Goal: Information Seeking & Learning: Find specific fact

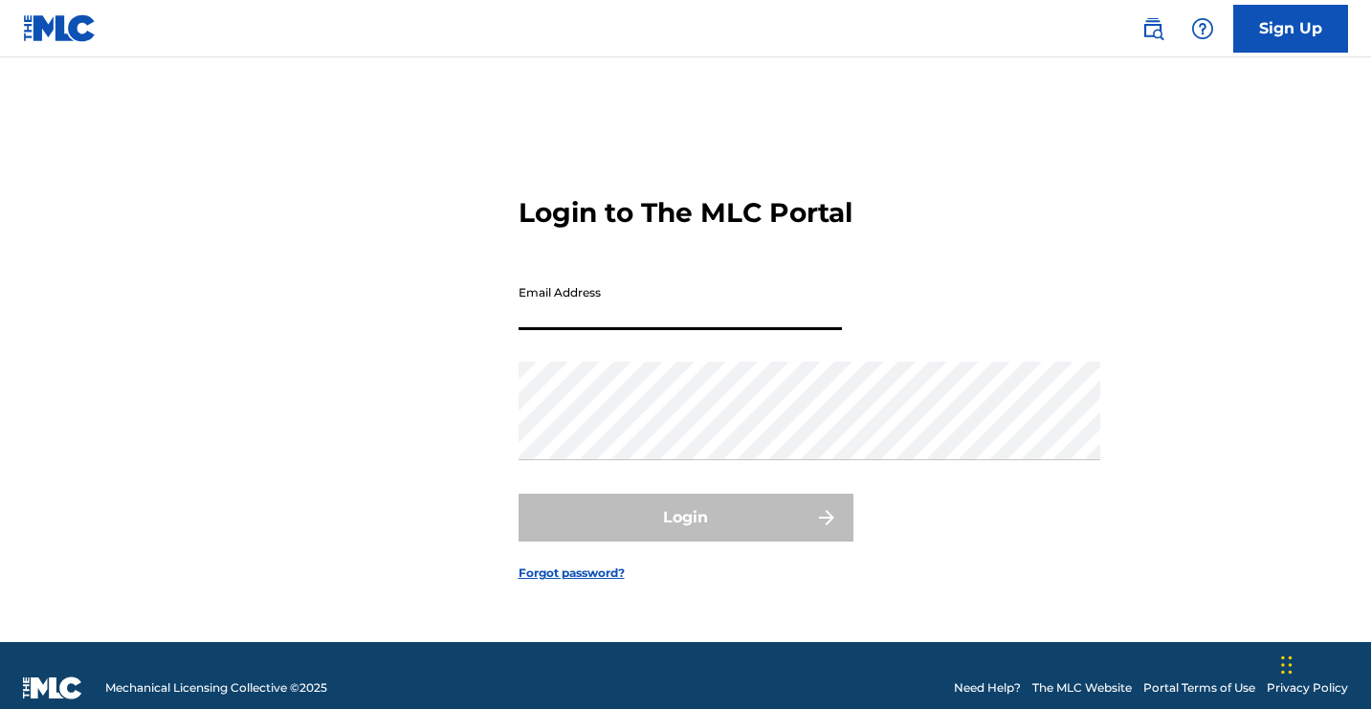
type input "[EMAIL_ADDRESS][DOMAIN_NAME]"
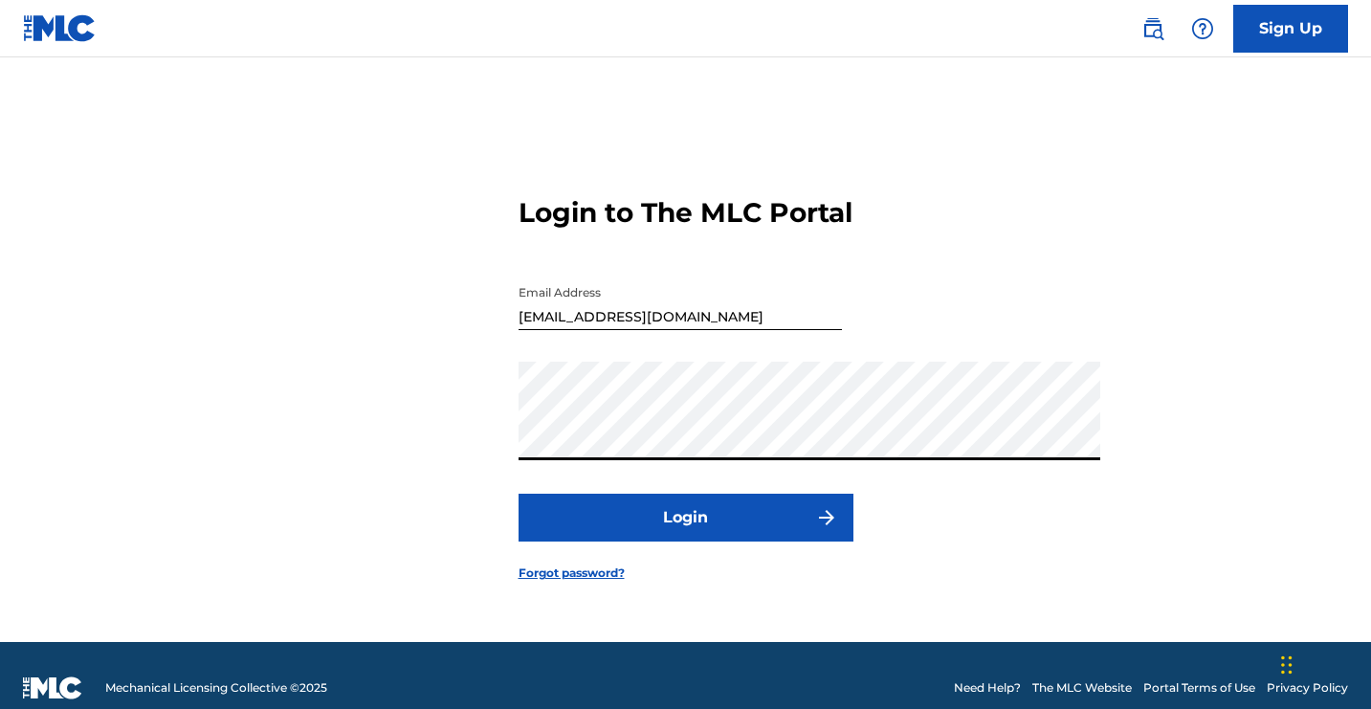
click at [1018, 418] on div "Login to The MLC Portal Email Address [EMAIL_ADDRESS][DOMAIN_NAME] Password Log…" at bounding box center [686, 373] width 1340 height 537
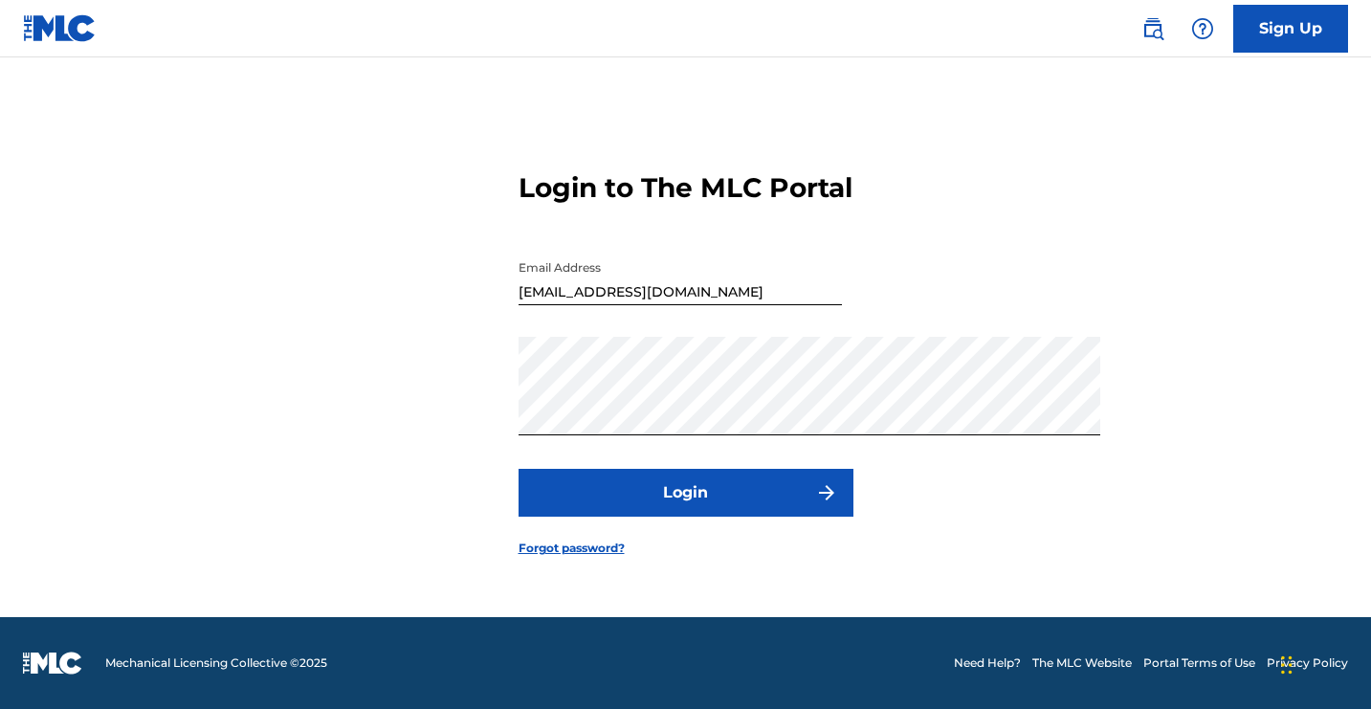
scroll to position [304, 0]
click at [854, 517] on button "Login" at bounding box center [686, 493] width 335 height 48
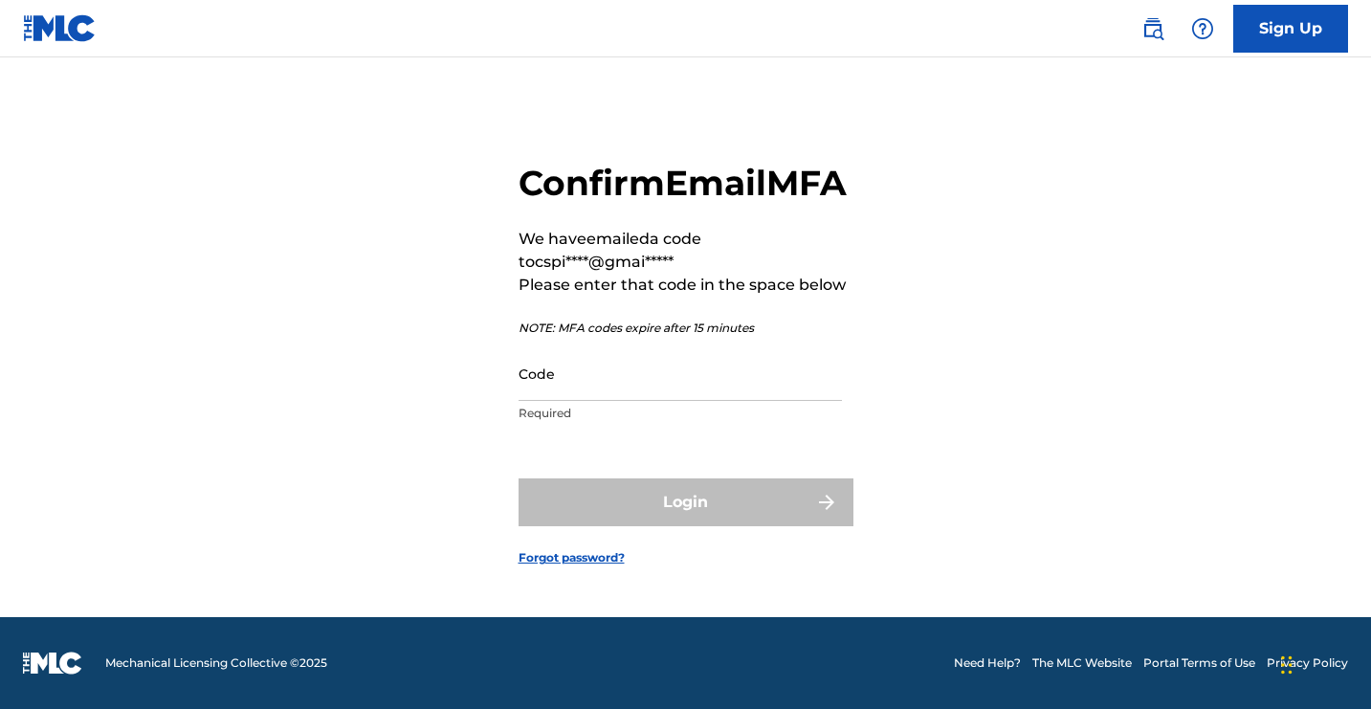
click at [679, 346] on input "Code" at bounding box center [680, 373] width 323 height 55
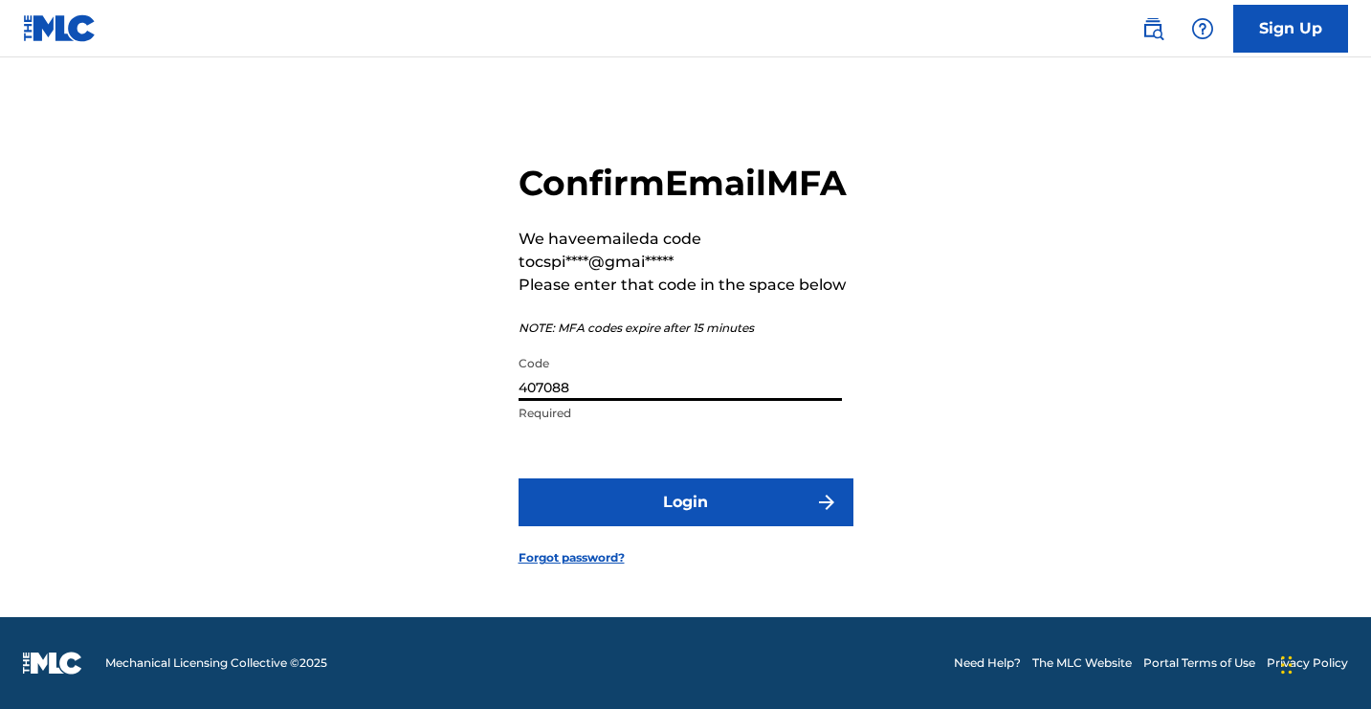
type input "407088"
click at [842, 478] on button "Login" at bounding box center [686, 502] width 335 height 48
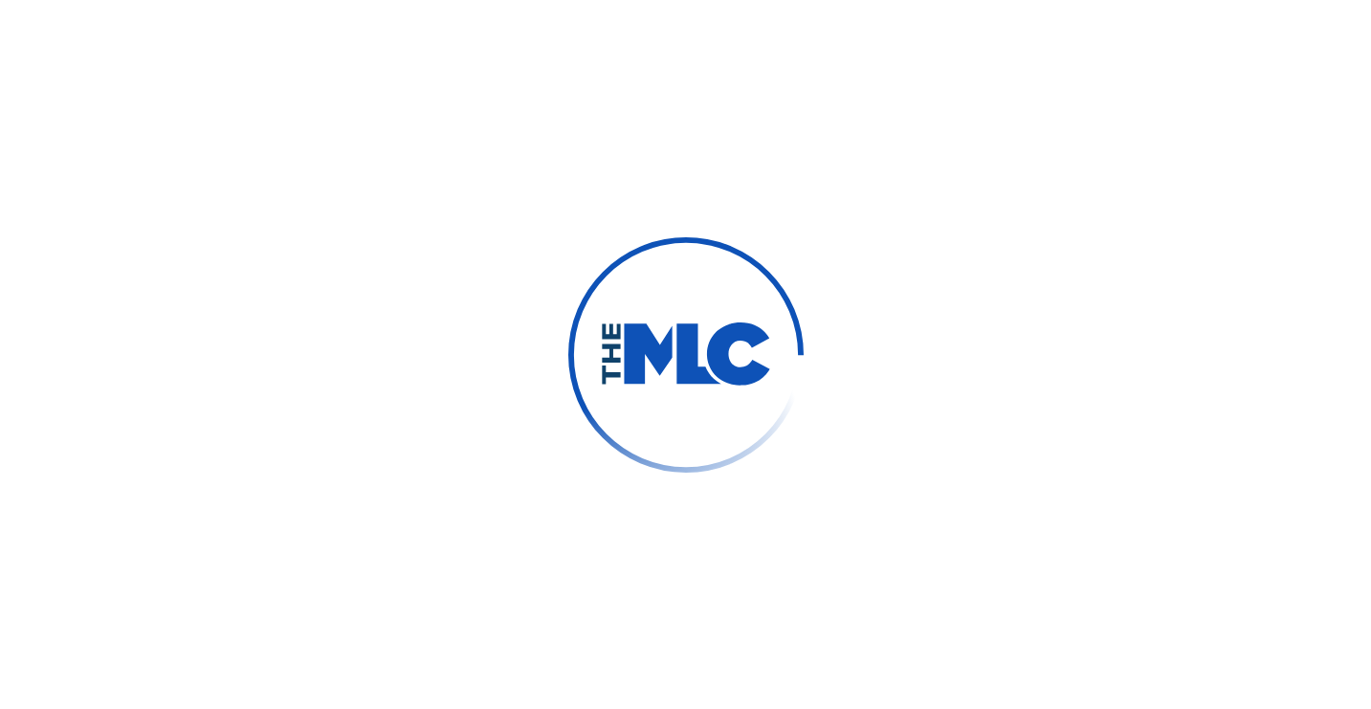
click at [826, 478] on img at bounding box center [685, 354] width 279 height 279
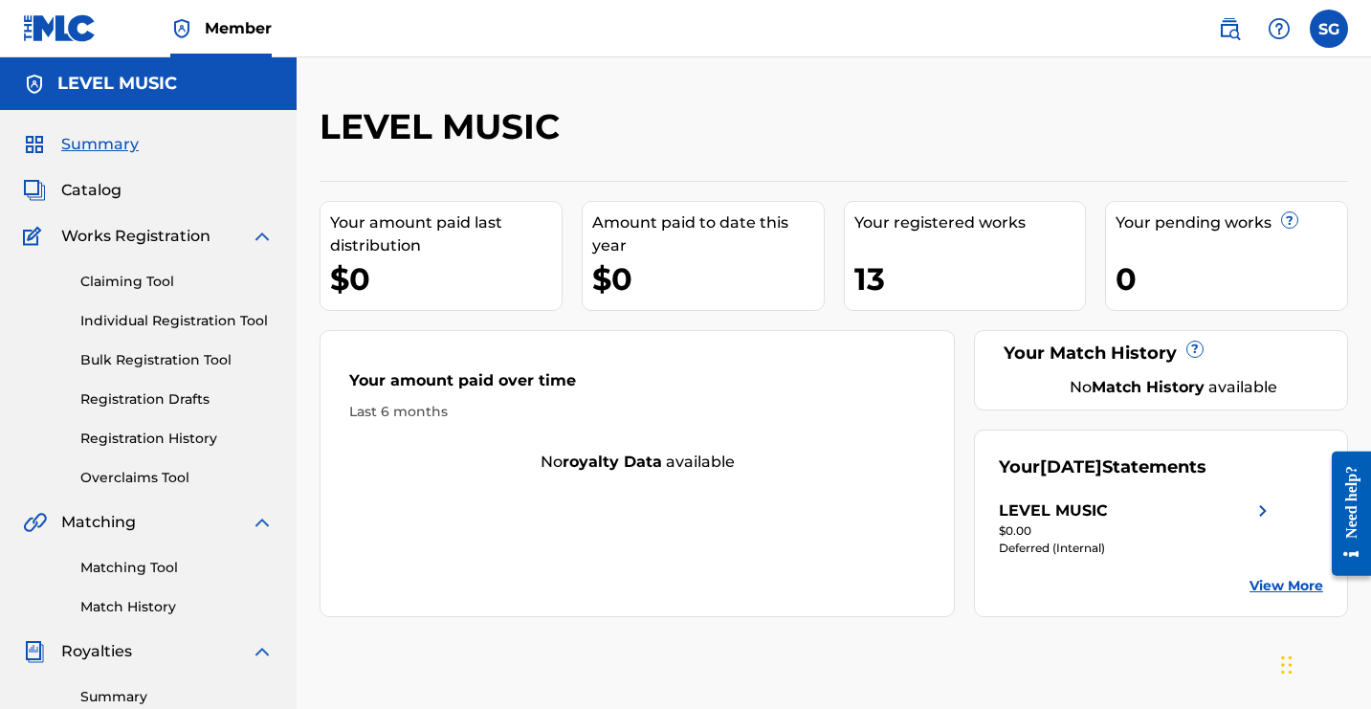
drag, startPoint x: 1370, startPoint y: 121, endPoint x: 1377, endPoint y: 158, distance: 37.9
click at [1370, 158] on html "Member SG SG [PERSON_NAME] [EMAIL_ADDRESS][DOMAIN_NAME] Notification Preference…" at bounding box center [685, 354] width 1371 height 709
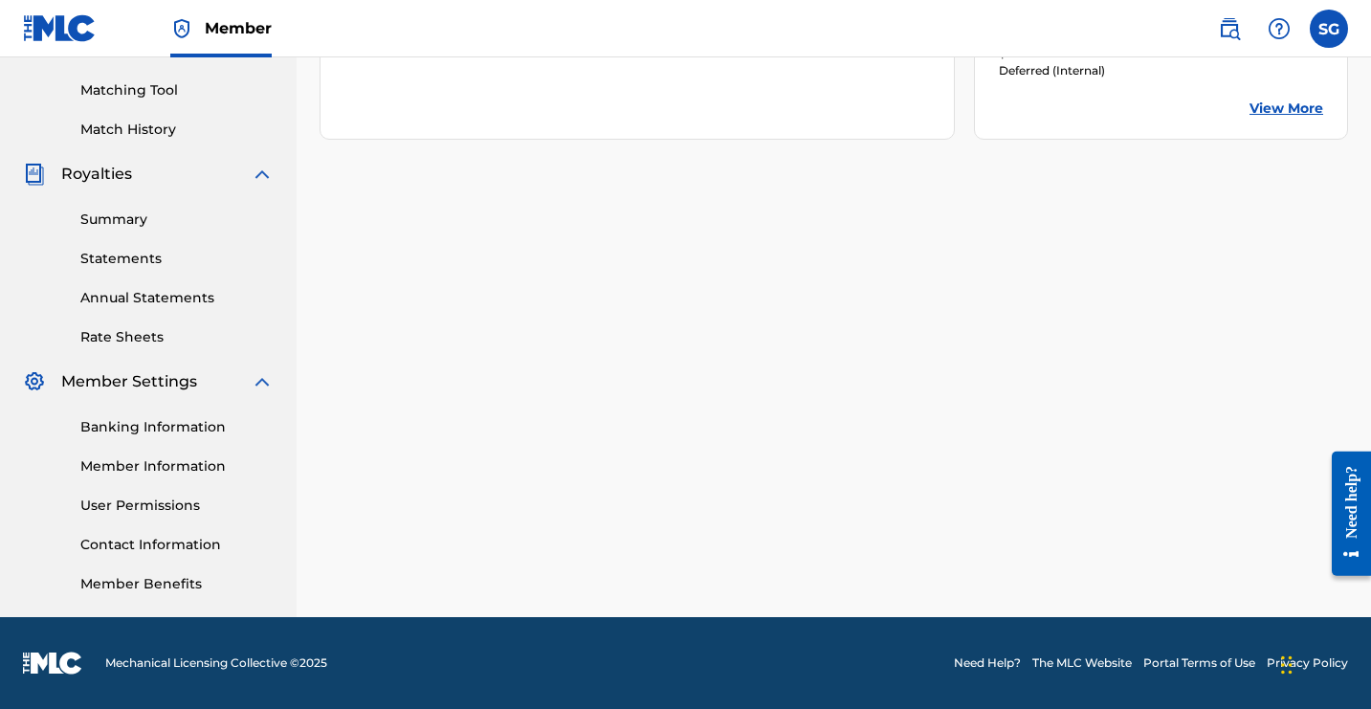
scroll to position [0, 535]
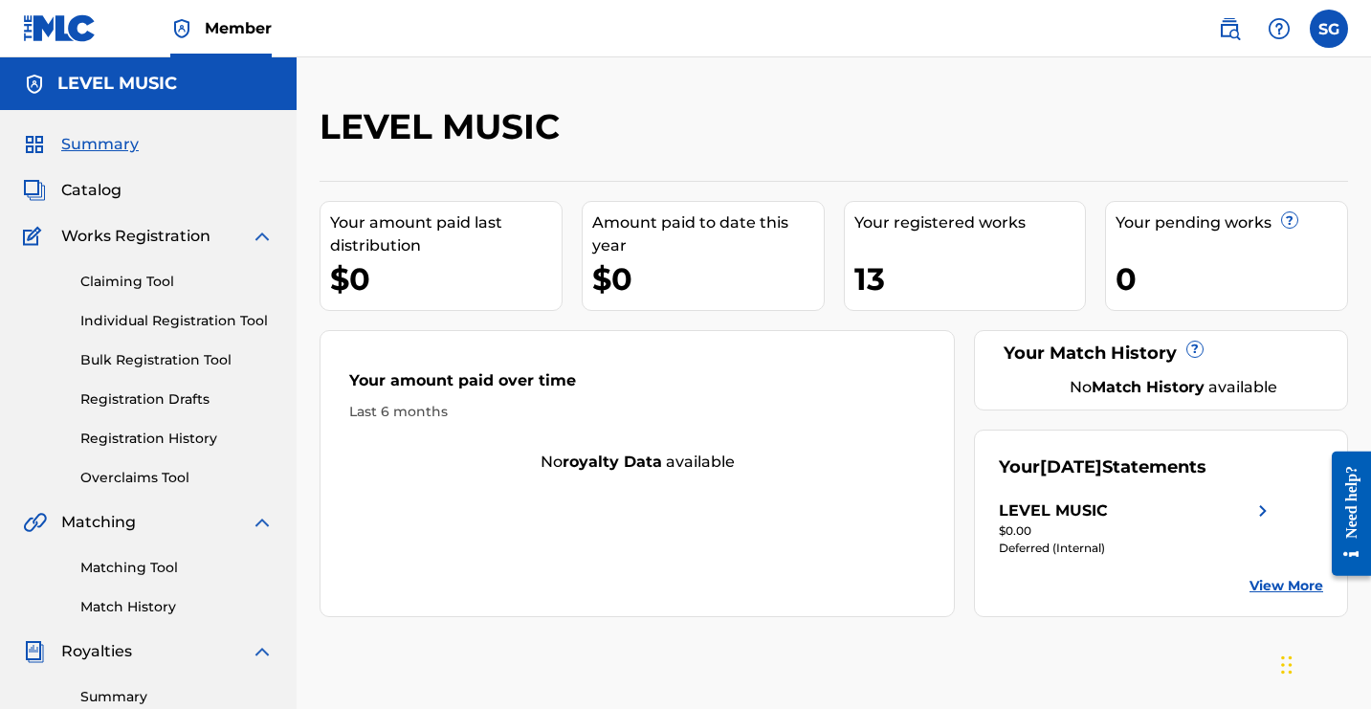
click at [1310, 48] on label at bounding box center [1329, 29] width 38 height 38
click at [1329, 29] on input "SG [PERSON_NAME] [EMAIL_ADDRESS][DOMAIN_NAME] Notification Preferences Profile …" at bounding box center [1329, 29] width 0 height 0
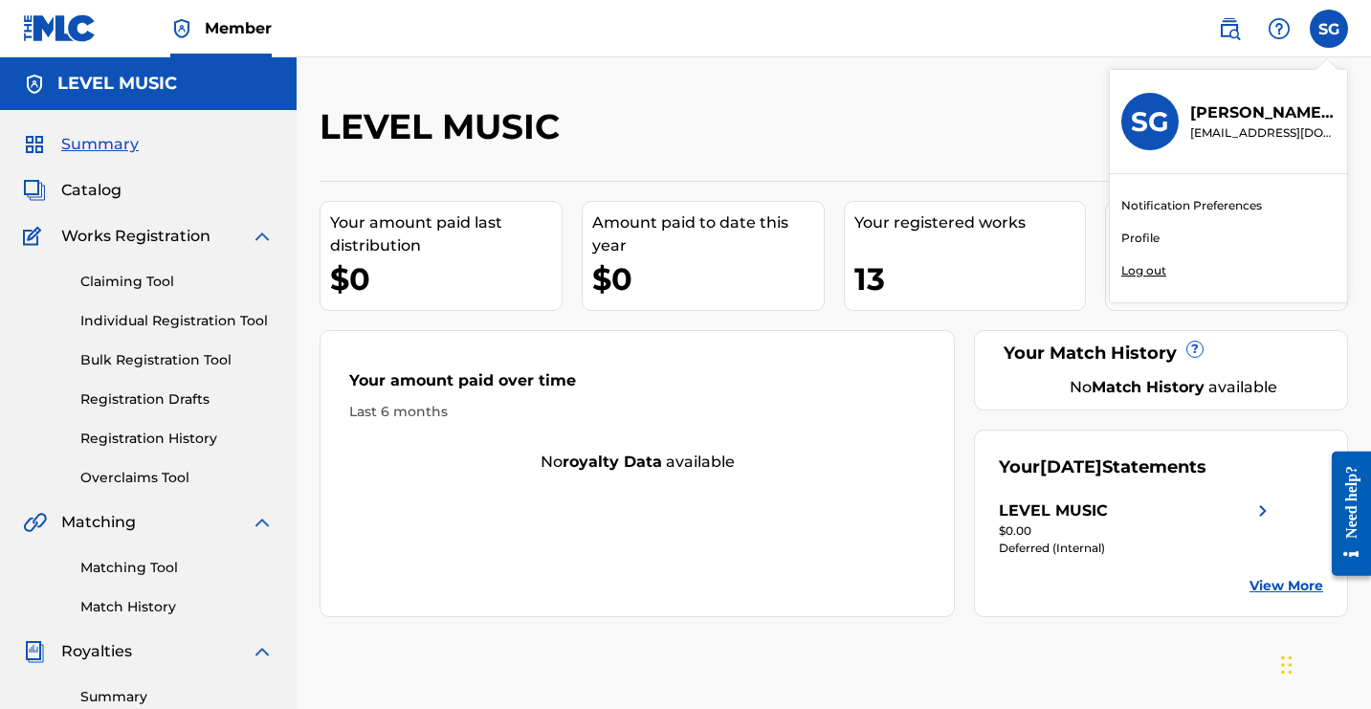
click at [1122, 247] on link "Profile" at bounding box center [1141, 238] width 38 height 17
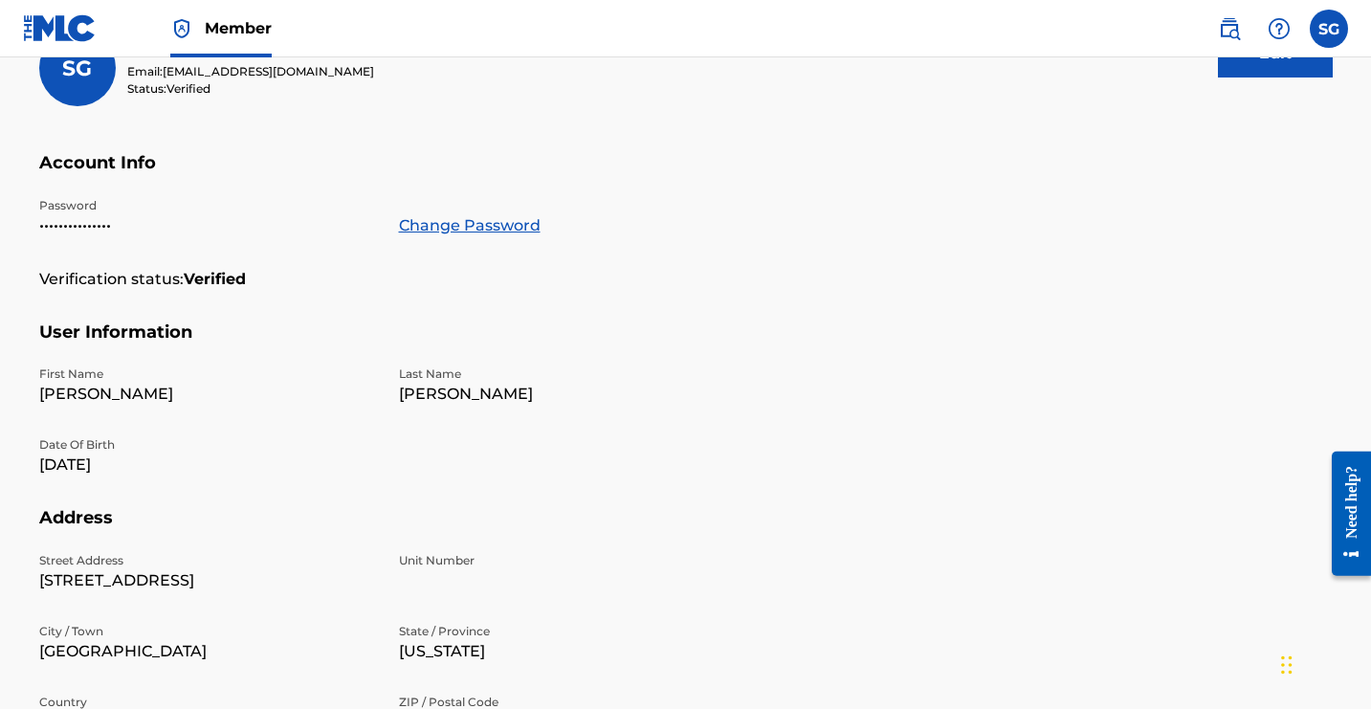
scroll to position [227, 0]
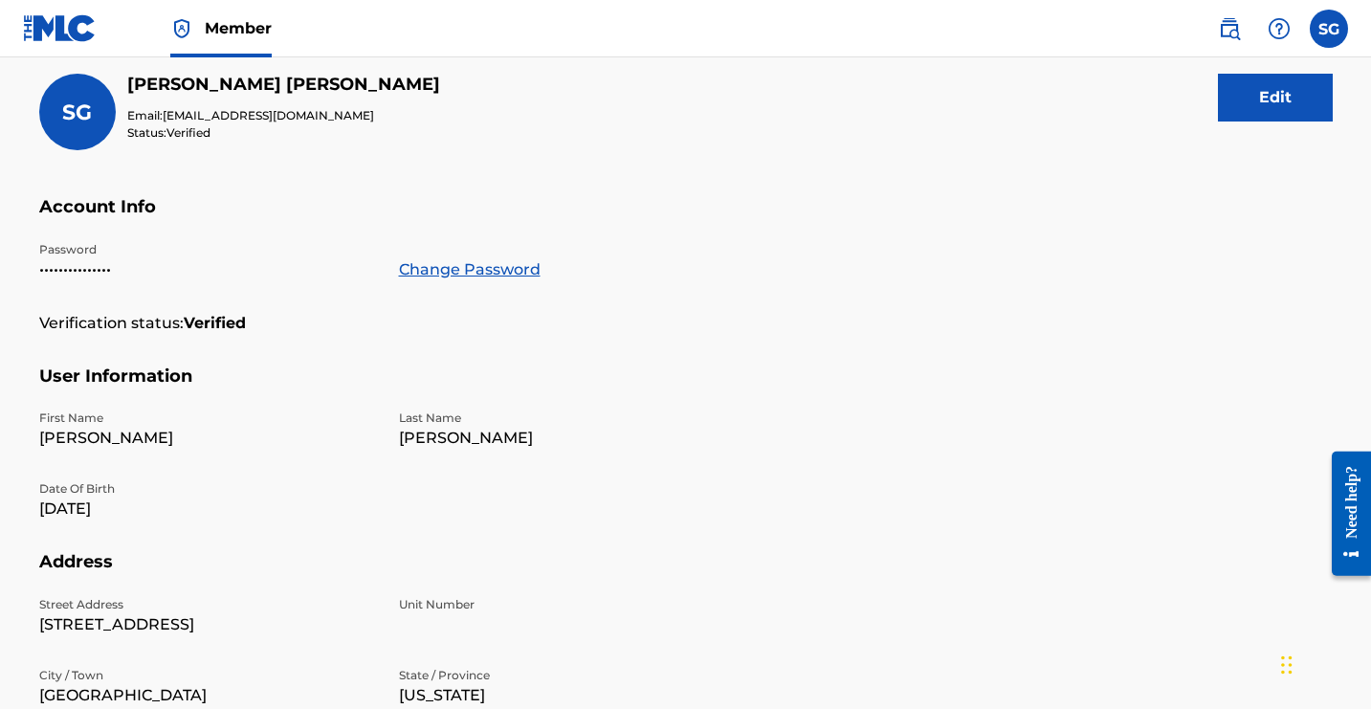
click at [1240, 122] on button "Edit" at bounding box center [1275, 98] width 115 height 48
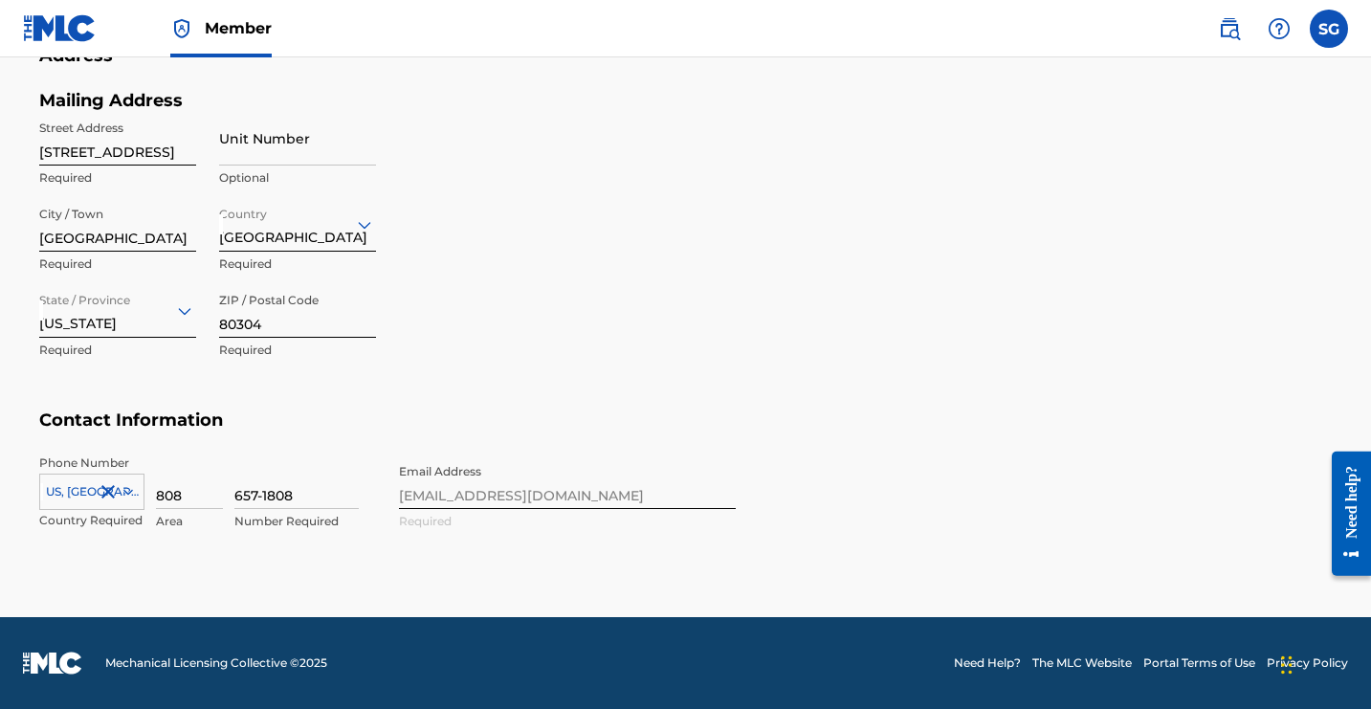
scroll to position [1263, 0]
type input "4"
type input "[STREET_ADDRESS]"
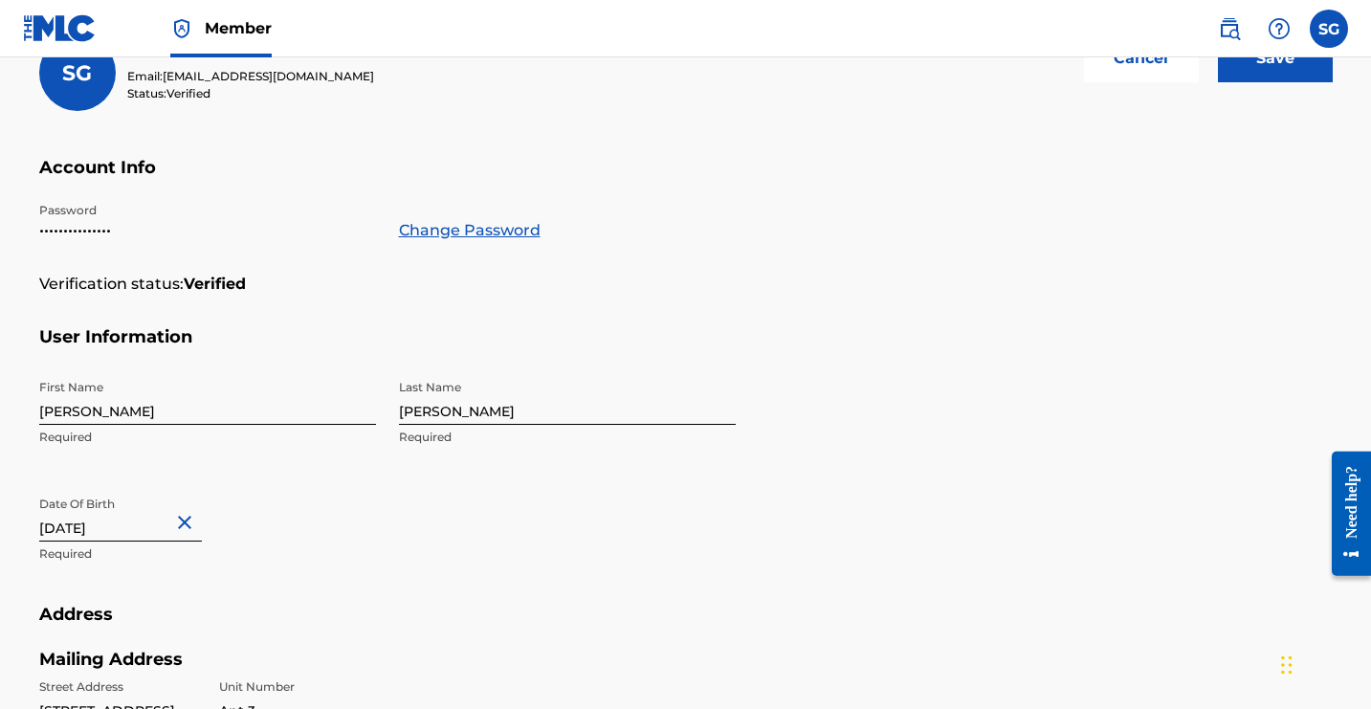
scroll to position [256, 0]
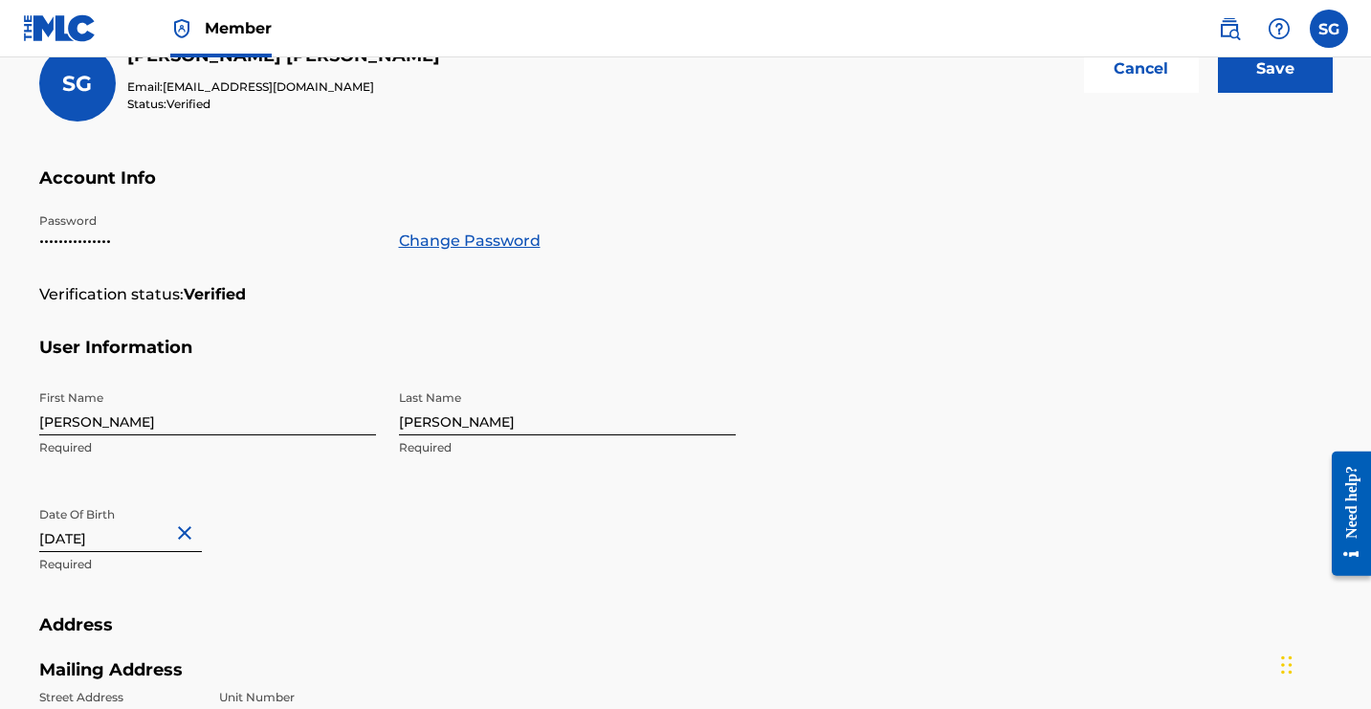
type input "Apt 3"
click at [1218, 93] on input "Save" at bounding box center [1275, 69] width 115 height 48
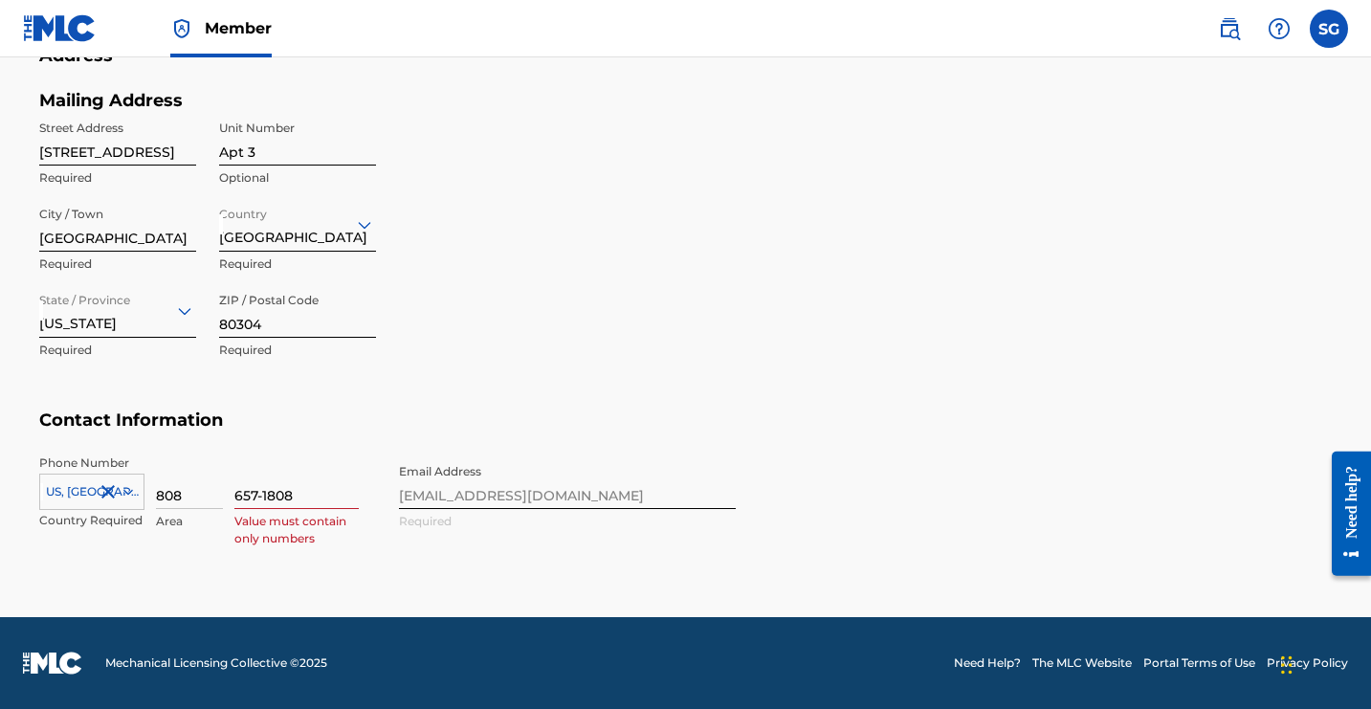
click at [359, 455] on input "657-1808" at bounding box center [296, 482] width 124 height 55
click at [359, 455] on input "6571808" at bounding box center [296, 482] width 124 height 55
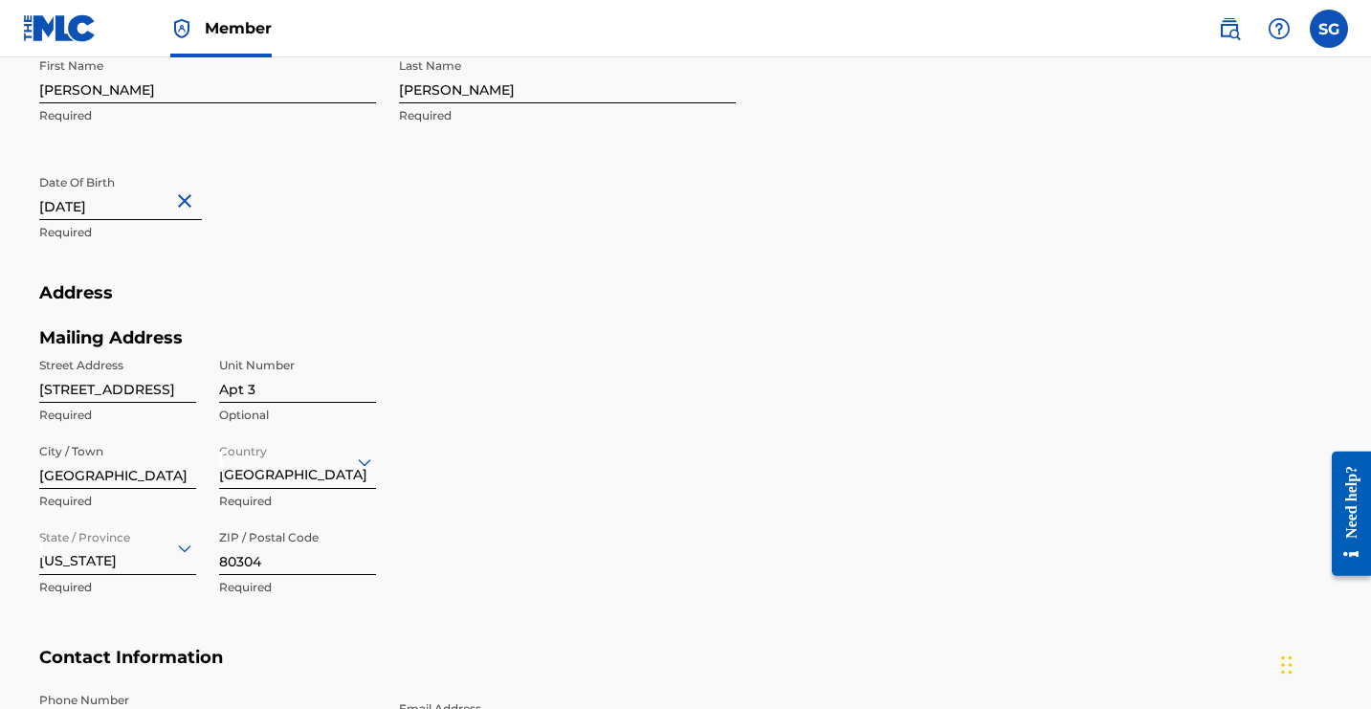
scroll to position [332, 0]
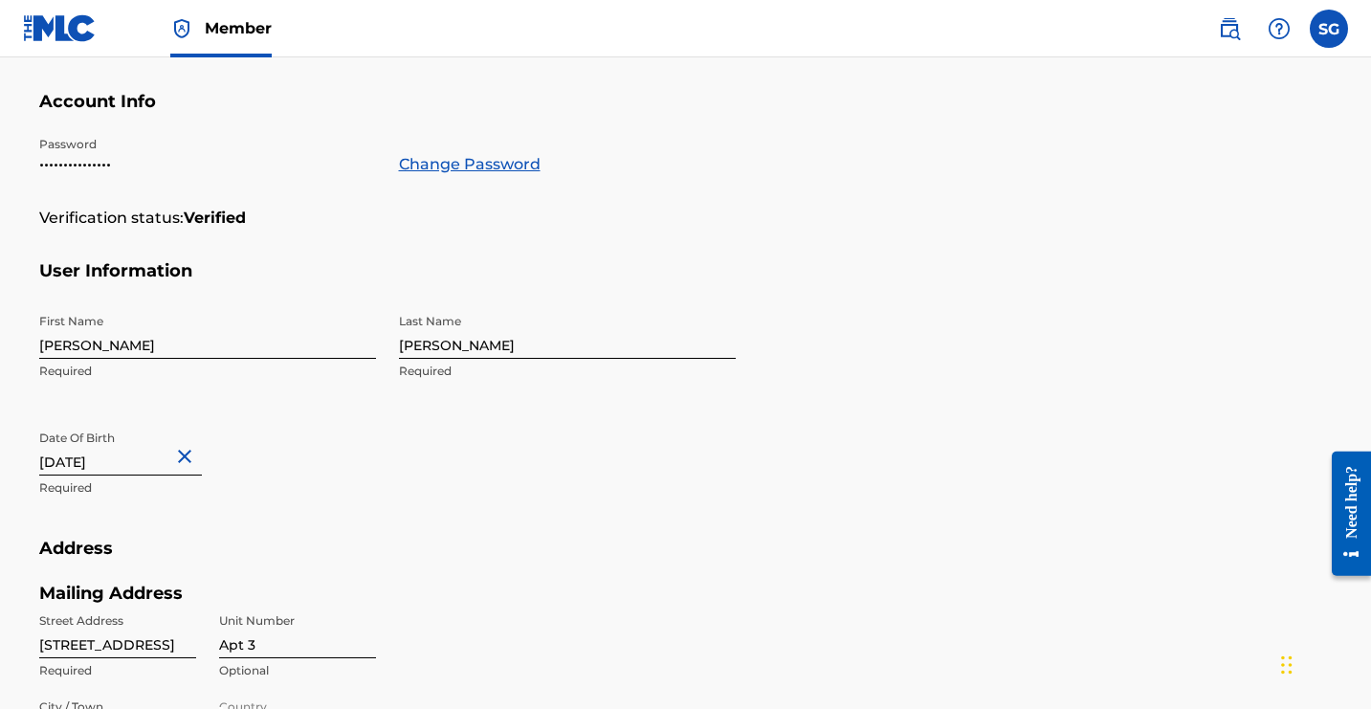
type input "6571808"
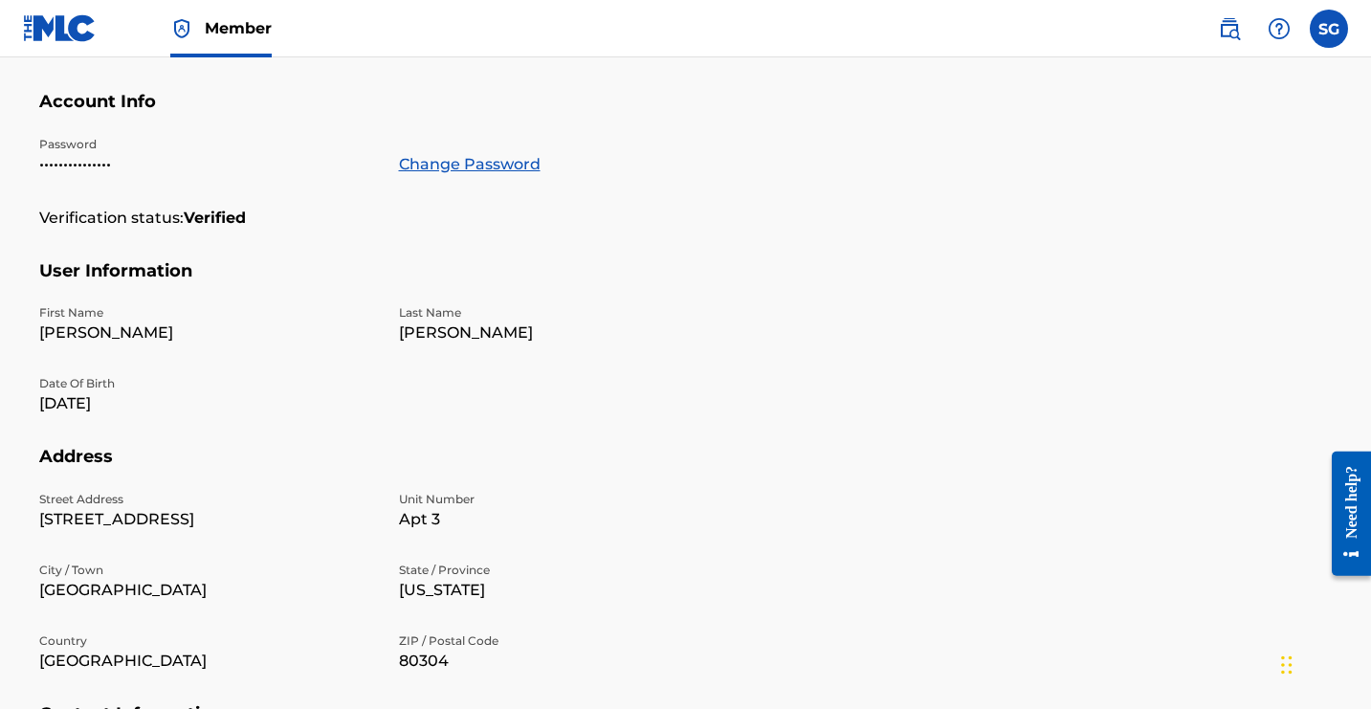
click at [272, 38] on span "Member" at bounding box center [238, 28] width 67 height 22
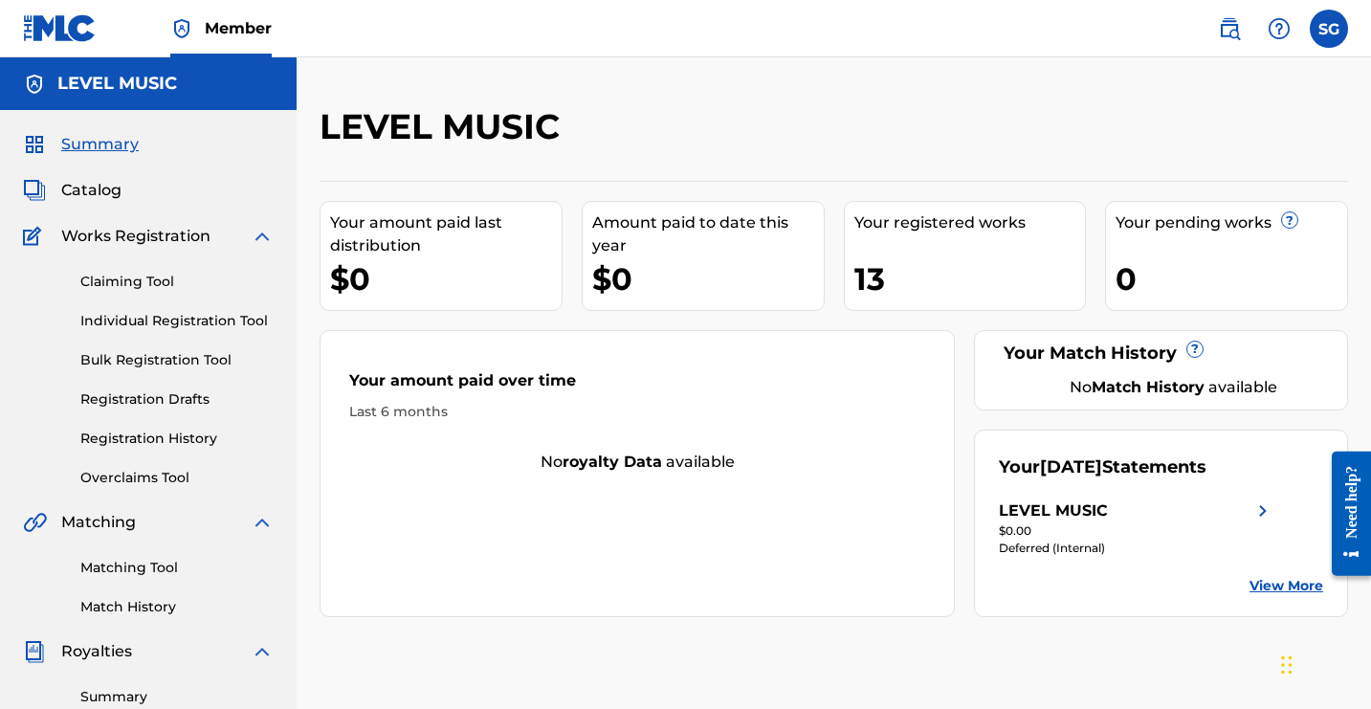
click at [122, 202] on span "Catalog" at bounding box center [91, 190] width 60 height 23
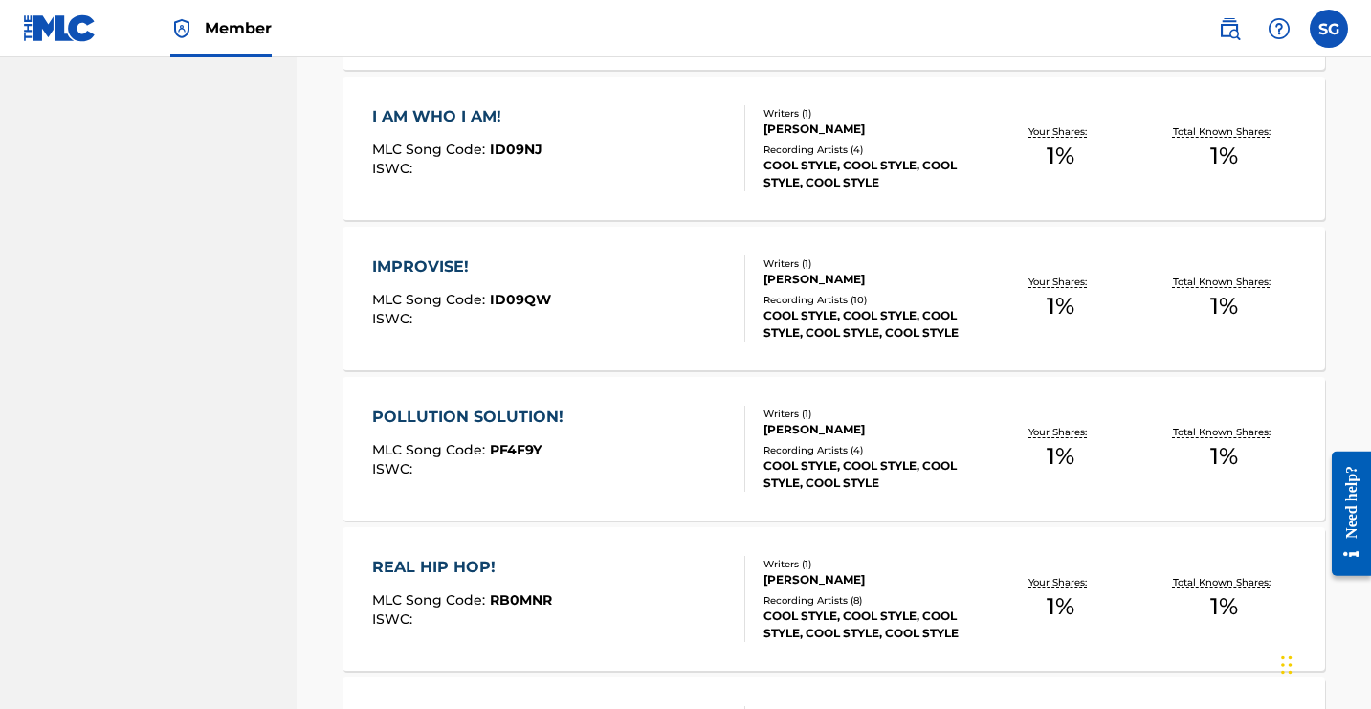
scroll to position [1231, 0]
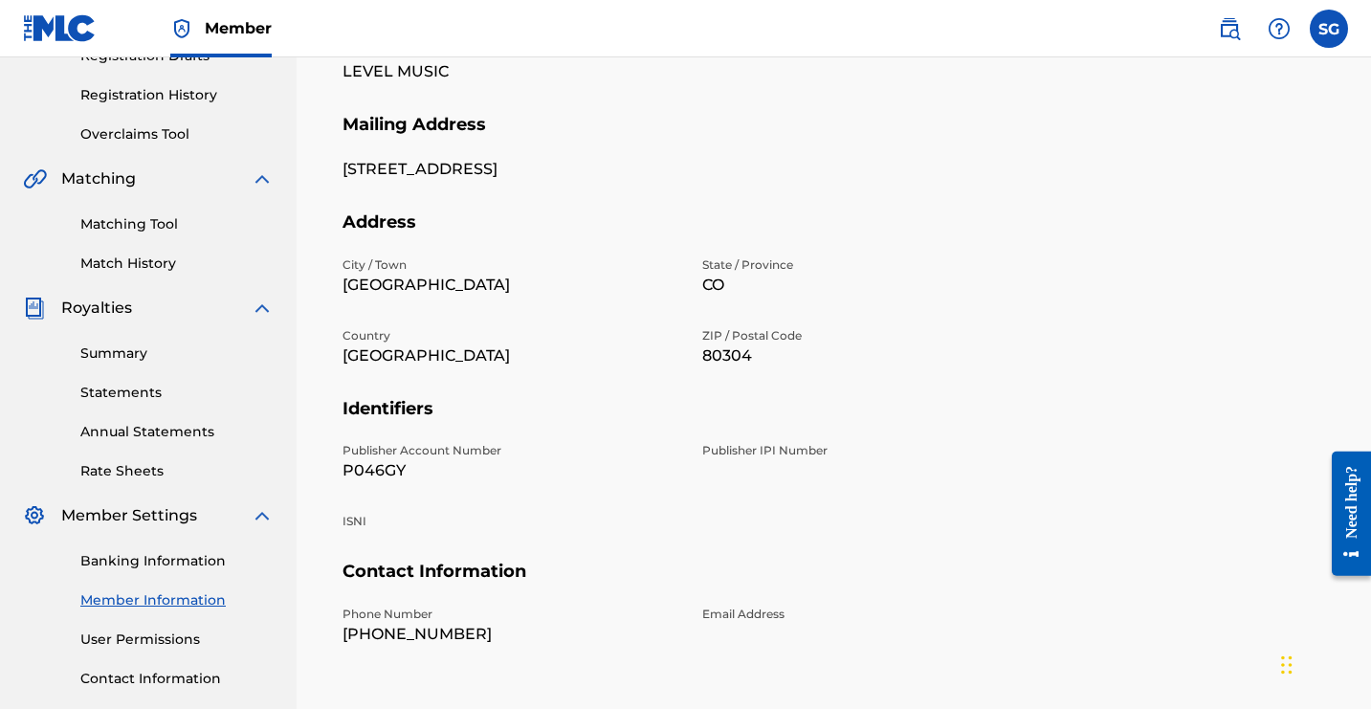
scroll to position [349, 0]
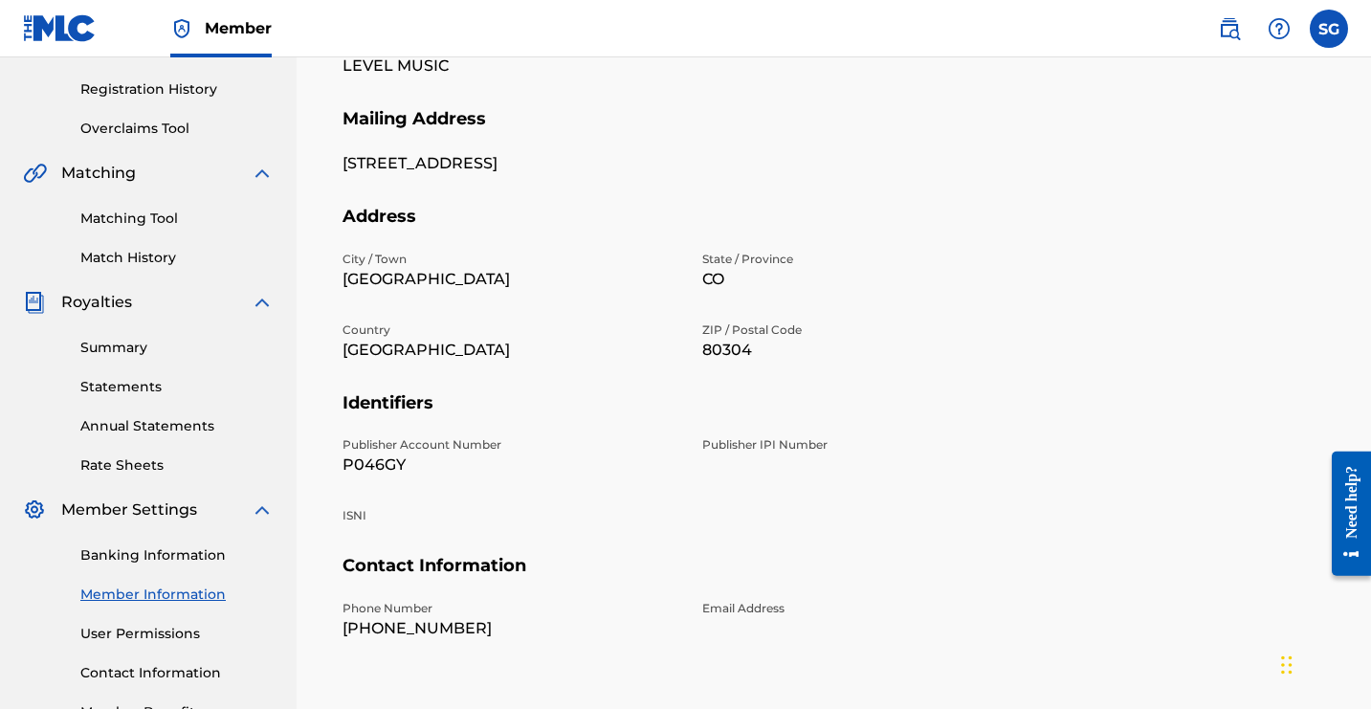
click at [1211, 40] on button "Edit" at bounding box center [1268, 16] width 115 height 48
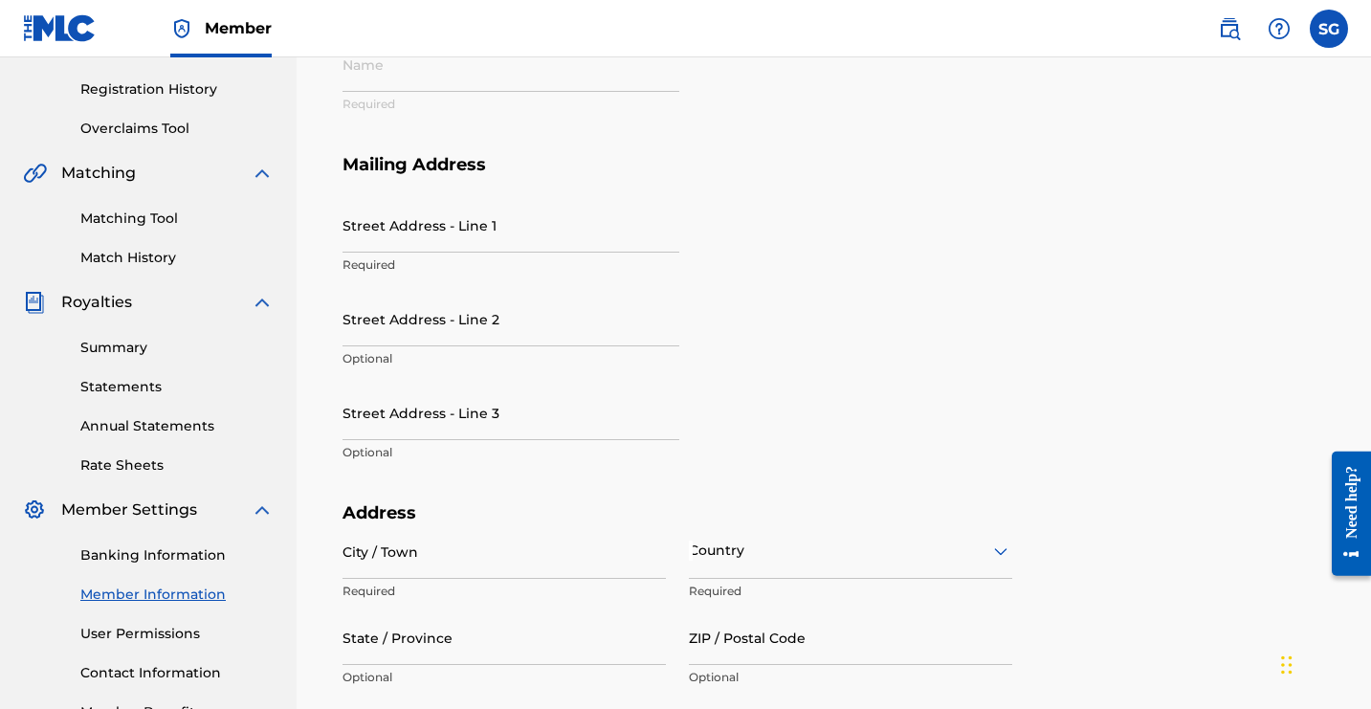
type input "LEVEL MUSIC"
type input "[STREET_ADDRESS]"
type input "[GEOGRAPHIC_DATA]"
type input "80304"
type input "P046GY"
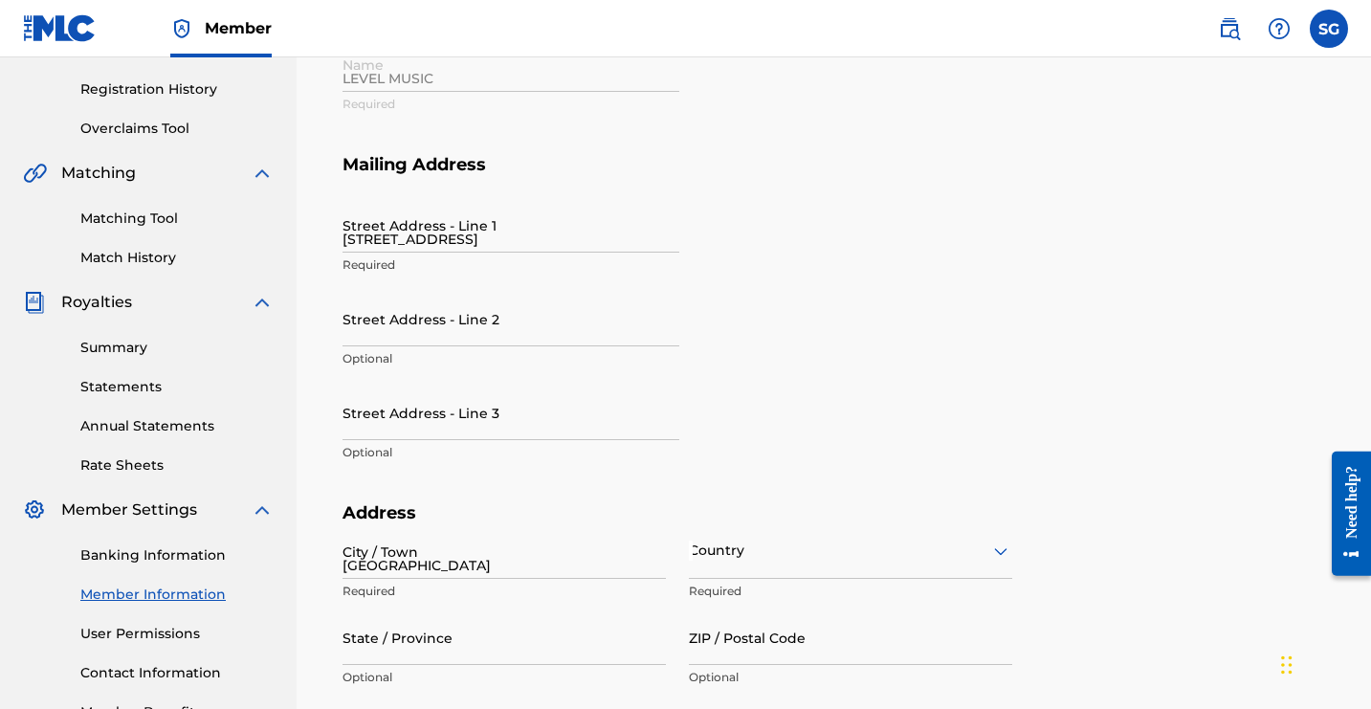
type input "808"
type input "657-1808"
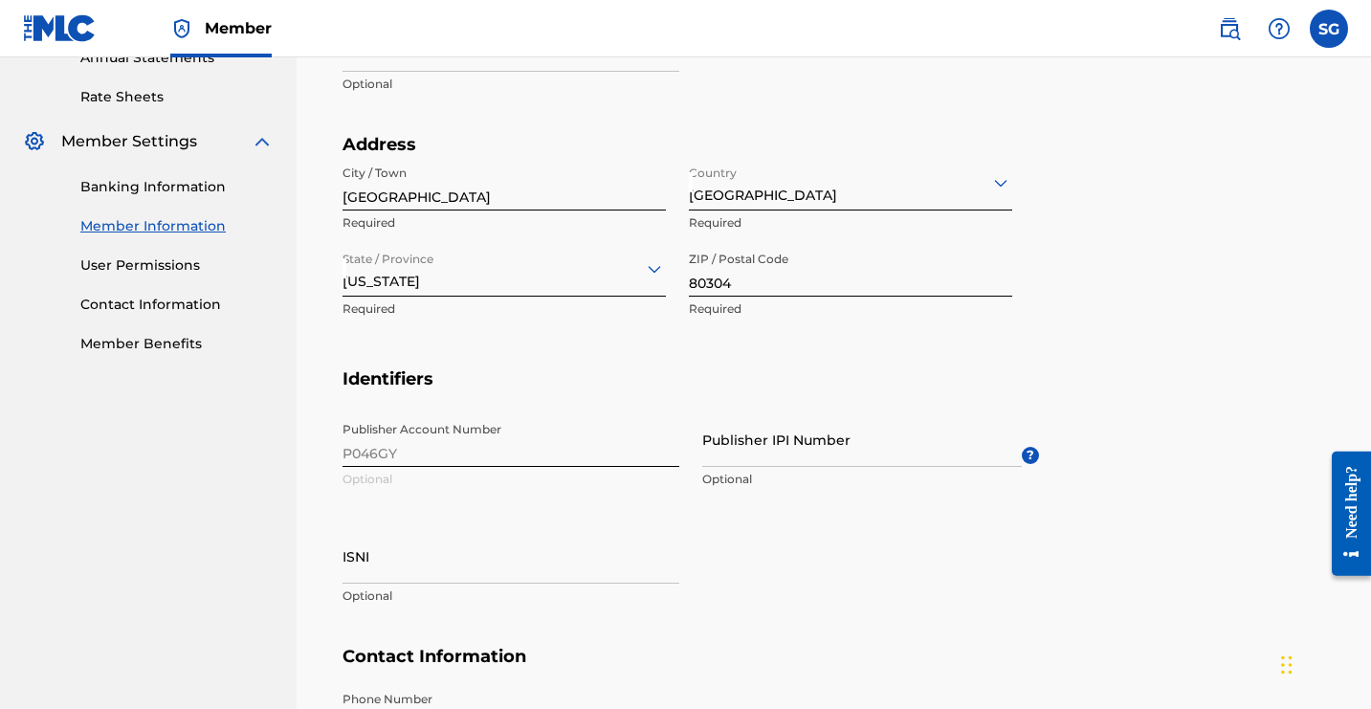
scroll to position [725, 0]
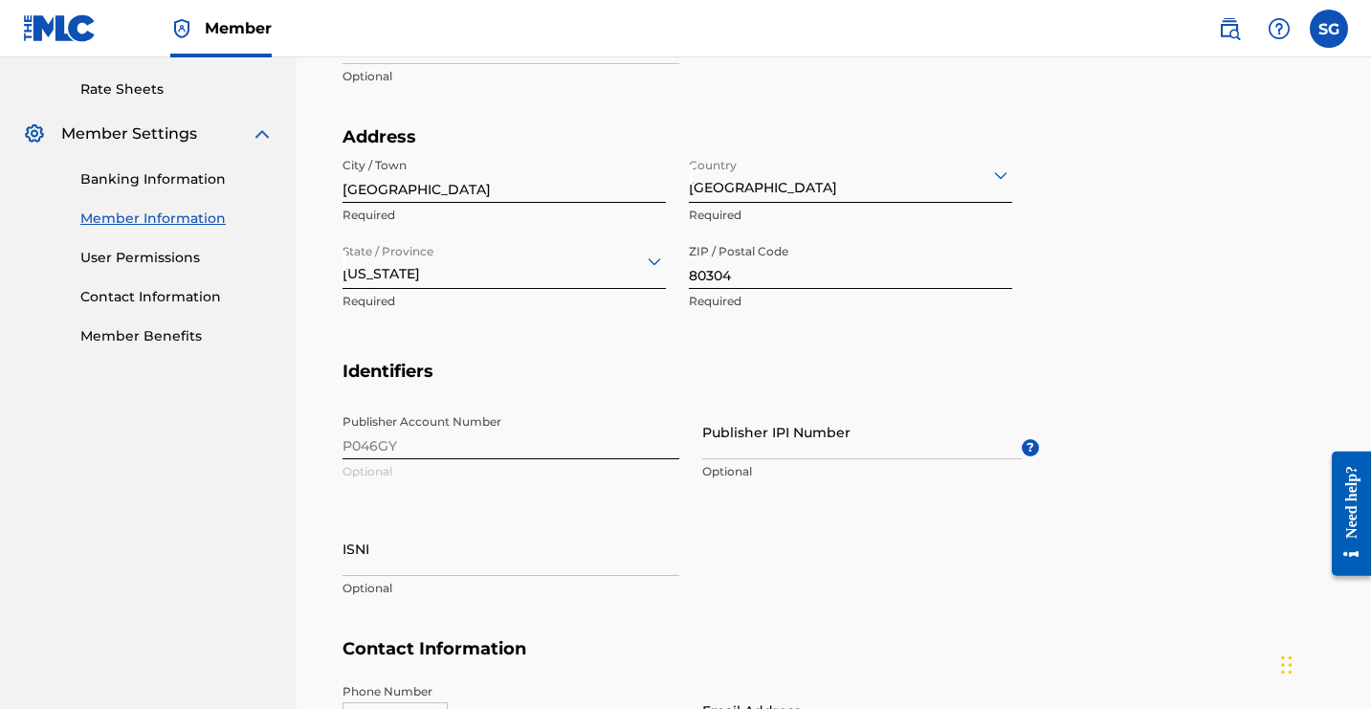
type input "4"
type input "[STREET_ADDRESS]"
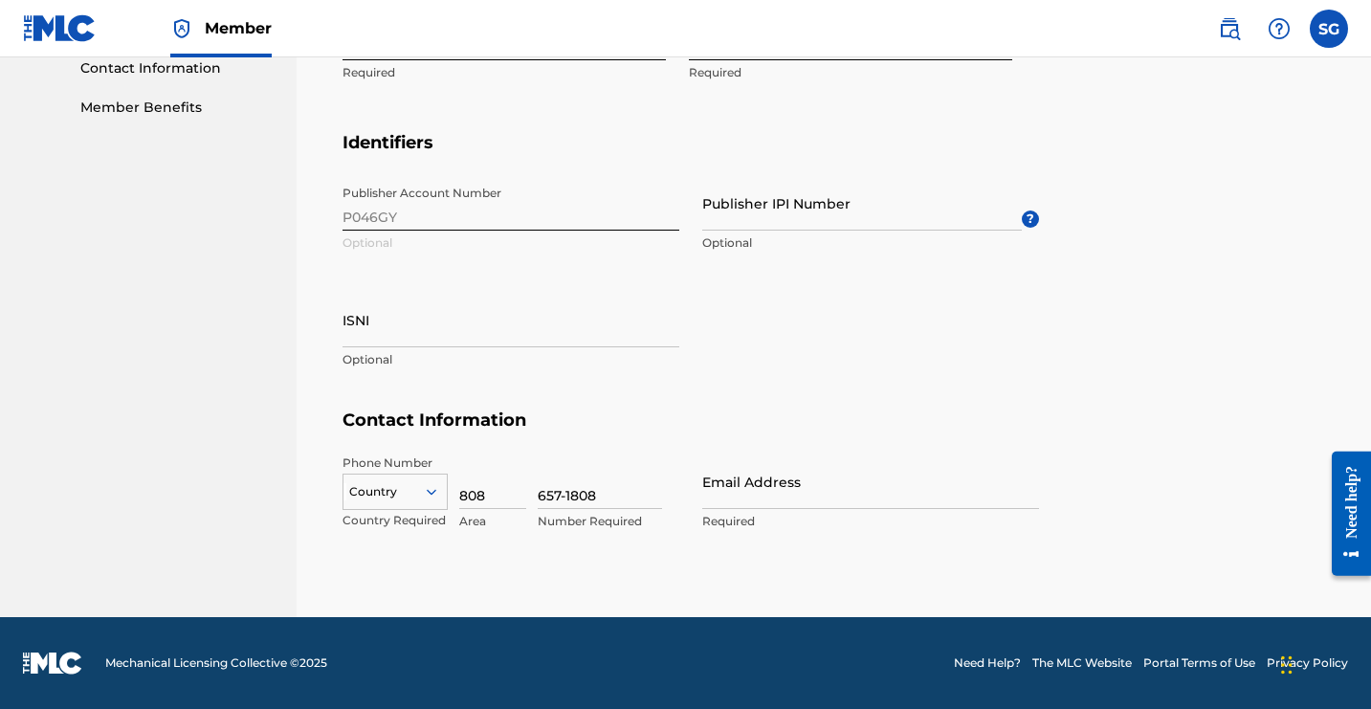
scroll to position [2080, 0]
type input "Apt 3"
click at [436, 489] on icon at bounding box center [432, 492] width 10 height 6
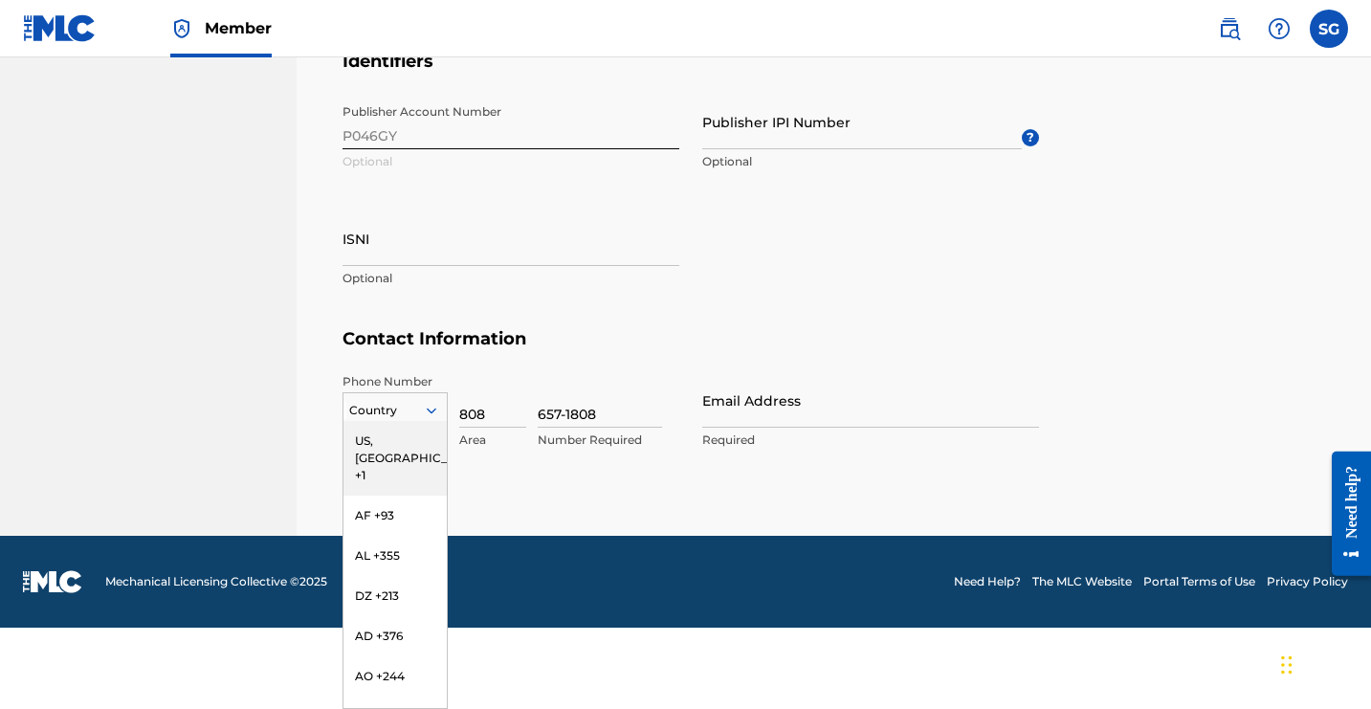
click at [447, 455] on div "US, [GEOGRAPHIC_DATA] +1" at bounding box center [395, 458] width 103 height 75
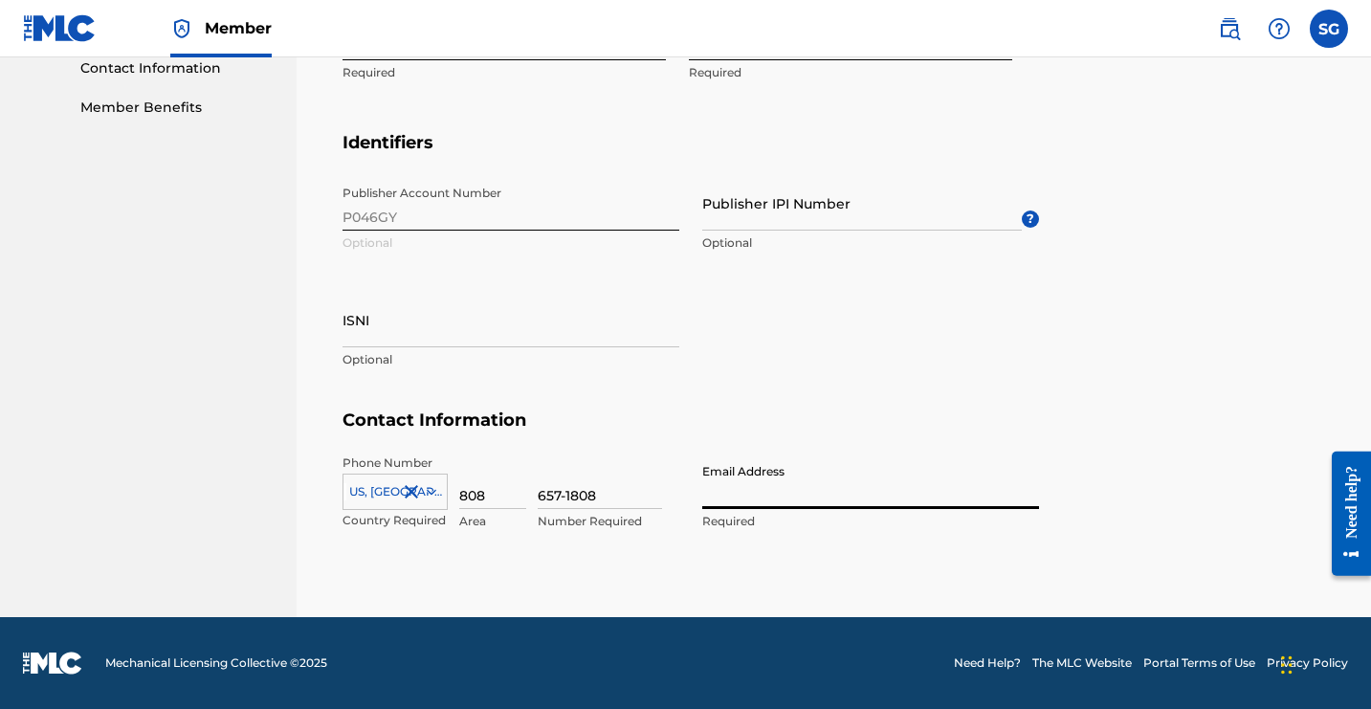
click at [1011, 455] on input "Email Address" at bounding box center [870, 482] width 337 height 55
click at [1009, 455] on input "Email Address" at bounding box center [870, 482] width 337 height 55
click at [1039, 455] on input "Email Address" at bounding box center [870, 482] width 337 height 55
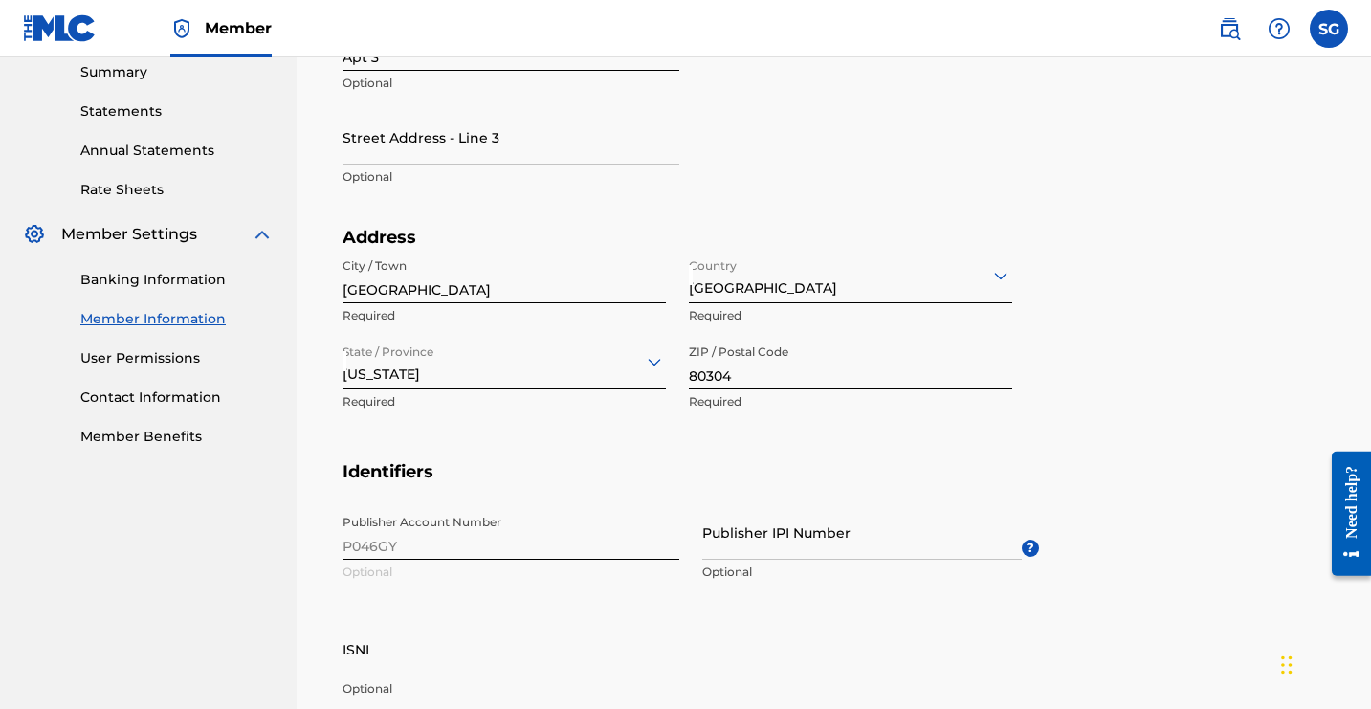
scroll to position [412, 0]
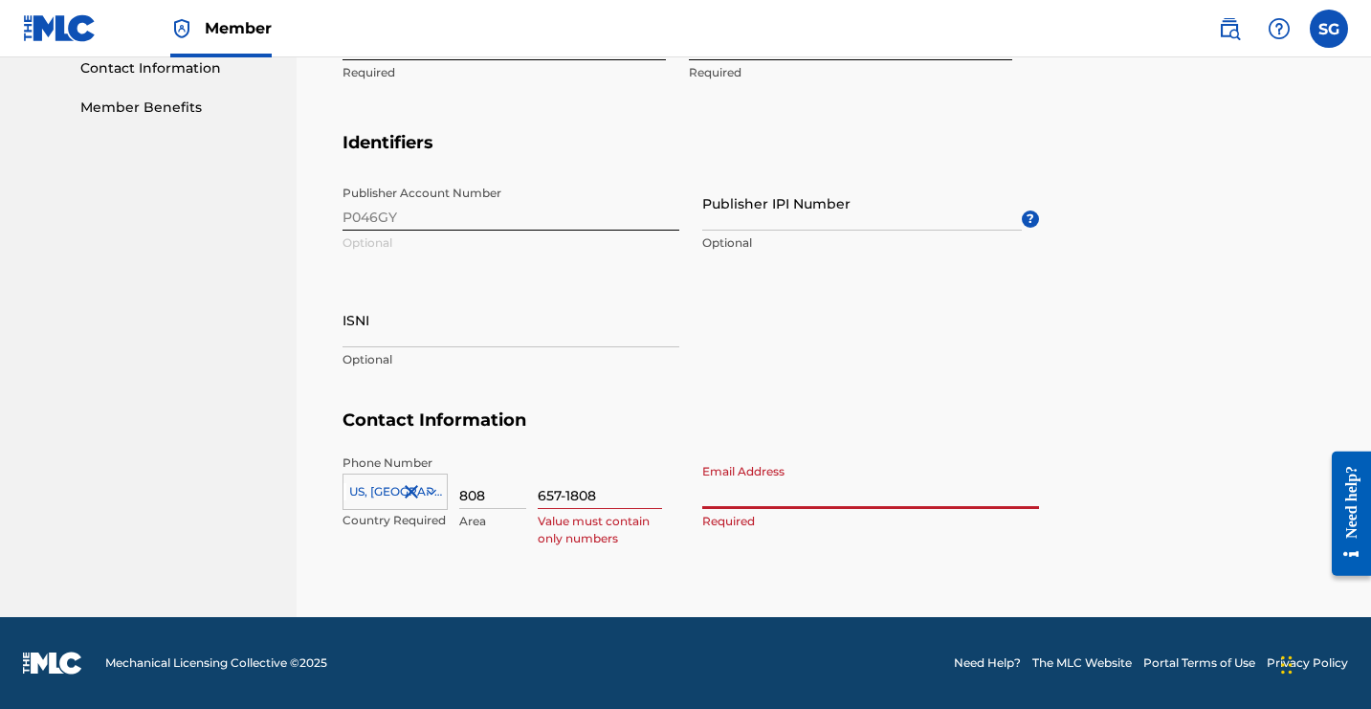
click at [1006, 455] on input "Email Address" at bounding box center [870, 482] width 337 height 55
click at [1007, 455] on input "Email Address" at bounding box center [870, 482] width 337 height 55
click at [1039, 455] on input "Email Address" at bounding box center [870, 482] width 337 height 55
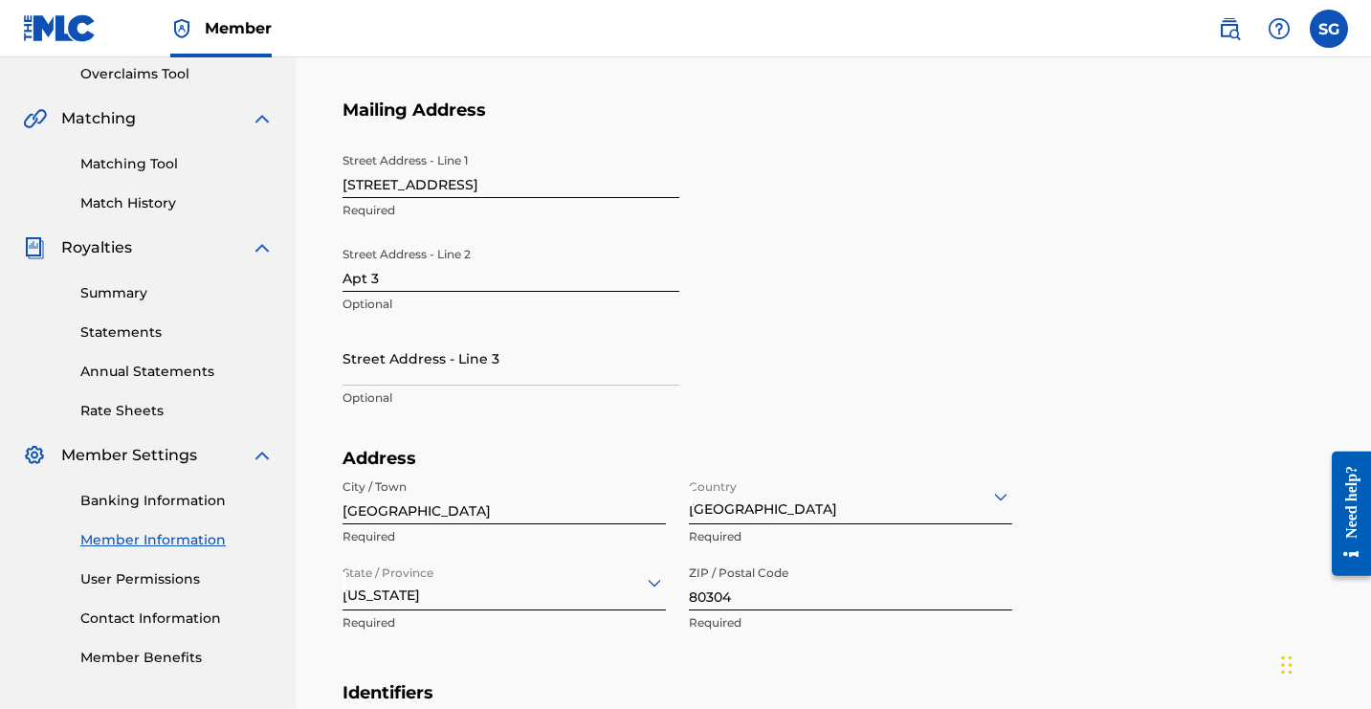
scroll to position [326, 0]
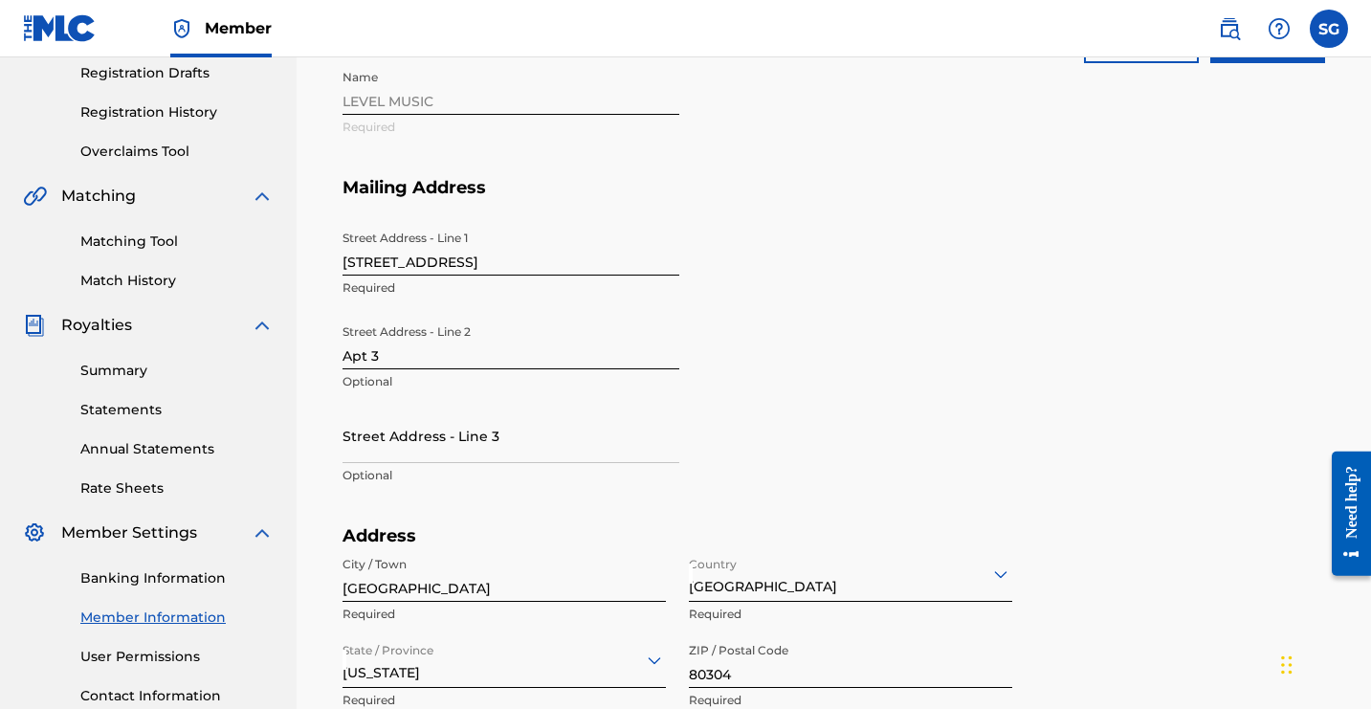
type input "6571808"
click at [1211, 63] on input "Save" at bounding box center [1268, 39] width 115 height 48
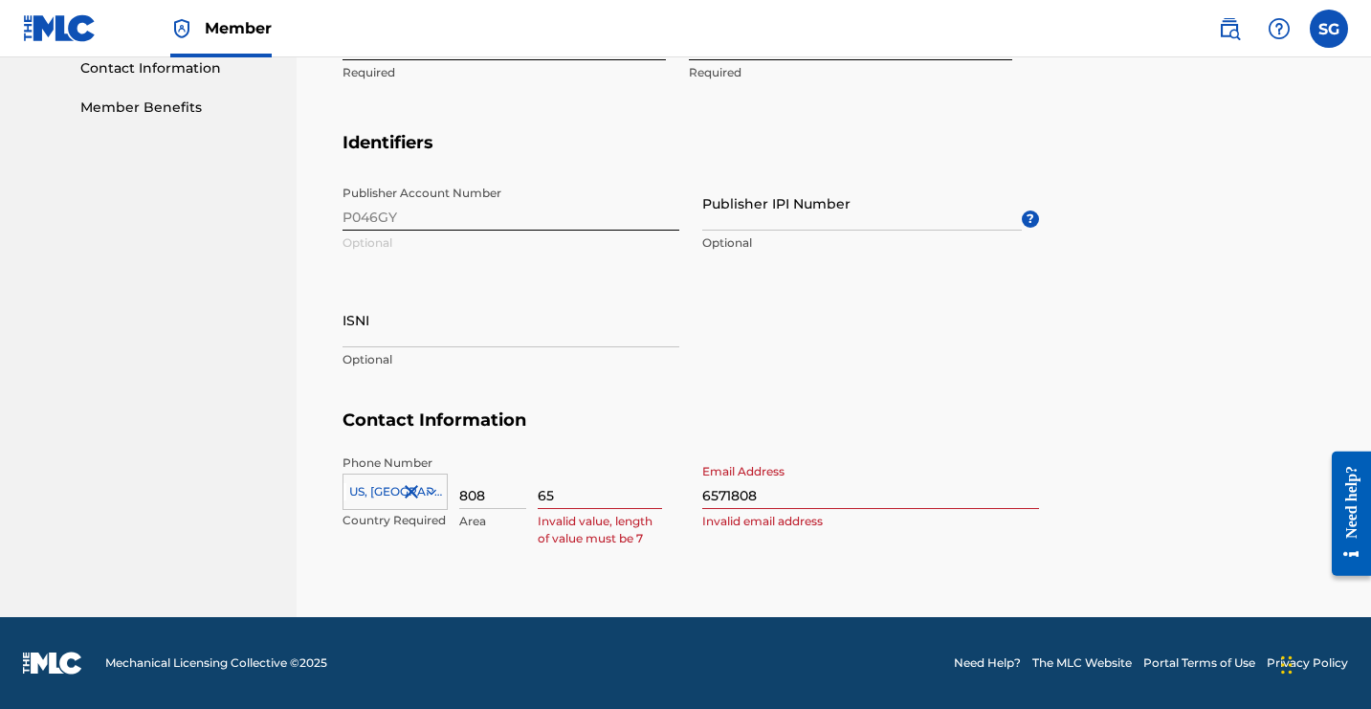
type input "6"
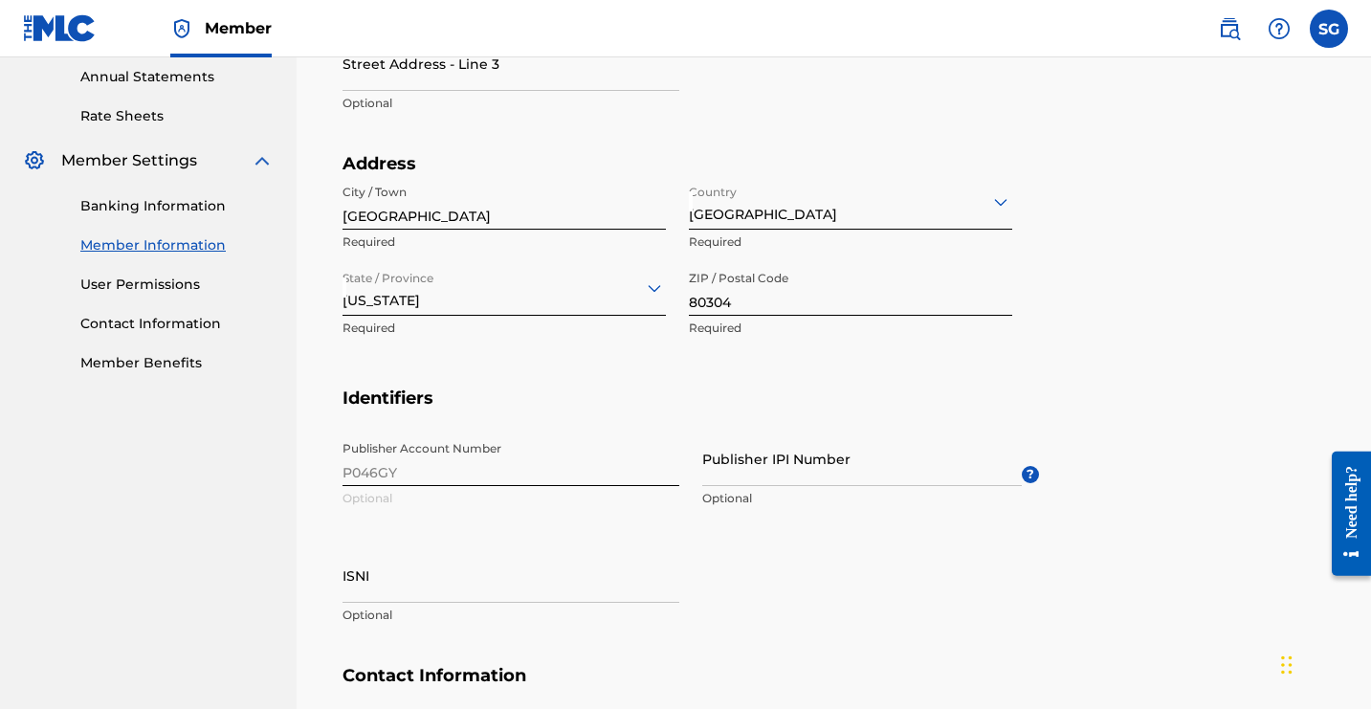
scroll to position [423, 0]
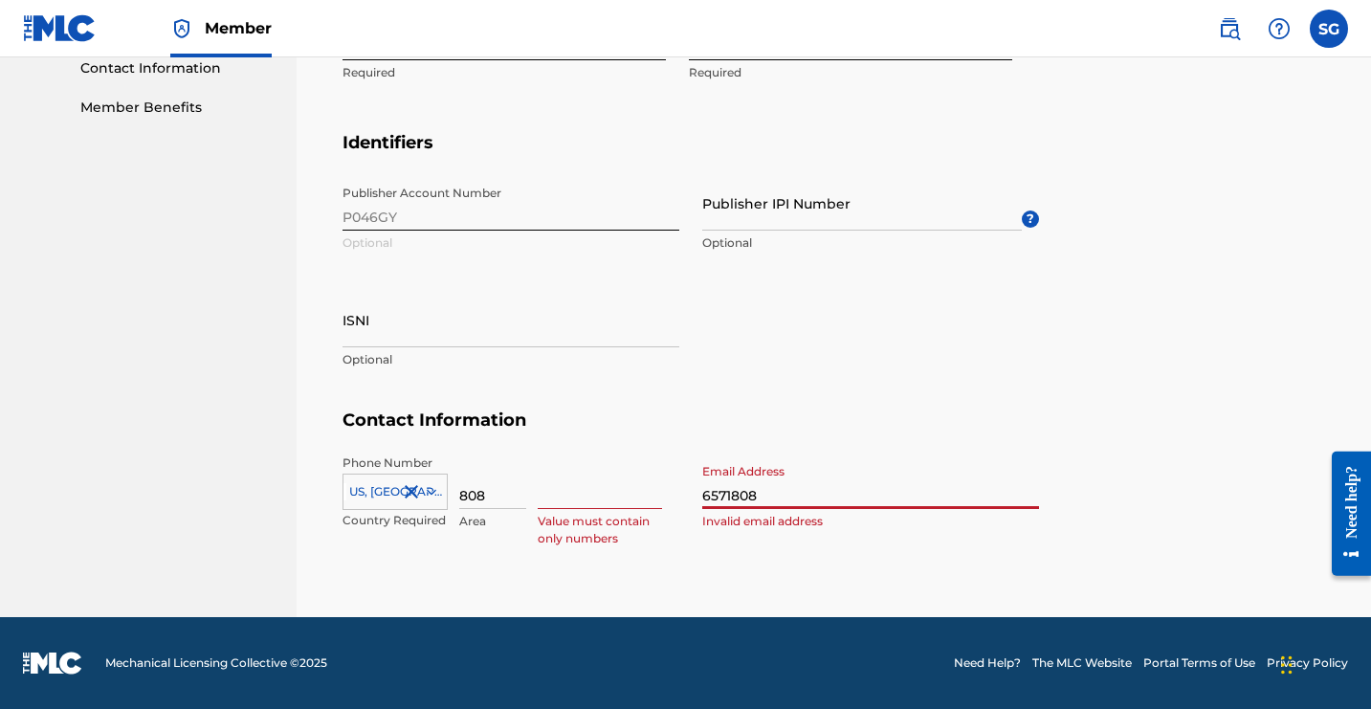
click at [1039, 455] on input "6571808" at bounding box center [870, 482] width 337 height 55
drag, startPoint x: 1118, startPoint y: 355, endPoint x: 1092, endPoint y: 264, distance: 94.5
click at [1092, 410] on section "Contact Information Phone Number [GEOGRAPHIC_DATA] +1 Country Required 808 Area…" at bounding box center [834, 491] width 983 height 162
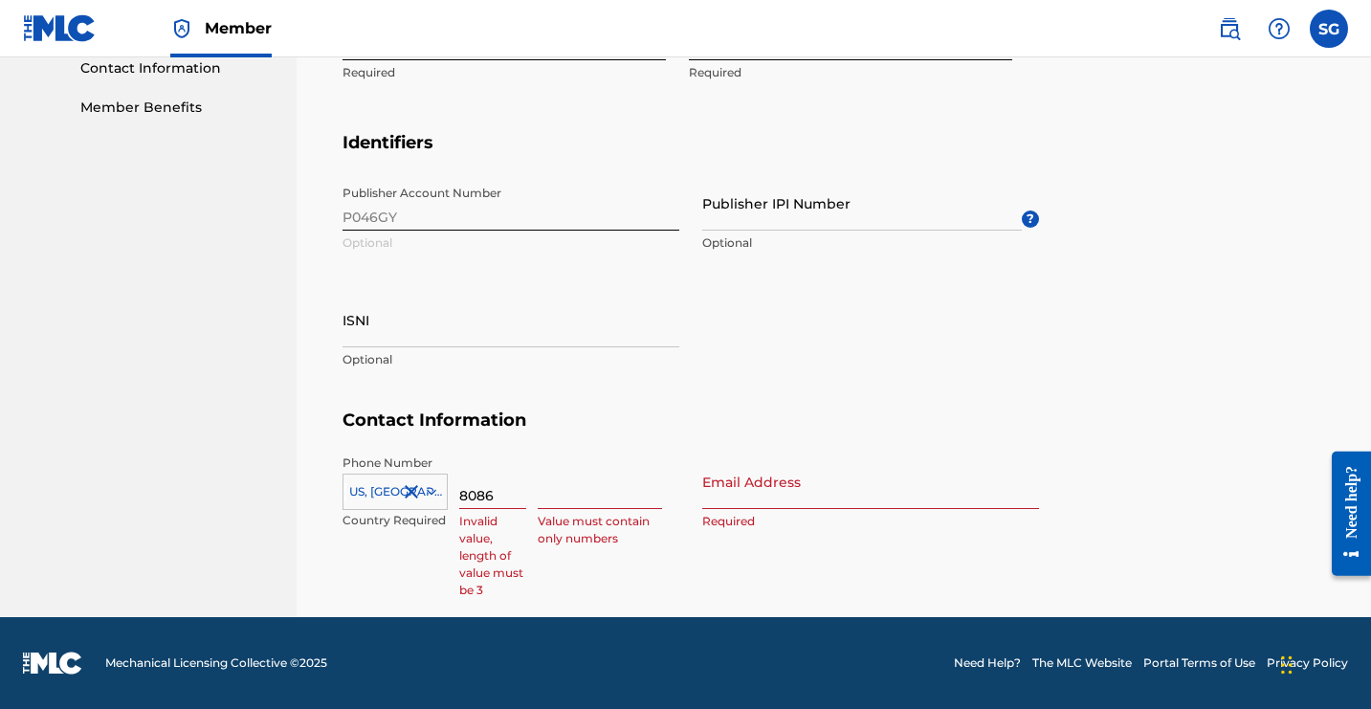
type input "808"
click at [662, 455] on input at bounding box center [600, 482] width 124 height 55
click at [1039, 455] on input "Email Address" at bounding box center [870, 482] width 337 height 55
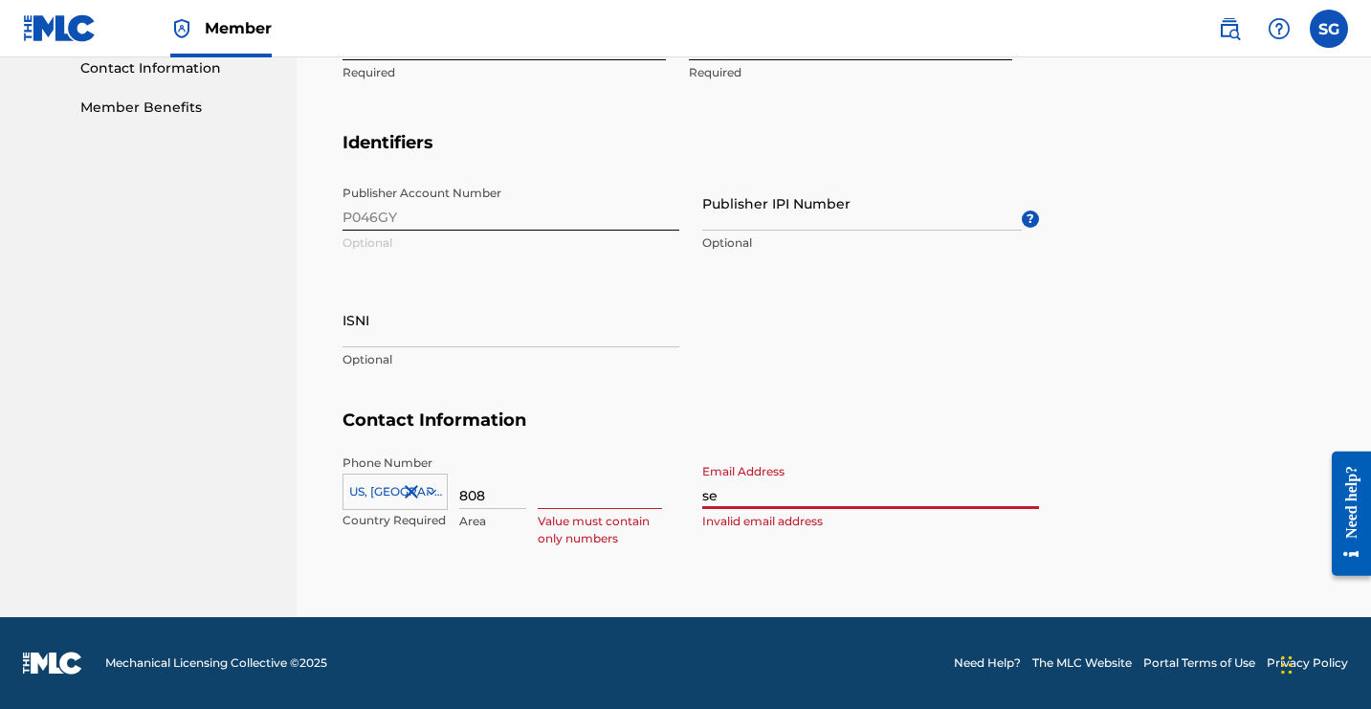
type input "s"
click at [1039, 455] on input "[DOMAIN_NAME]" at bounding box center [870, 482] width 337 height 55
type input "[EMAIL_ADDRESS][DOMAIN_NAME]"
click at [1026, 513] on p "Required" at bounding box center [870, 521] width 337 height 17
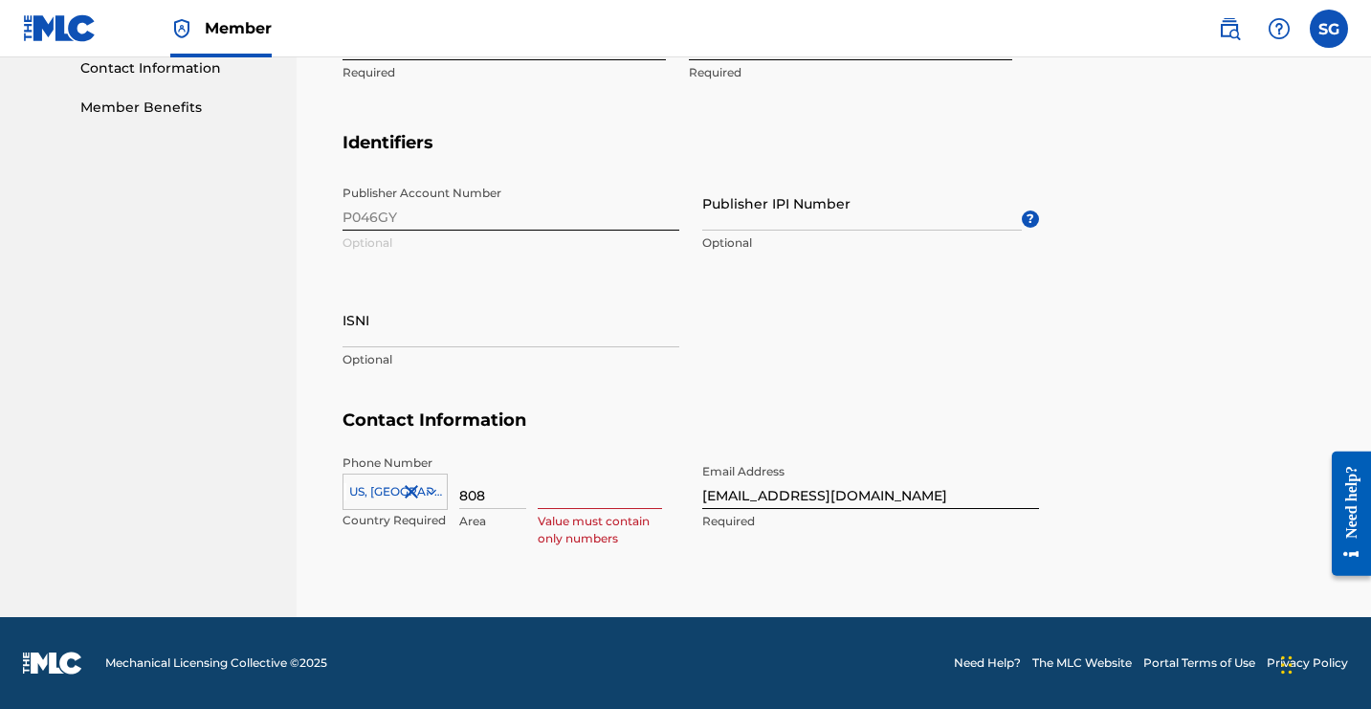
click at [989, 513] on p "Required" at bounding box center [870, 521] width 337 height 17
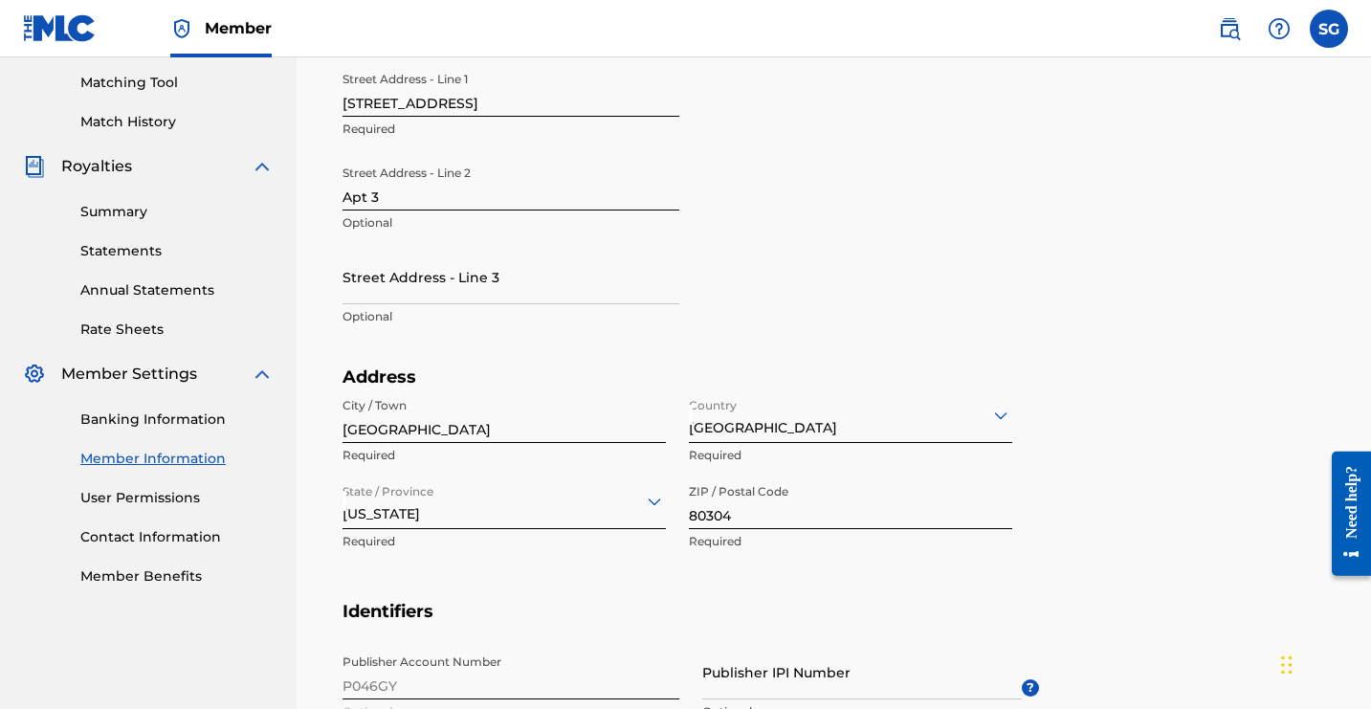
scroll to position [415, 0]
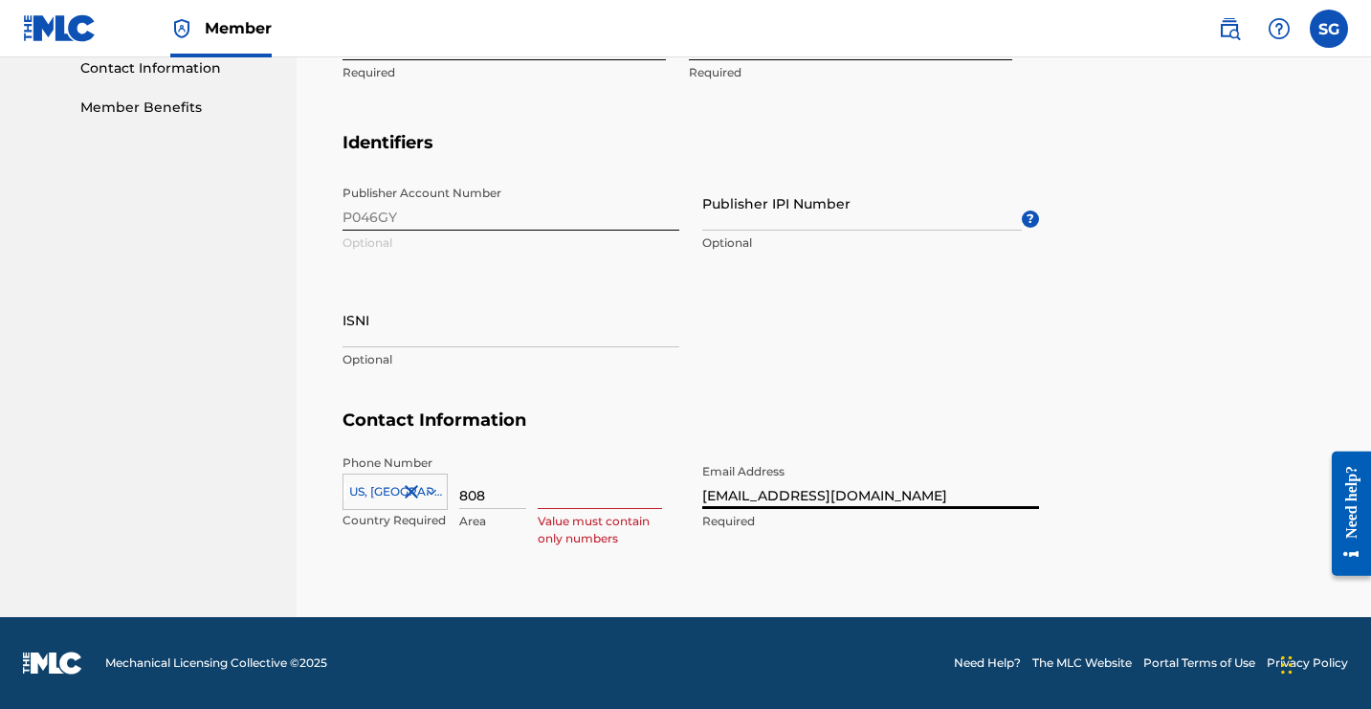
click at [1039, 455] on input "[EMAIL_ADDRESS][DOMAIN_NAME]" at bounding box center [870, 482] width 337 height 55
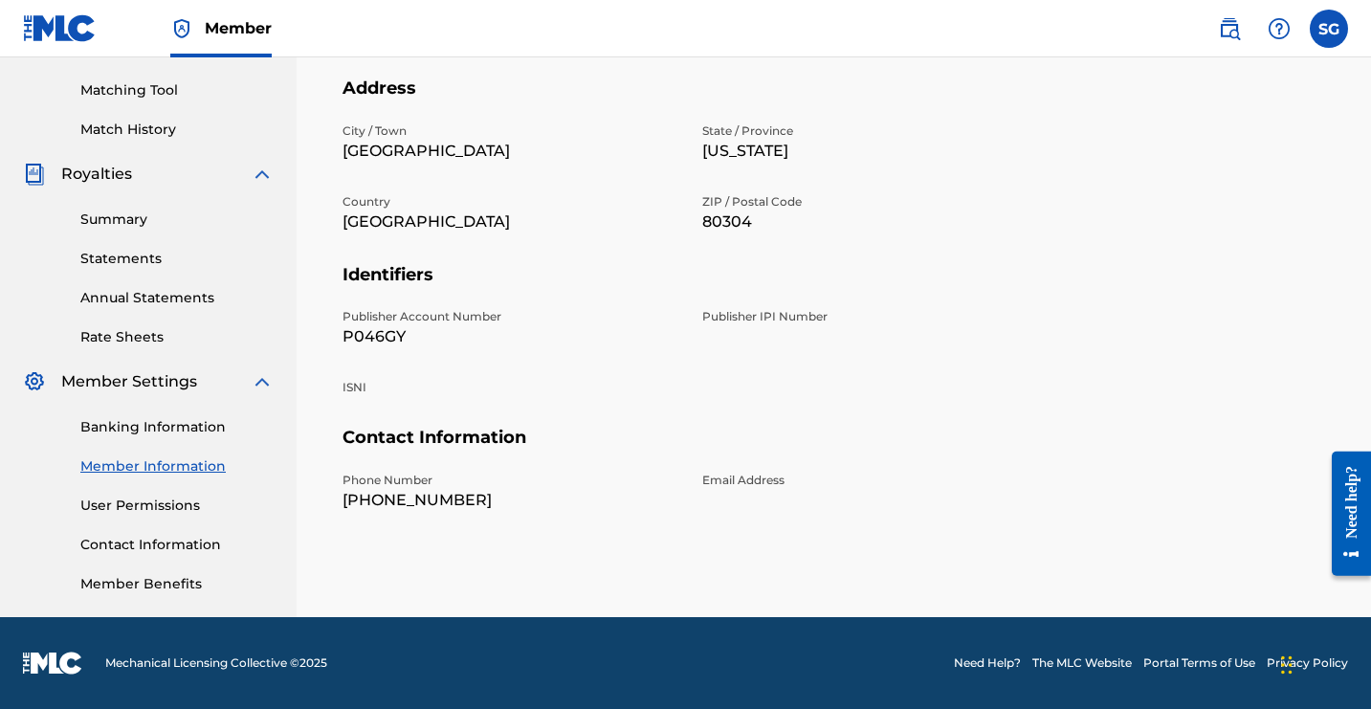
scroll to position [1251, 0]
click at [679, 489] on p "[PHONE_NUMBER]" at bounding box center [511, 500] width 337 height 23
click at [652, 489] on p "[PHONE_NUMBER]" at bounding box center [511, 500] width 337 height 23
click at [1039, 472] on p "Email Address" at bounding box center [870, 480] width 337 height 17
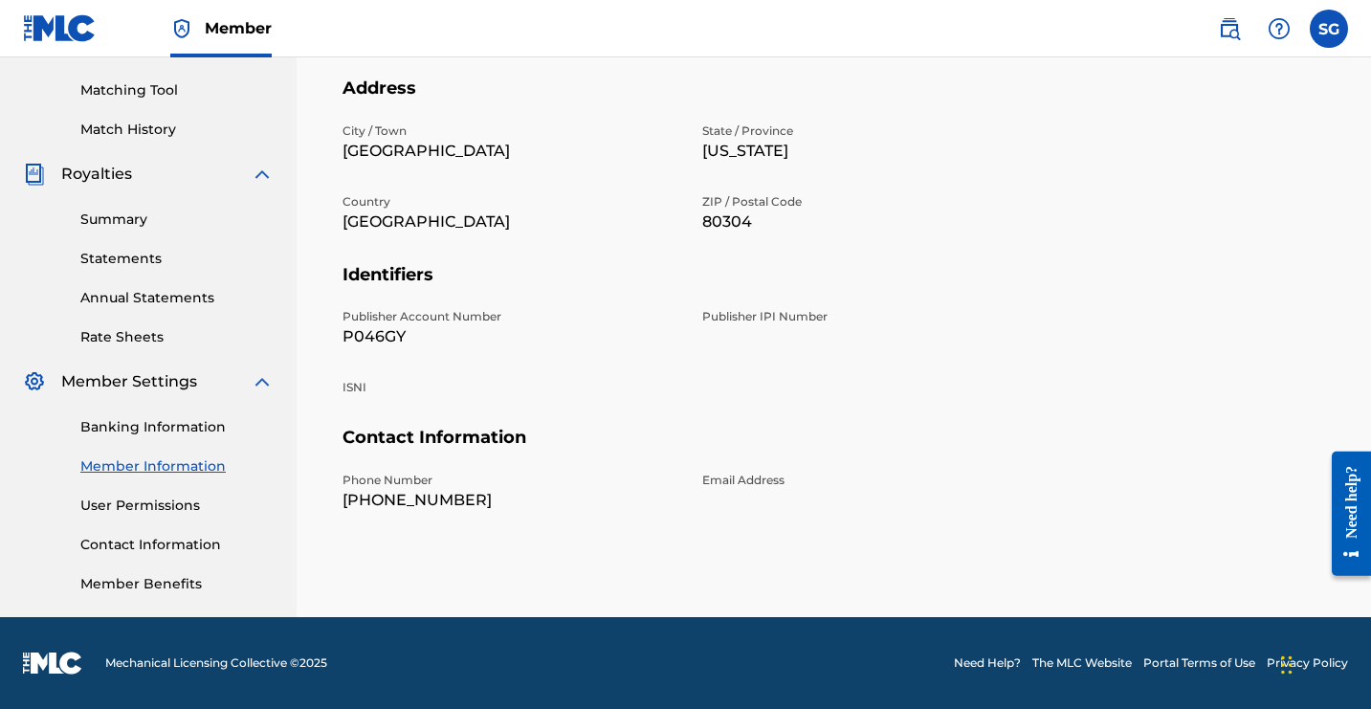
scroll to position [339, 0]
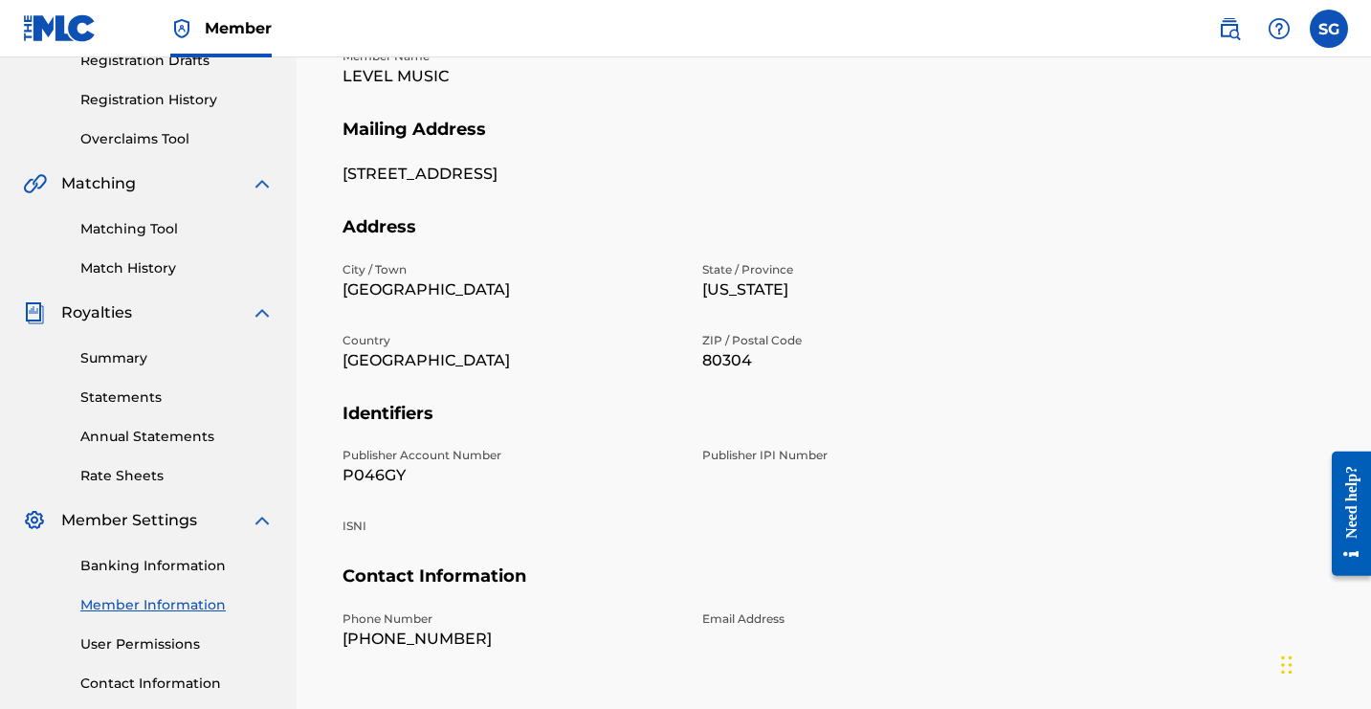
click at [1211, 51] on button "Edit" at bounding box center [1268, 27] width 115 height 48
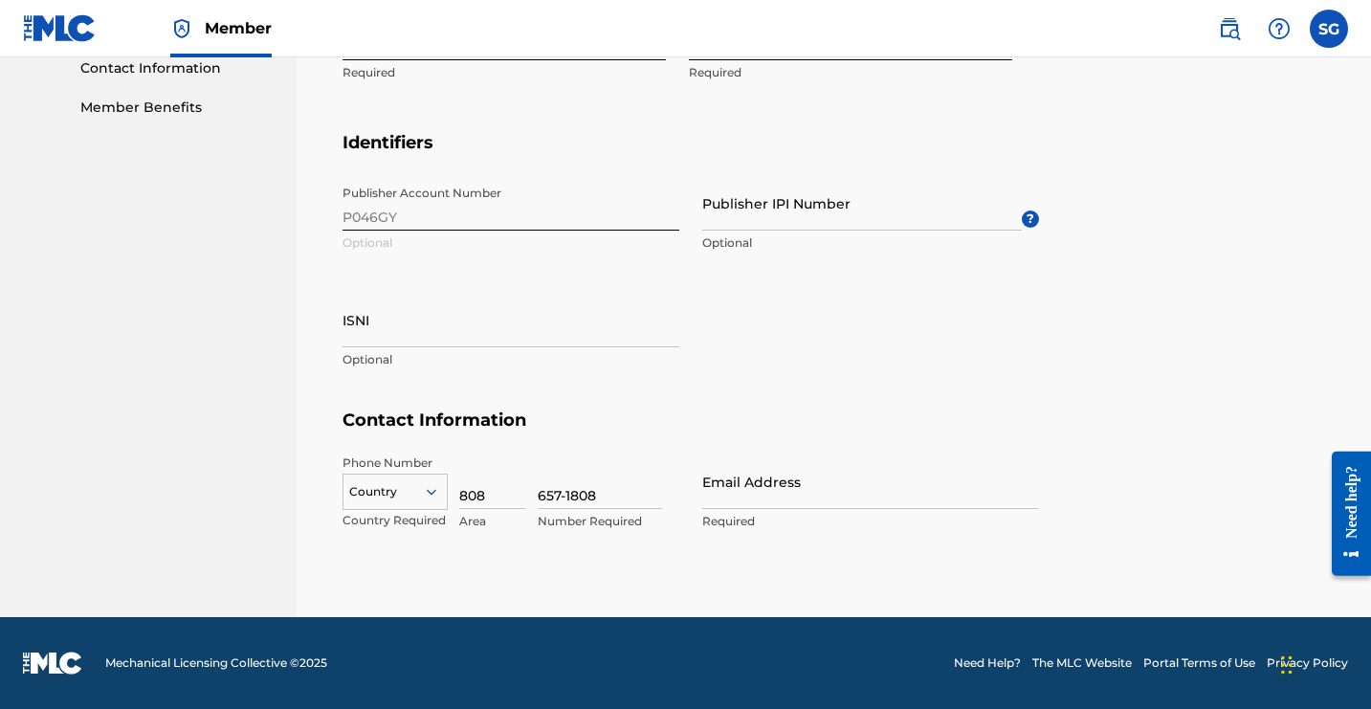
scroll to position [2076, 0]
click at [1015, 513] on p "Required" at bounding box center [870, 521] width 337 height 17
click at [996, 455] on input "Email Address" at bounding box center [870, 482] width 337 height 55
click at [1007, 455] on input "Email Address" at bounding box center [870, 482] width 337 height 55
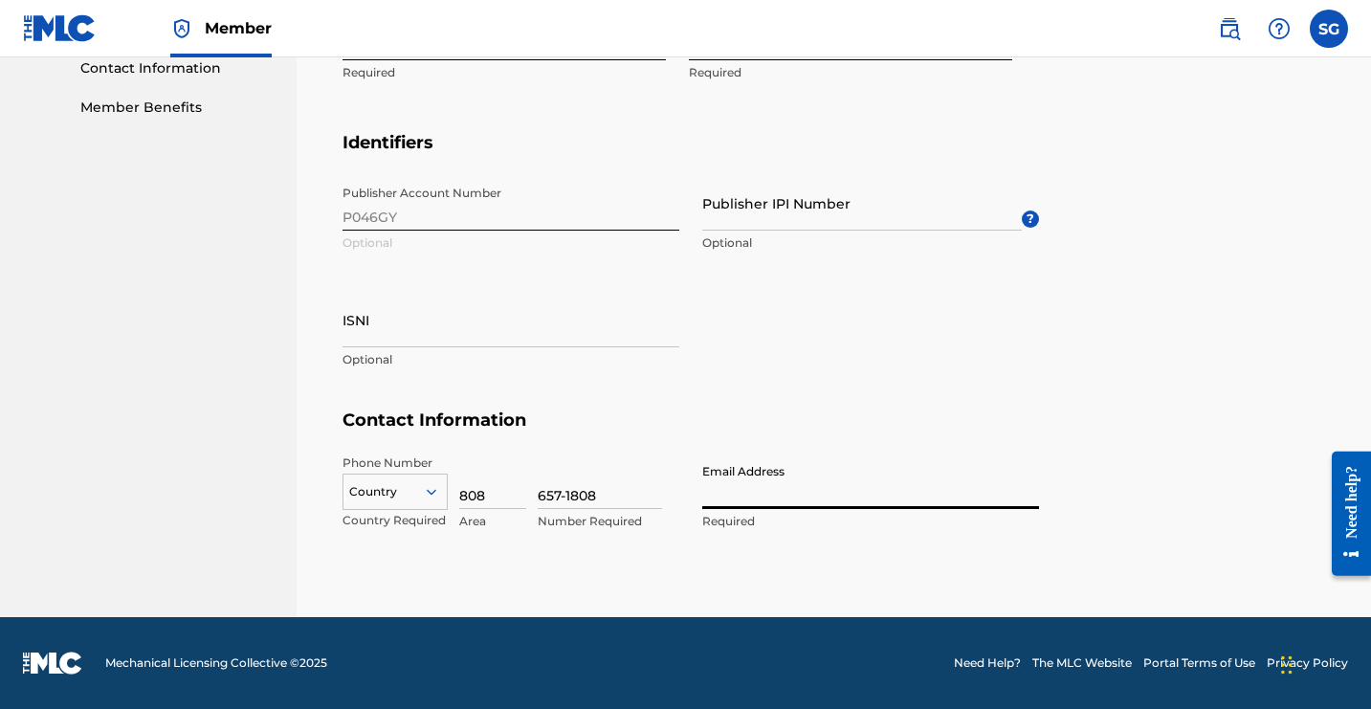
drag, startPoint x: 973, startPoint y: 410, endPoint x: 1081, endPoint y: 410, distance: 108.1
click at [1039, 455] on input "Email Address" at bounding box center [870, 482] width 337 height 55
drag, startPoint x: 1072, startPoint y: 436, endPoint x: 1091, endPoint y: 506, distance: 72.4
click at [1039, 506] on div "Phone Number Country Country Required 808 Area 657-1808 Number Required Email A…" at bounding box center [691, 513] width 697 height 117
drag, startPoint x: 1065, startPoint y: 423, endPoint x: 1095, endPoint y: 481, distance: 65.5
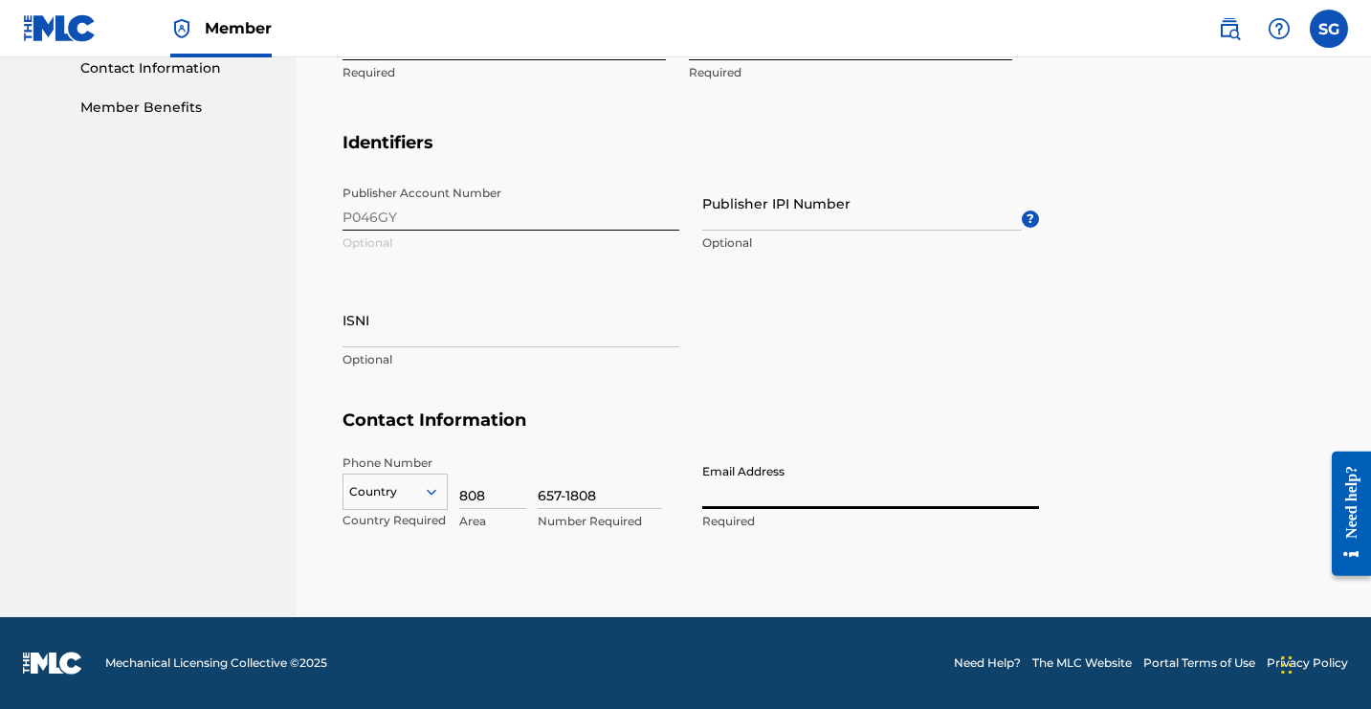
click at [1039, 481] on div "Email Address Required" at bounding box center [870, 498] width 337 height 86
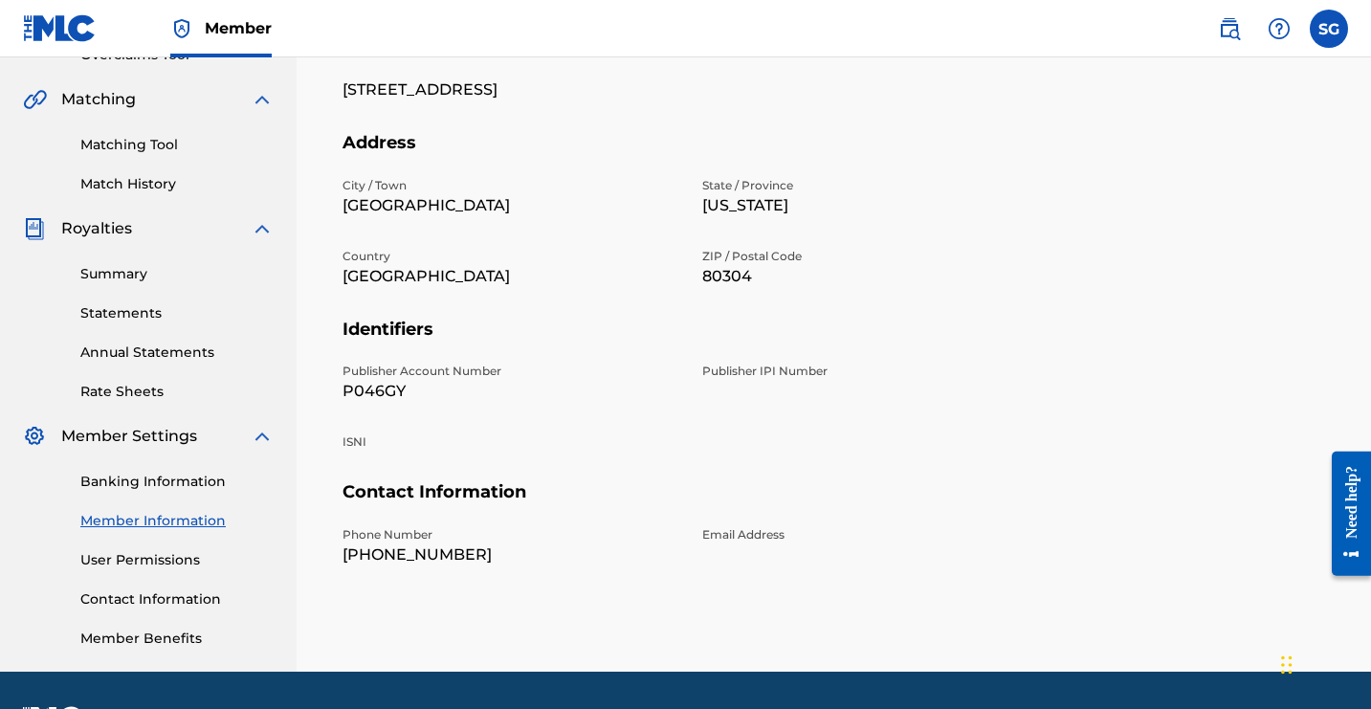
scroll to position [291, 0]
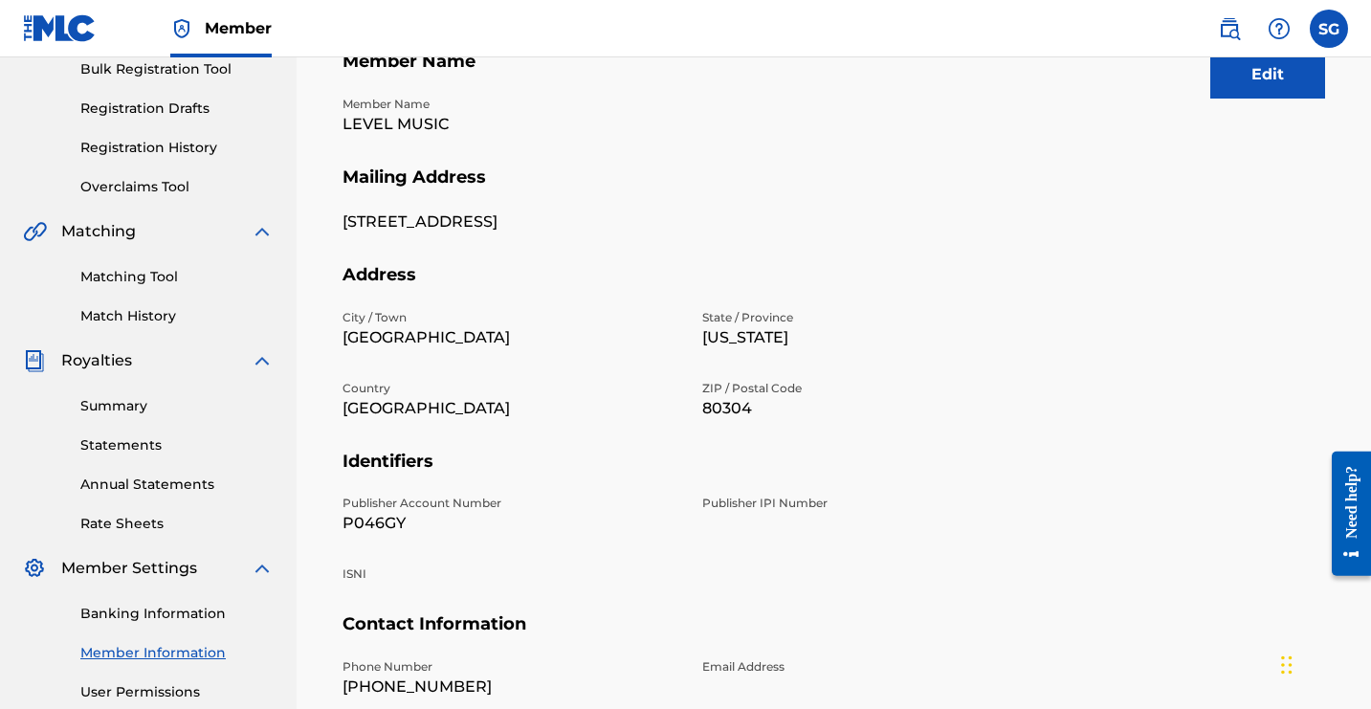
click at [1211, 99] on button "Edit" at bounding box center [1268, 75] width 115 height 48
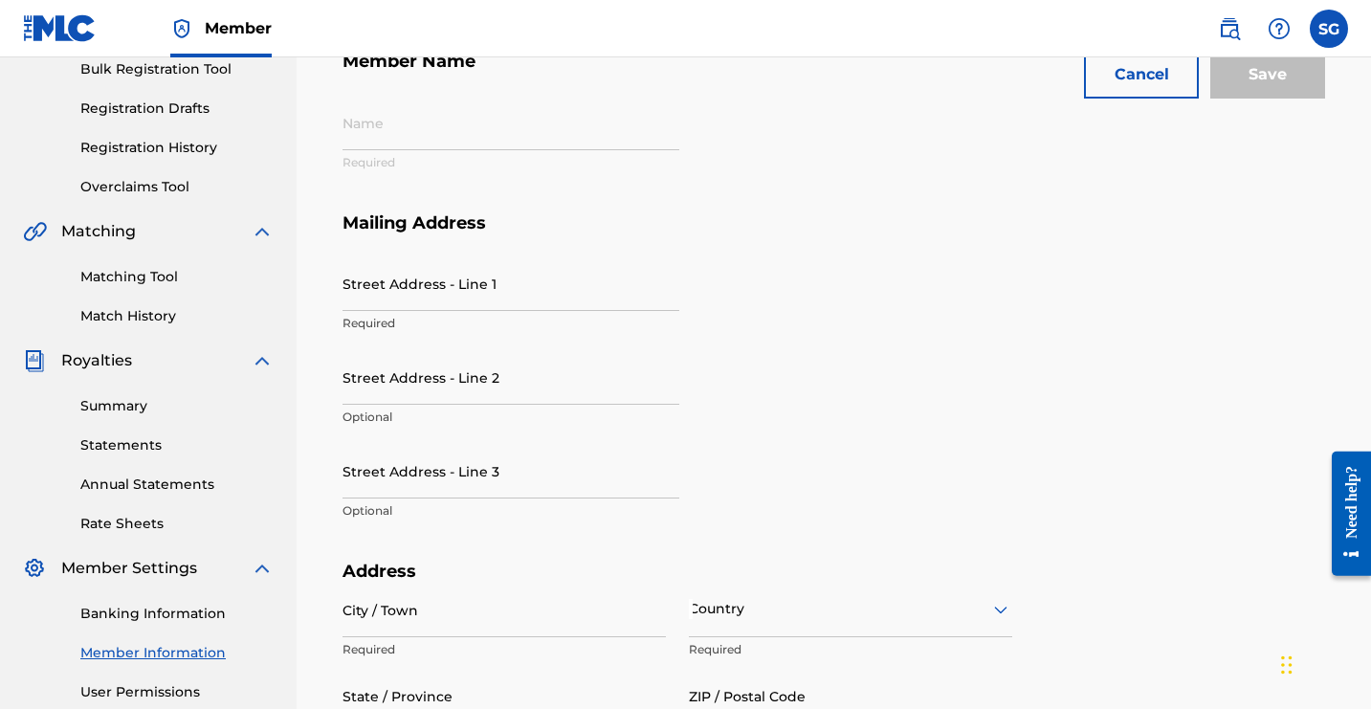
type input "LEVEL MUSIC"
type input "[STREET_ADDRESS]"
type input "[GEOGRAPHIC_DATA]"
type input "[US_STATE]"
type input "80304"
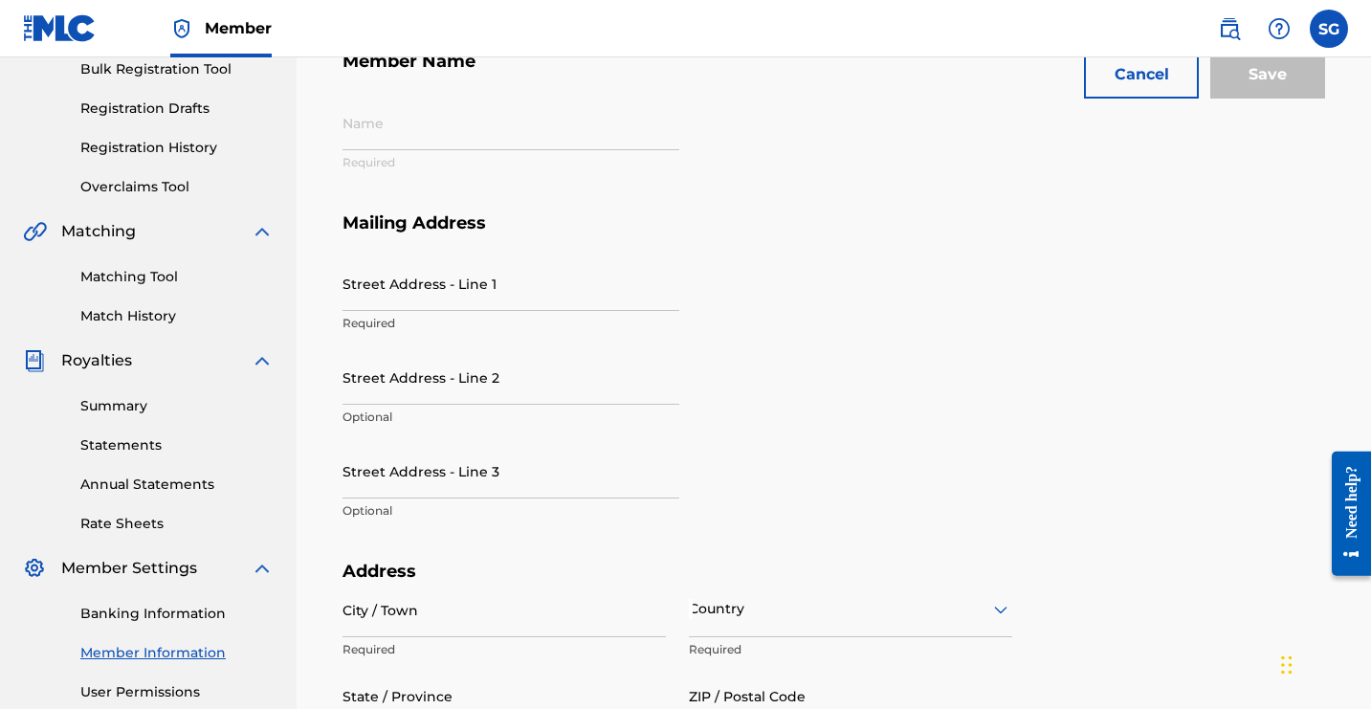
type input "P046GY"
type input "808"
type input "657-1808"
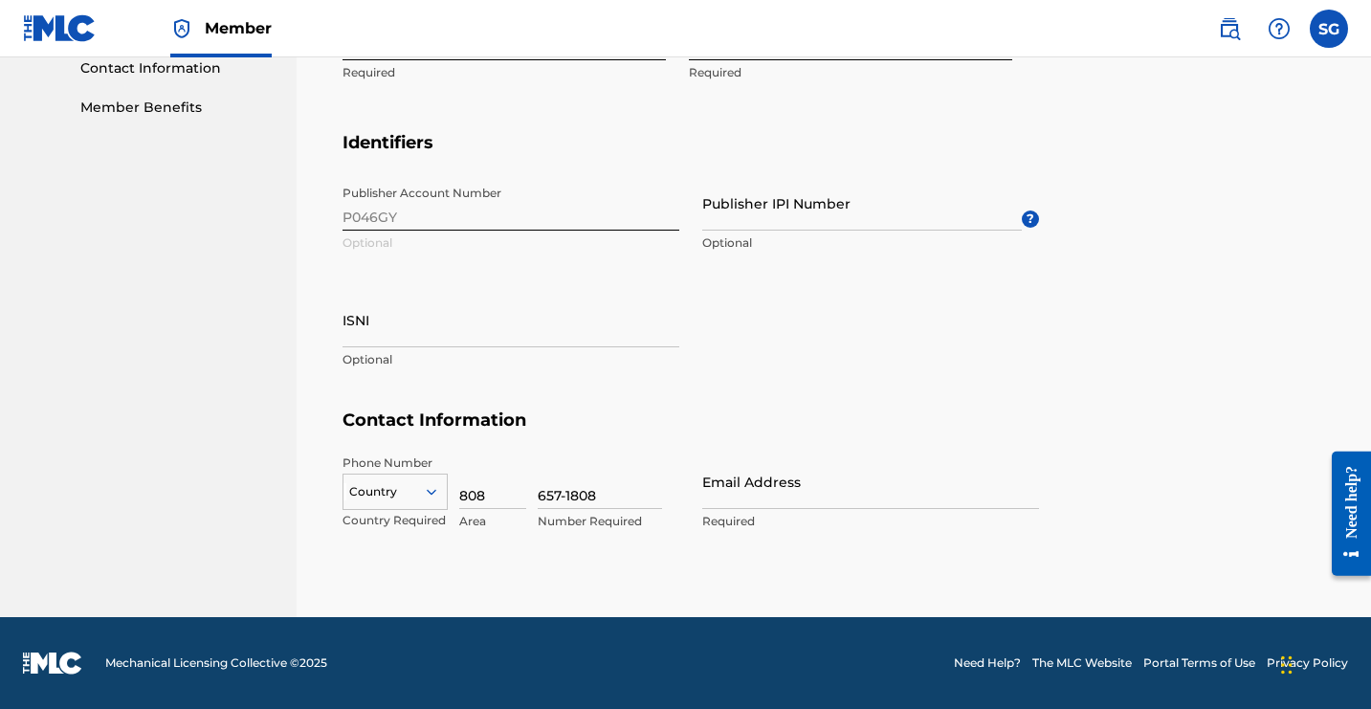
scroll to position [2157, 0]
type input "8"
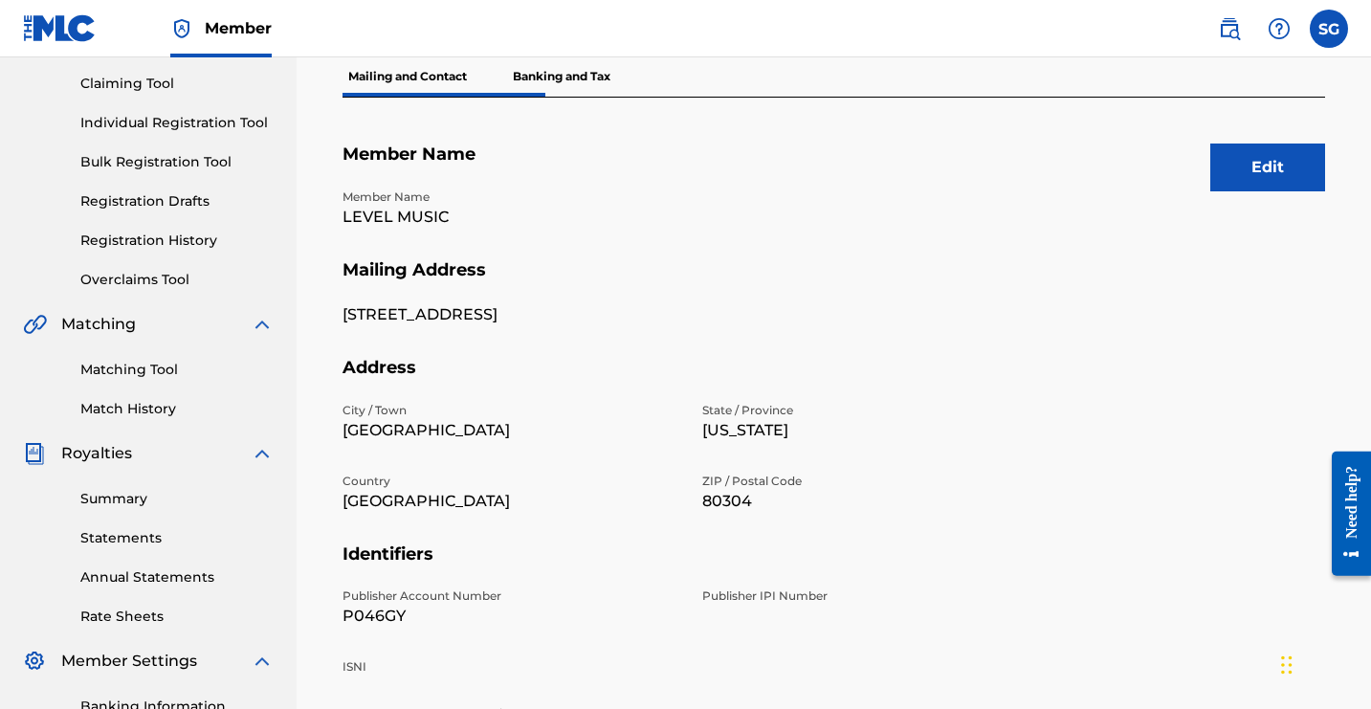
scroll to position [248, 0]
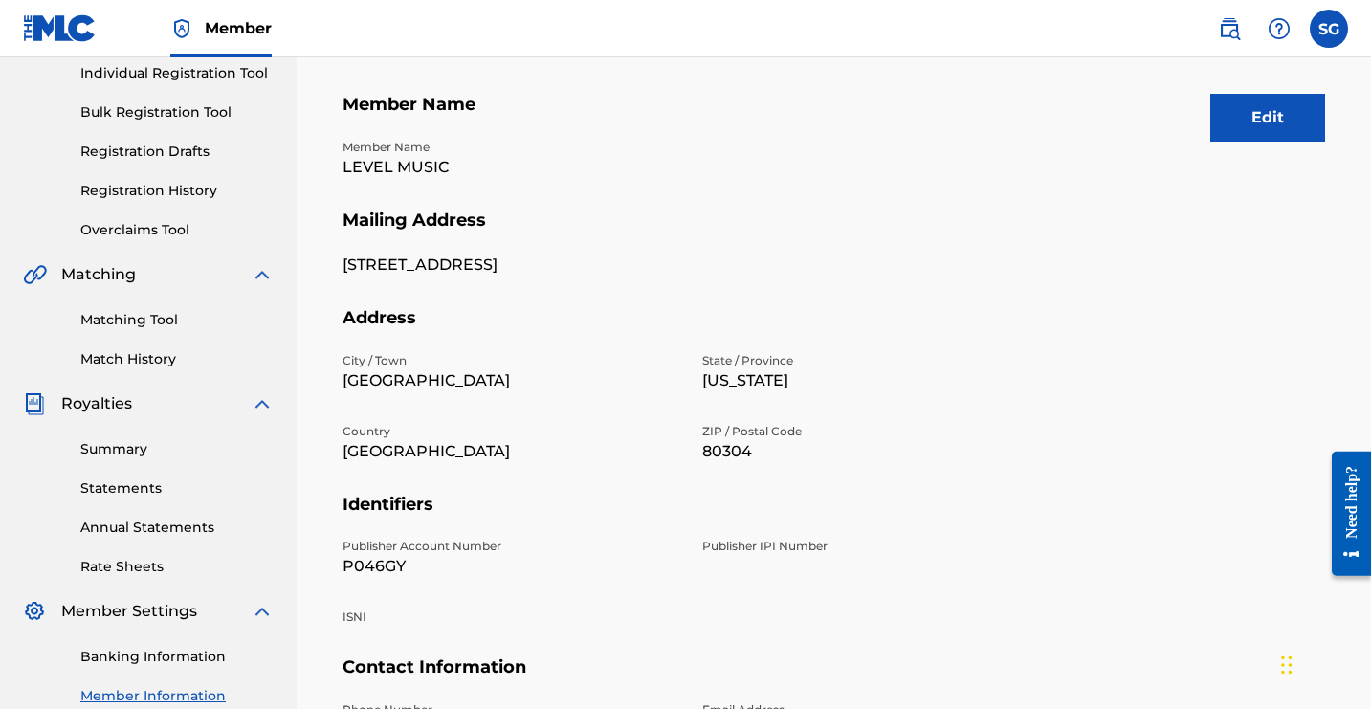
click at [616, 47] on p "Banking and Tax" at bounding box center [561, 27] width 109 height 40
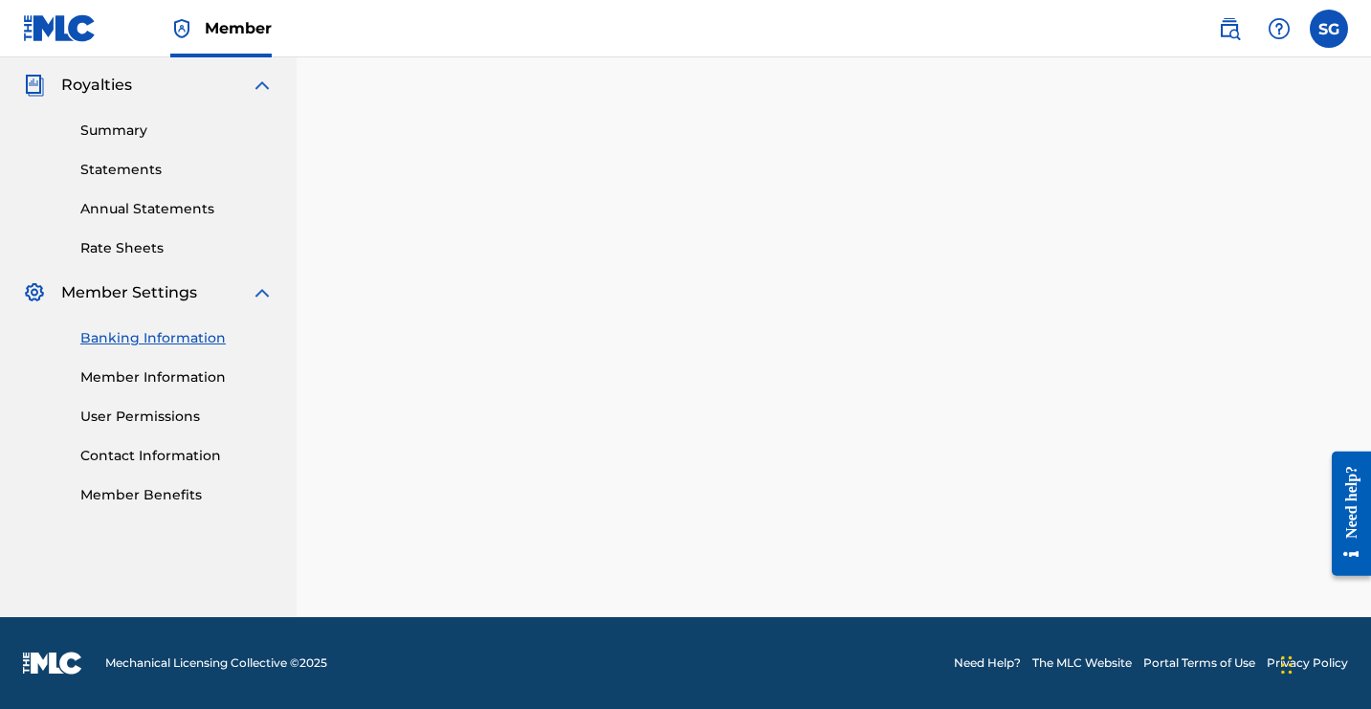
scroll to position [1156, 0]
click at [274, 388] on link "Member Information" at bounding box center [176, 377] width 193 height 20
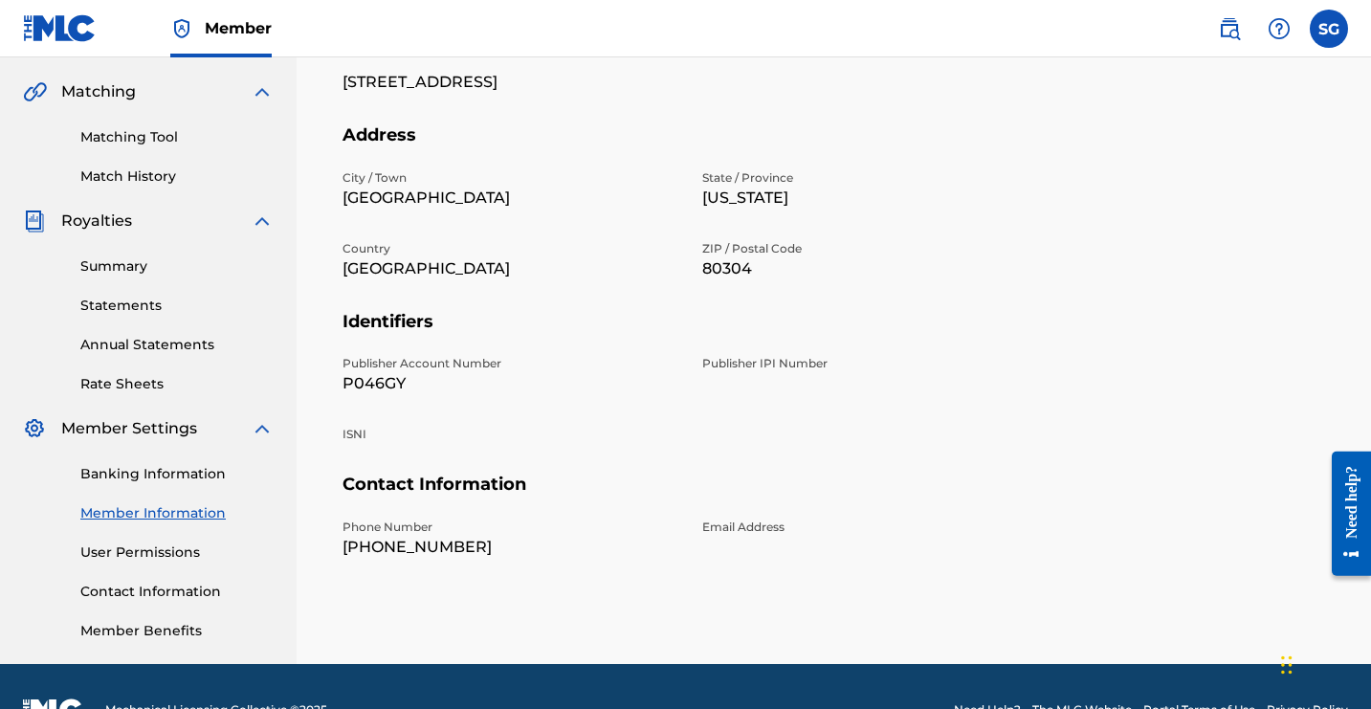
scroll to position [391, 0]
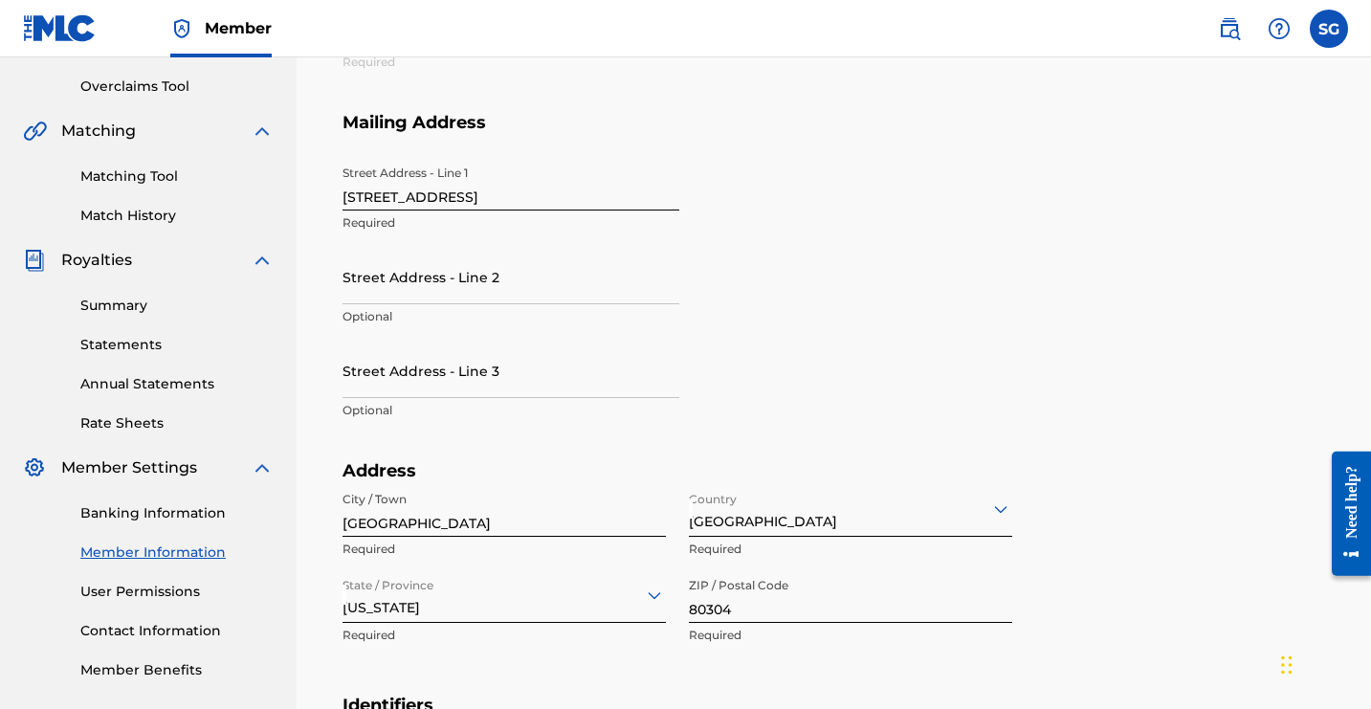
click at [681, 112] on div "Name LEVEL MUSIC Required" at bounding box center [691, 53] width 697 height 117
click at [689, 112] on div "Name LEVEL MUSIC Required" at bounding box center [691, 53] width 697 height 117
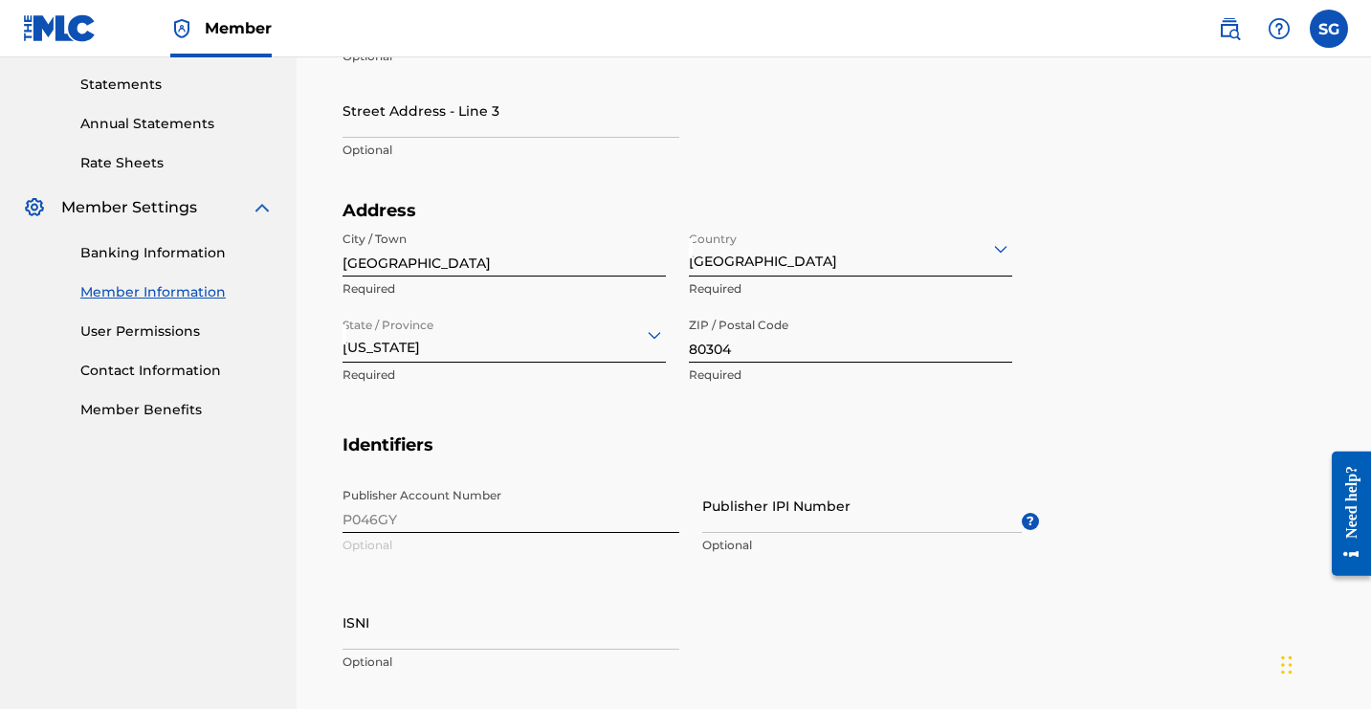
scroll to position [629, 0]
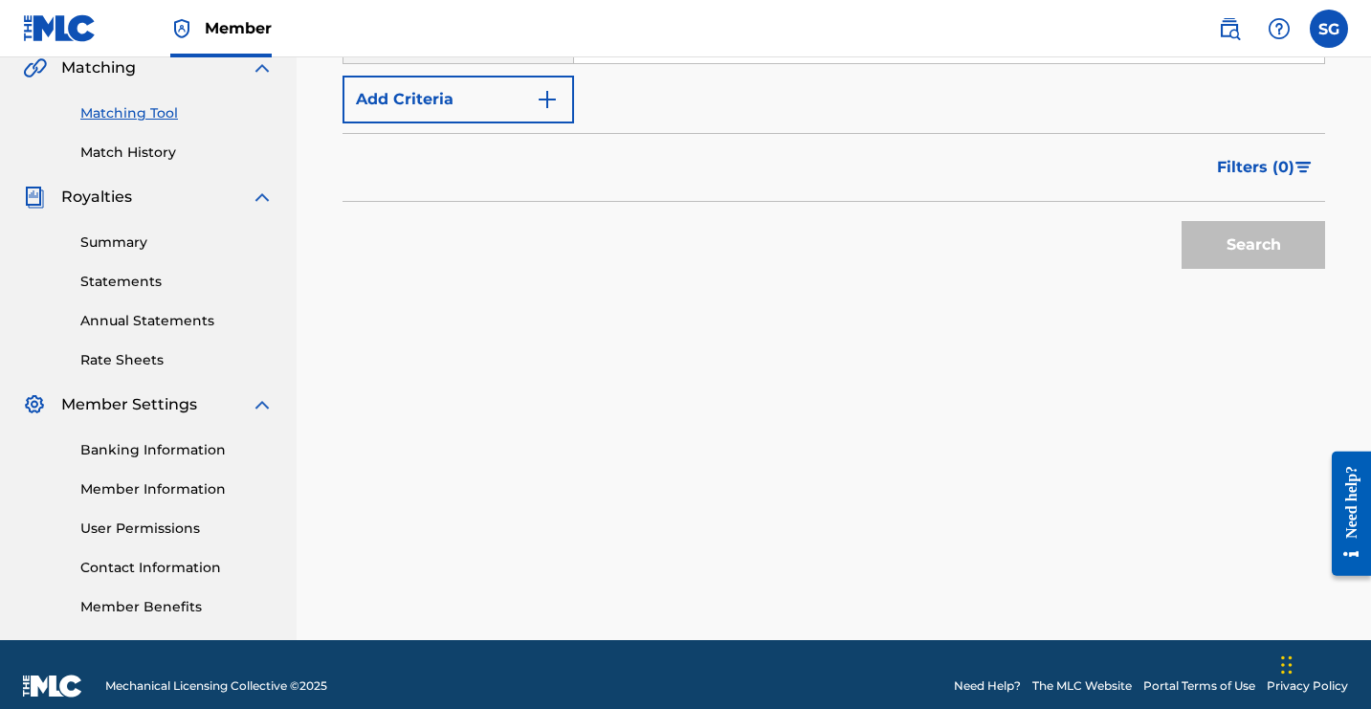
scroll to position [457, 0]
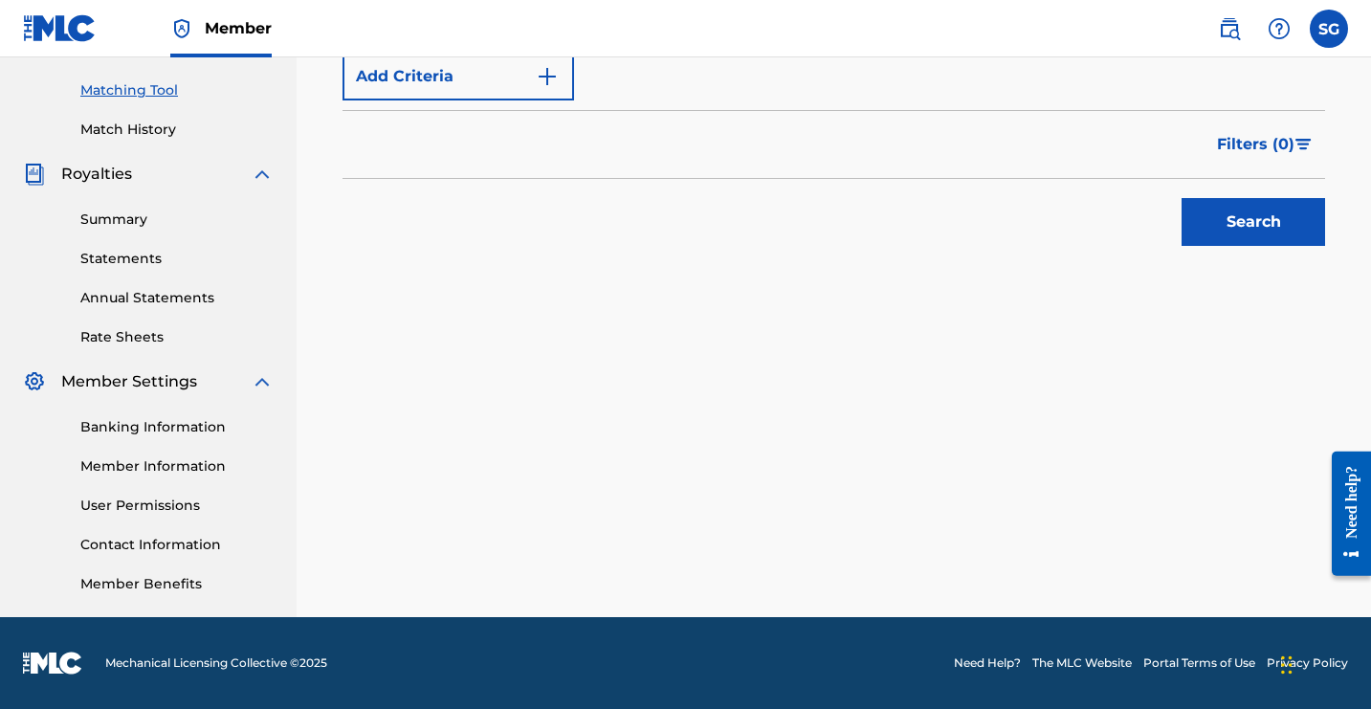
scroll to position [669, 0]
type input "eco friendly rapper"
click at [1197, 246] on button "Search" at bounding box center [1254, 222] width 144 height 48
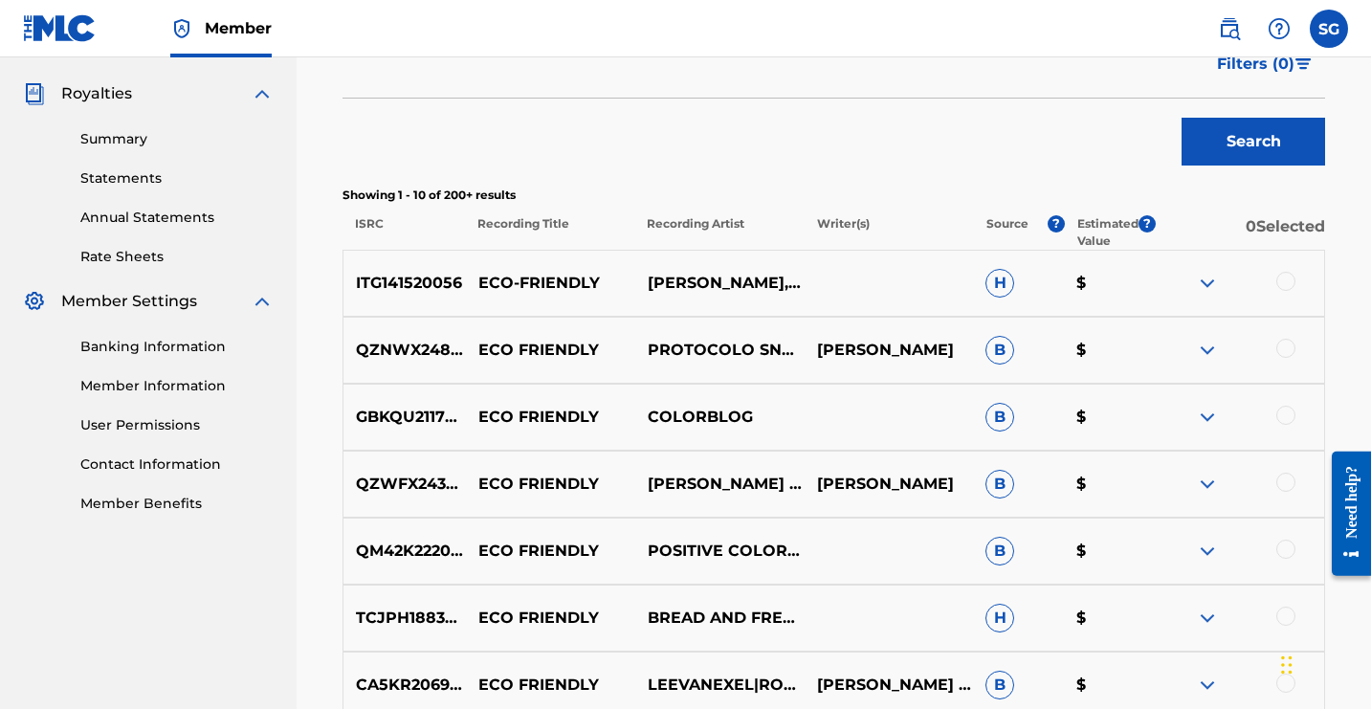
scroll to position [566, 0]
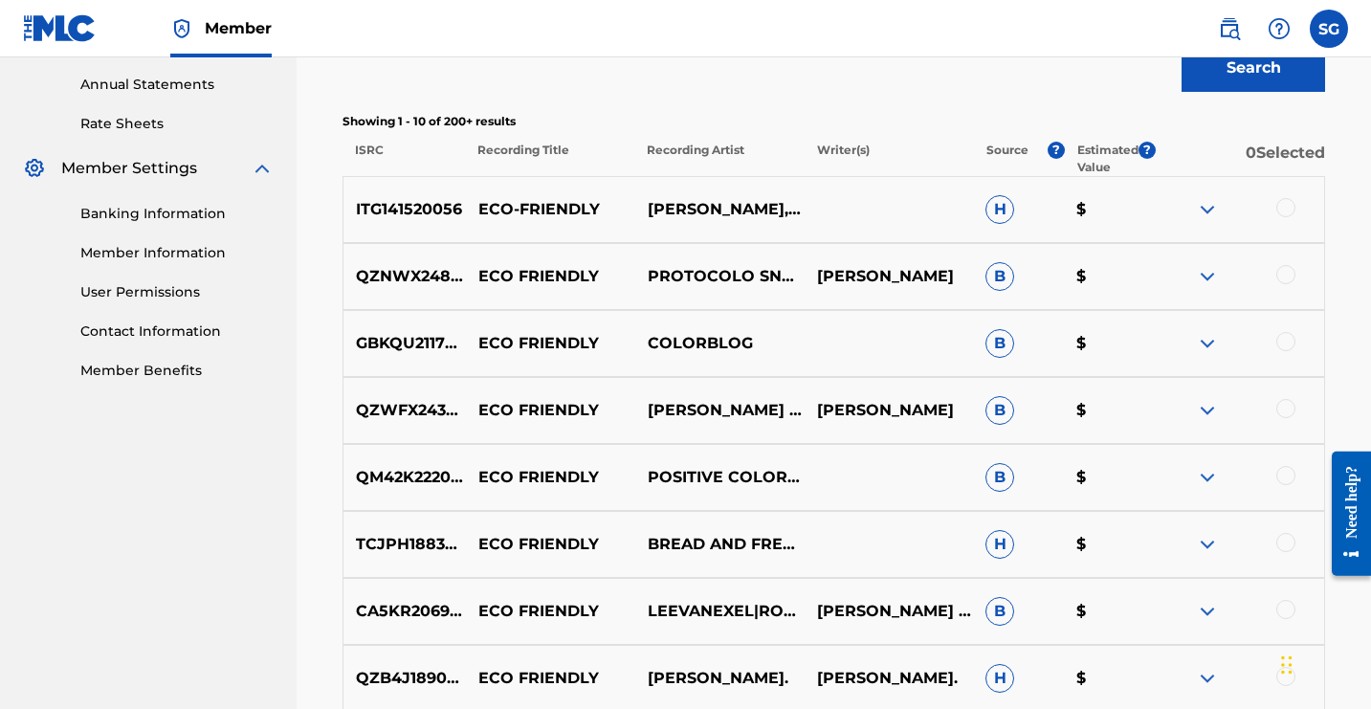
scroll to position [737, 0]
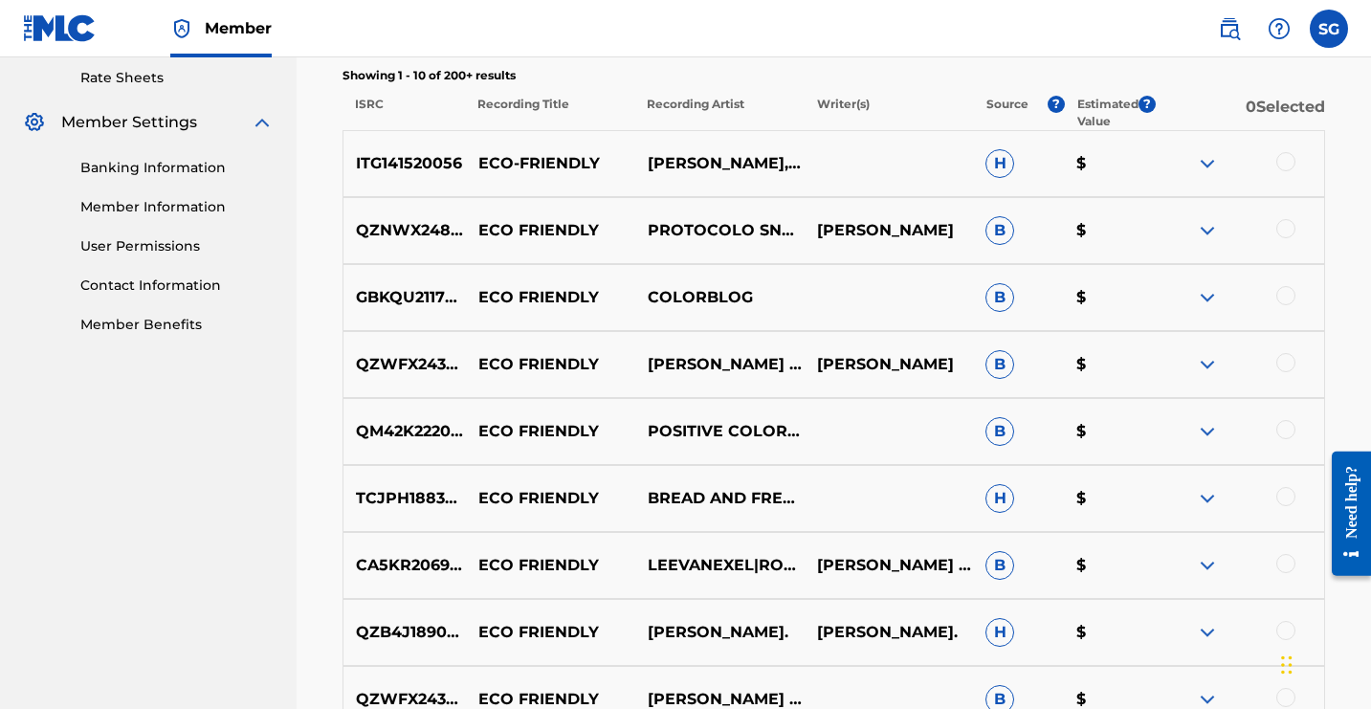
click at [1232, 46] on button "Search" at bounding box center [1254, 22] width 144 height 48
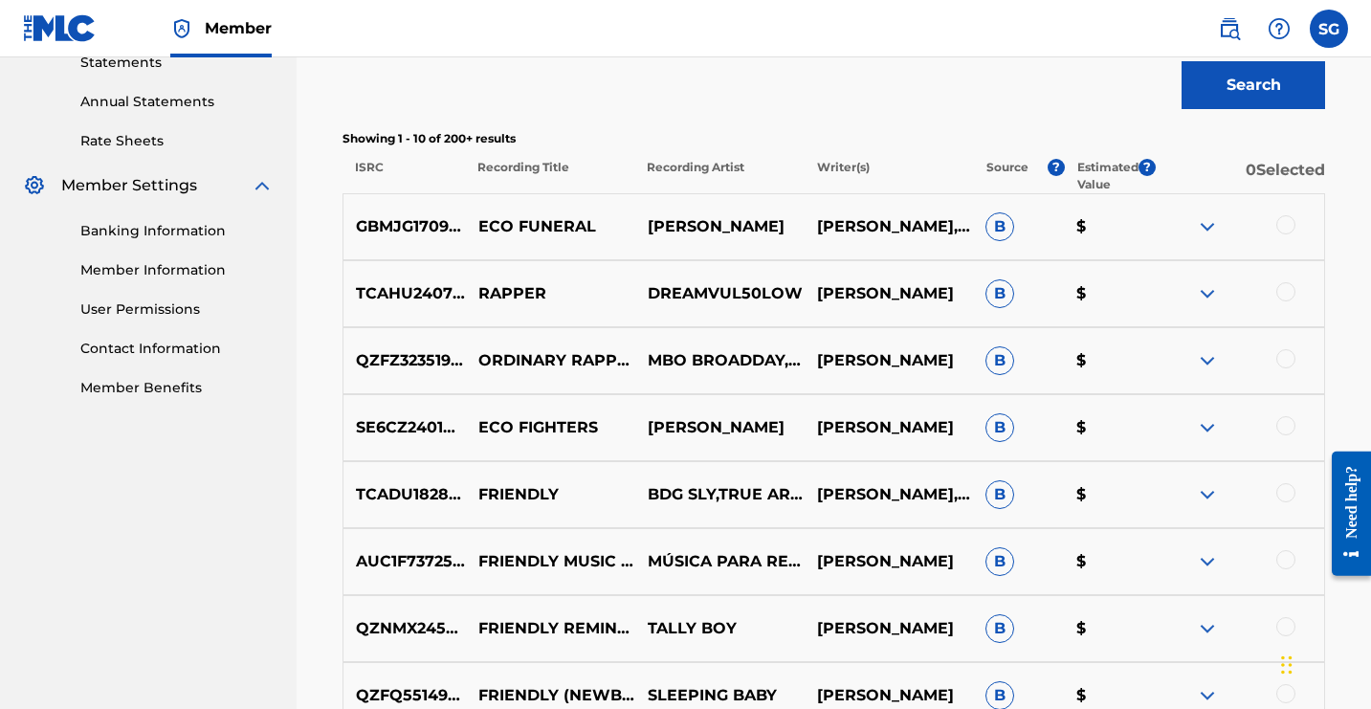
scroll to position [682, 0]
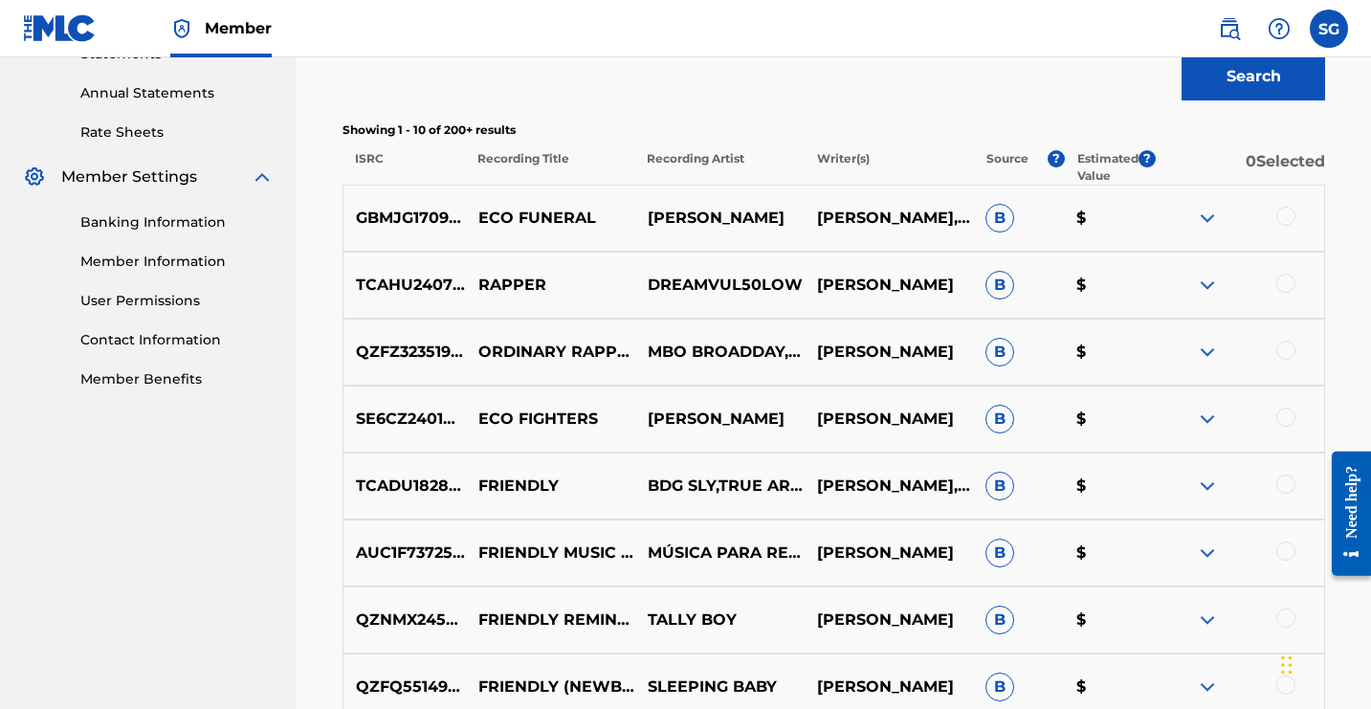
type input "S"
type input "cool style"
click at [1182, 100] on button "Search" at bounding box center [1254, 77] width 144 height 48
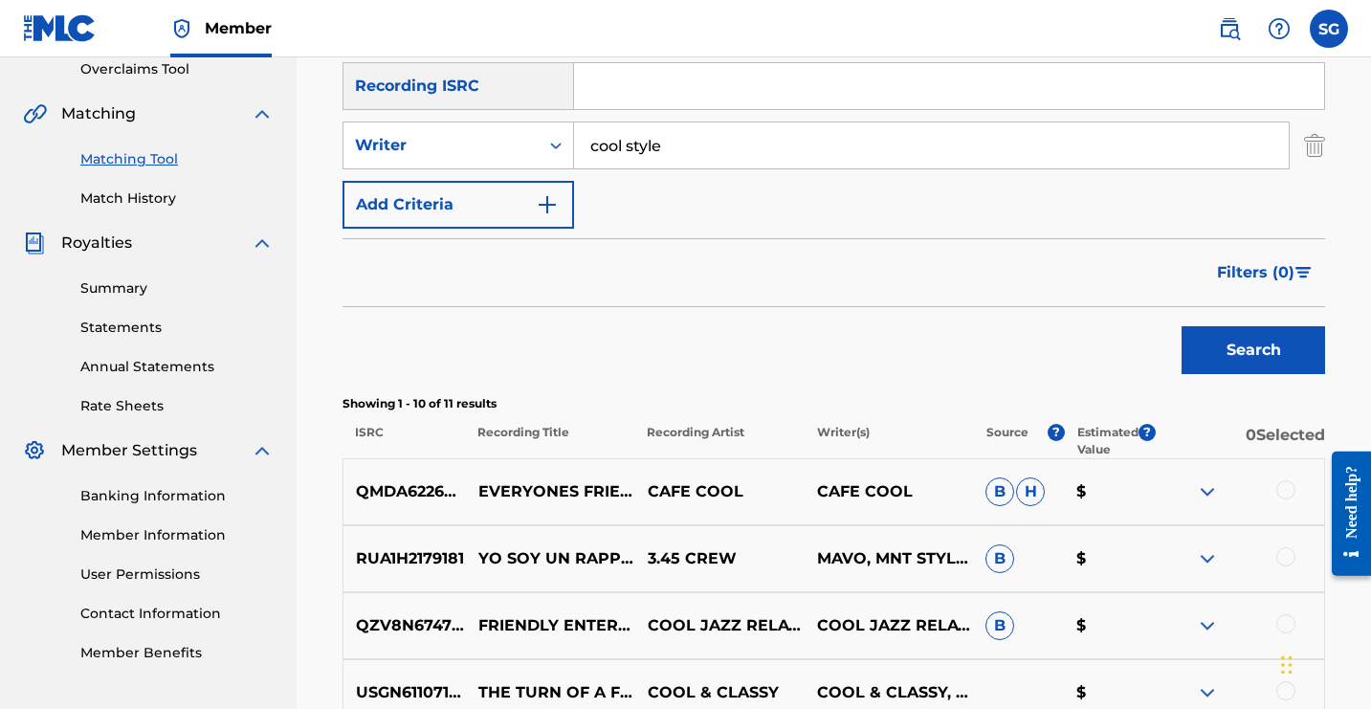
scroll to position [421, 0]
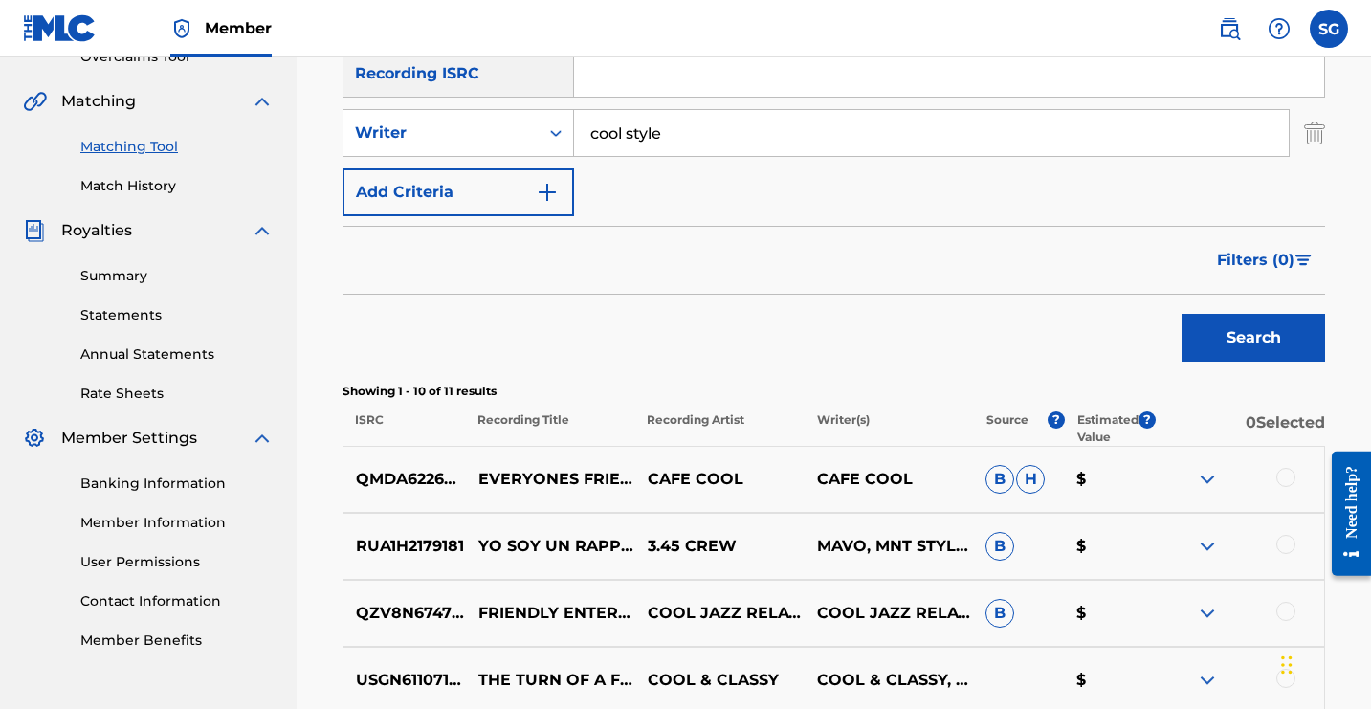
click at [1304, 157] on img "Search Form" at bounding box center [1314, 133] width 21 height 48
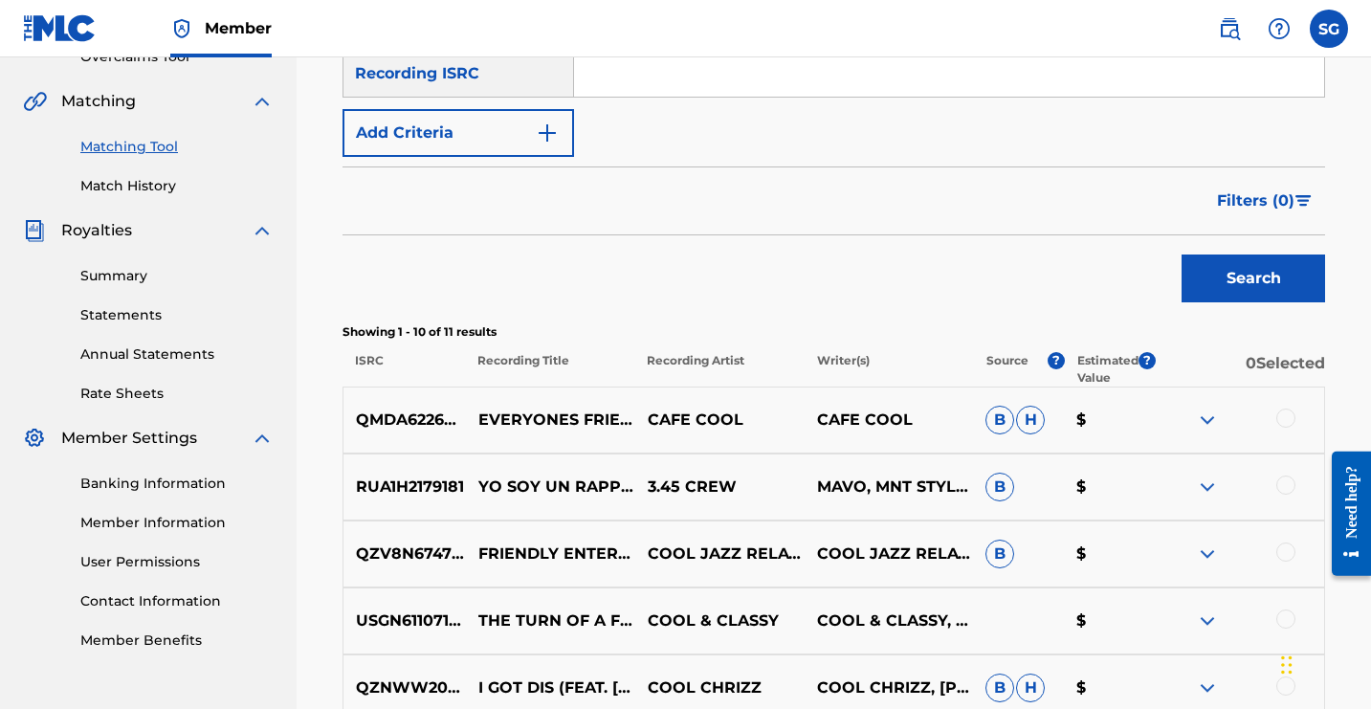
click at [1132, 97] on input "Search Form" at bounding box center [949, 74] width 750 height 46
paste input "uscgj2372543"
type input "uscgj2372543"
click at [1206, 157] on div "SearchWithCriteria0ca0ee49-2fdb-42cf-8b67-f99cceadee03 Recording Title eco frie…" at bounding box center [834, 73] width 983 height 167
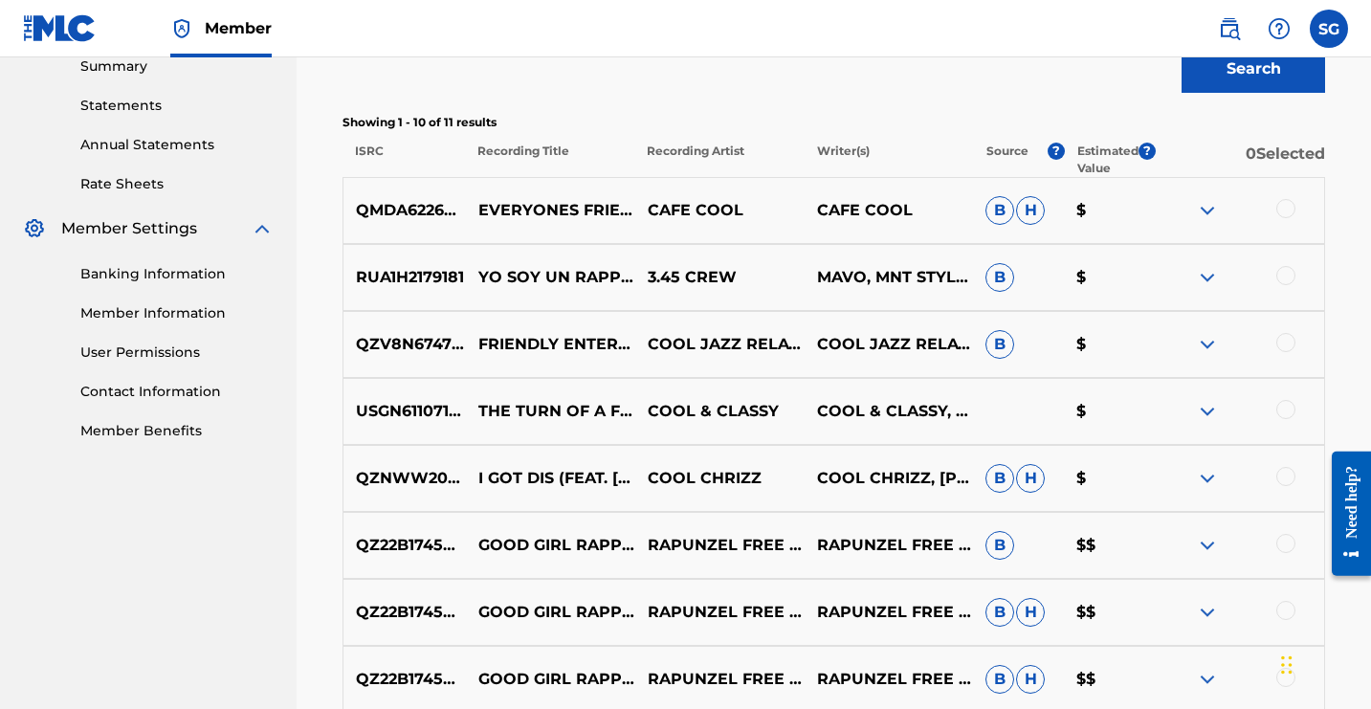
scroll to position [700, 0]
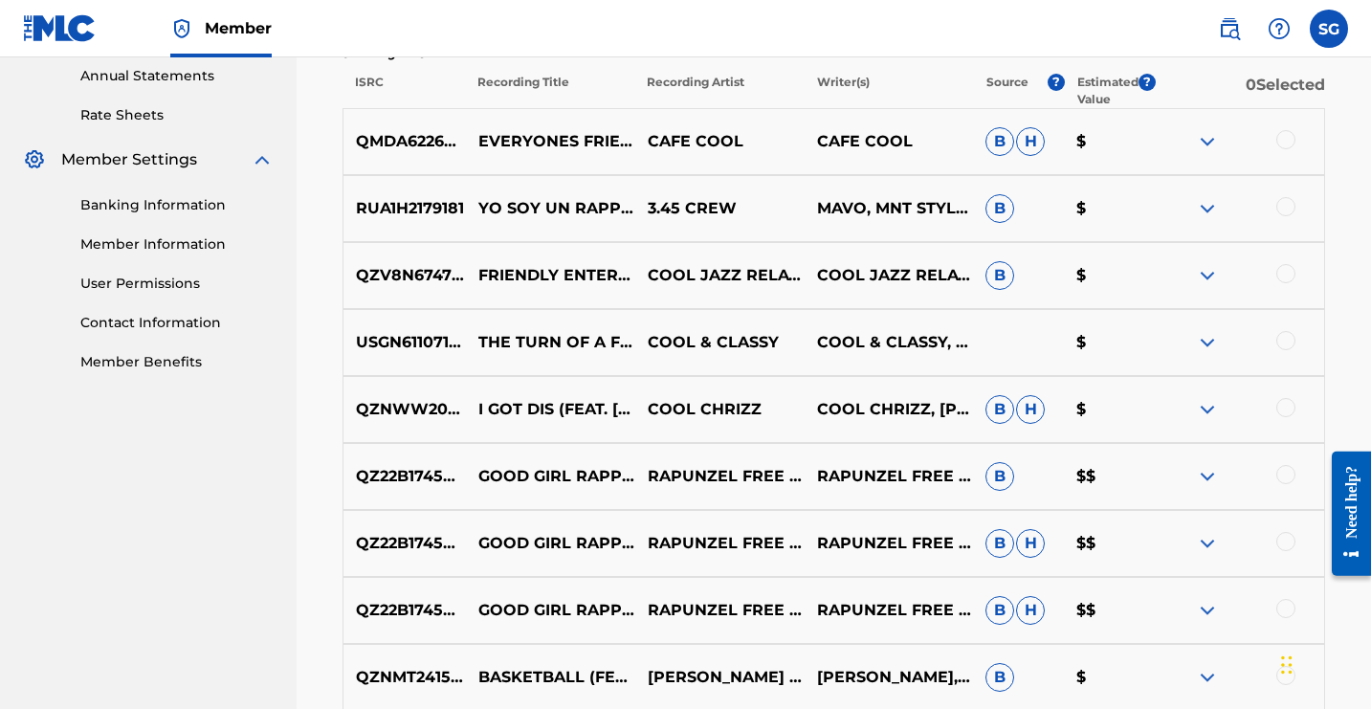
click at [1182, 24] on button "Search" at bounding box center [1254, 0] width 144 height 48
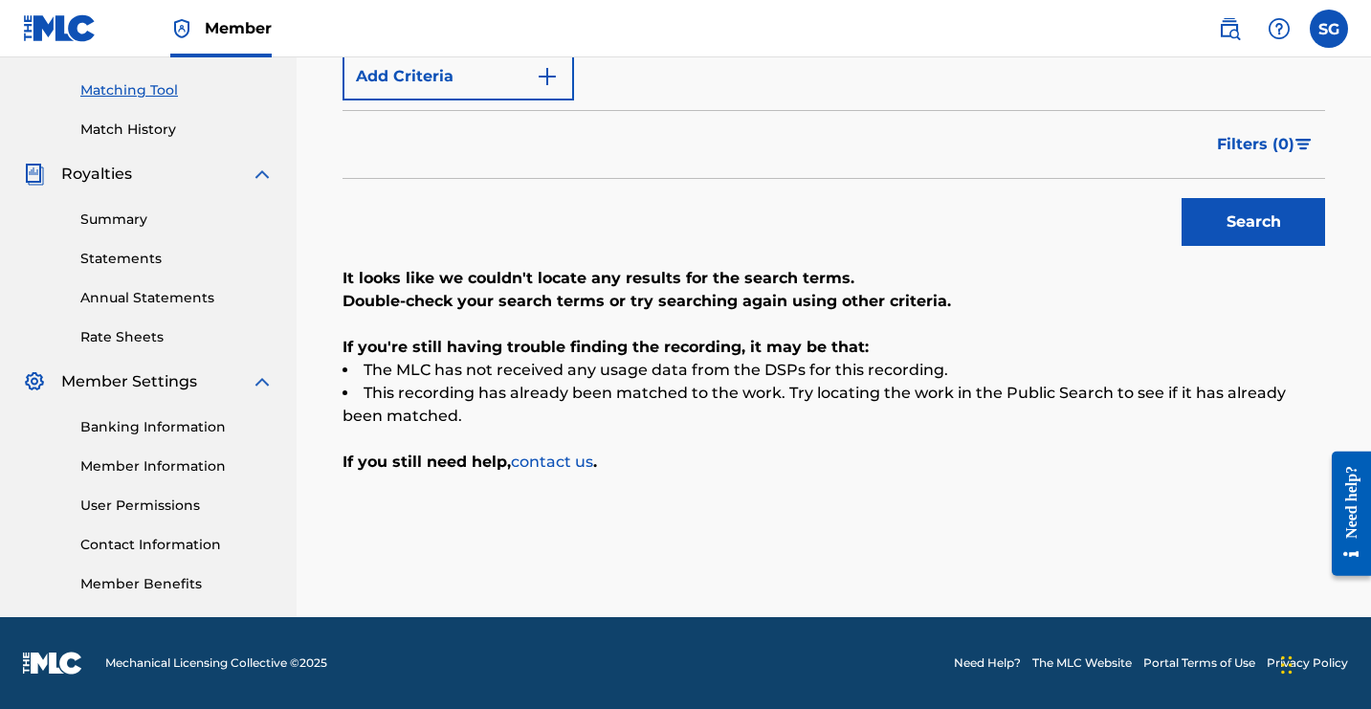
scroll to position [478, 0]
type input "e"
click at [1182, 246] on button "Search" at bounding box center [1254, 222] width 144 height 48
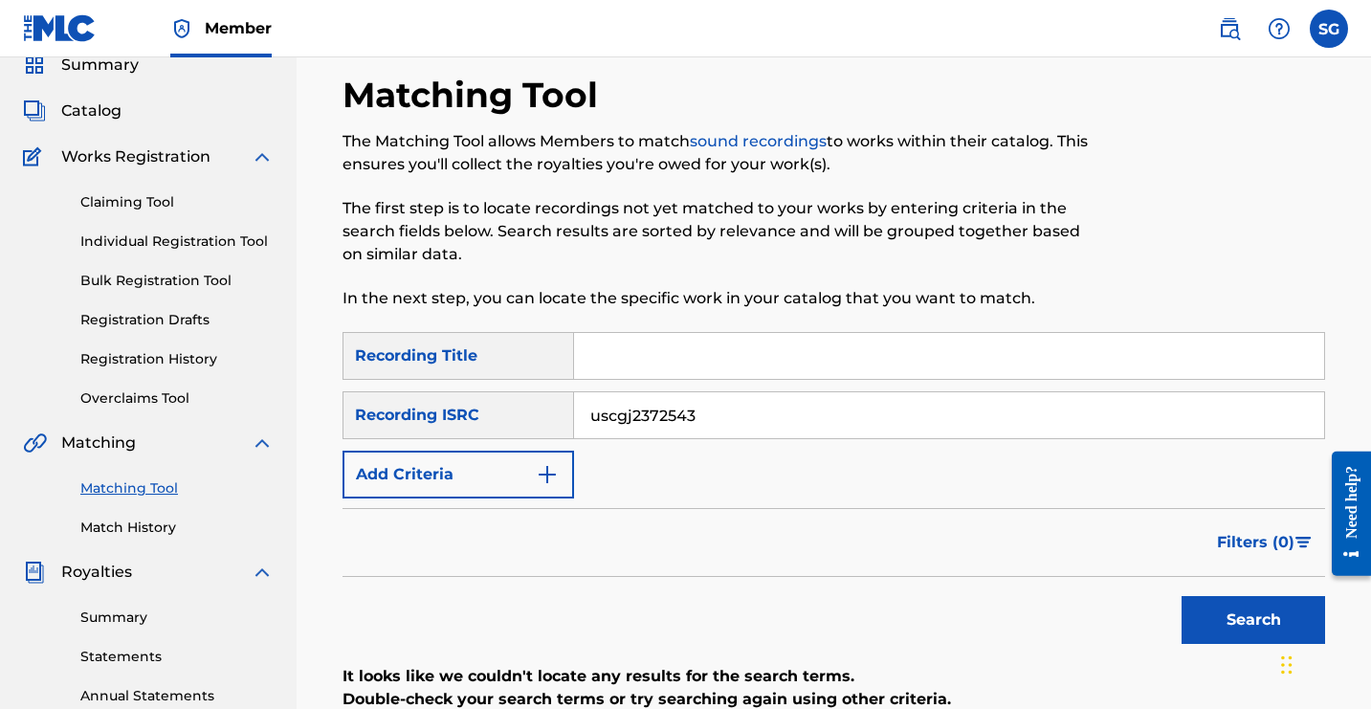
scroll to position [84, 0]
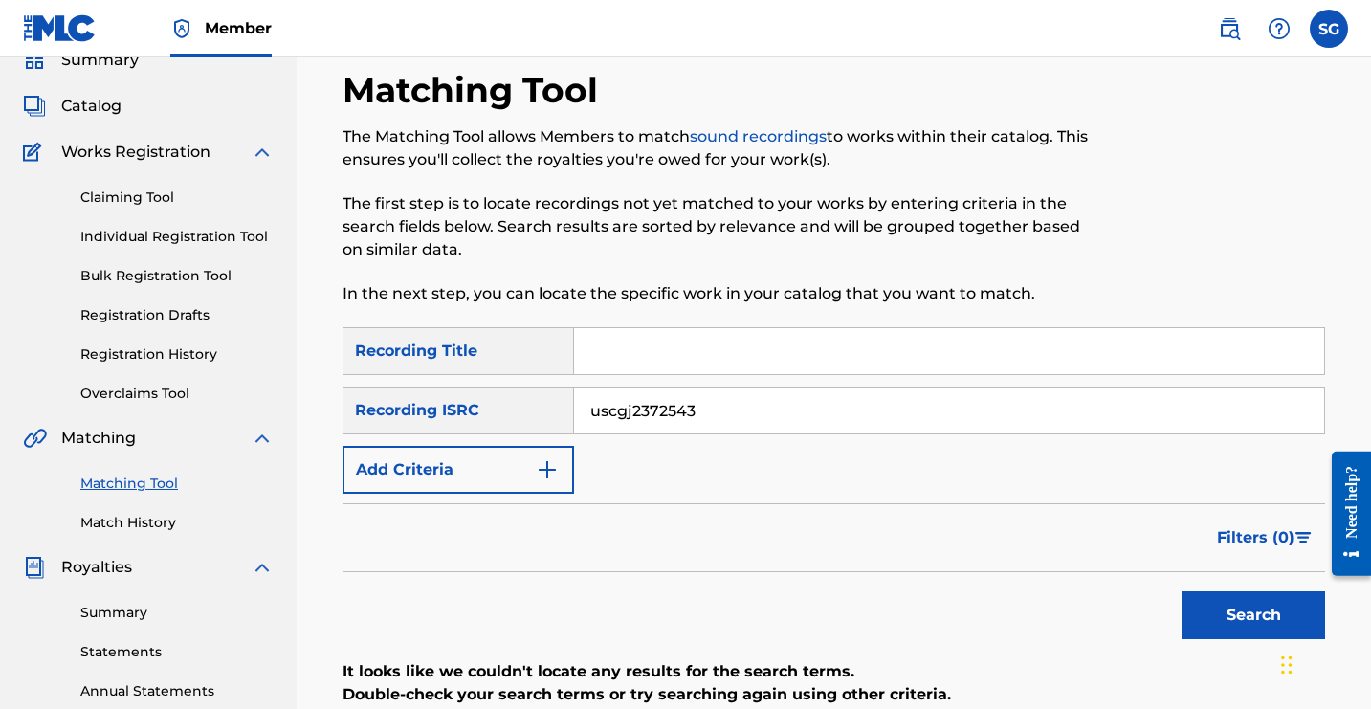
click at [231, 208] on link "Claiming Tool" at bounding box center [176, 198] width 193 height 20
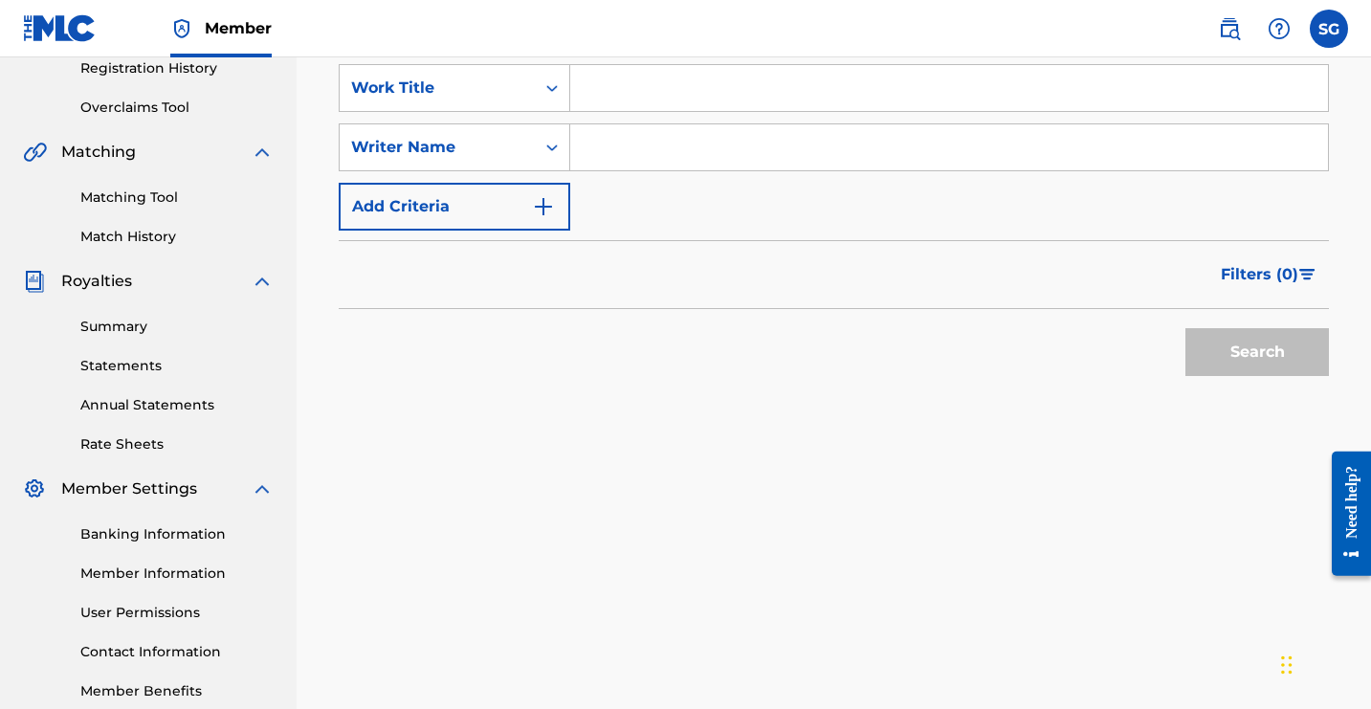
scroll to position [381, 0]
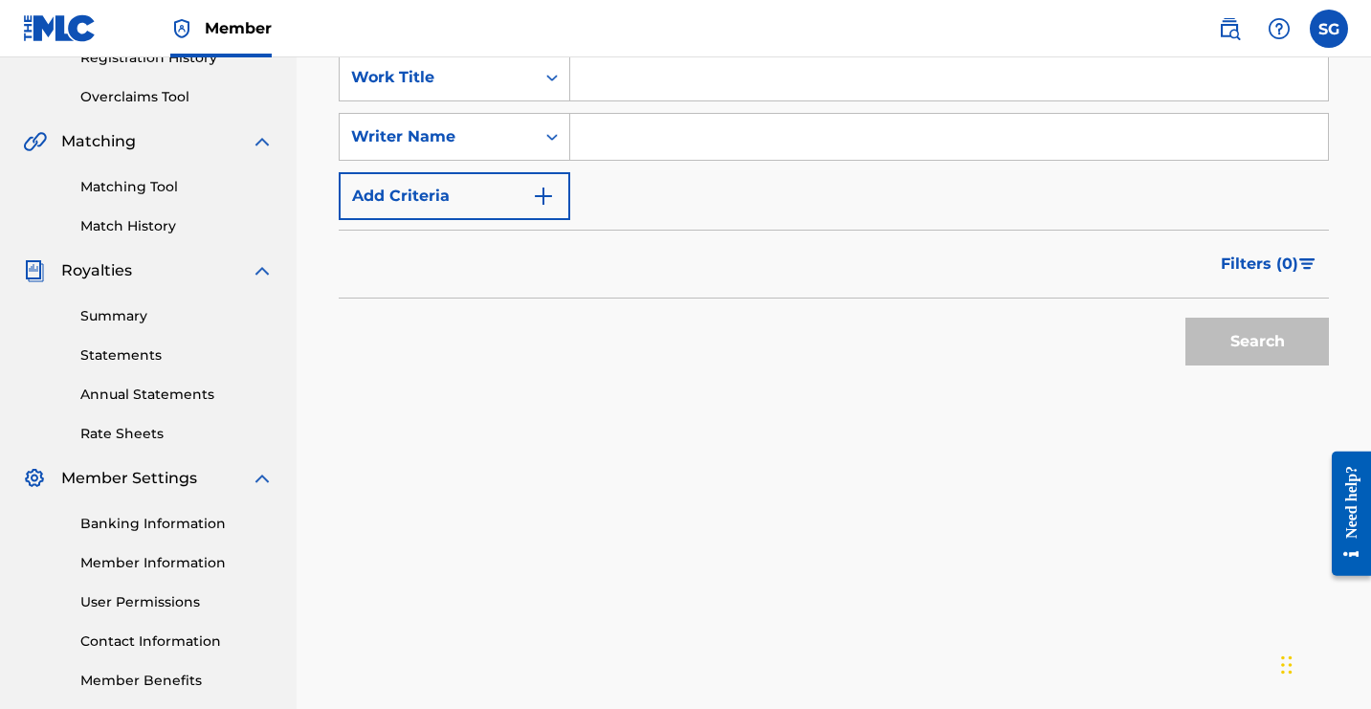
click at [1066, 100] on input "Search Form" at bounding box center [949, 78] width 758 height 46
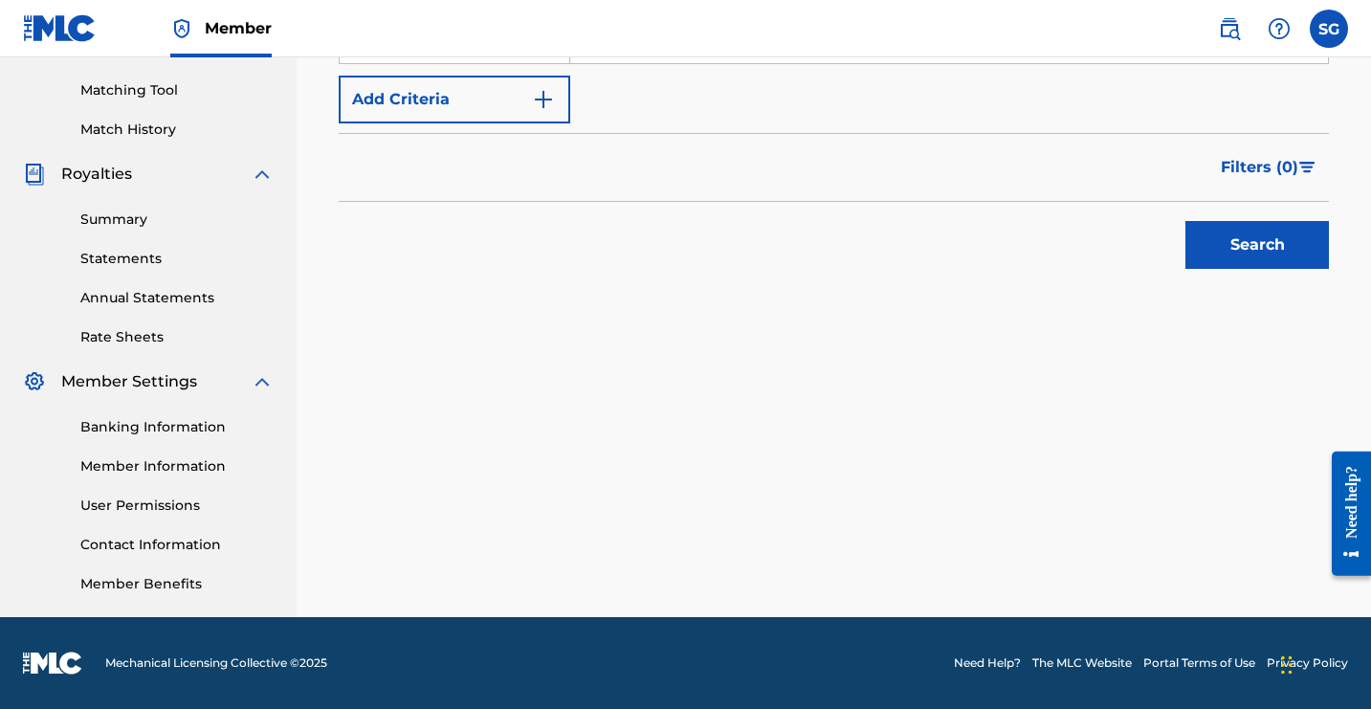
scroll to position [571, 0]
click at [1217, 269] on button "Search" at bounding box center [1258, 245] width 144 height 48
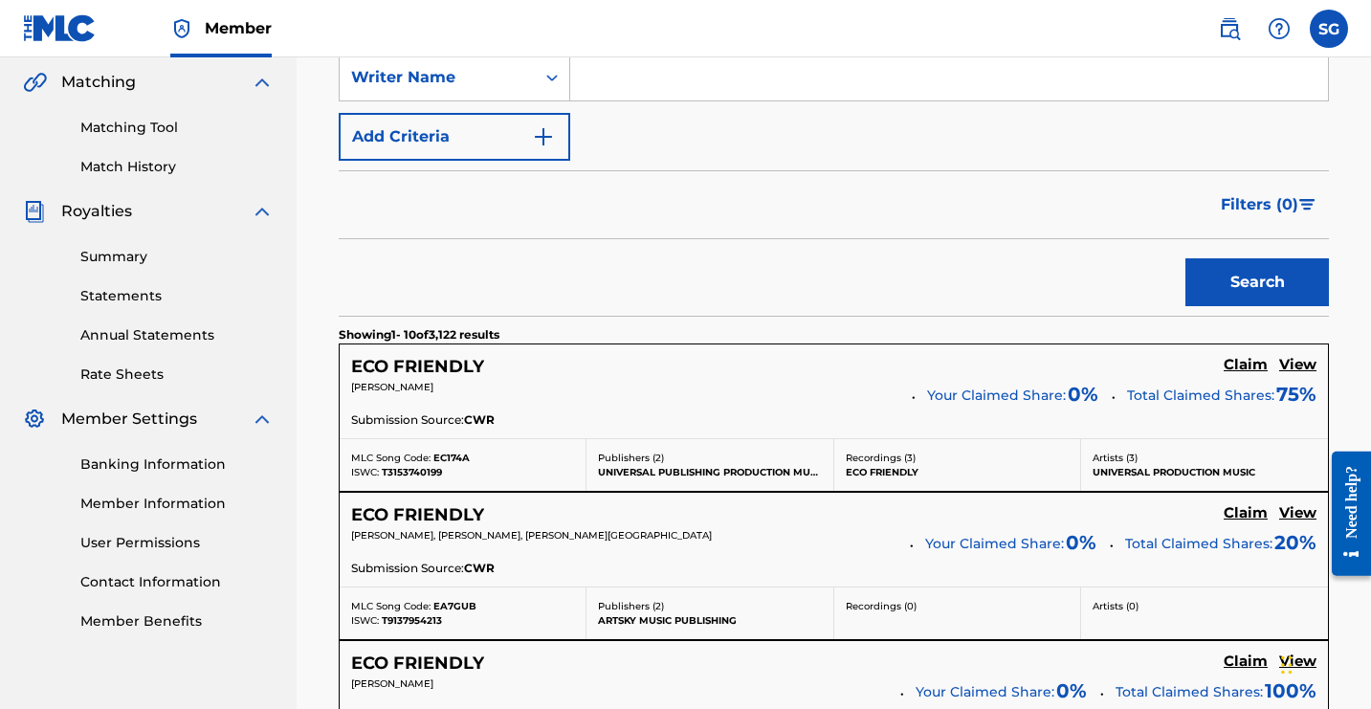
scroll to position [408, 0]
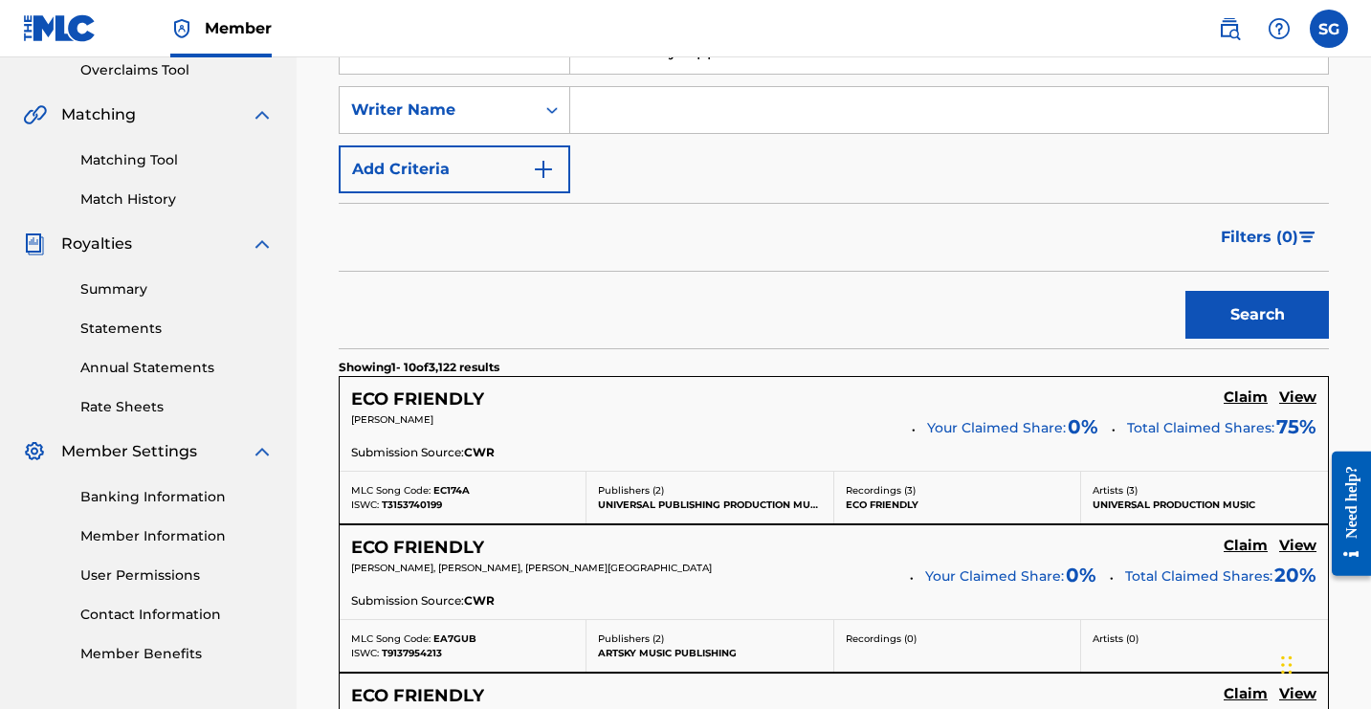
click at [1219, 74] on input "eco friendly rapper" at bounding box center [949, 51] width 758 height 46
type input "eco friendly rapper!"
drag, startPoint x: 1370, startPoint y: 187, endPoint x: 1377, endPoint y: 243, distance: 56.9
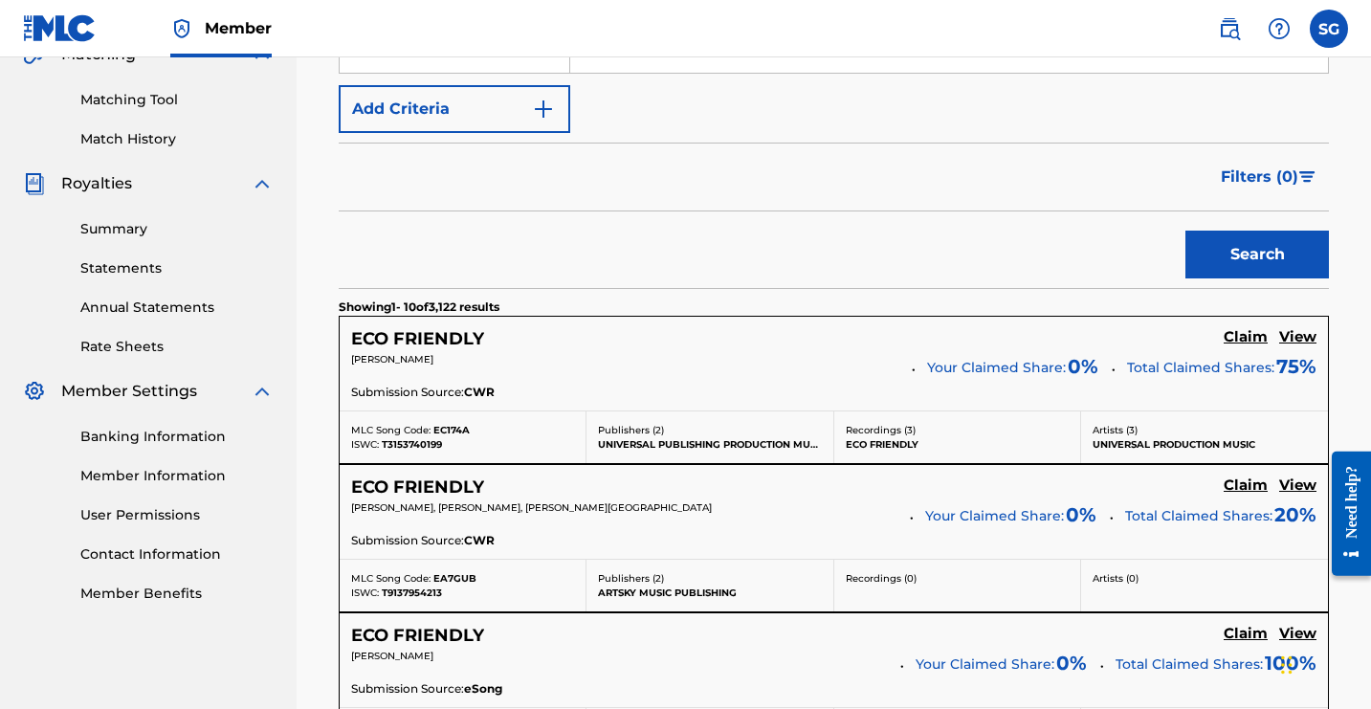
scroll to position [484, 194]
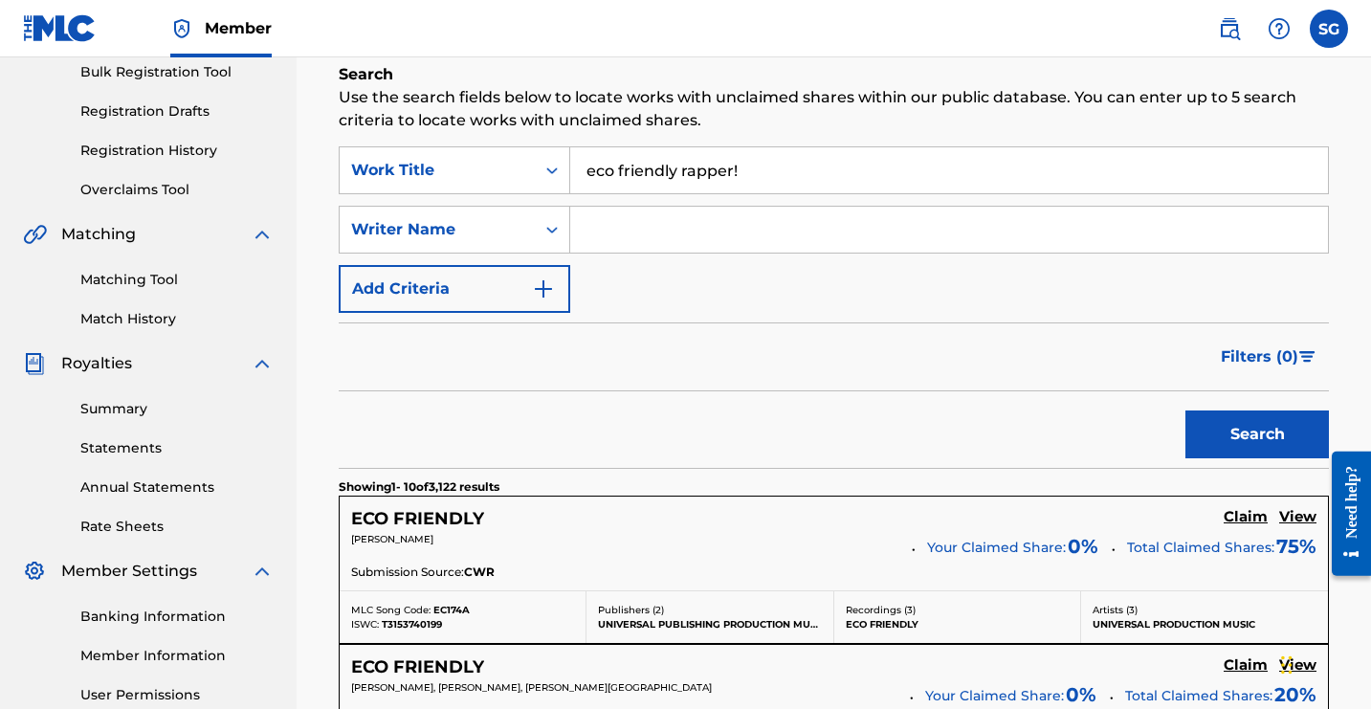
scroll to position [310, 194]
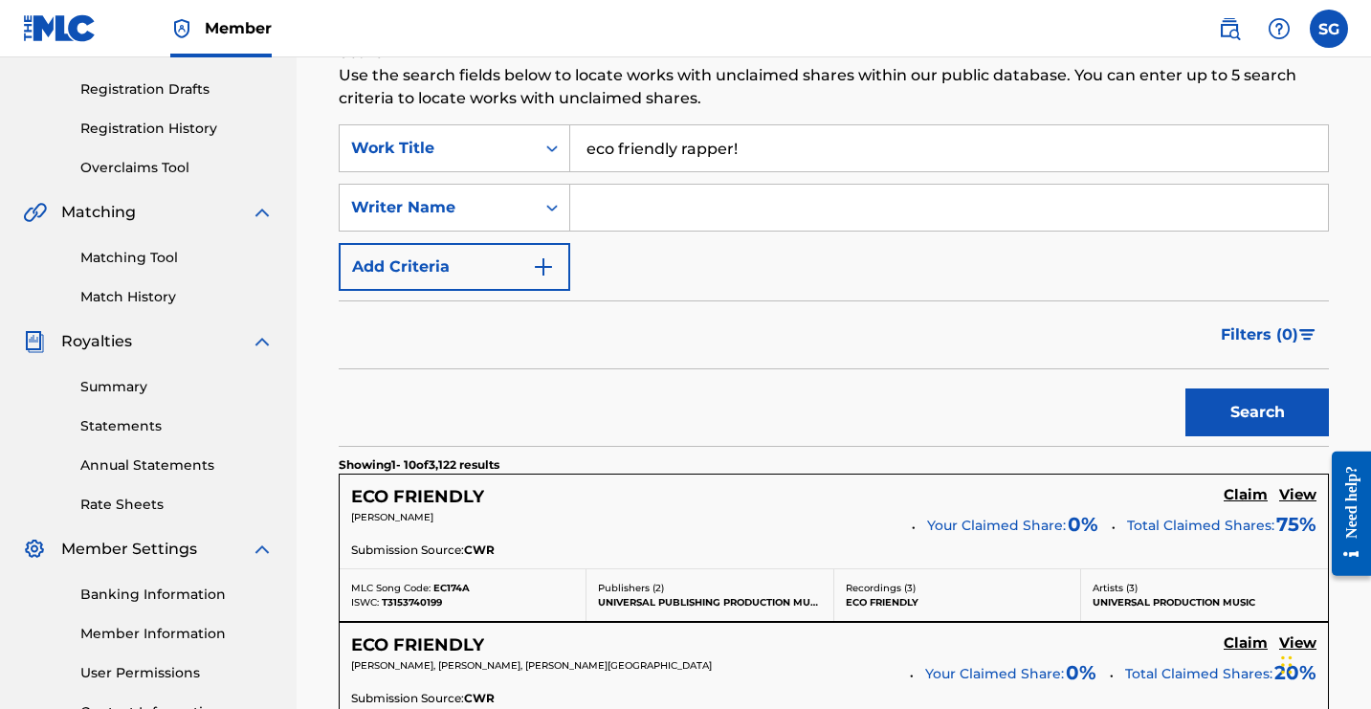
click at [1116, 171] on input "eco friendly rapper!" at bounding box center [949, 148] width 758 height 46
click at [1065, 171] on input "eco friendly rapper!" at bounding box center [949, 148] width 758 height 46
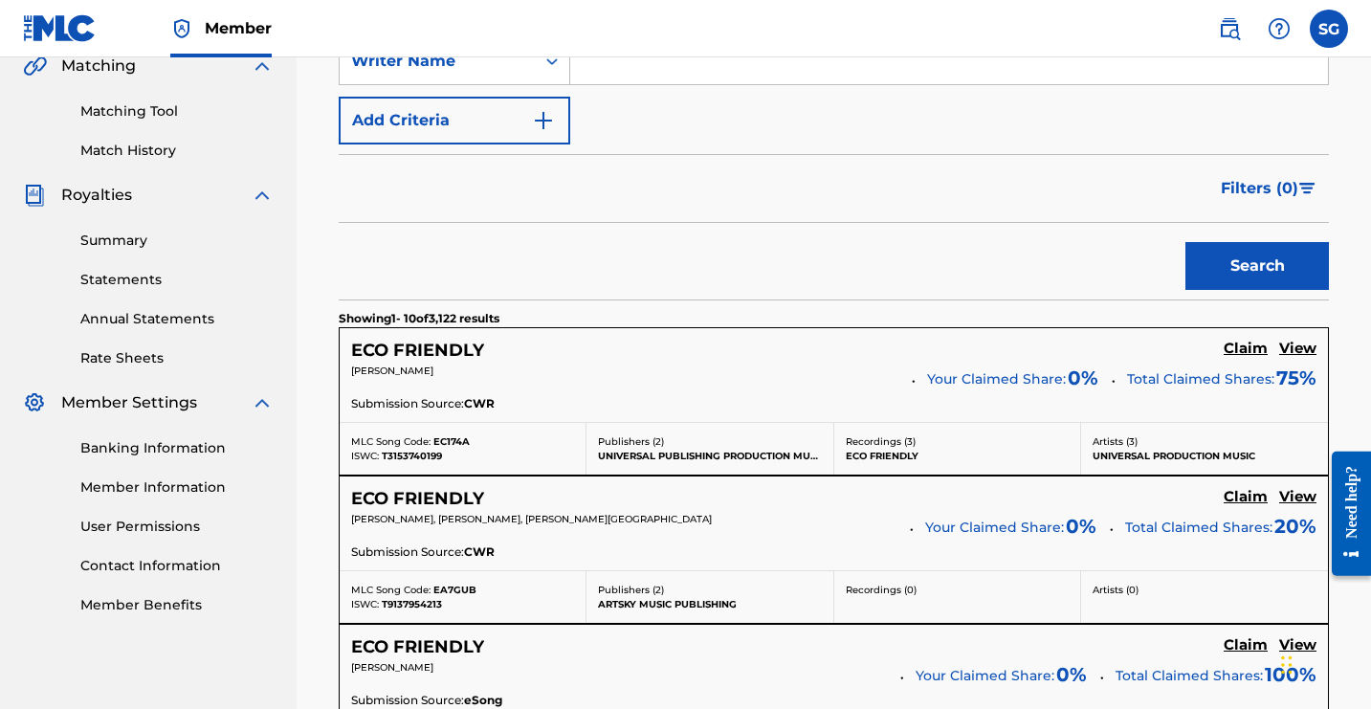
scroll to position [430, 194]
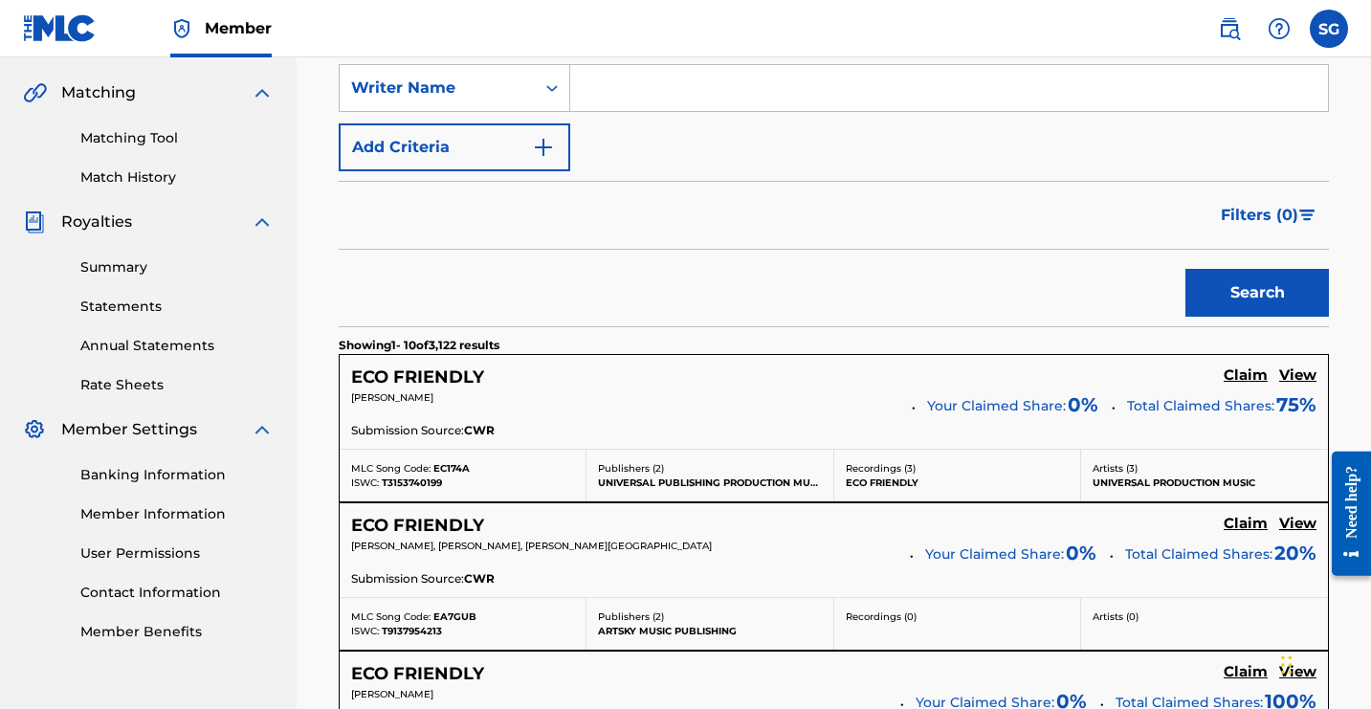
click at [994, 111] on input "Search Form" at bounding box center [949, 88] width 758 height 46
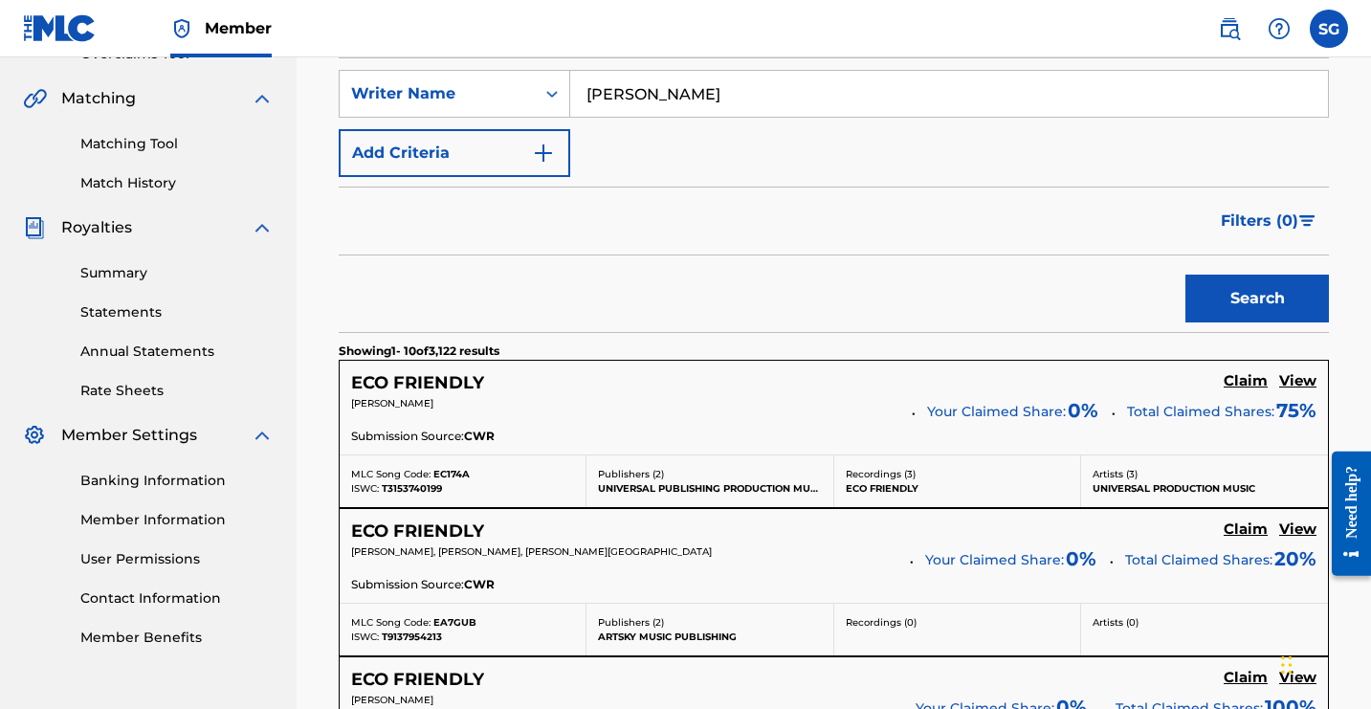
scroll to position [408, 194]
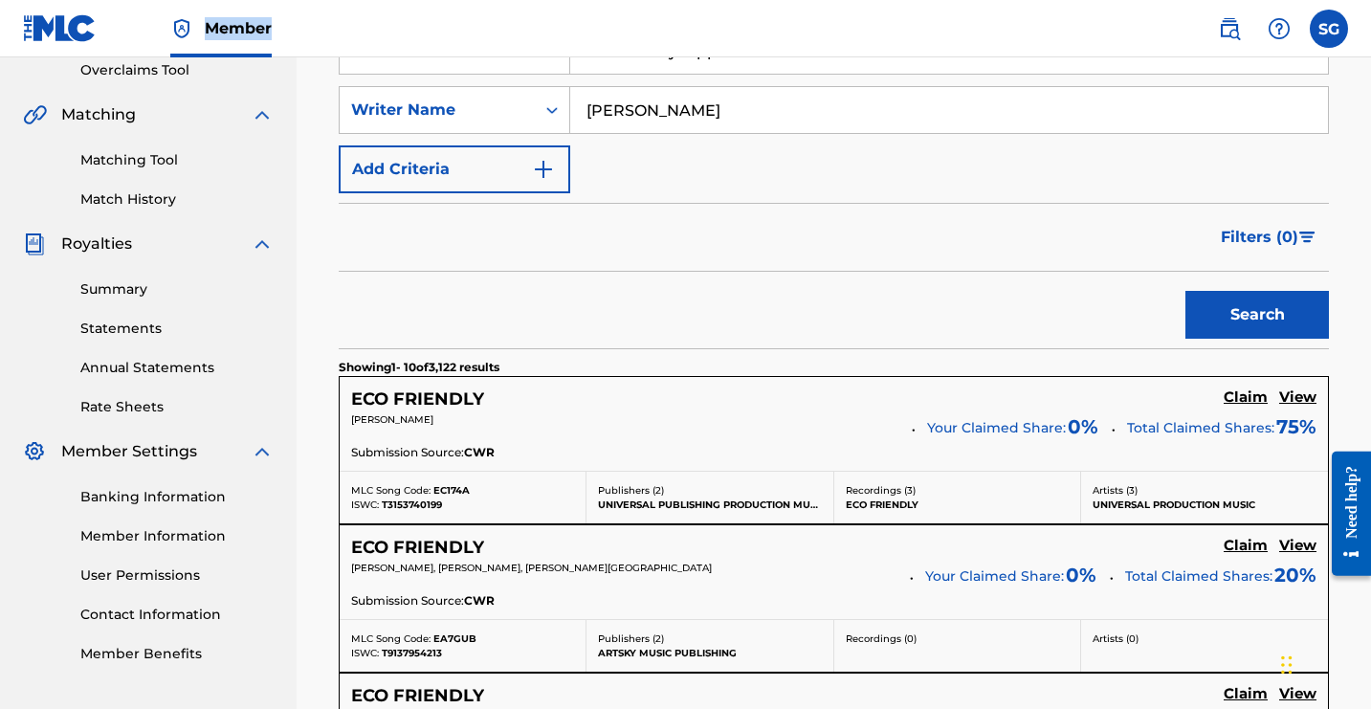
drag, startPoint x: 382, startPoint y: 100, endPoint x: 495, endPoint y: 98, distance: 112.9
click at [495, 57] on nav "Member SG SG [PERSON_NAME] [EMAIL_ADDRESS][DOMAIN_NAME] Notification Preference…" at bounding box center [685, 28] width 1371 height 57
drag, startPoint x: 1021, startPoint y: 443, endPoint x: 1375, endPoint y: 310, distance: 378.3
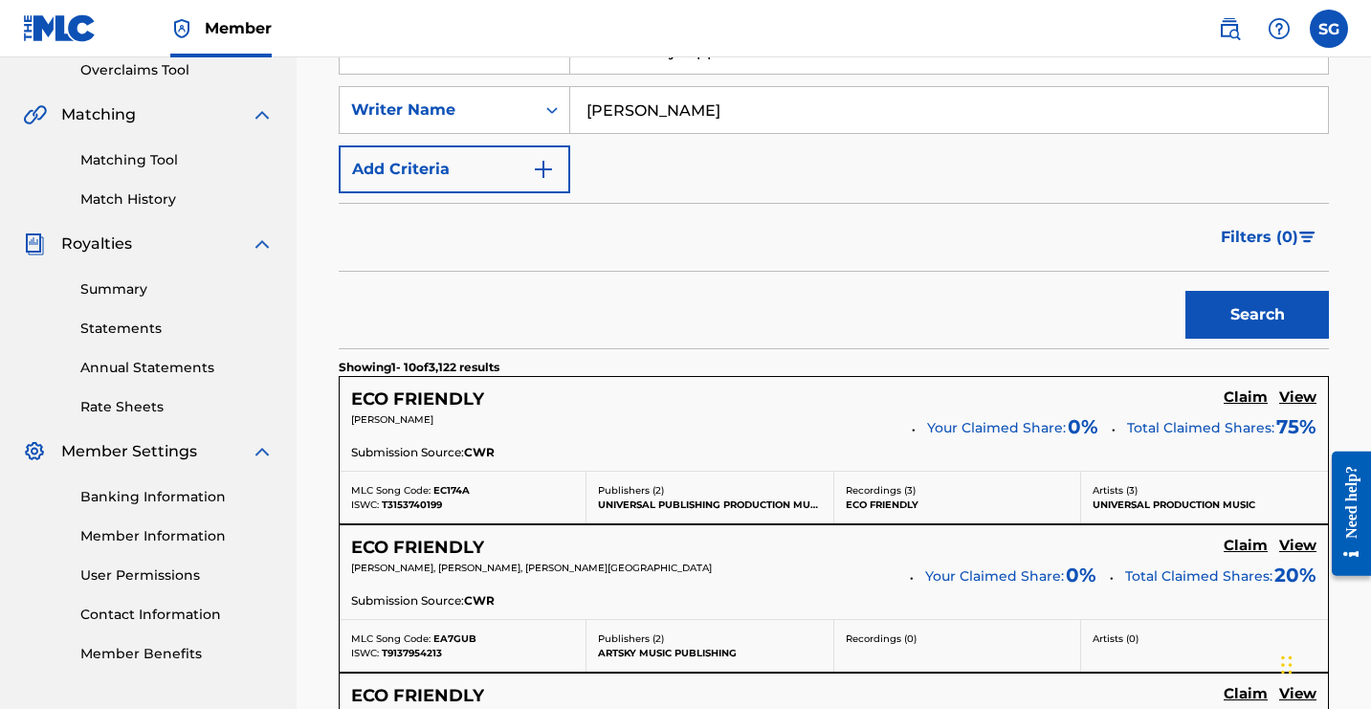
click at [1114, 193] on div "SearchWithCriteria7f23d3ce-abfc-49bb-8200-5a2476c9b96e Work Title eco friendly …" at bounding box center [834, 110] width 990 height 167
click at [1186, 339] on button "Search" at bounding box center [1258, 315] width 144 height 48
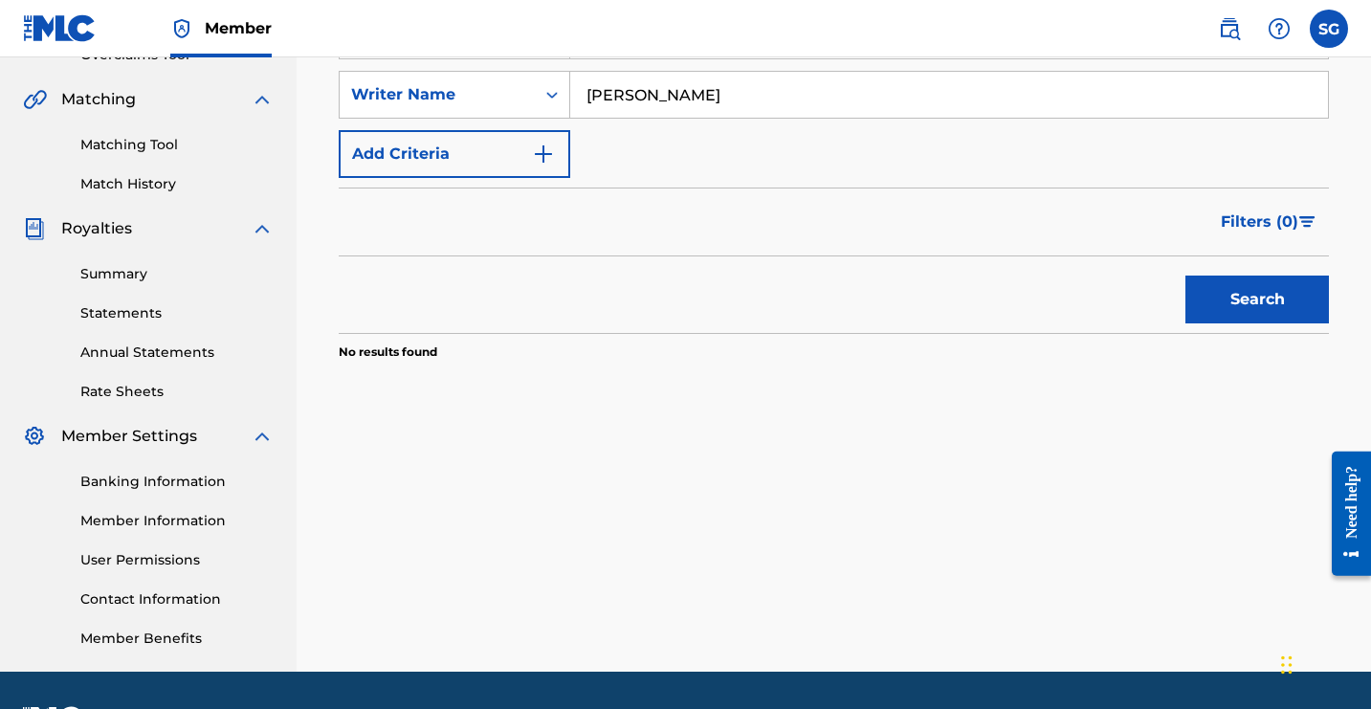
scroll to position [426, 0]
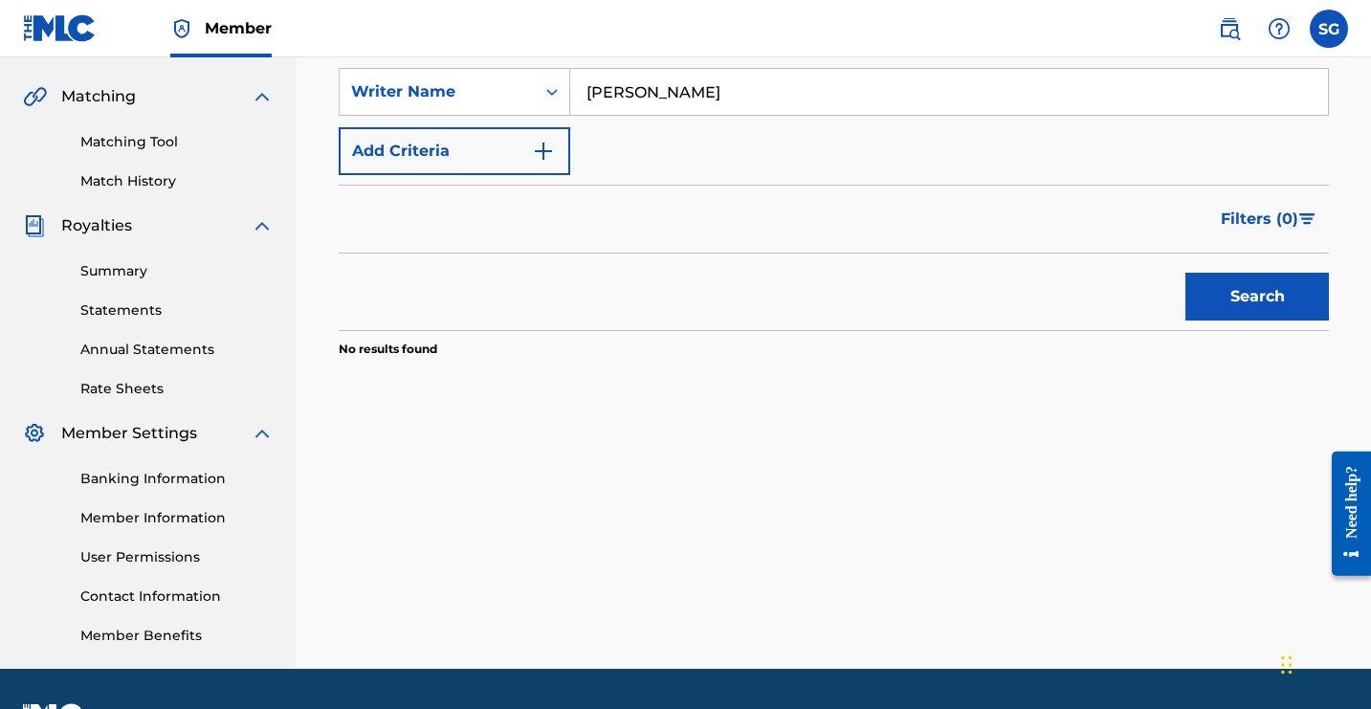
click at [1177, 115] on input "[PERSON_NAME]" at bounding box center [949, 92] width 758 height 46
type input "S"
type input "Cool Style"
click at [1186, 321] on button "Search" at bounding box center [1258, 297] width 144 height 48
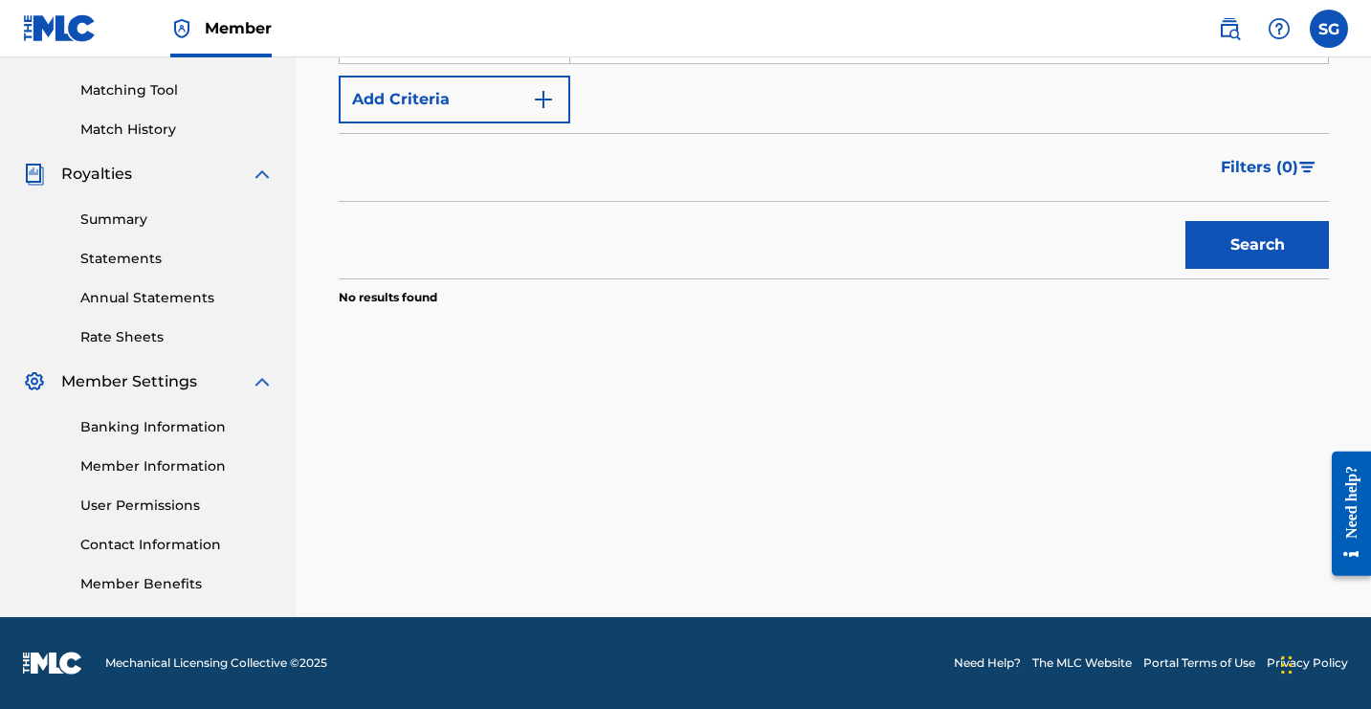
scroll to position [275, 0]
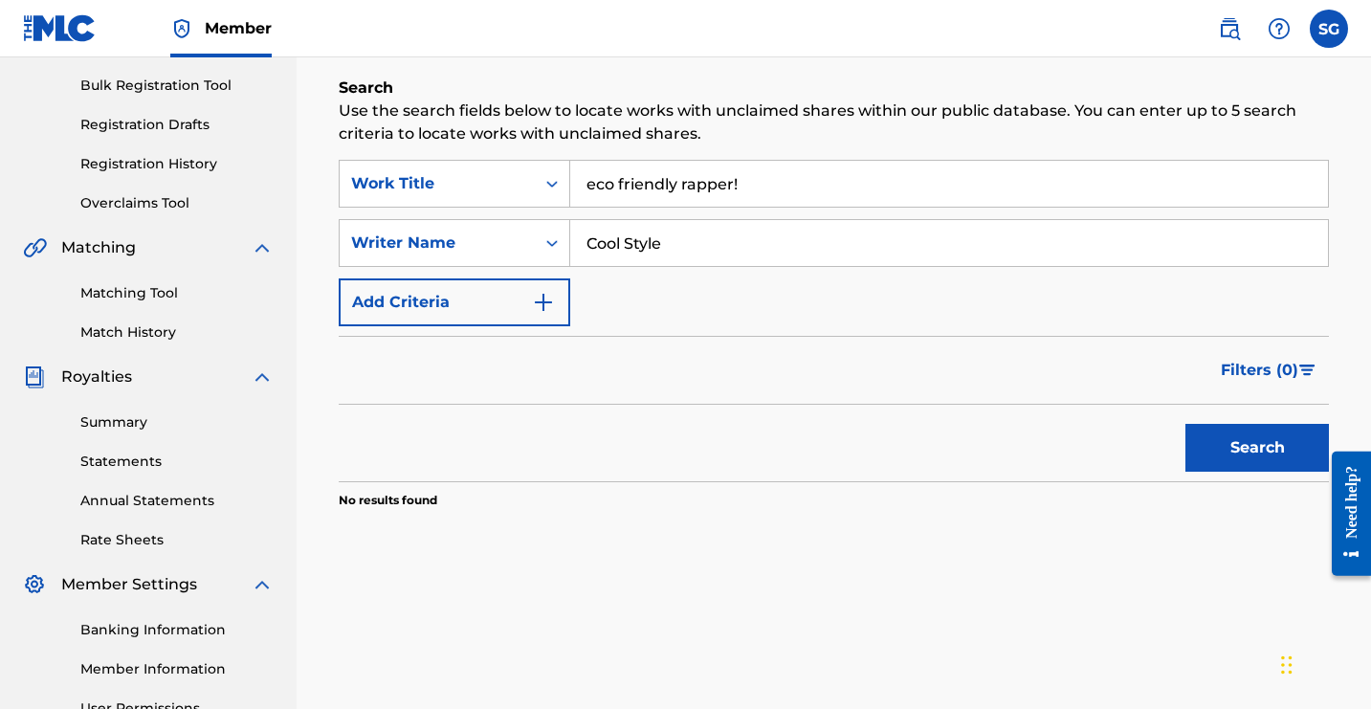
click at [266, 96] on link "Bulk Registration Tool" at bounding box center [176, 86] width 193 height 20
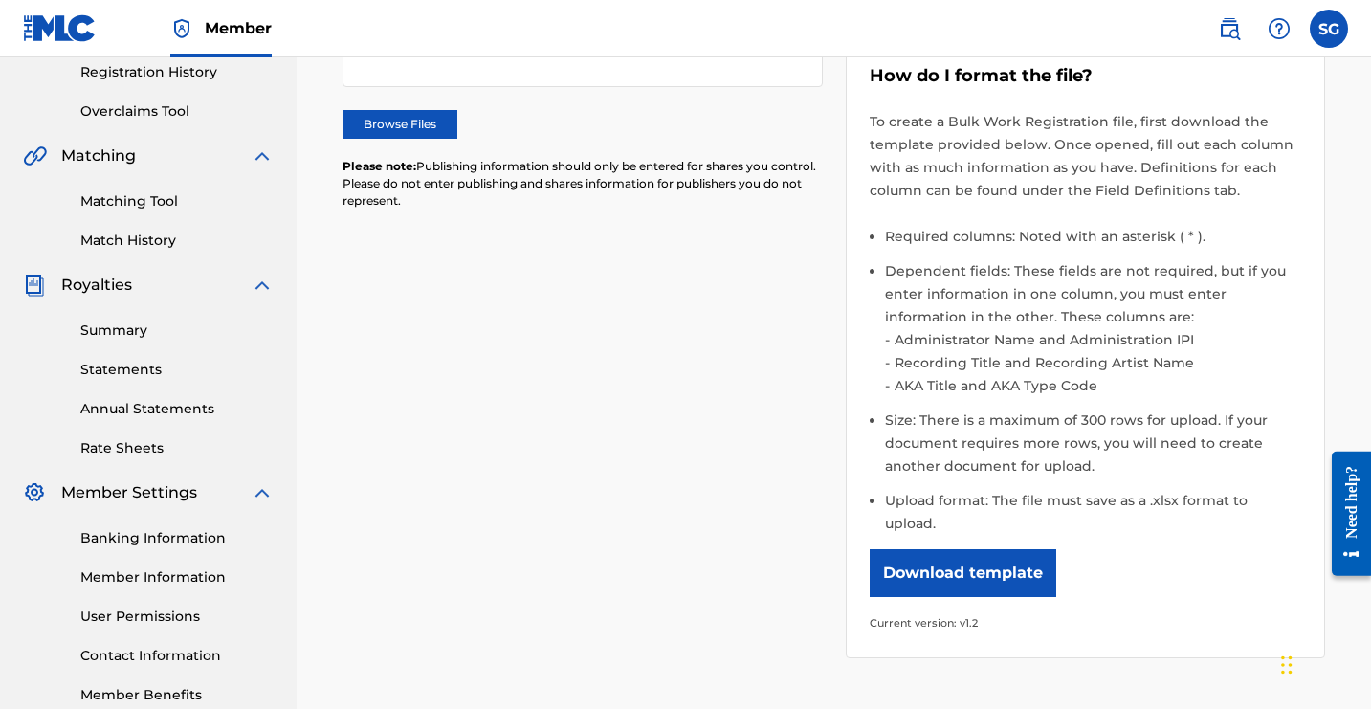
scroll to position [371, 0]
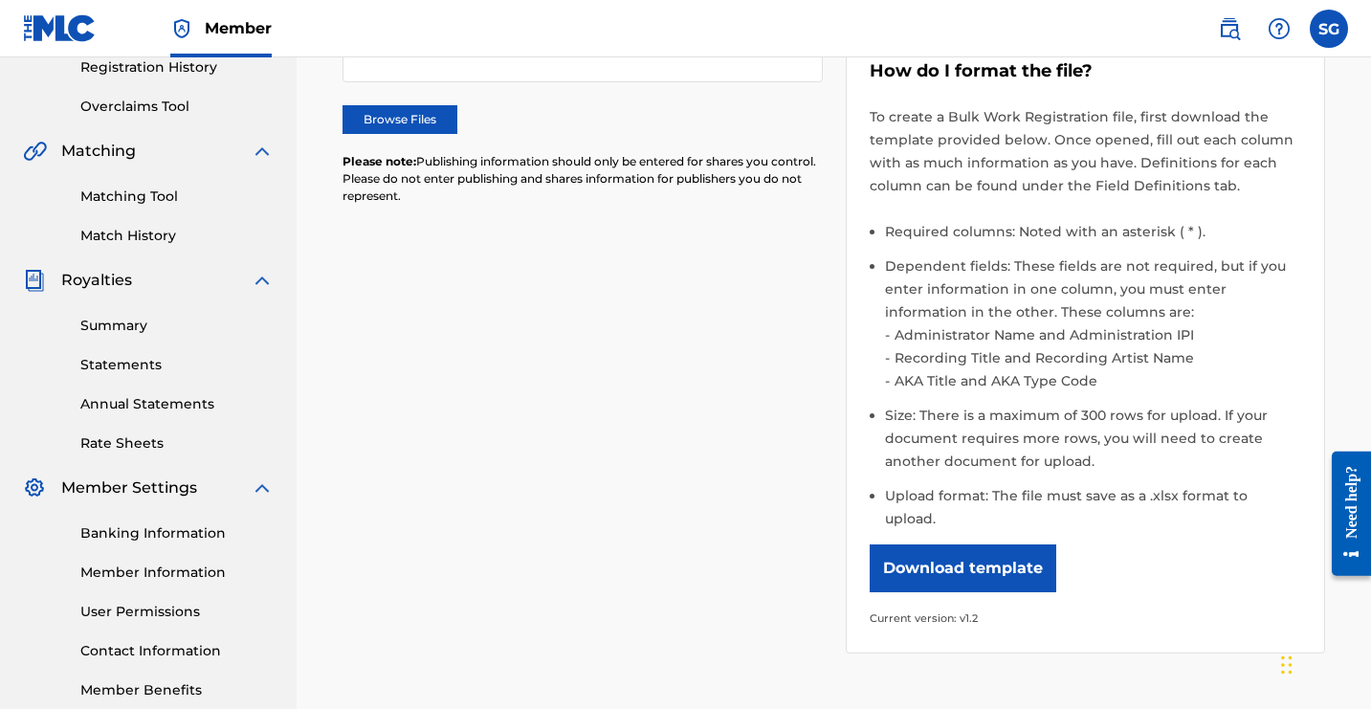
click at [457, 134] on label "Browse Files" at bounding box center [400, 119] width 115 height 29
click at [0, 0] on input "Browse Files" at bounding box center [0, 0] width 0 height 0
click at [234, 207] on link "Matching Tool" at bounding box center [176, 197] width 193 height 20
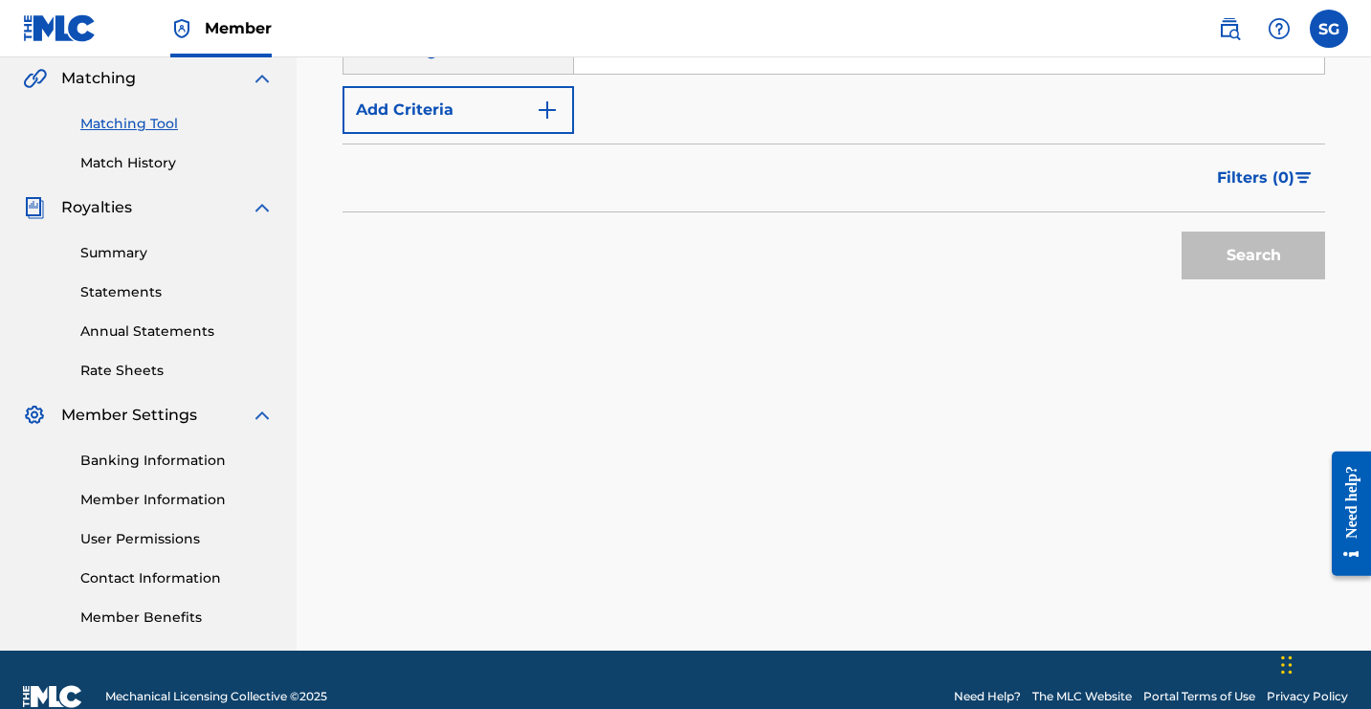
scroll to position [436, 0]
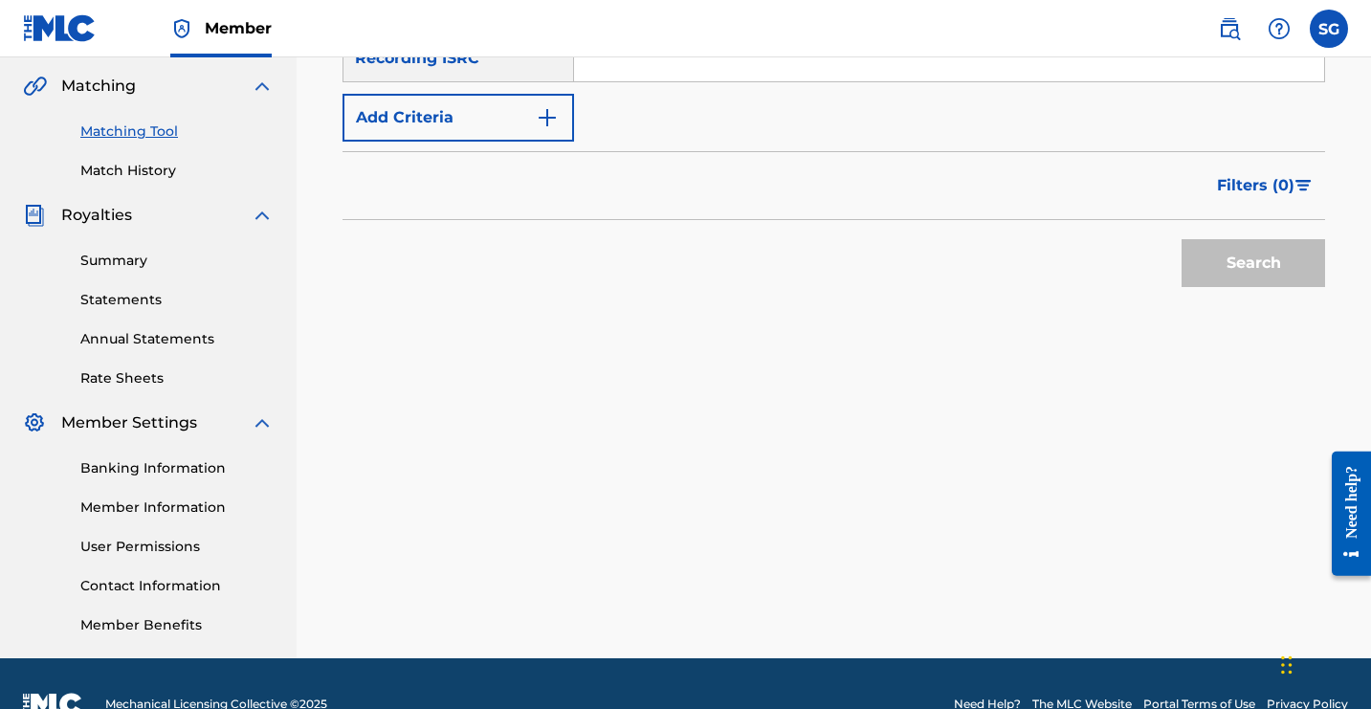
type input "eco friendly rapper"
click at [1073, 81] on input "Search Form" at bounding box center [949, 58] width 750 height 46
paste input "uscgj2372543"
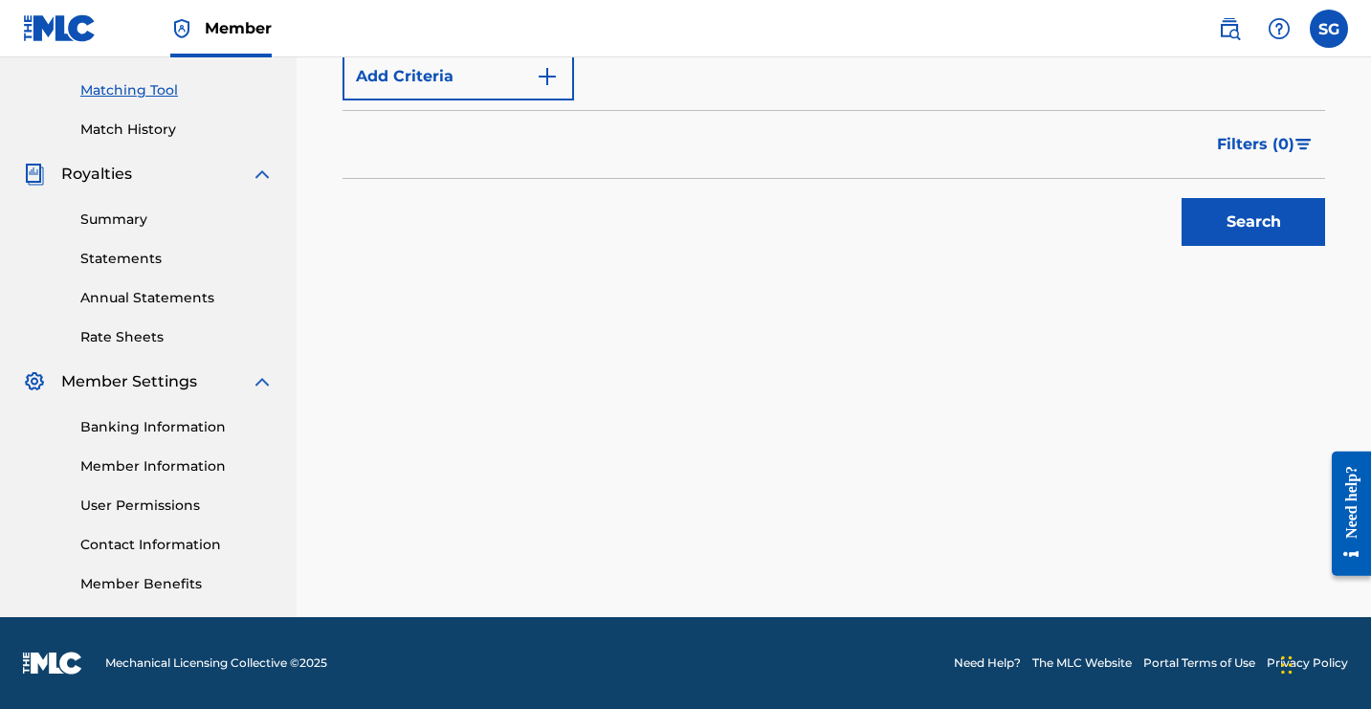
scroll to position [759, 0]
type input "uscgj2372543"
click at [1191, 246] on button "Search" at bounding box center [1254, 222] width 144 height 48
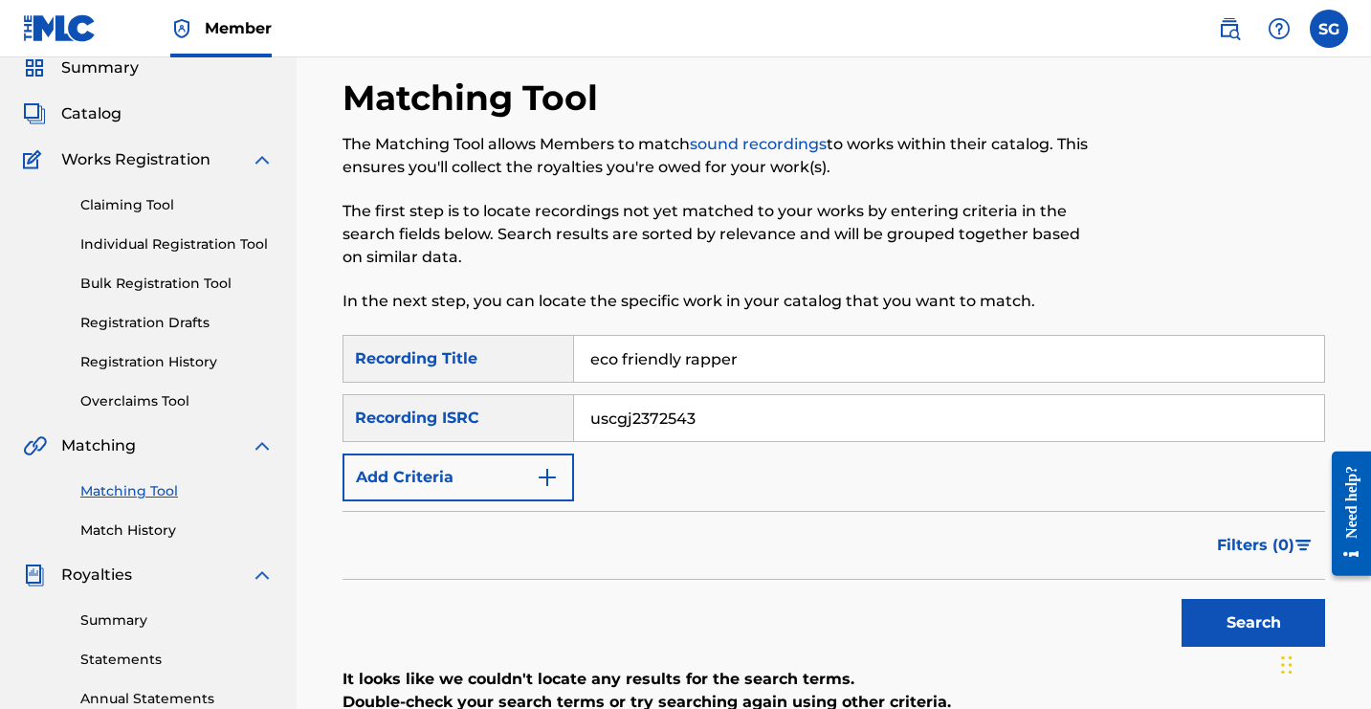
scroll to position [72, 0]
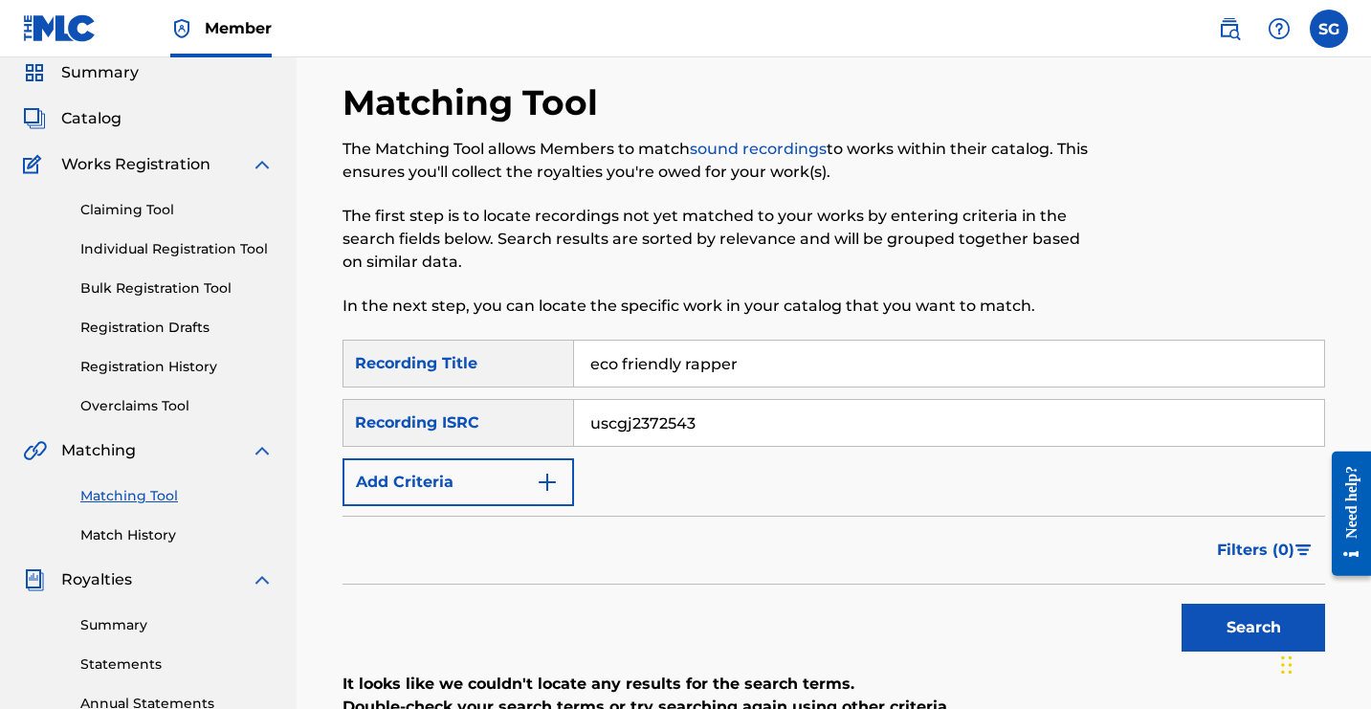
click at [274, 259] on link "Individual Registration Tool" at bounding box center [176, 249] width 193 height 20
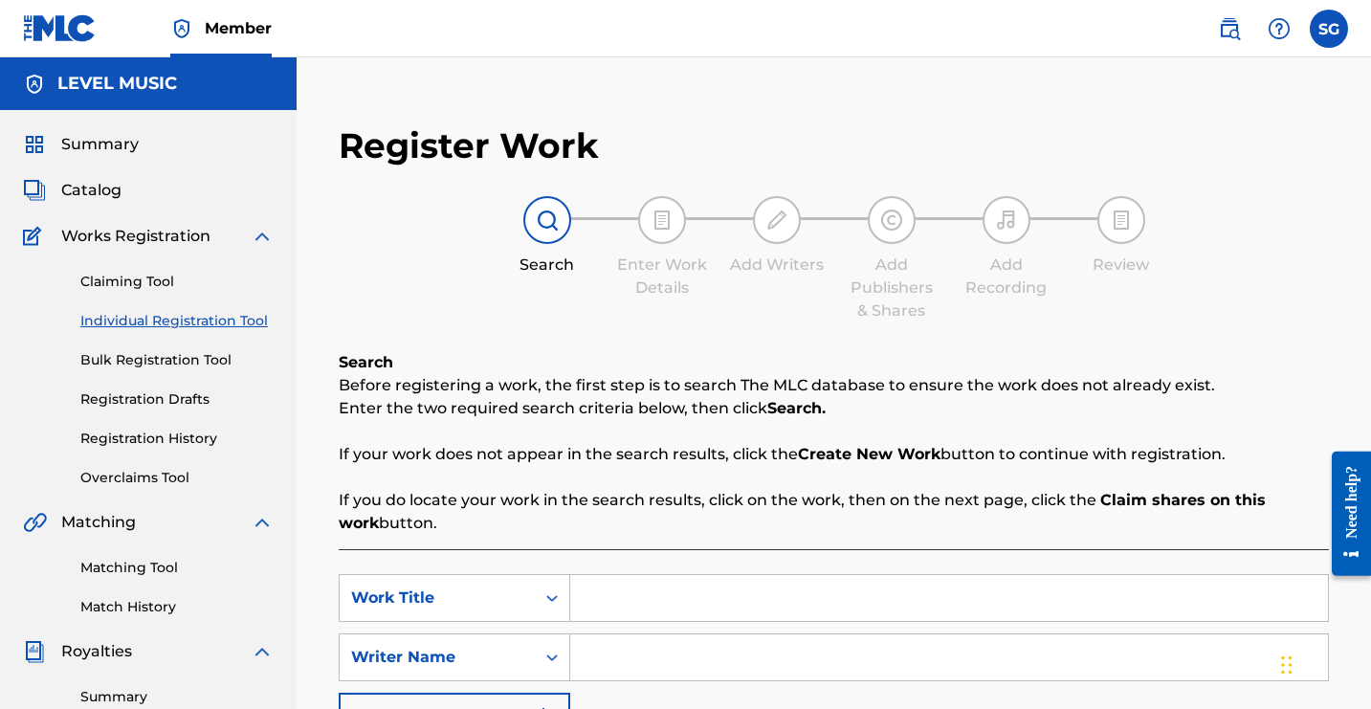
drag, startPoint x: 1370, startPoint y: 238, endPoint x: 1375, endPoint y: 253, distance: 15.1
click at [1370, 253] on html "Member SG SG [PERSON_NAME] [EMAIL_ADDRESS][DOMAIN_NAME] Notification Preference…" at bounding box center [685, 354] width 1371 height 709
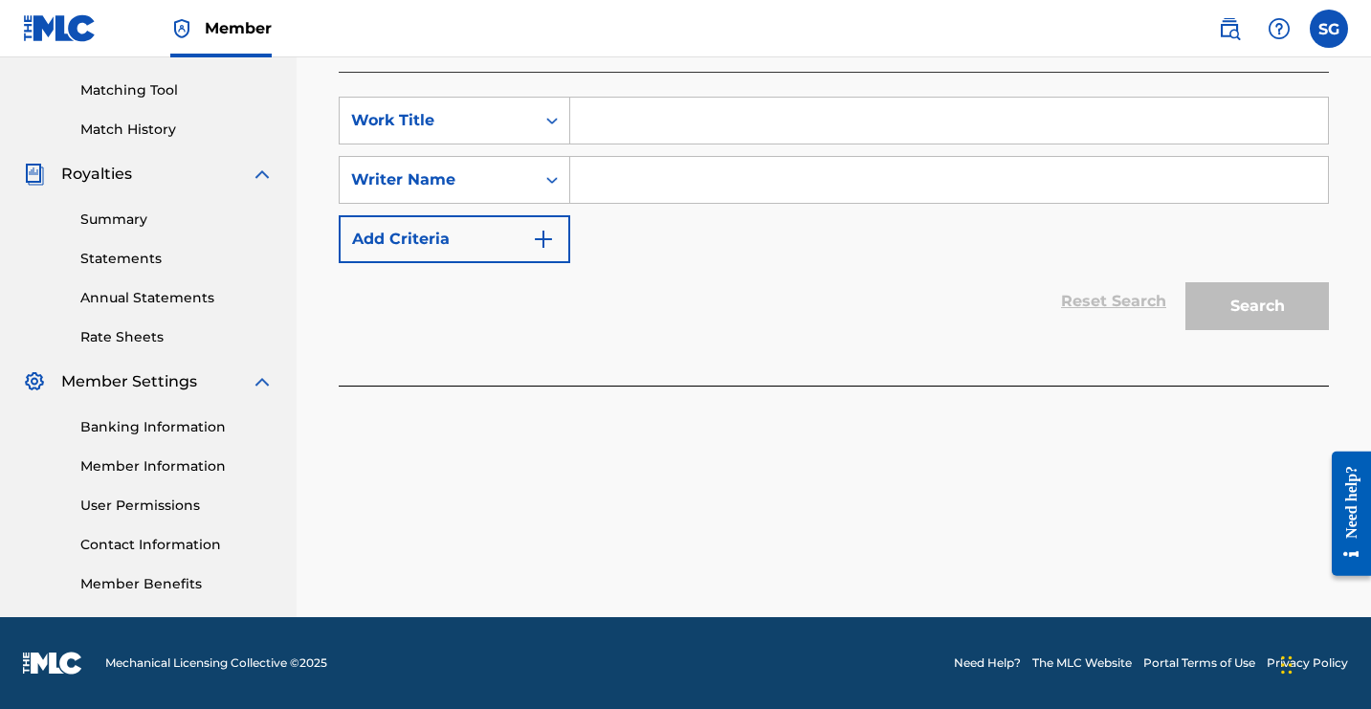
scroll to position [566, 0]
click at [1078, 144] on input "Search Form" at bounding box center [949, 121] width 758 height 46
type input "Eco Friendly Rapper!"
click at [1091, 203] on input "Search Form" at bounding box center [949, 180] width 758 height 46
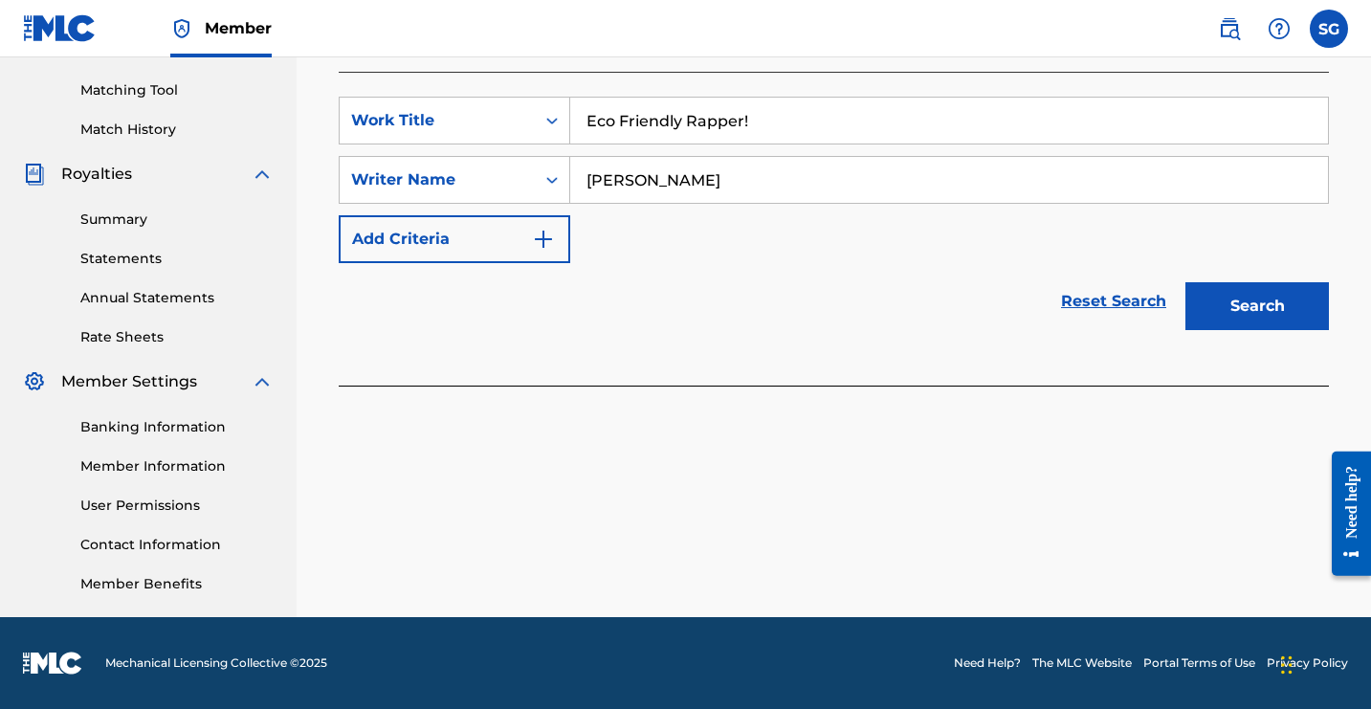
type input "[PERSON_NAME]"
click at [1186, 330] on button "Search" at bounding box center [1258, 306] width 144 height 48
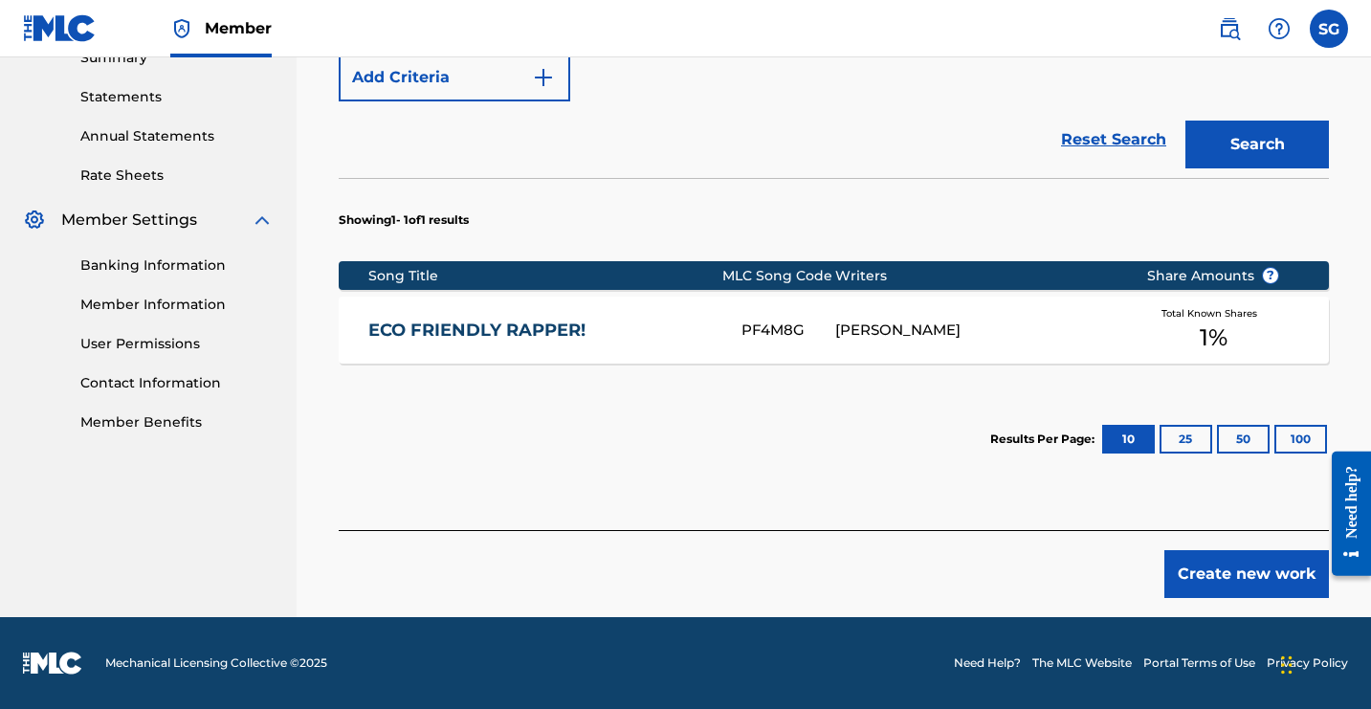
scroll to position [1062, 0]
click at [1200, 355] on span "1 %" at bounding box center [1214, 338] width 28 height 34
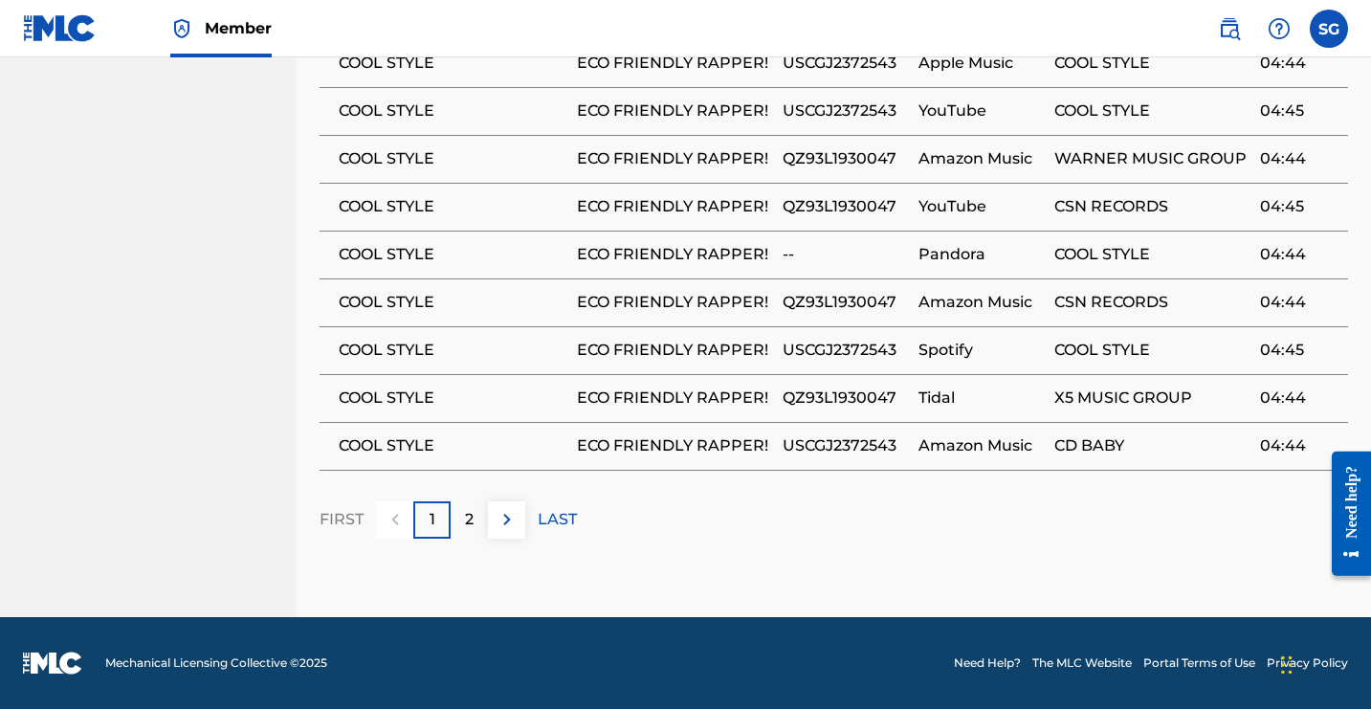
scroll to position [2157, 0]
click at [909, 27] on span "QZ93L1930047" at bounding box center [846, 15] width 126 height 23
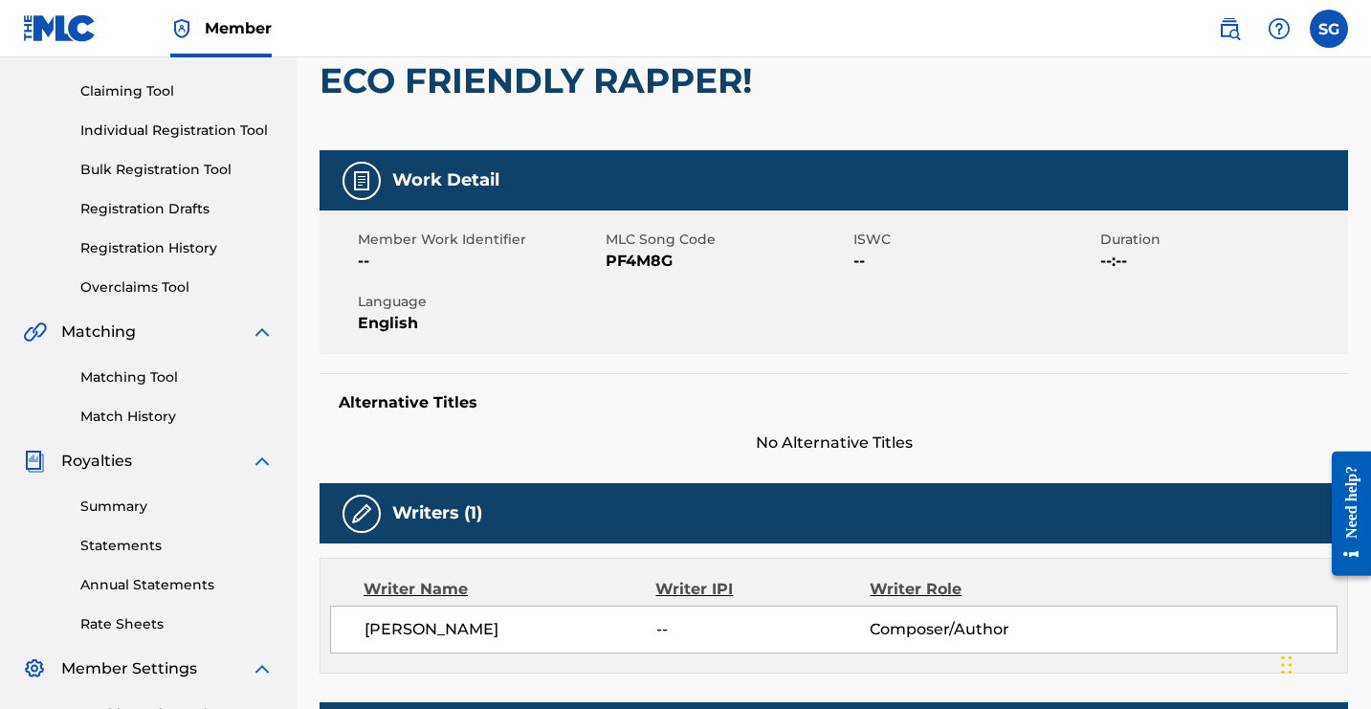
scroll to position [113, 0]
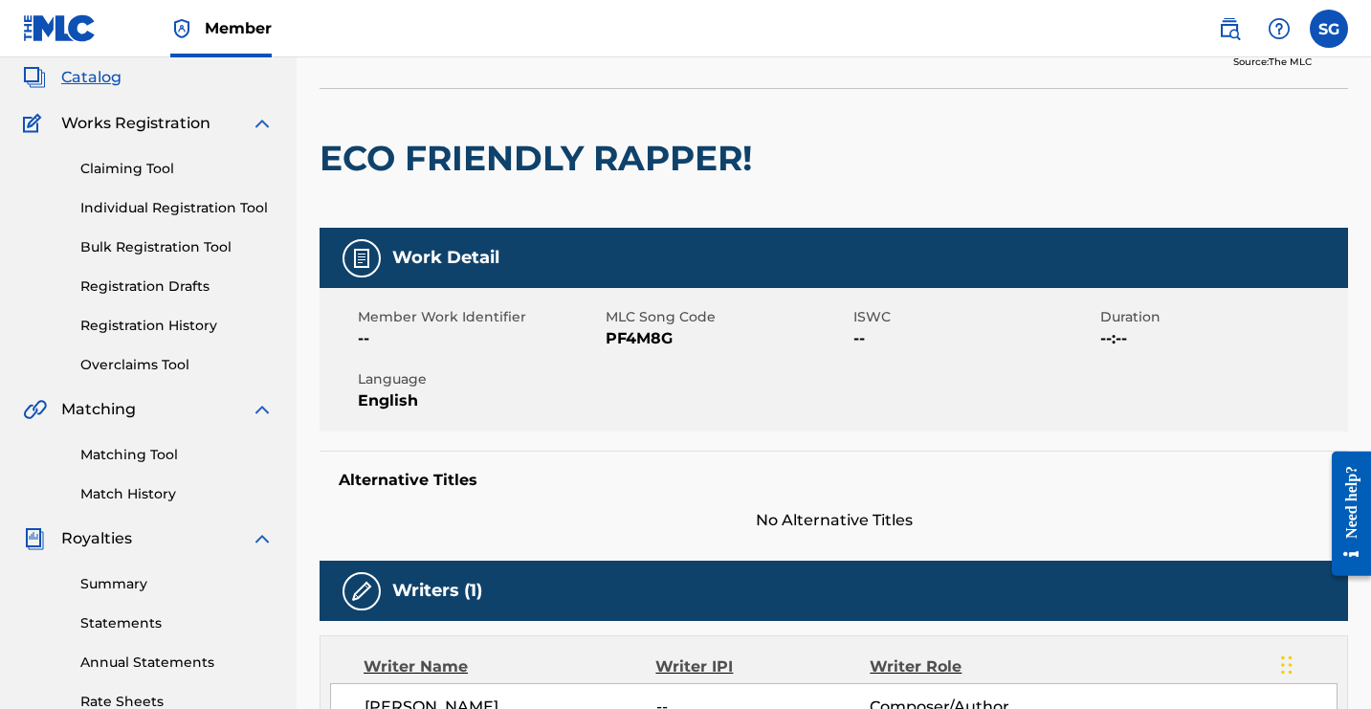
click at [1234, 40] on button "Edit" at bounding box center [1291, 25] width 115 height 29
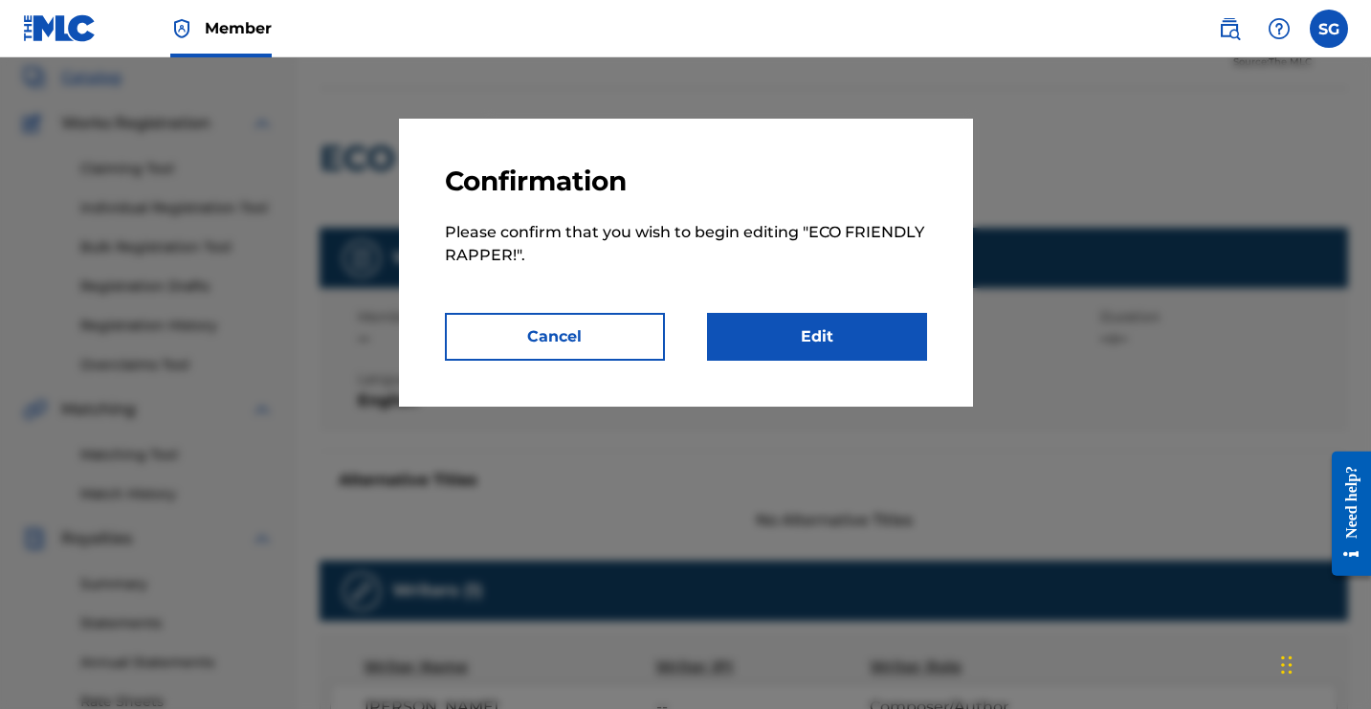
click at [897, 361] on link "Edit" at bounding box center [817, 337] width 220 height 48
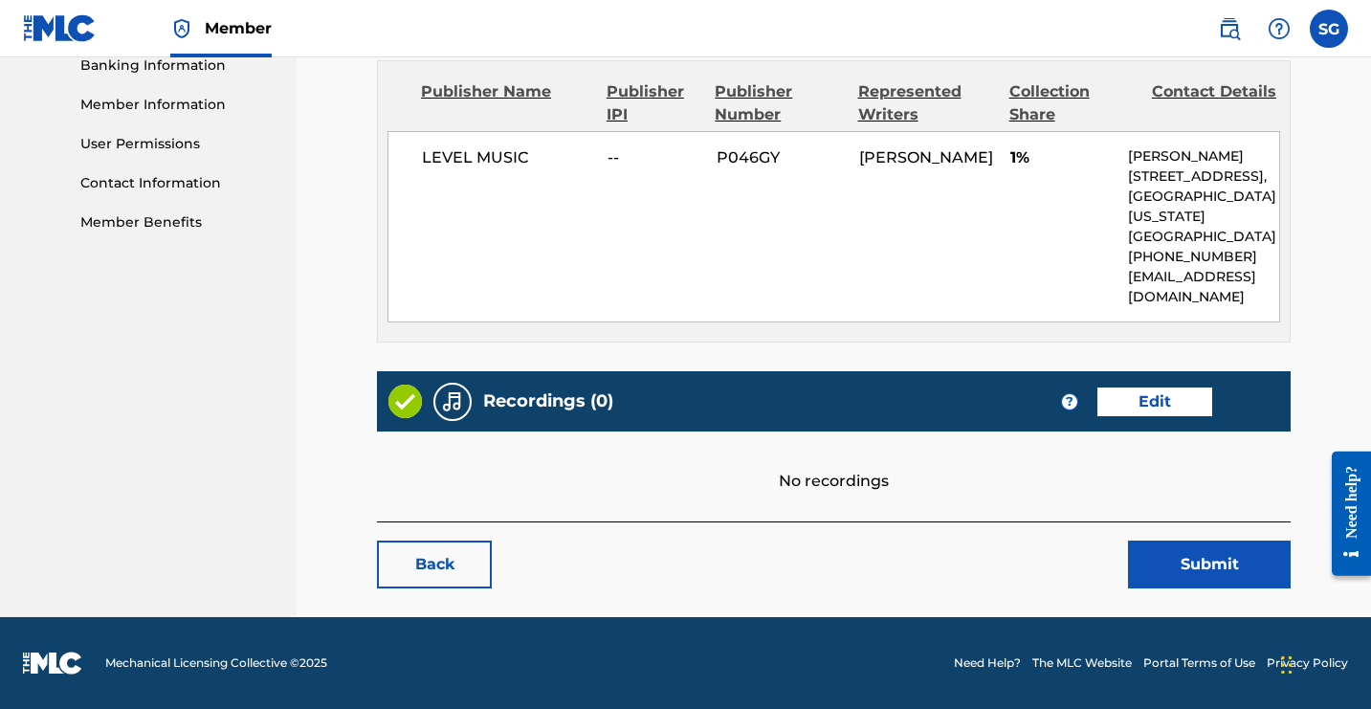
scroll to position [1346, 0]
click at [1157, 31] on link "Edit" at bounding box center [1214, 16] width 115 height 29
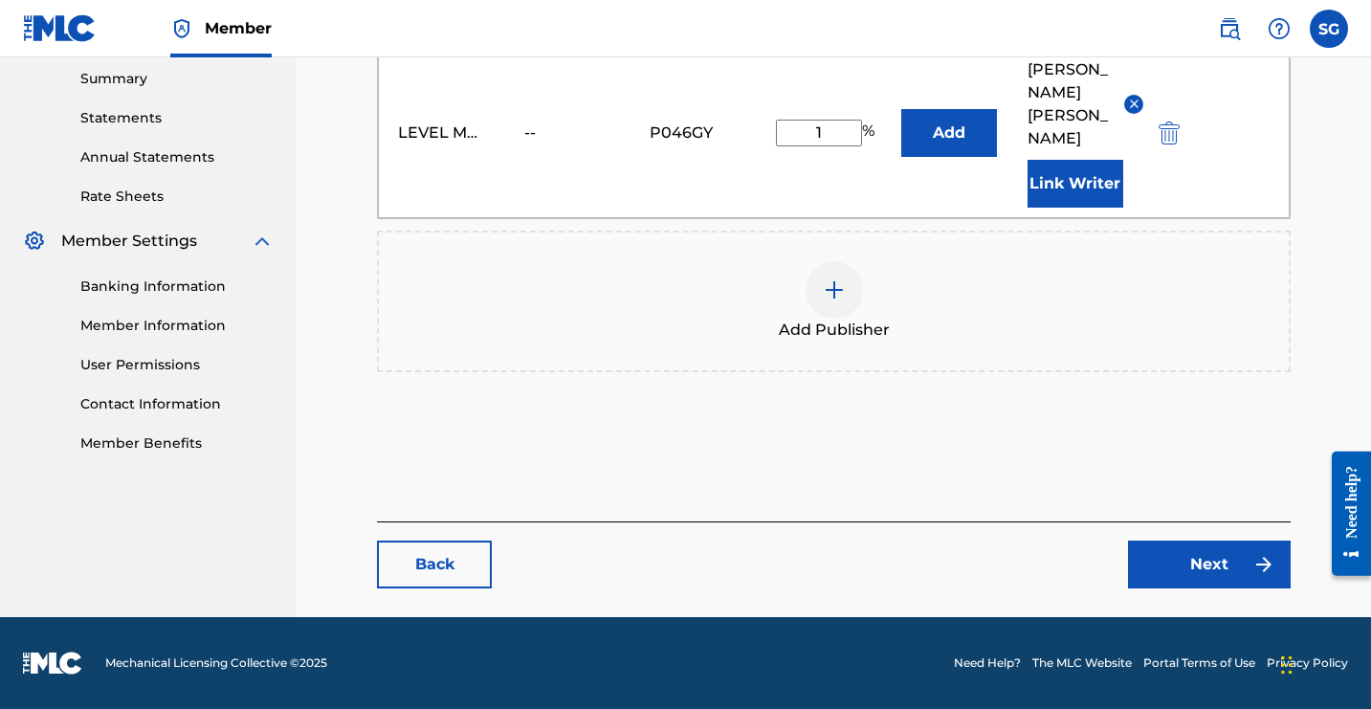
scroll to position [884, 0]
click at [862, 146] on input "1" at bounding box center [819, 133] width 86 height 27
click at [1127, 111] on img at bounding box center [1134, 104] width 14 height 14
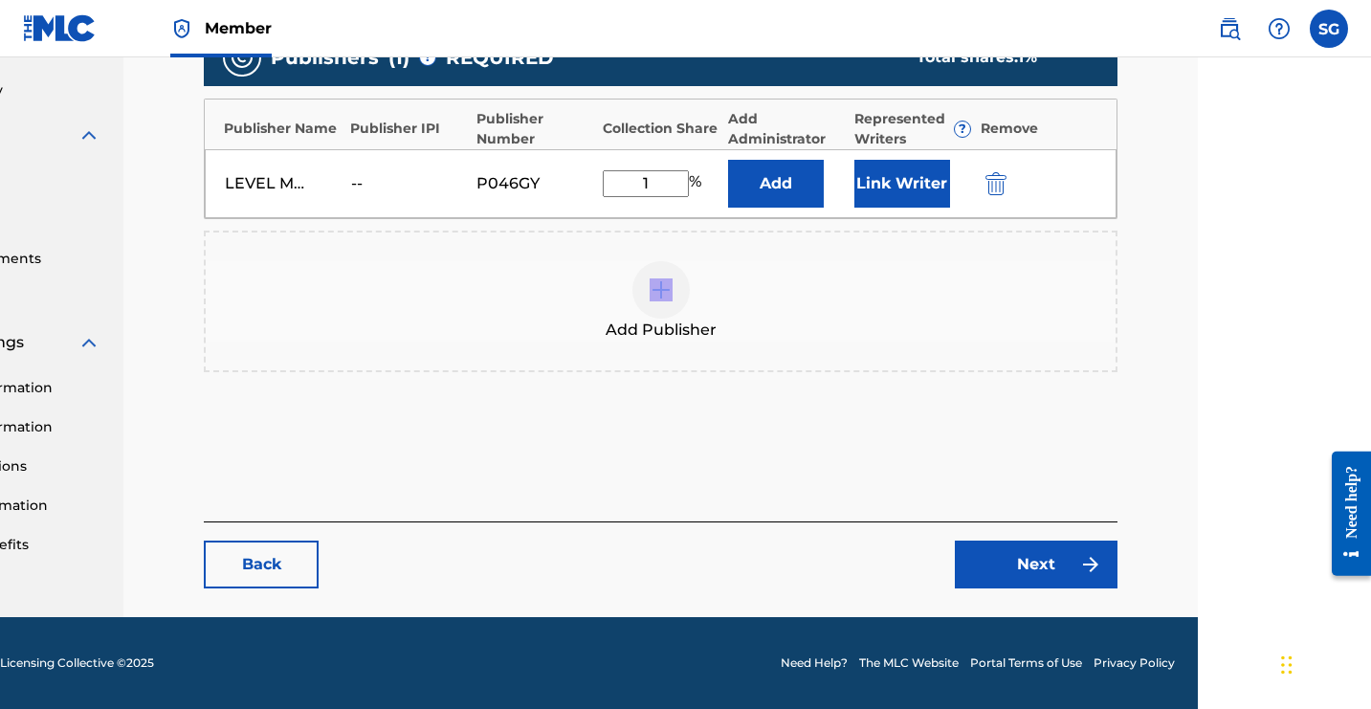
drag, startPoint x: 1370, startPoint y: 367, endPoint x: 1372, endPoint y: 312, distance: 54.6
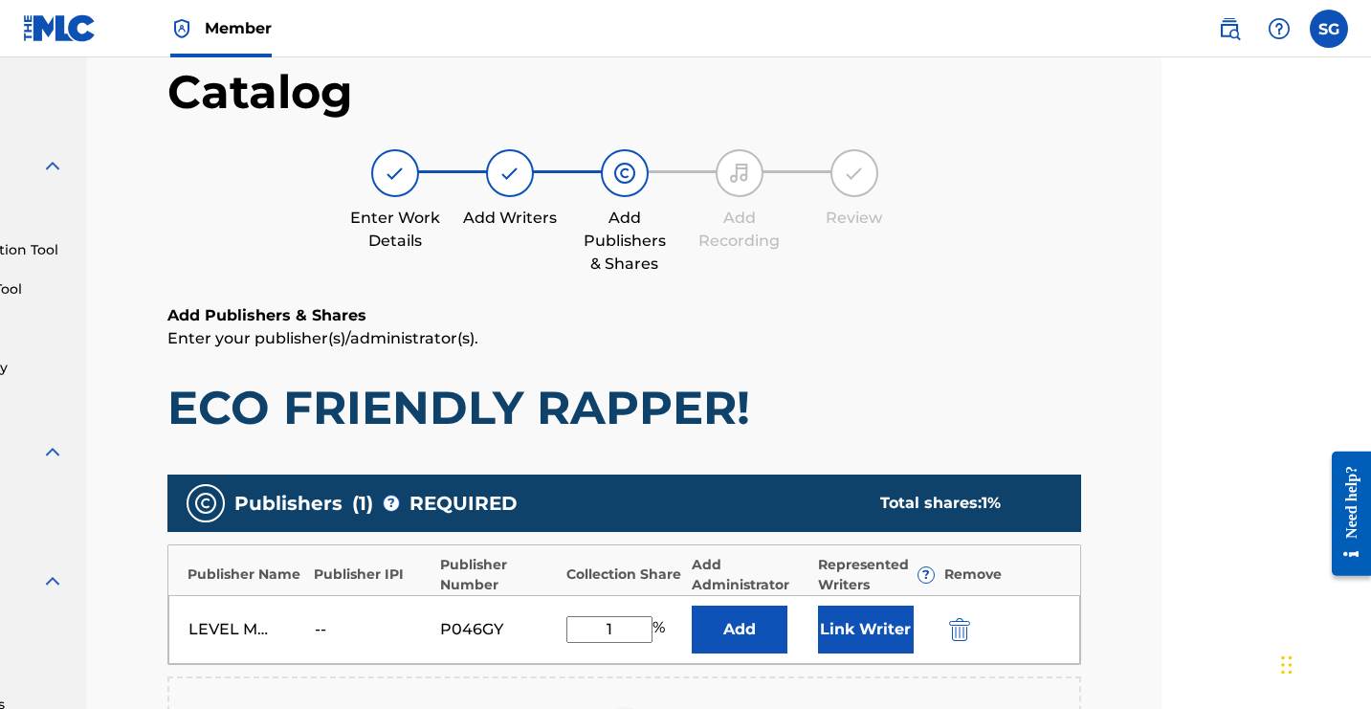
scroll to position [0, 210]
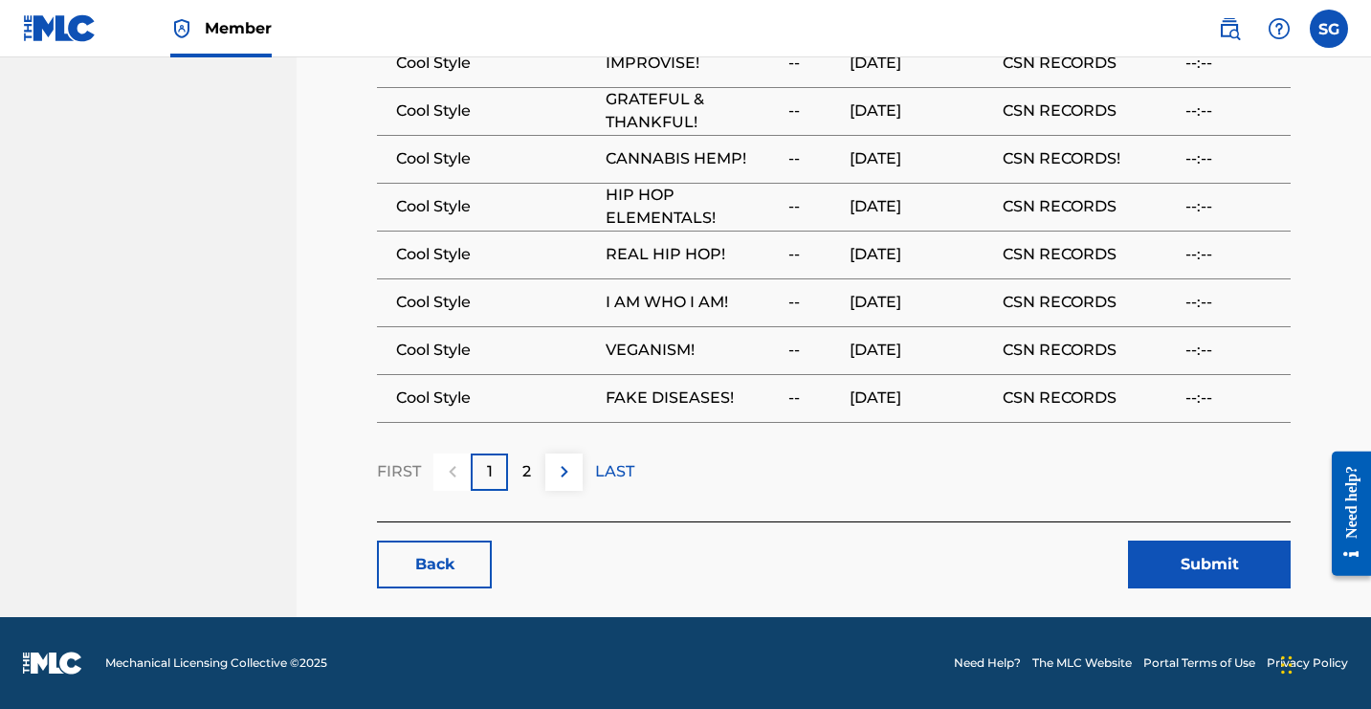
scroll to position [2678, 0]
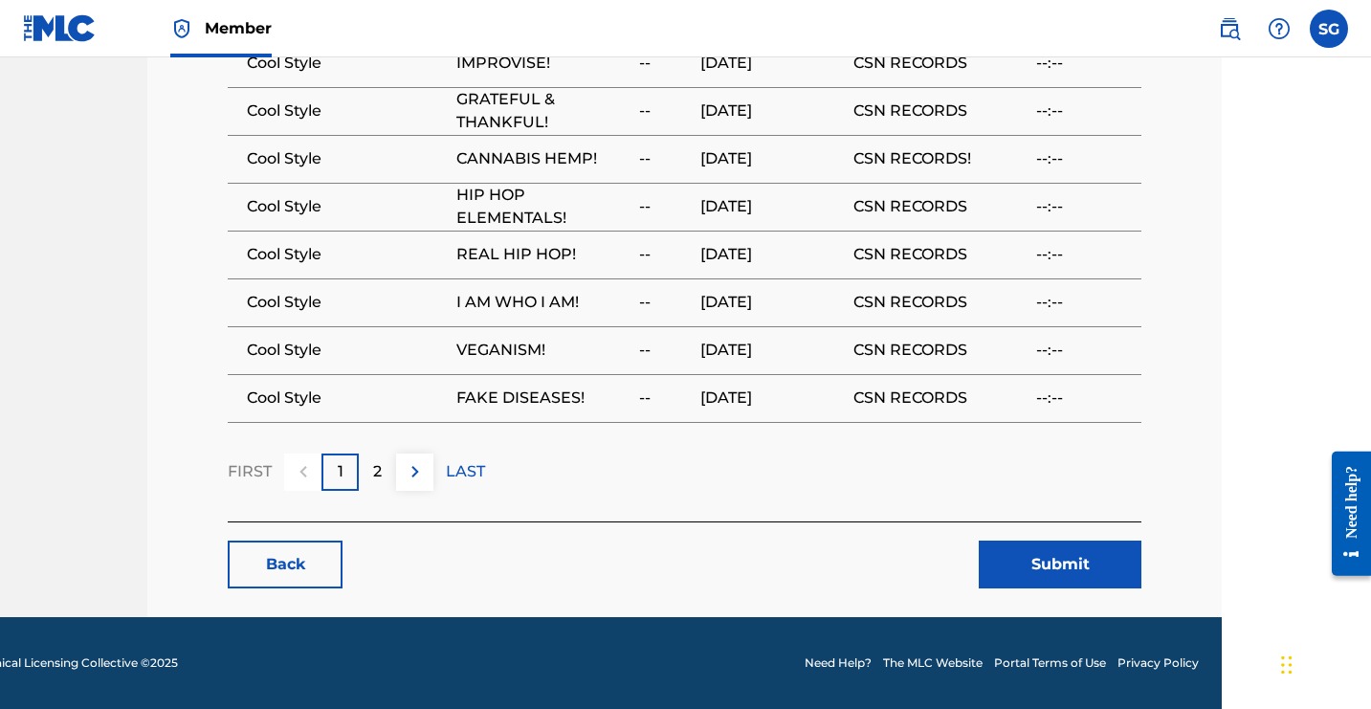
scroll to position [2678, 258]
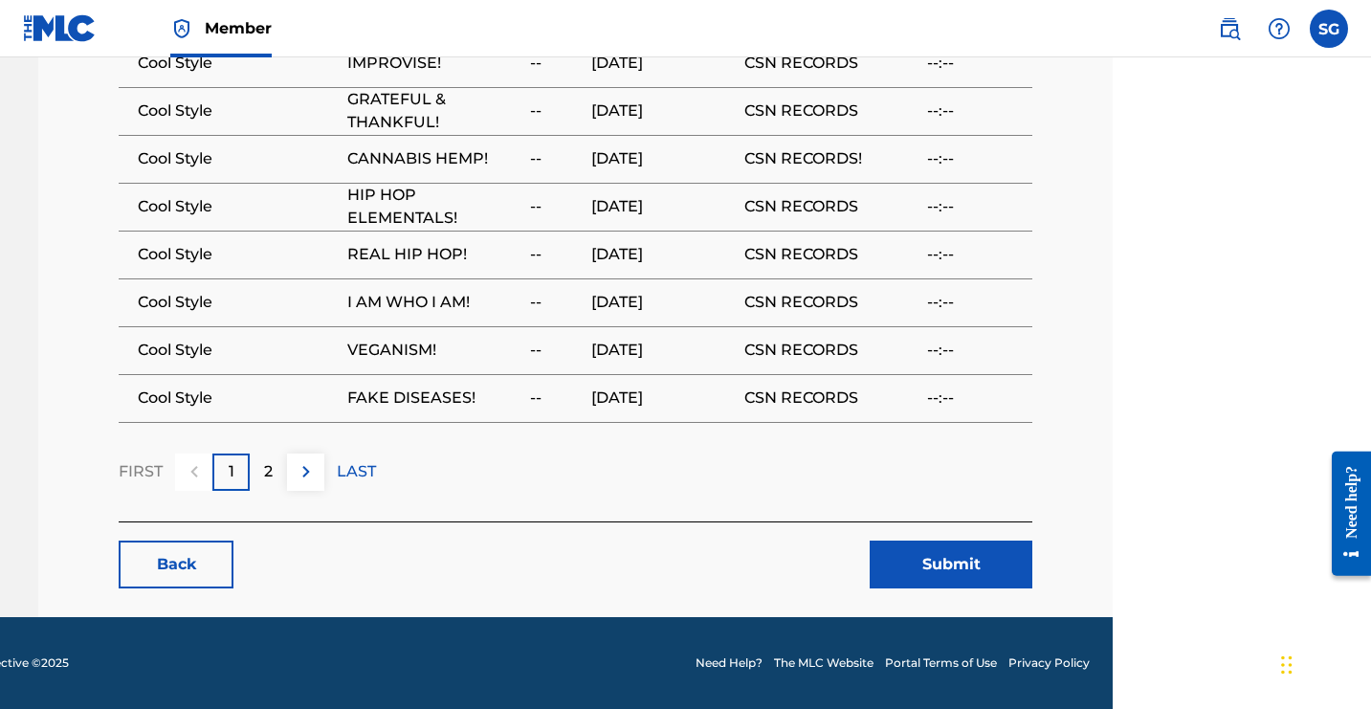
drag, startPoint x: 601, startPoint y: 351, endPoint x: 1330, endPoint y: 280, distance: 732.7
click at [735, 170] on span "[DATE]" at bounding box center [663, 158] width 144 height 23
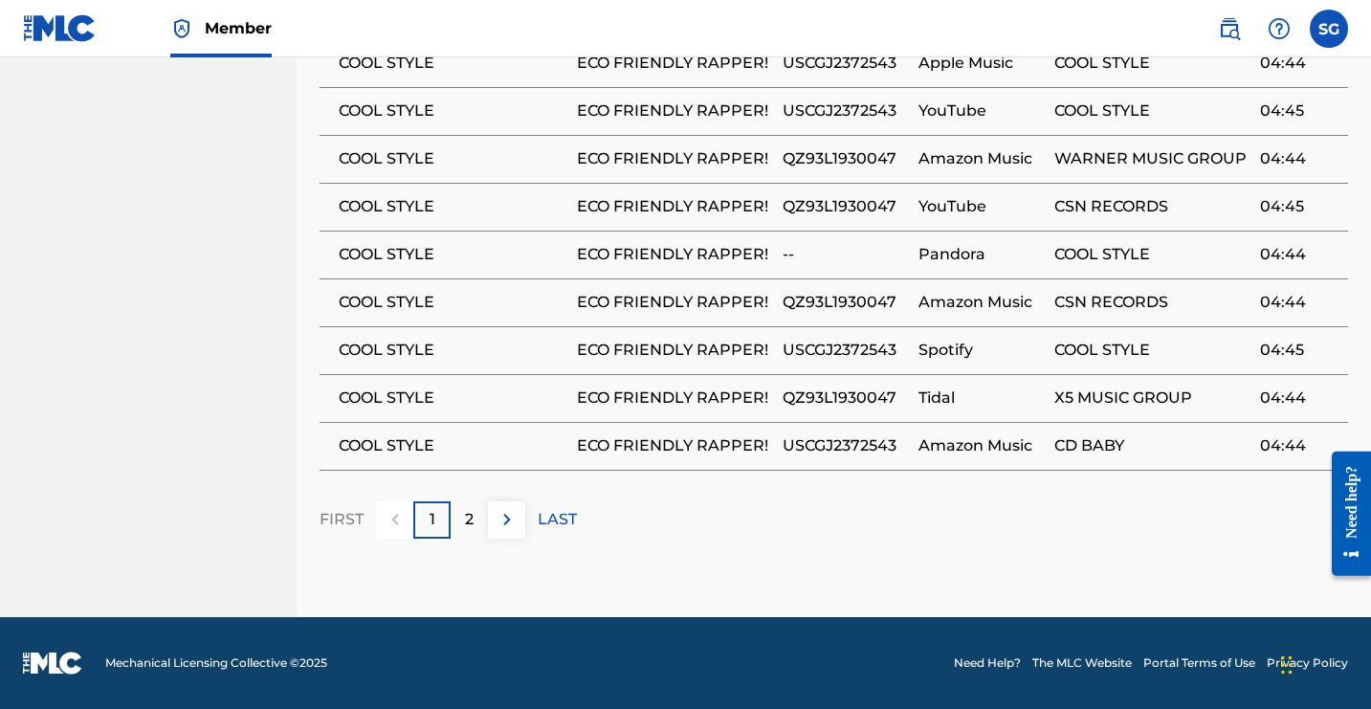
scroll to position [2876, 0]
click at [519, 531] on img at bounding box center [507, 519] width 23 height 23
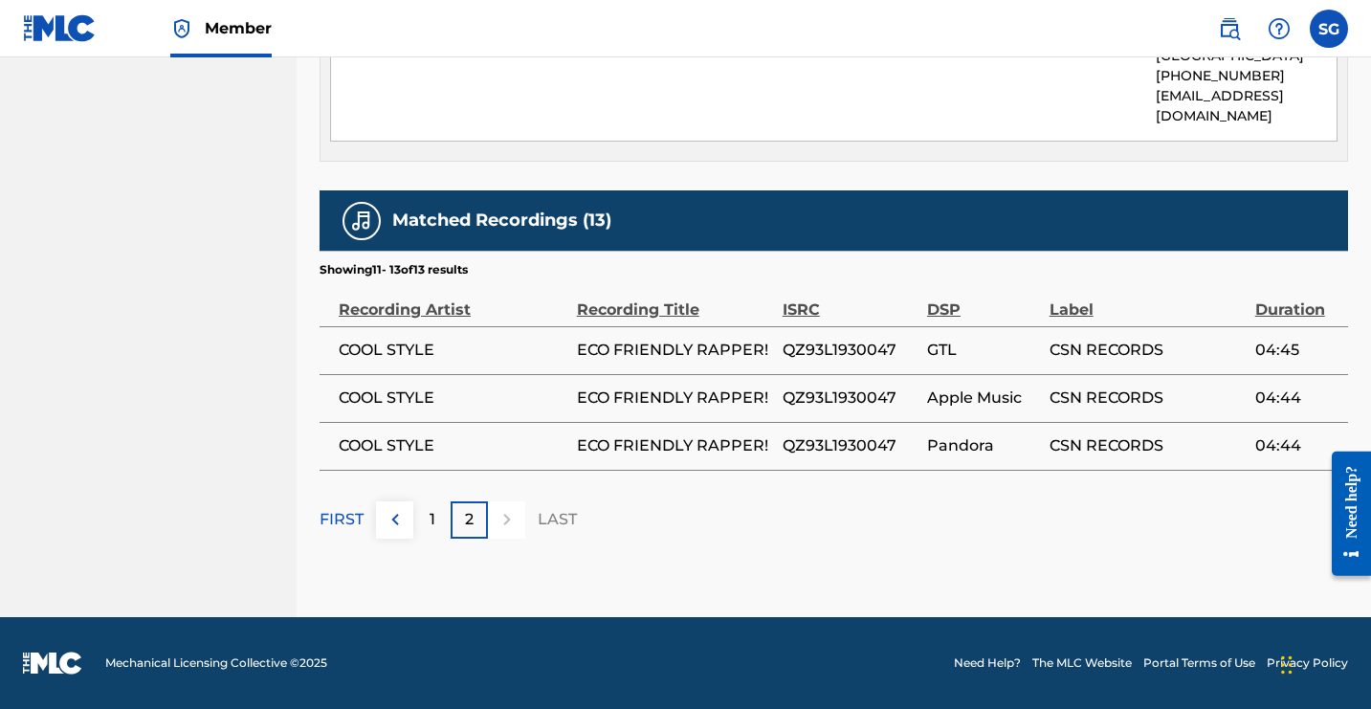
click at [567, 347] on span "COOL STYLE" at bounding box center [453, 350] width 229 height 23
click at [918, 349] on div "QZ93L1930047" at bounding box center [850, 350] width 135 height 23
click at [1144, 339] on span "CSN RECORDS" at bounding box center [1148, 350] width 196 height 23
click at [1134, 355] on span "CSN RECORDS" at bounding box center [1148, 350] width 196 height 23
click at [407, 531] on img at bounding box center [395, 519] width 23 height 23
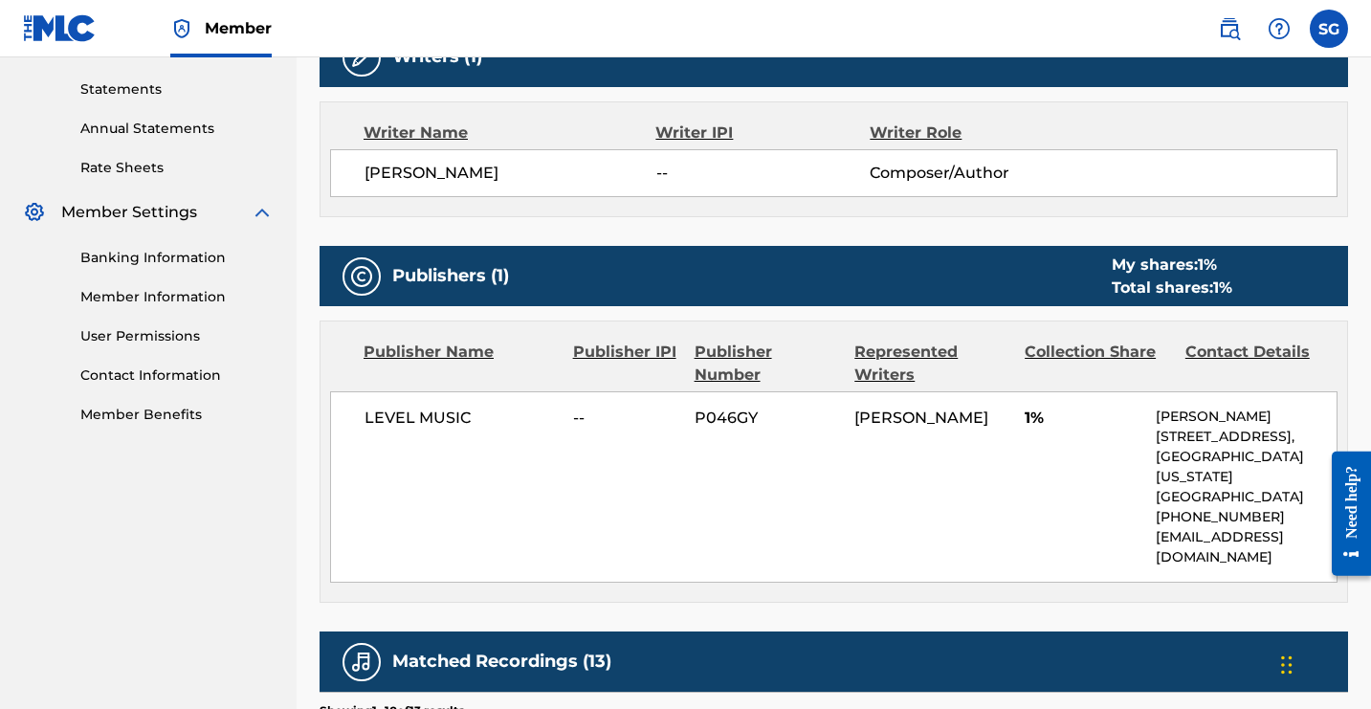
scroll to position [636, 0]
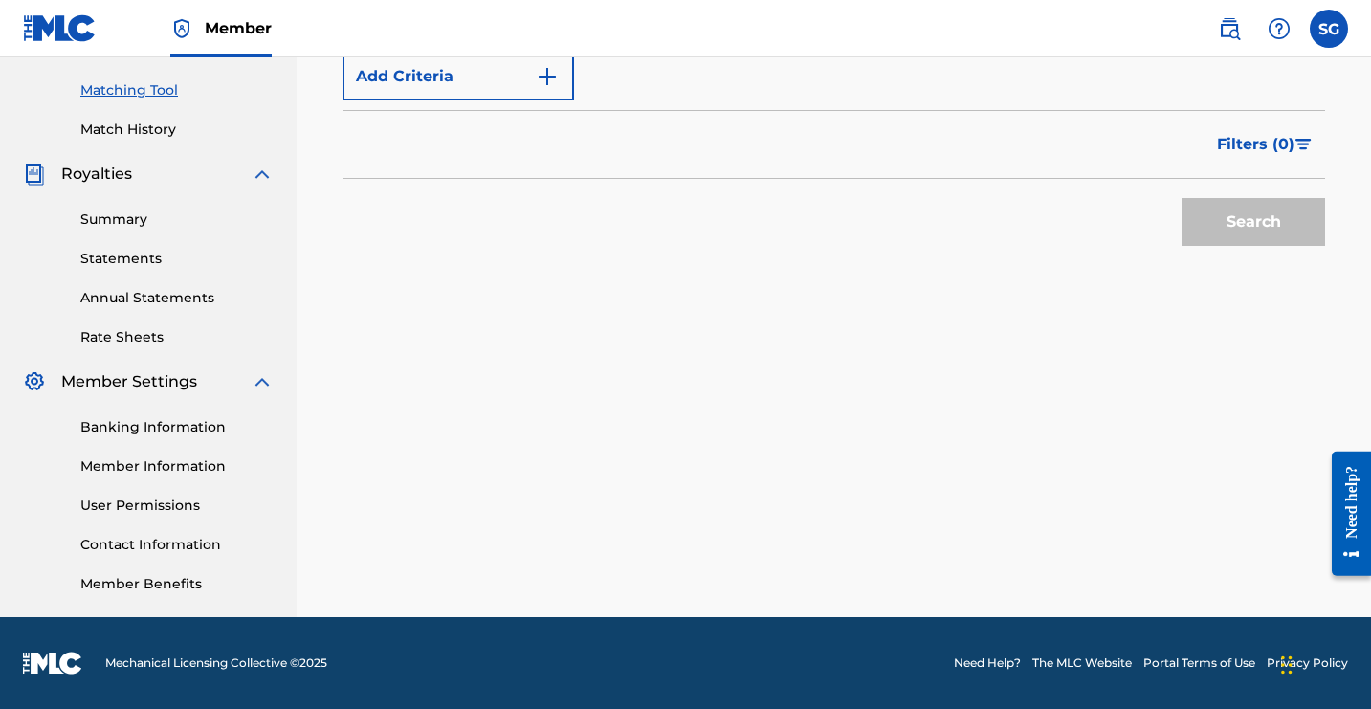
scroll to position [600, 0]
click at [229, 140] on link "Match History" at bounding box center [176, 130] width 193 height 20
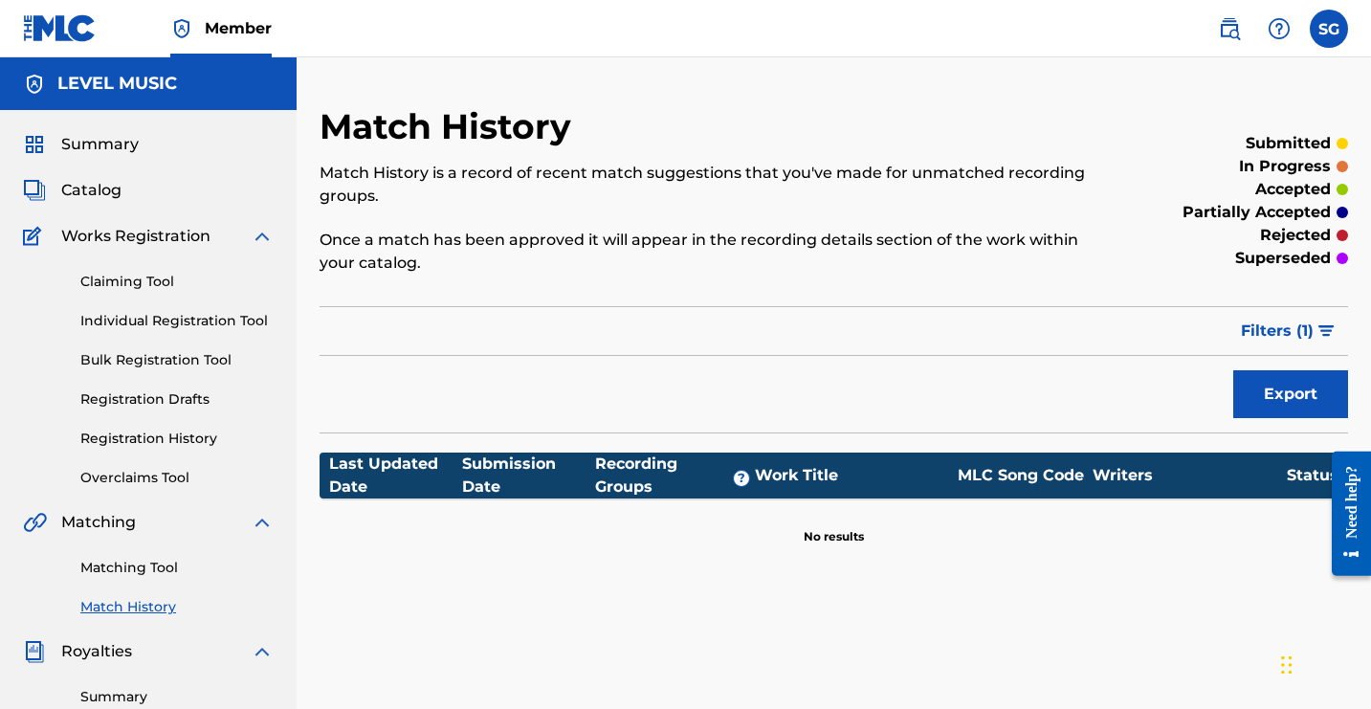
click at [197, 156] on div "Summary" at bounding box center [148, 144] width 251 height 23
click at [139, 156] on span "Summary" at bounding box center [100, 144] width 78 height 23
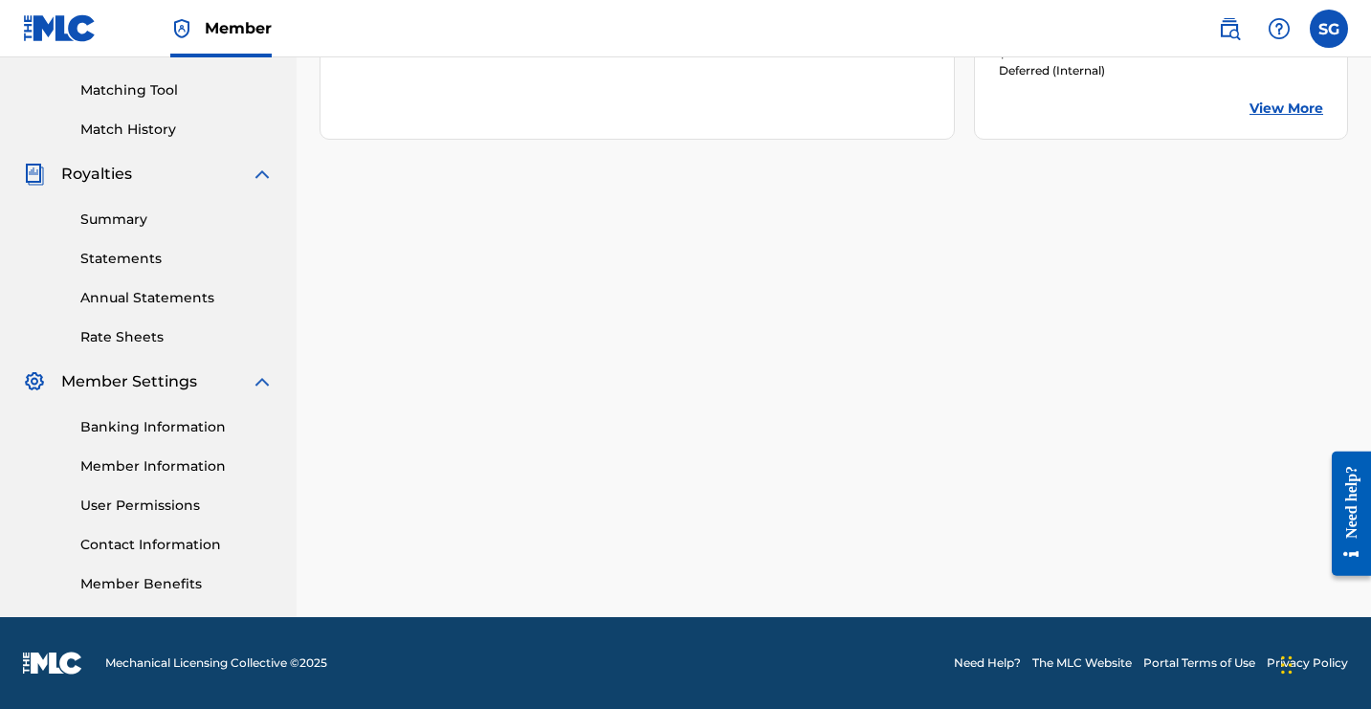
scroll to position [492, 0]
drag, startPoint x: 1369, startPoint y: 277, endPoint x: 1369, endPoint y: 259, distance: 17.2
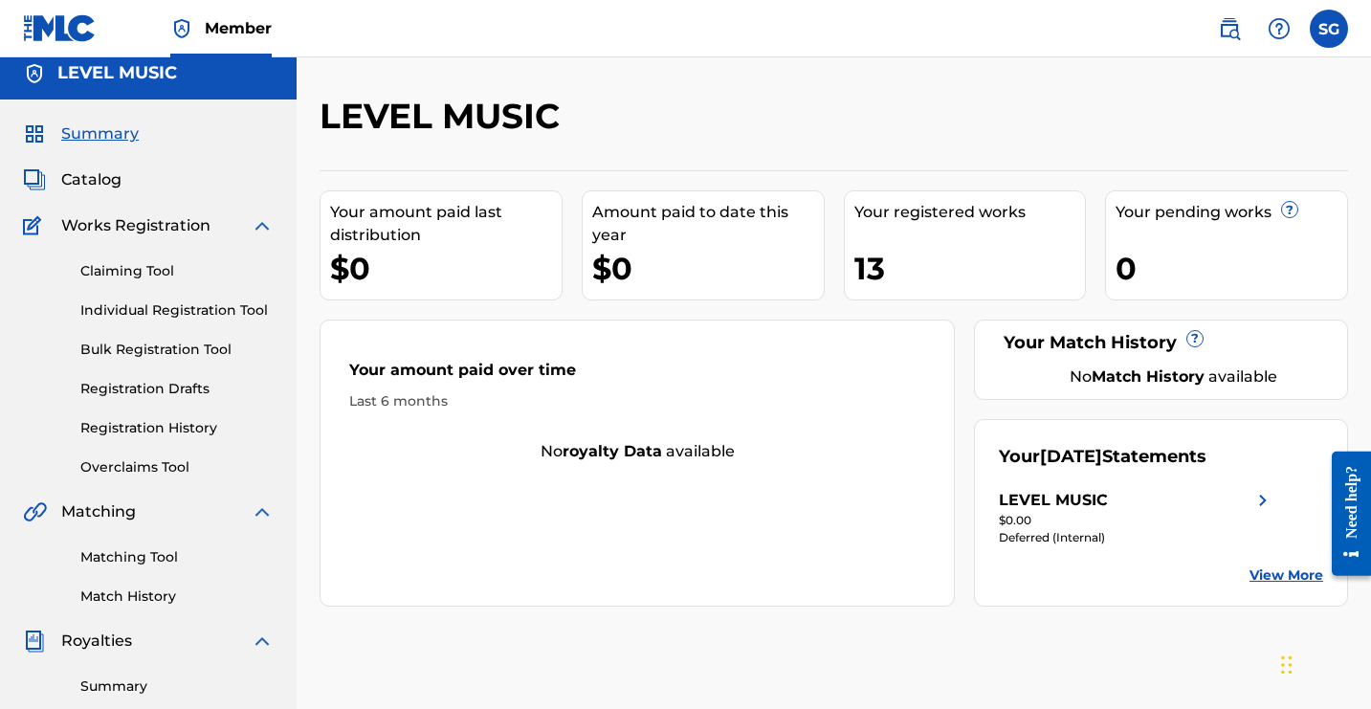
scroll to position [0, 129]
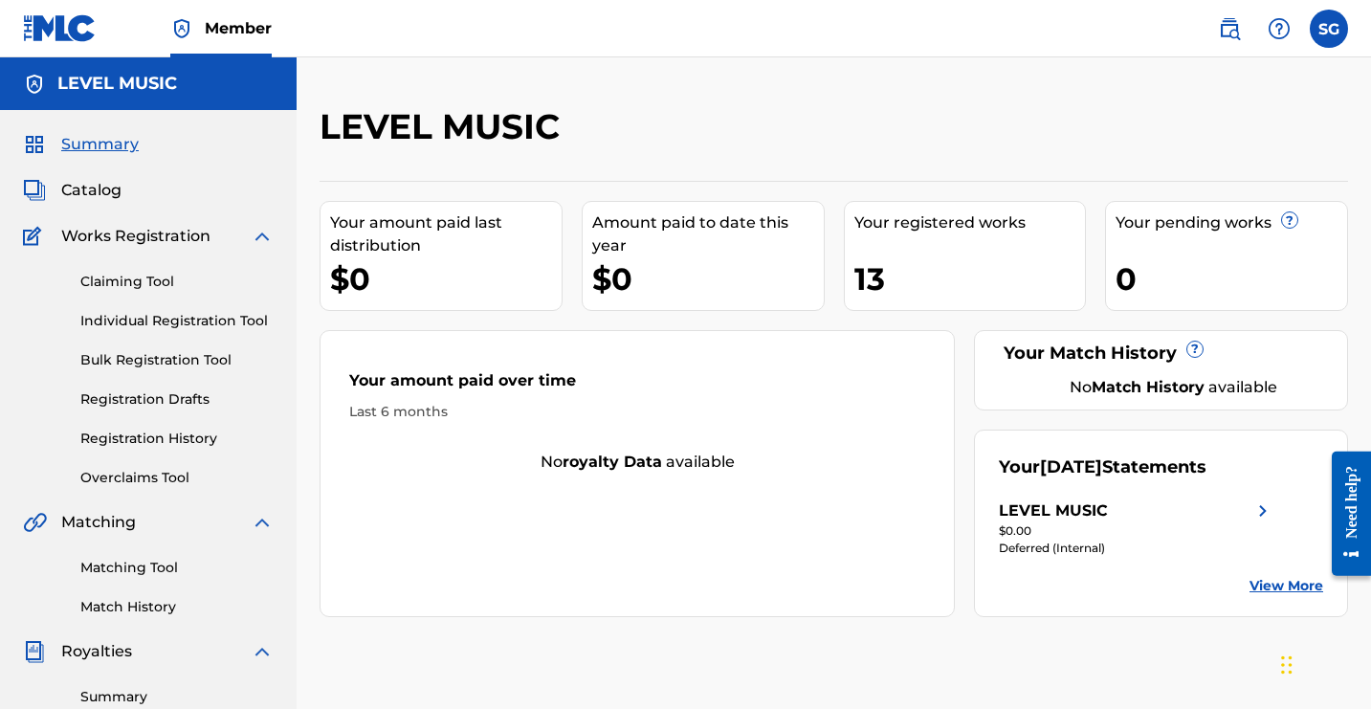
click at [61, 202] on span "Catalog" at bounding box center [91, 190] width 60 height 23
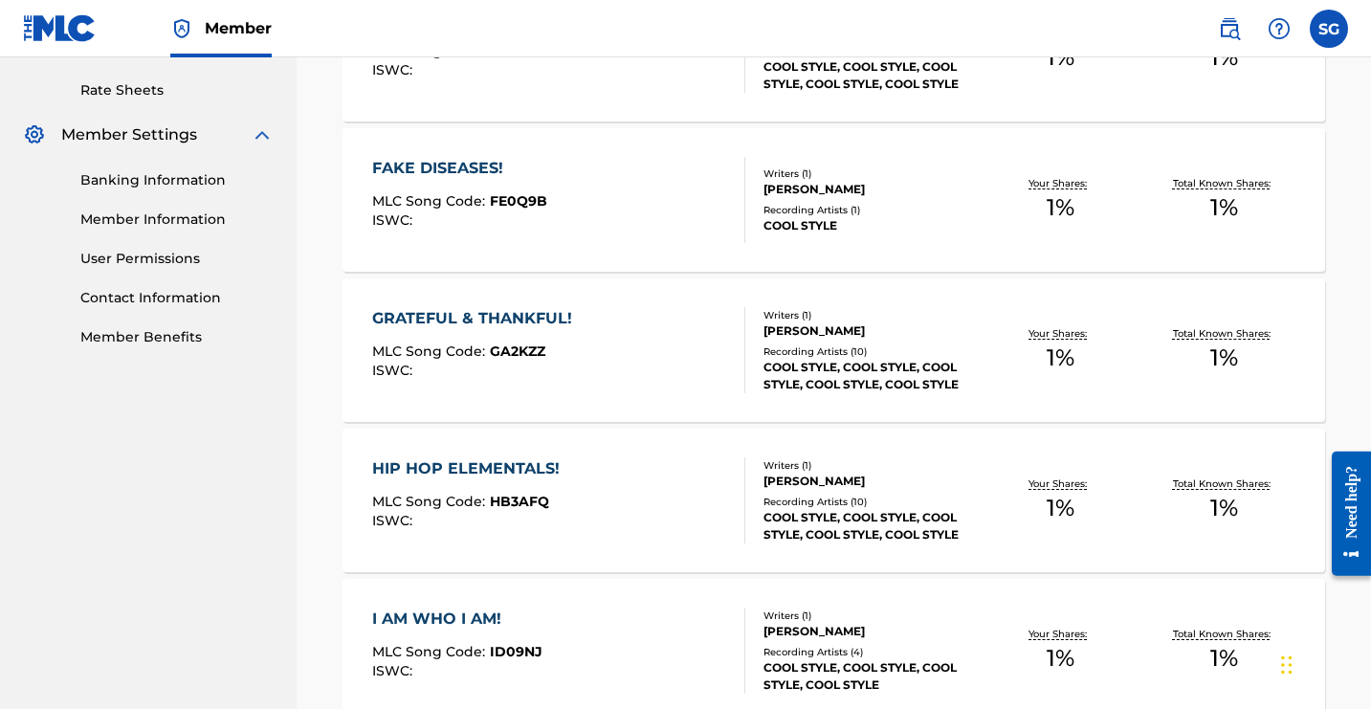
scroll to position [716, 0]
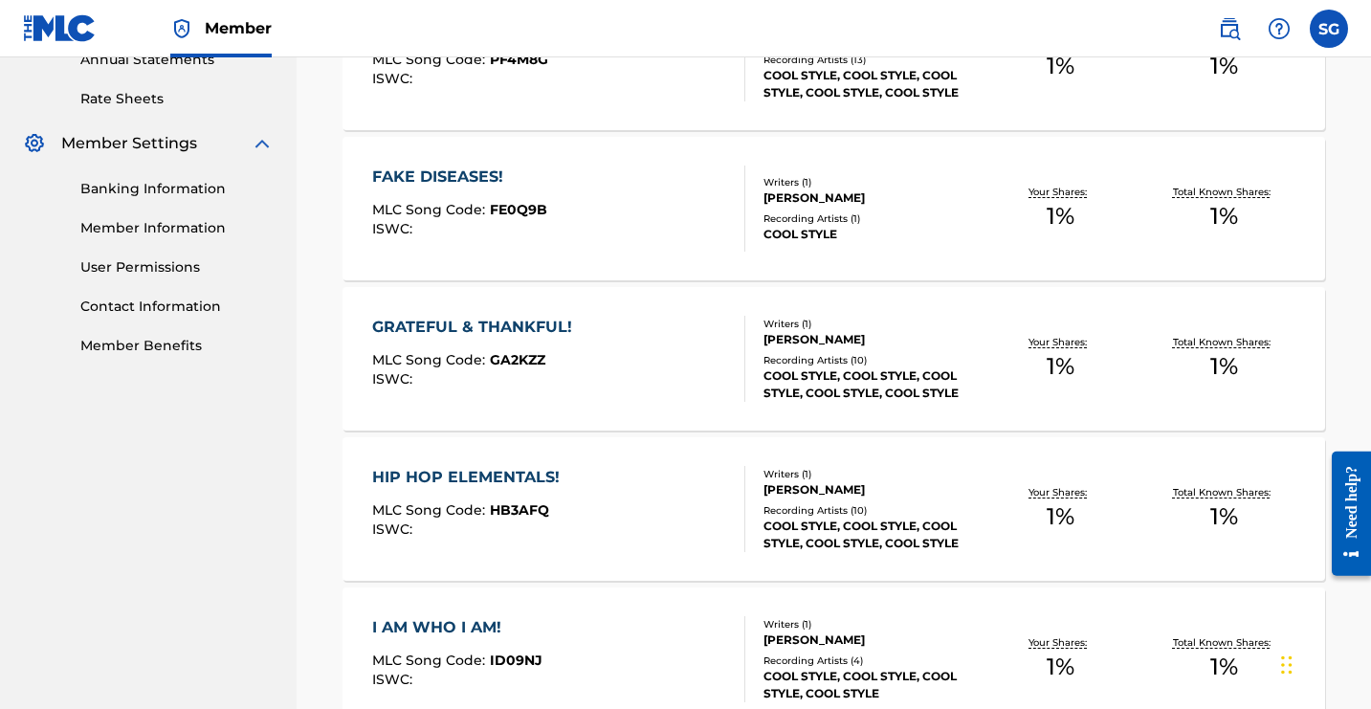
drag, startPoint x: 1195, startPoint y: 205, endPoint x: 1234, endPoint y: 214, distance: 39.5
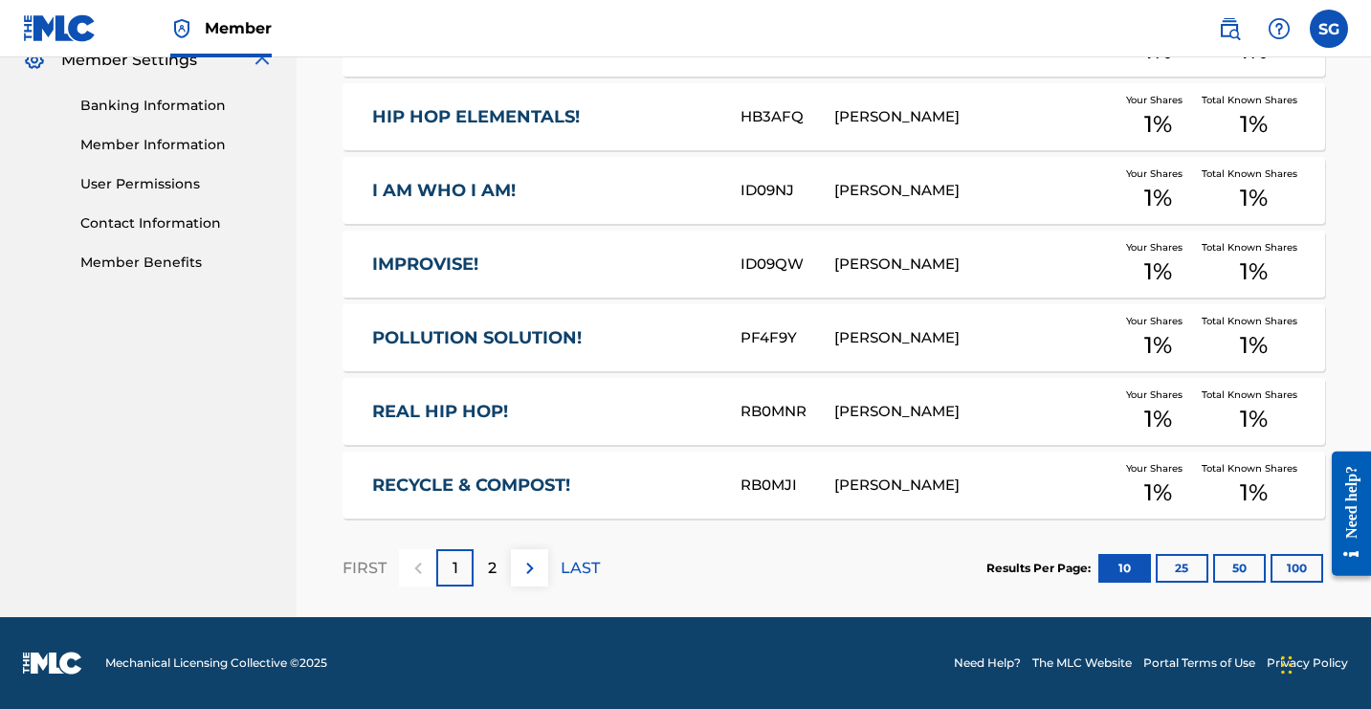
scroll to position [755, 0]
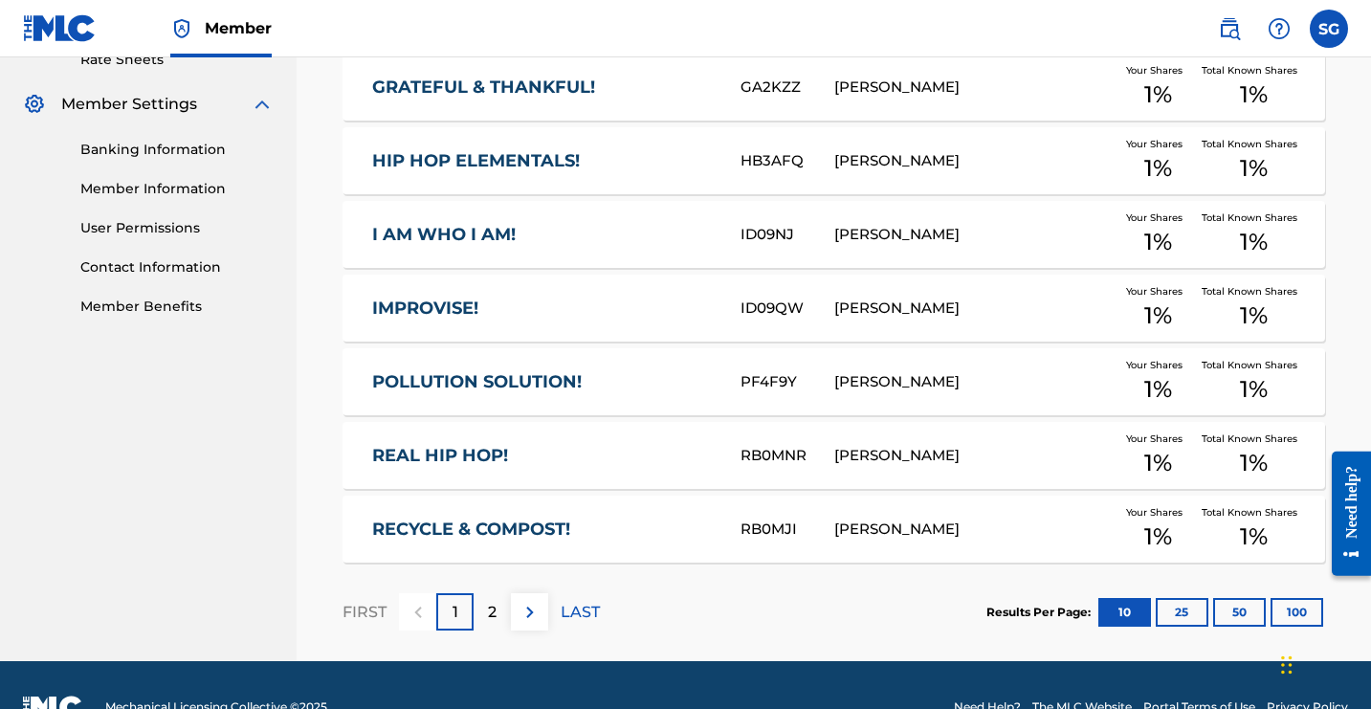
drag, startPoint x: 1258, startPoint y: 170, endPoint x: 1216, endPoint y: 172, distance: 42.2
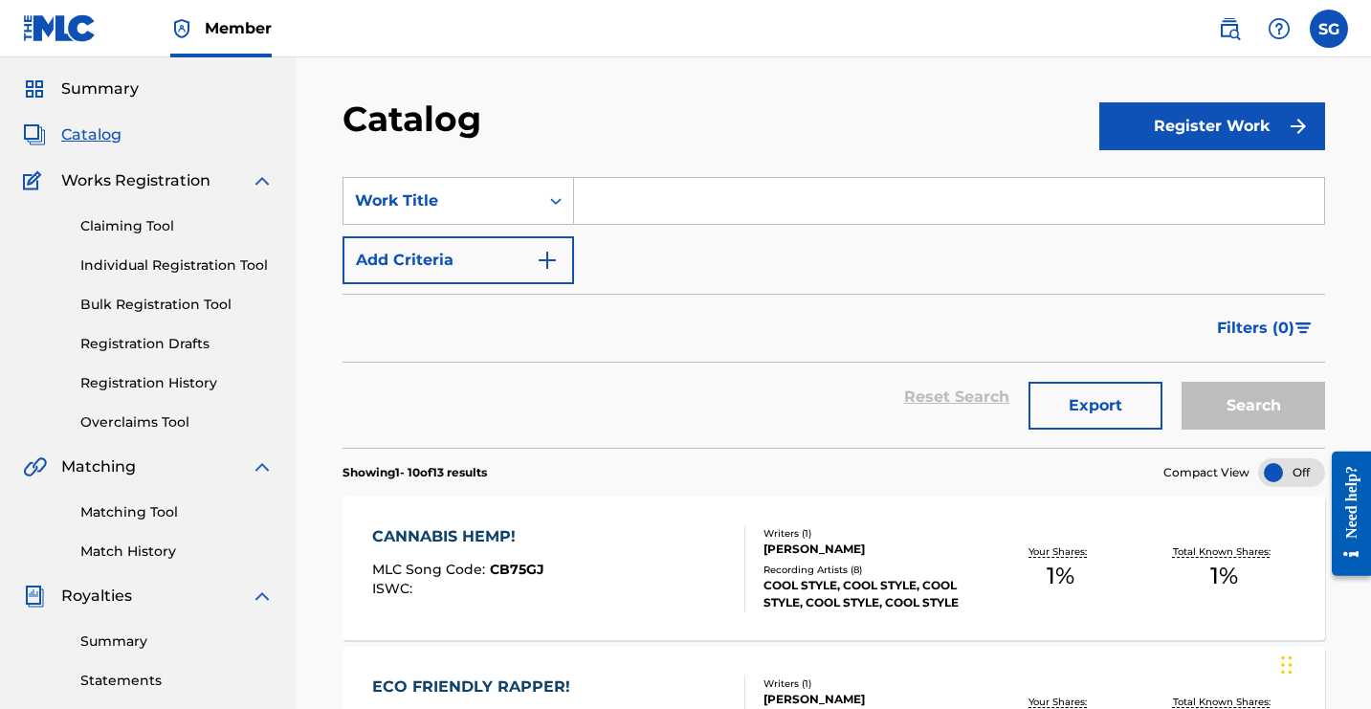
scroll to position [12, 0]
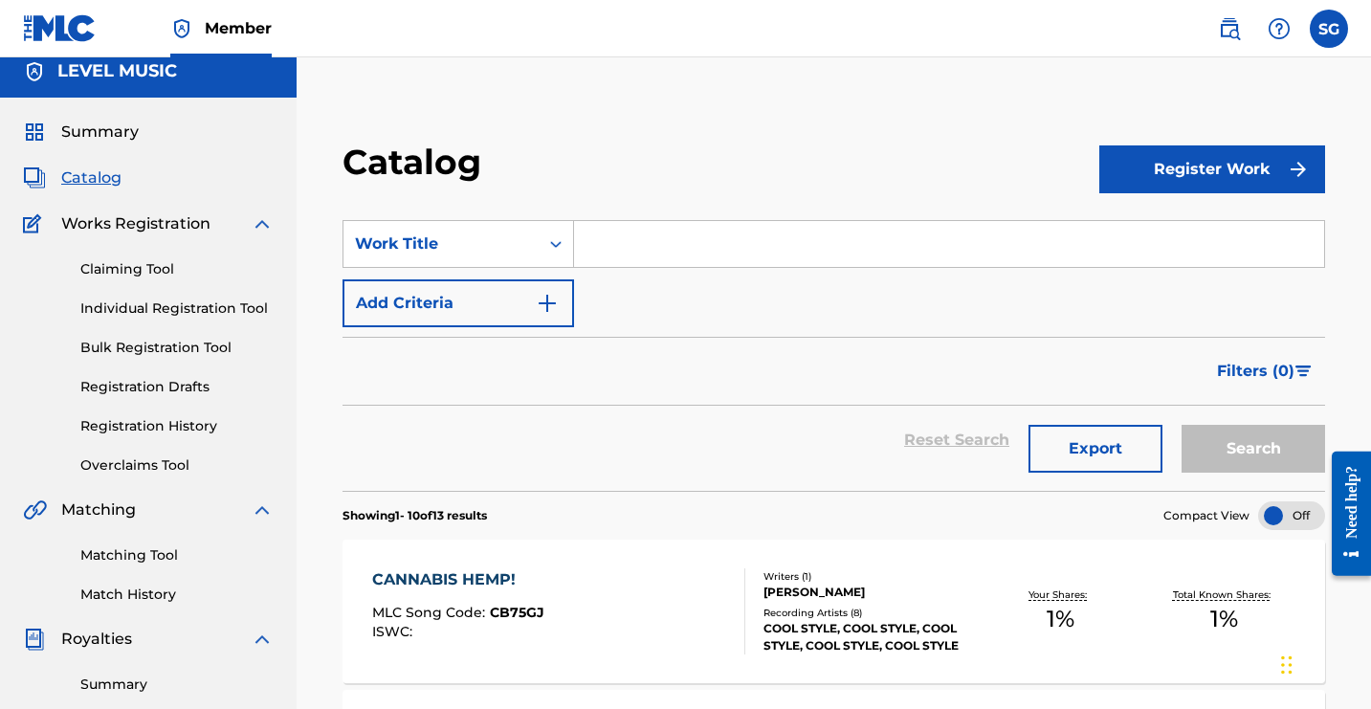
click at [206, 98] on div "LEVEL MUSIC" at bounding box center [148, 71] width 297 height 53
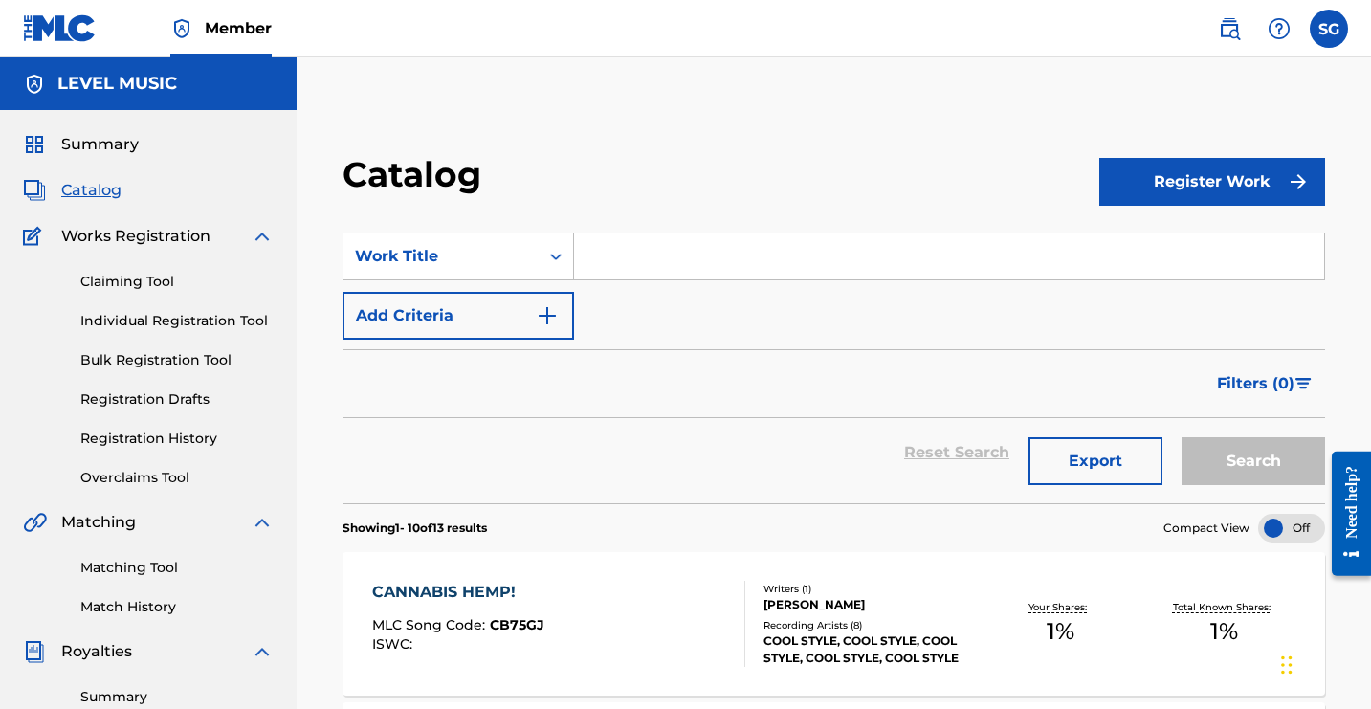
click at [272, 39] on span "Member" at bounding box center [238, 28] width 67 height 22
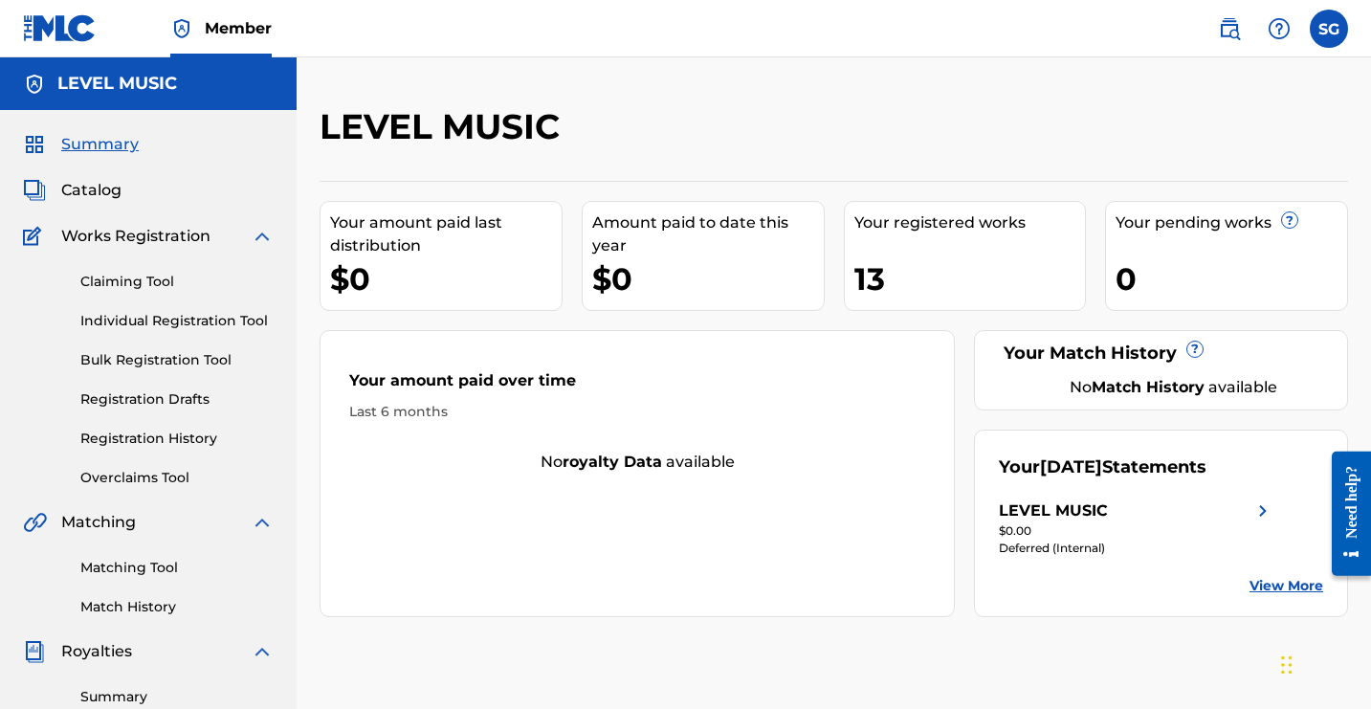
click at [193, 40] on img at bounding box center [181, 28] width 23 height 23
click at [1218, 40] on img at bounding box center [1229, 28] width 23 height 23
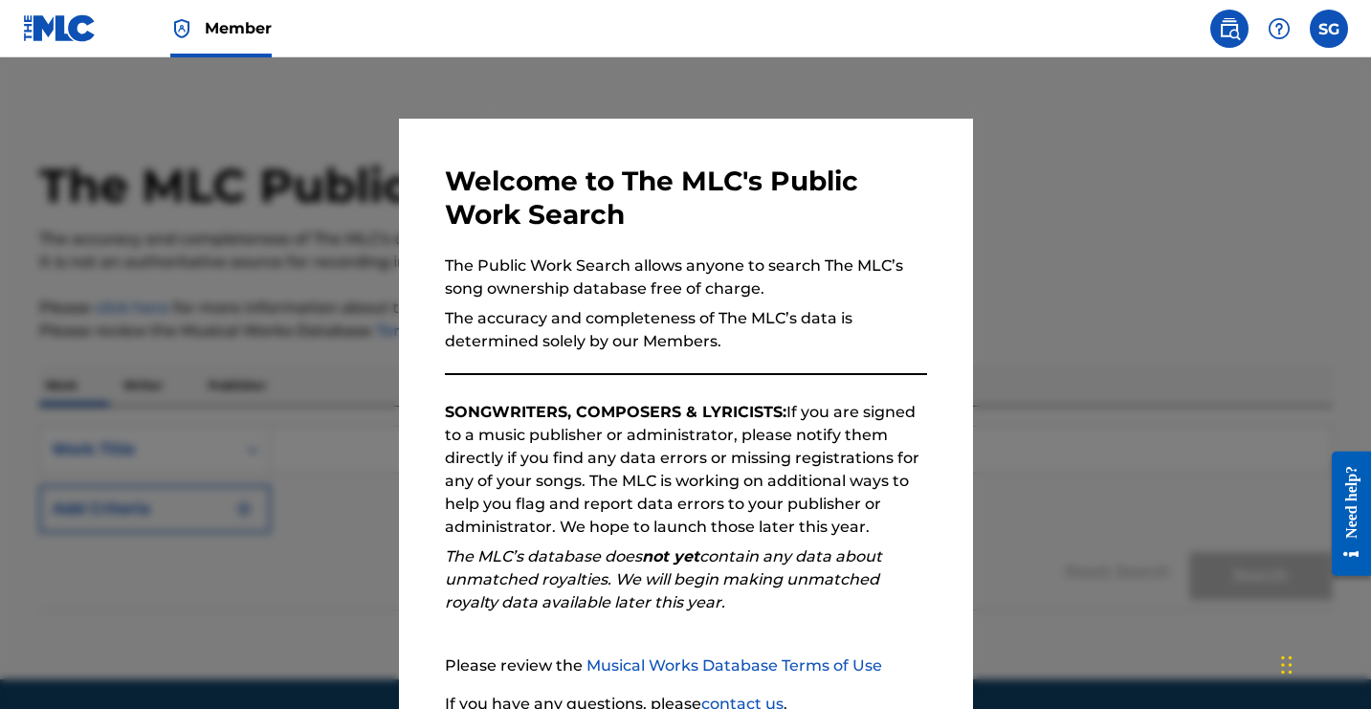
drag, startPoint x: 1365, startPoint y: 229, endPoint x: 1368, endPoint y: 283, distance: 54.6
click at [1368, 283] on div at bounding box center [685, 411] width 1371 height 709
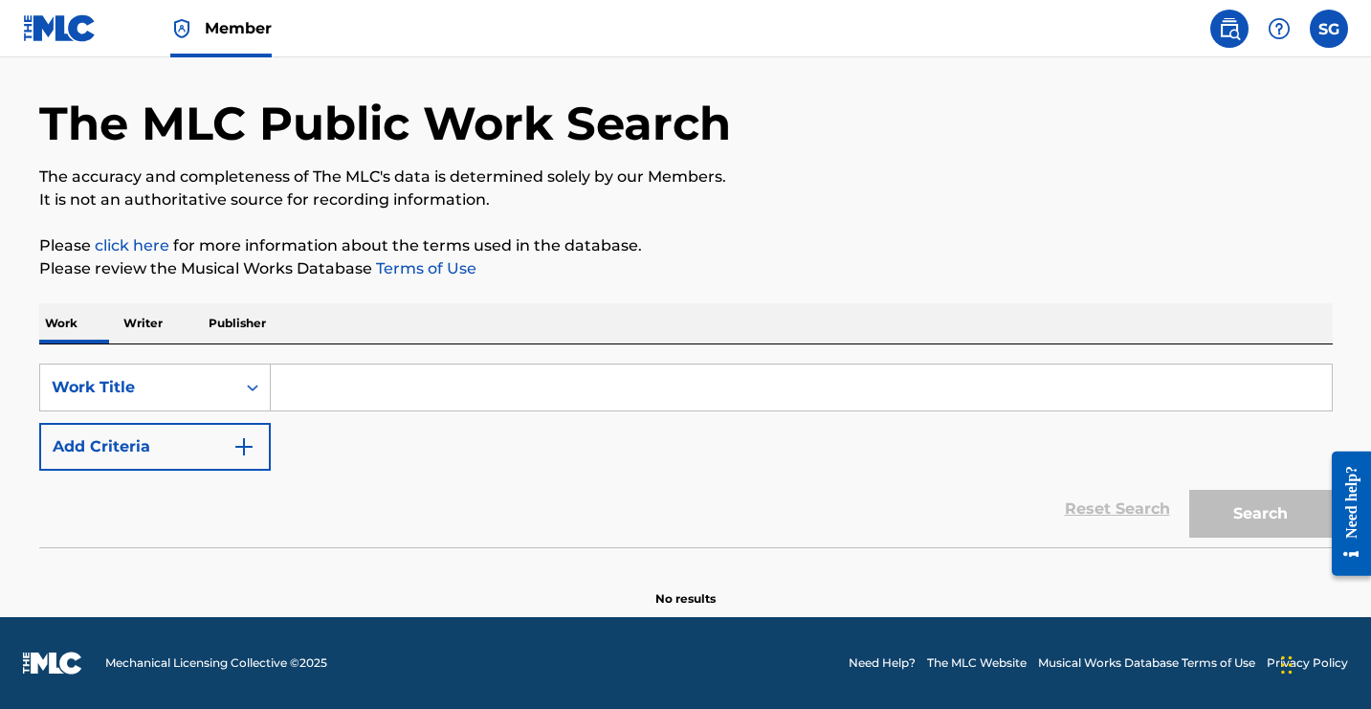
scroll to position [315, 0]
click at [526, 377] on input "Search Form" at bounding box center [801, 388] width 1061 height 46
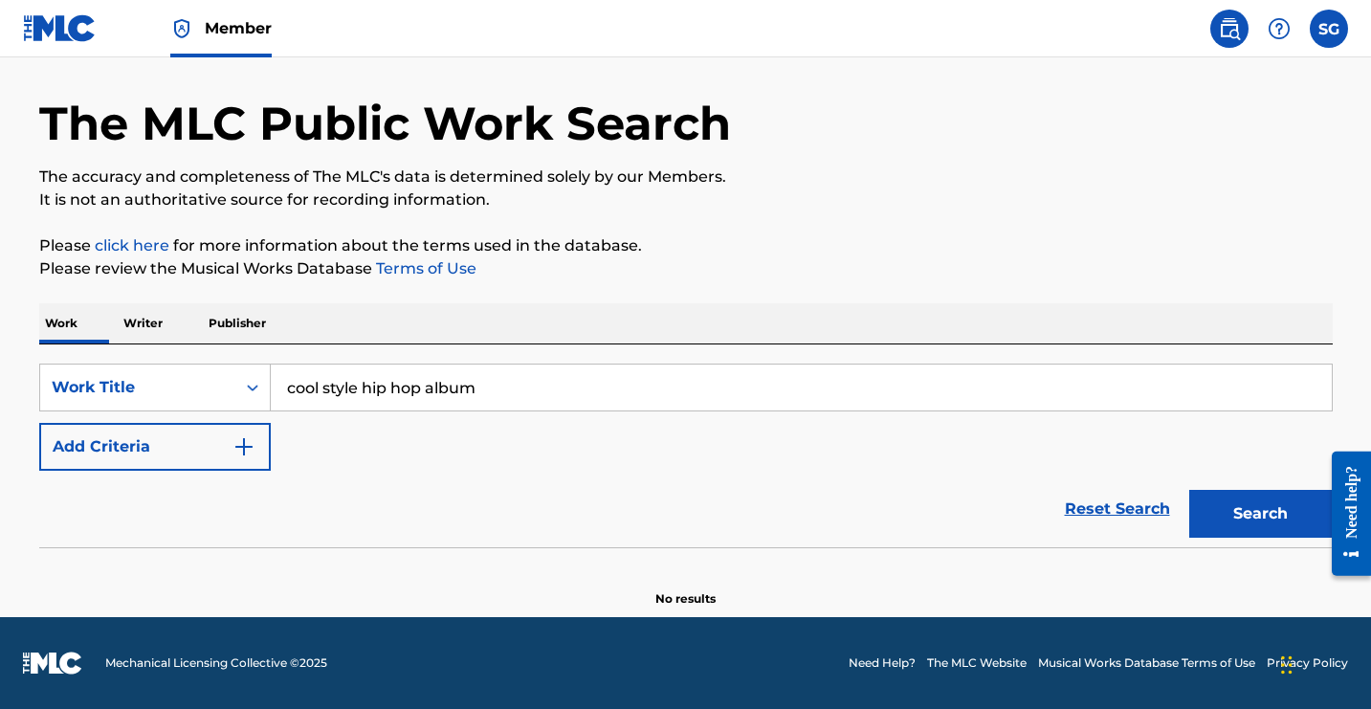
type input "cool style hip hop album"
click at [1190, 538] on button "Search" at bounding box center [1262, 514] width 144 height 48
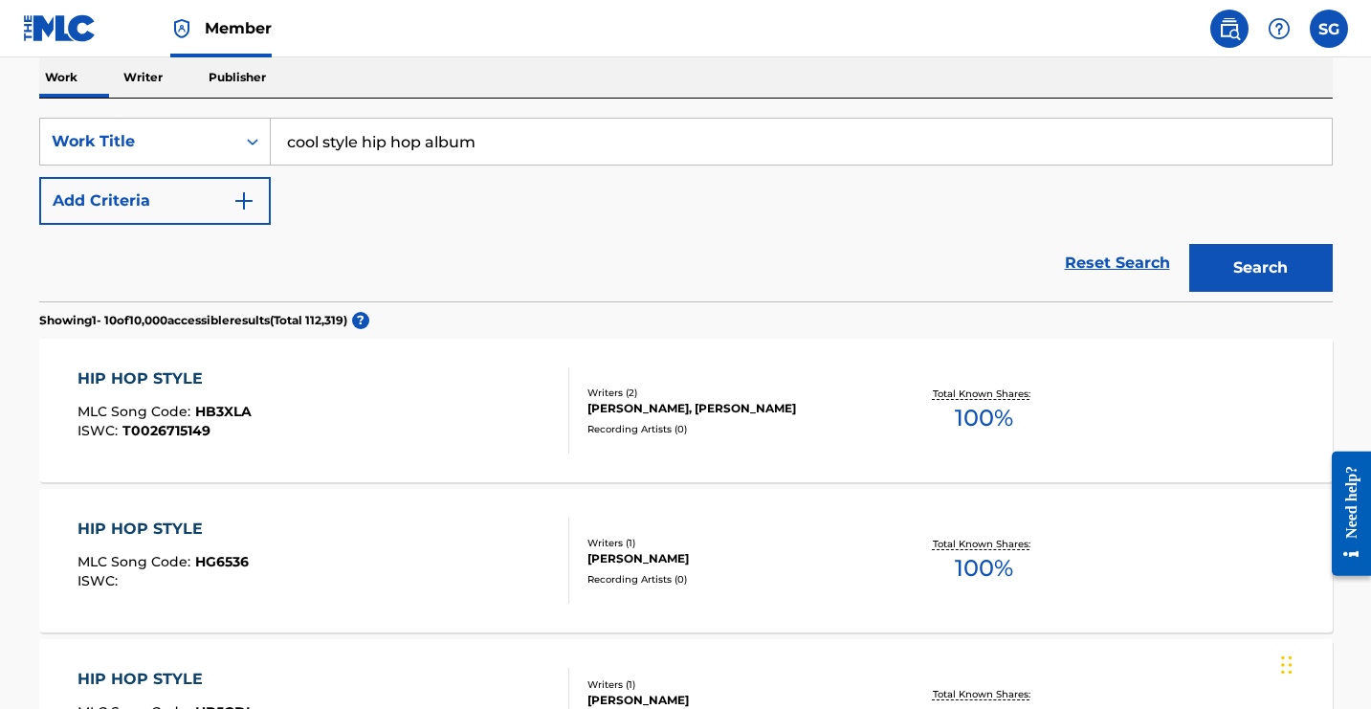
scroll to position [357, 0]
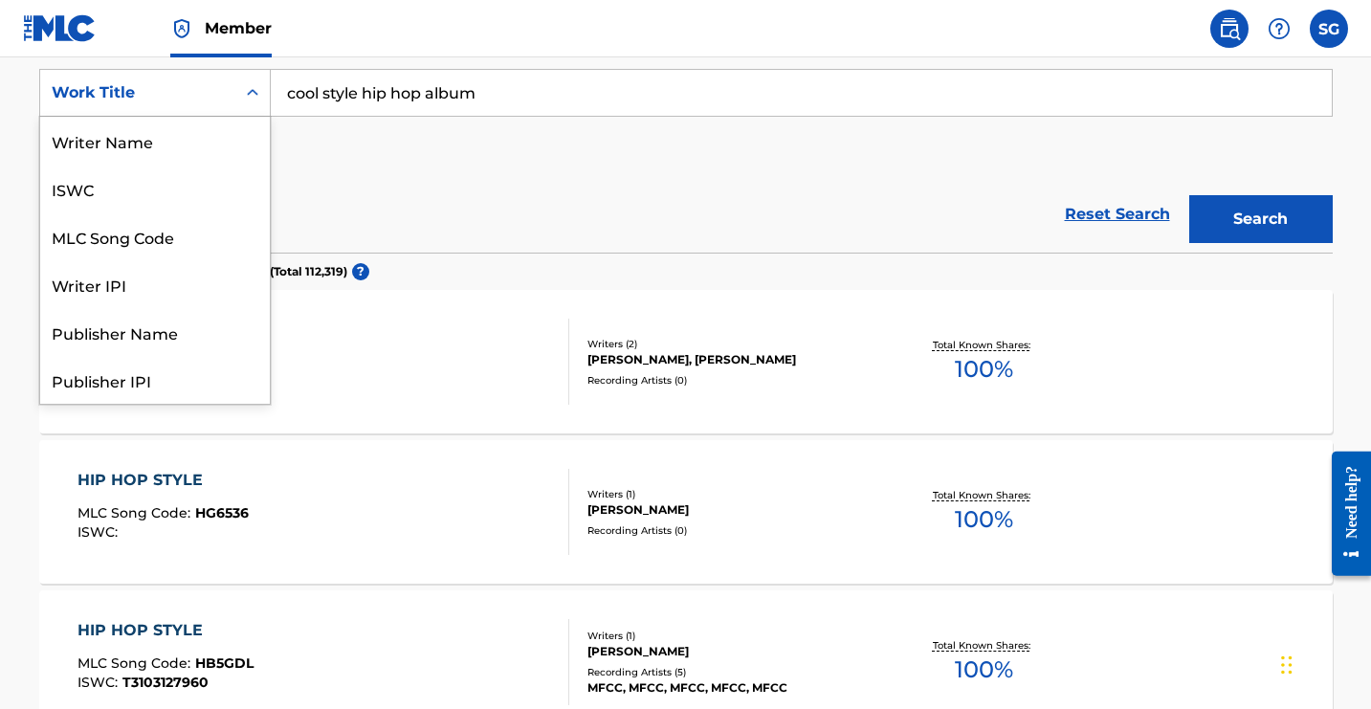
click at [262, 102] on icon "Search Form" at bounding box center [252, 92] width 19 height 19
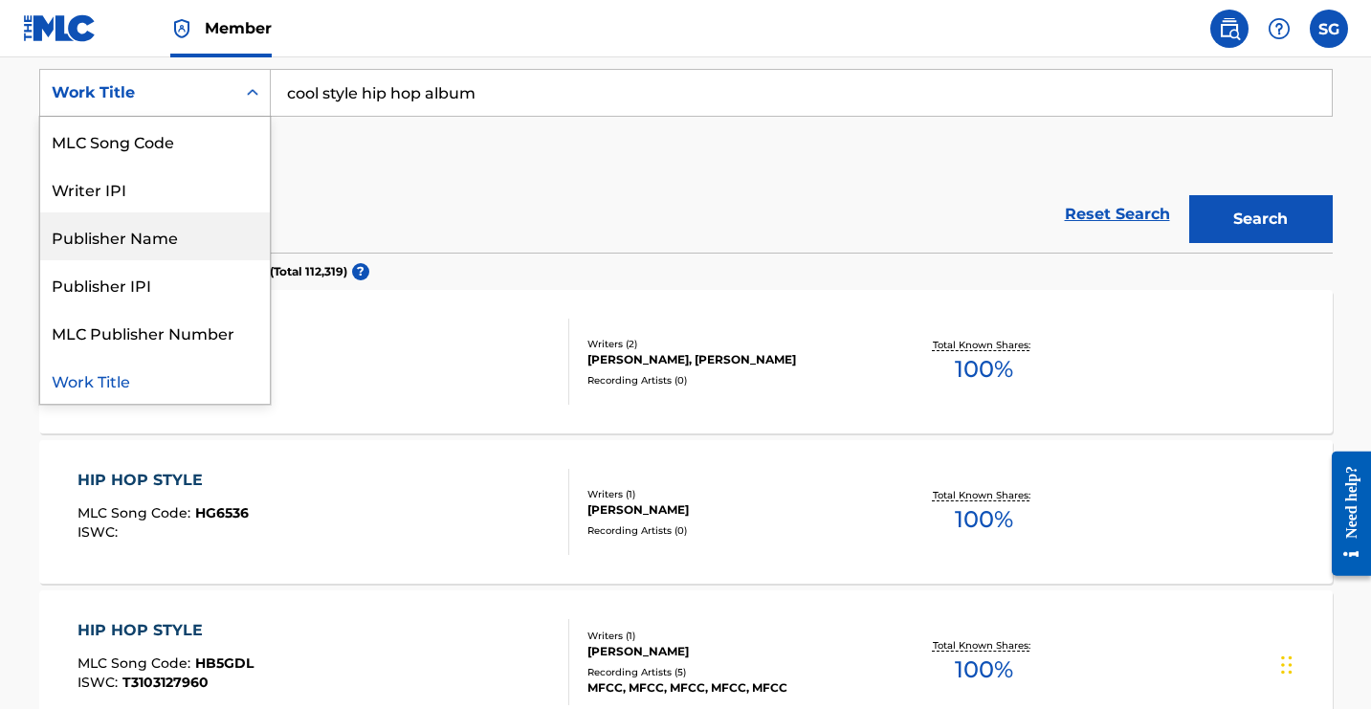
click at [270, 260] on div "Publisher Name" at bounding box center [155, 236] width 230 height 48
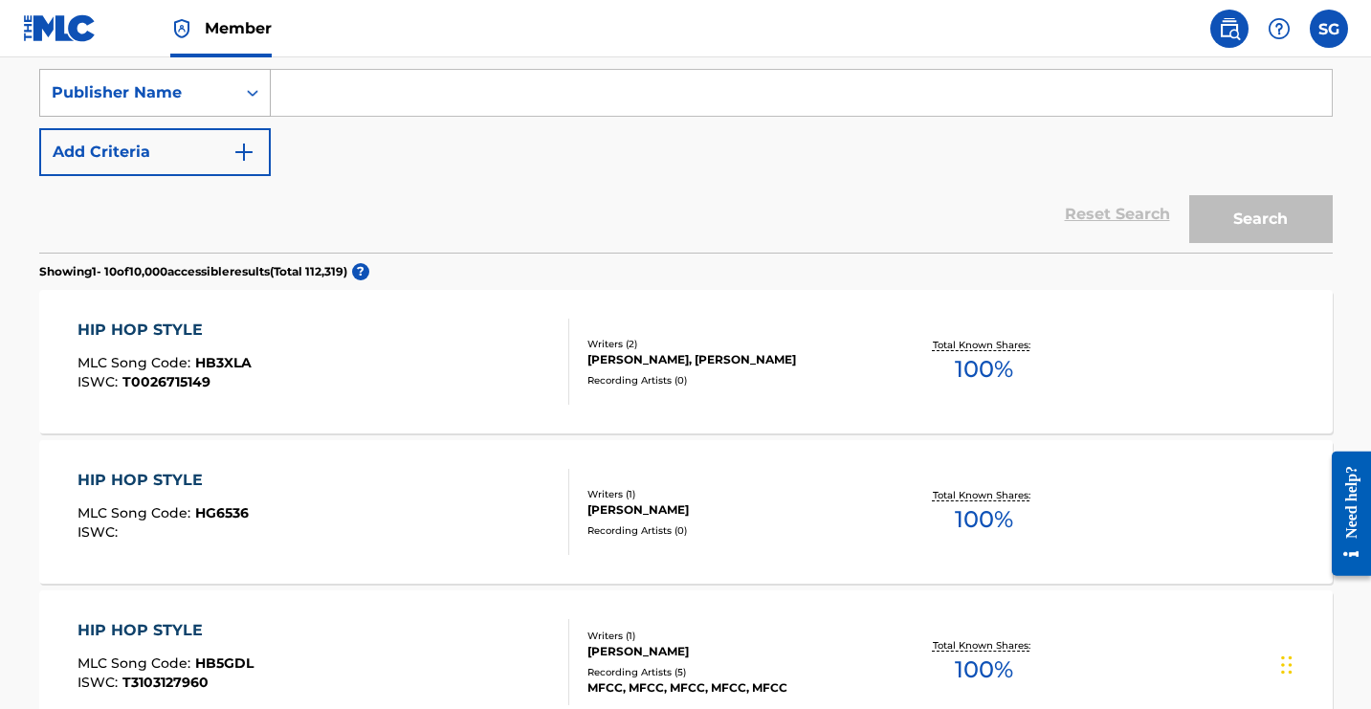
click at [262, 102] on icon "Search Form" at bounding box center [252, 92] width 19 height 19
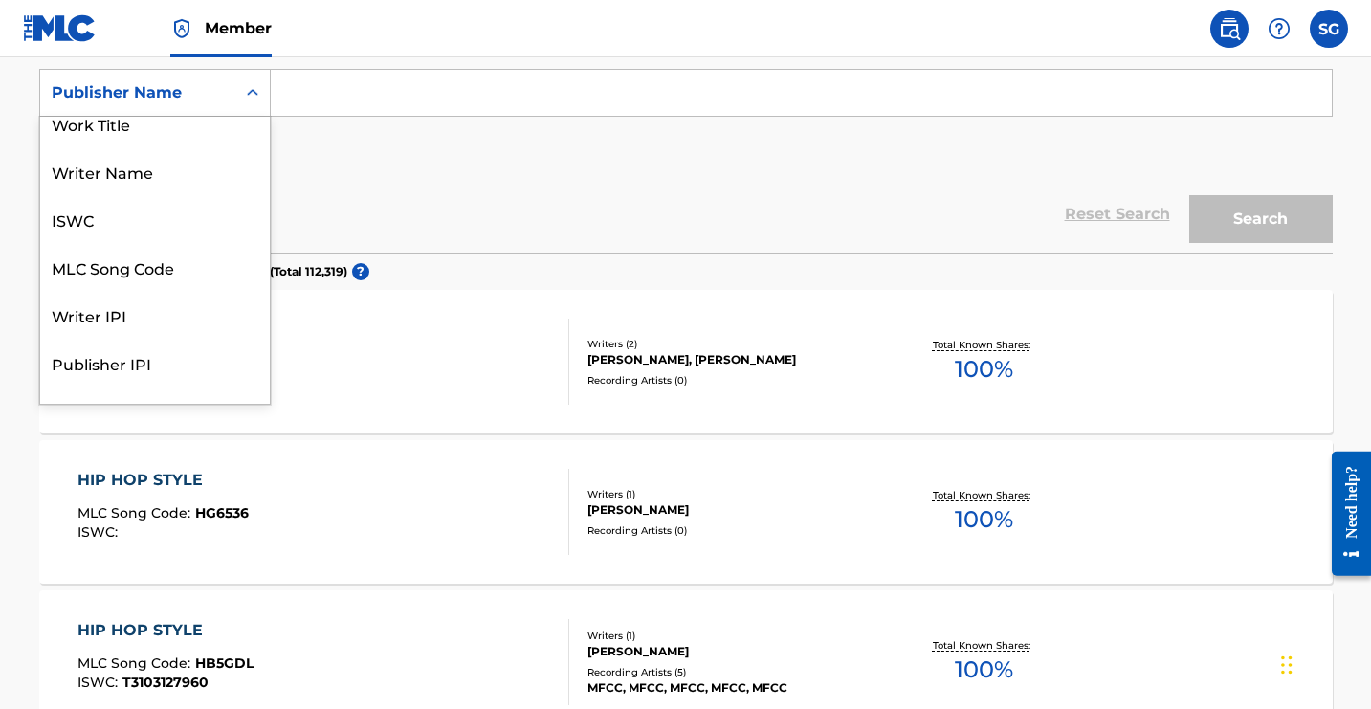
scroll to position [0, 0]
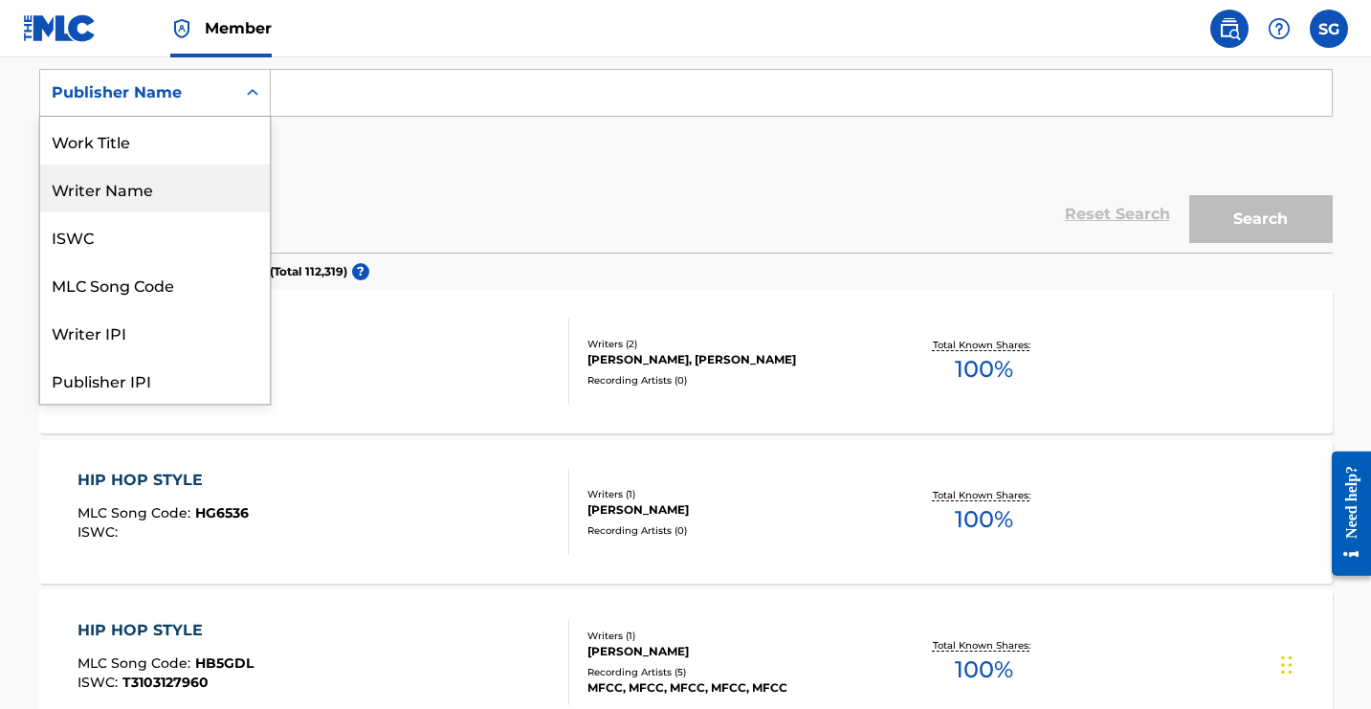
click at [242, 212] on div "Writer Name" at bounding box center [155, 189] width 230 height 48
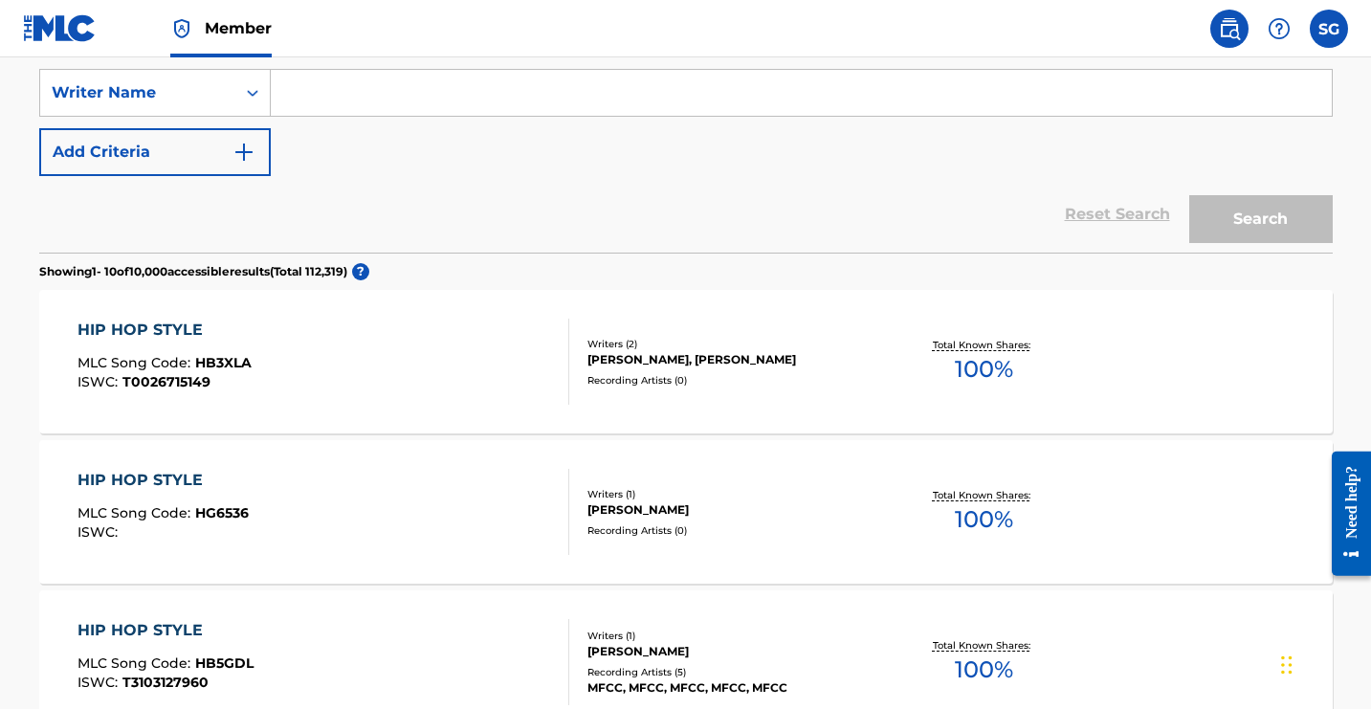
click at [499, 116] on input "Search Form" at bounding box center [801, 93] width 1061 height 46
click at [272, 49] on p "Publisher" at bounding box center [237, 29] width 69 height 40
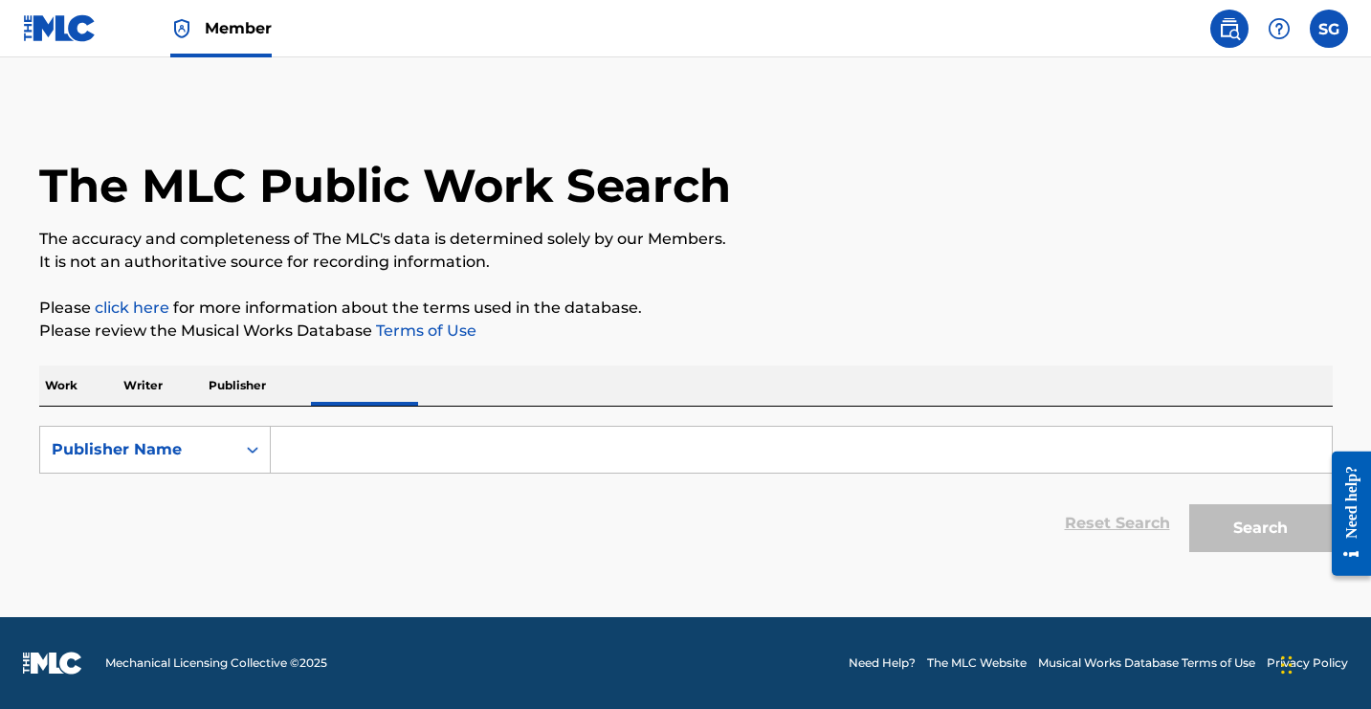
scroll to position [256, 0]
click at [560, 437] on input "Search Form" at bounding box center [801, 450] width 1061 height 46
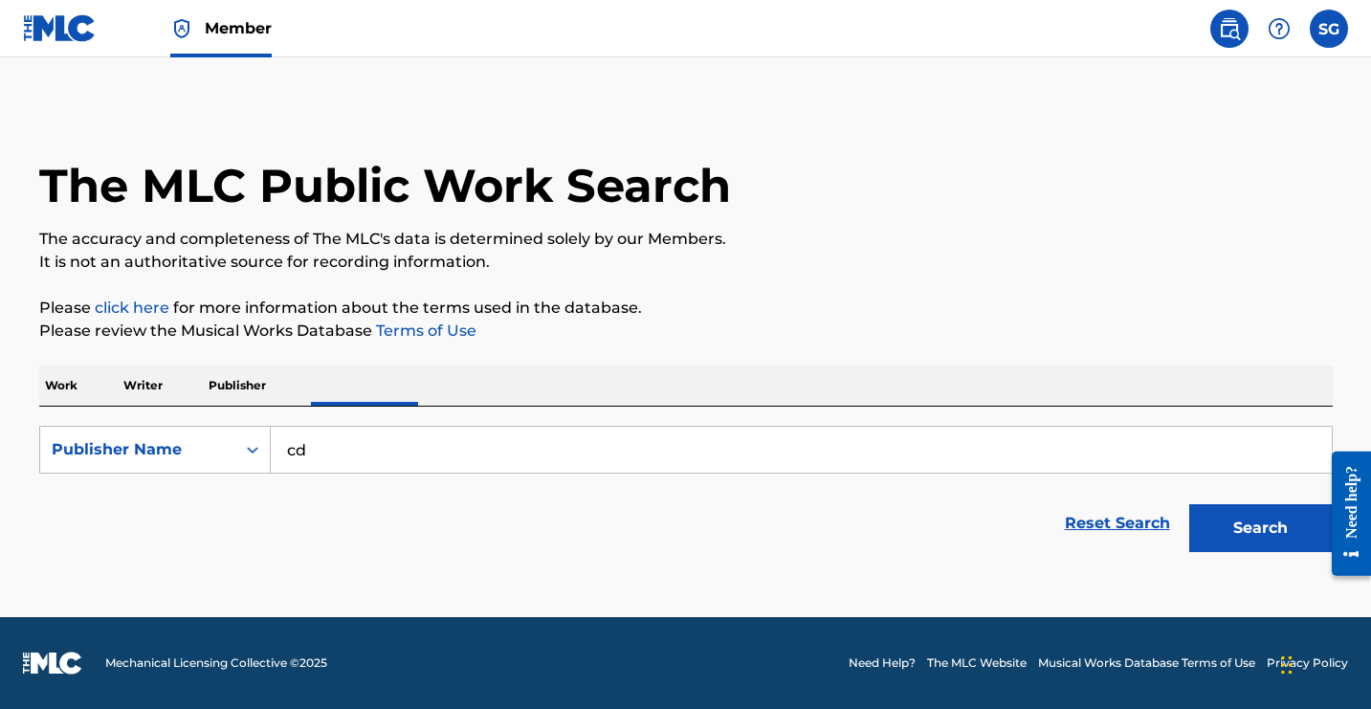
type input "c"
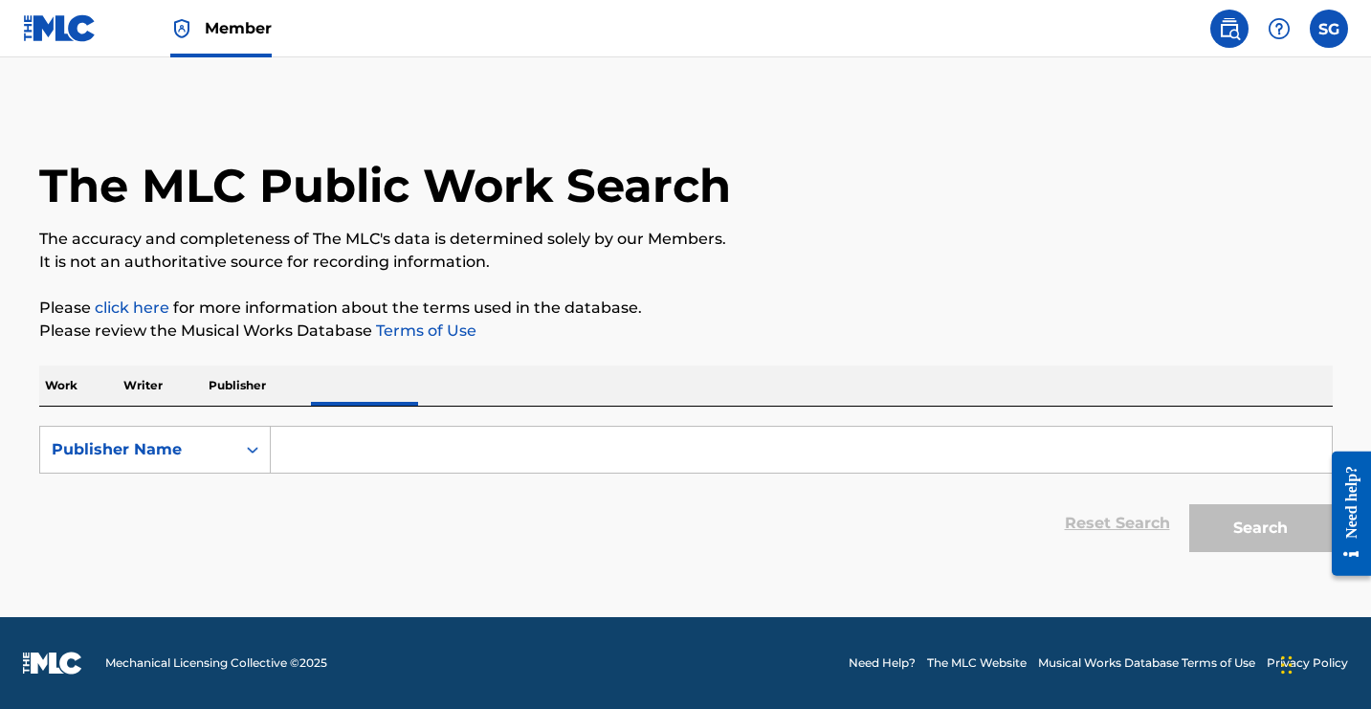
scroll to position [192, 0]
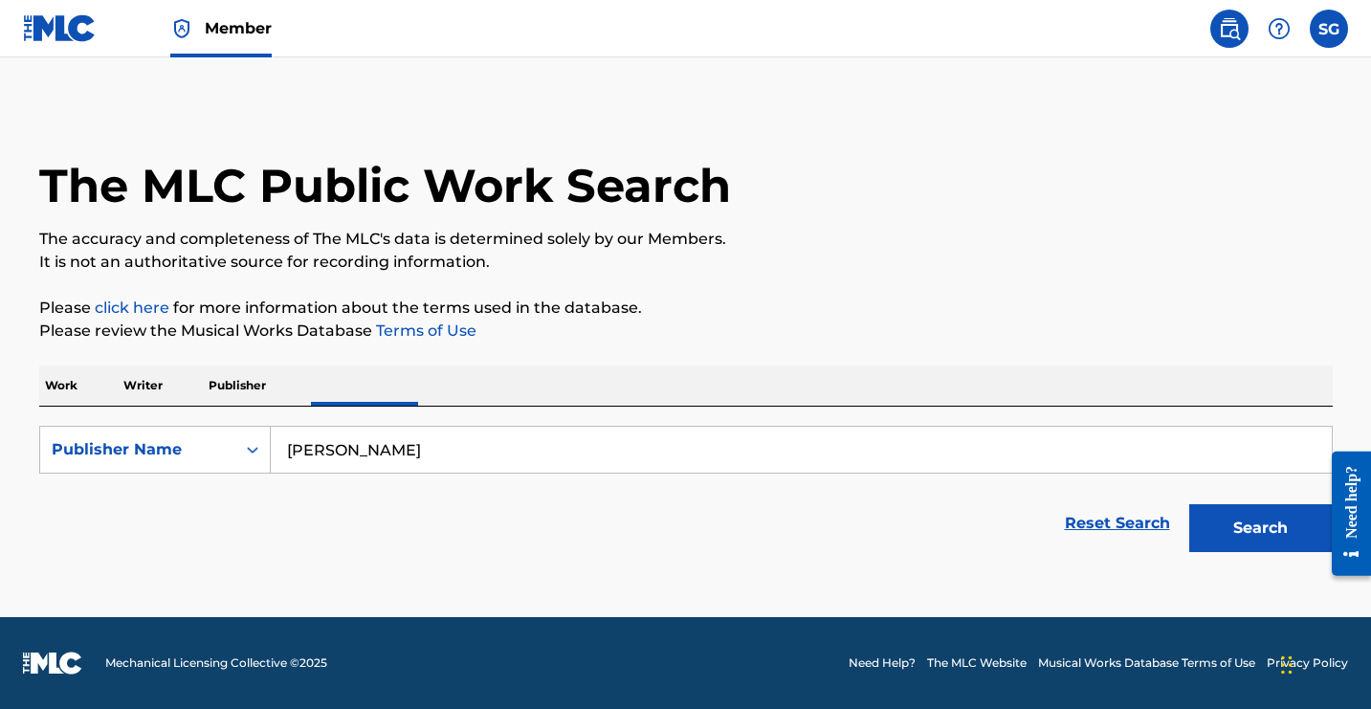
click at [1209, 552] on button "Search" at bounding box center [1262, 528] width 144 height 48
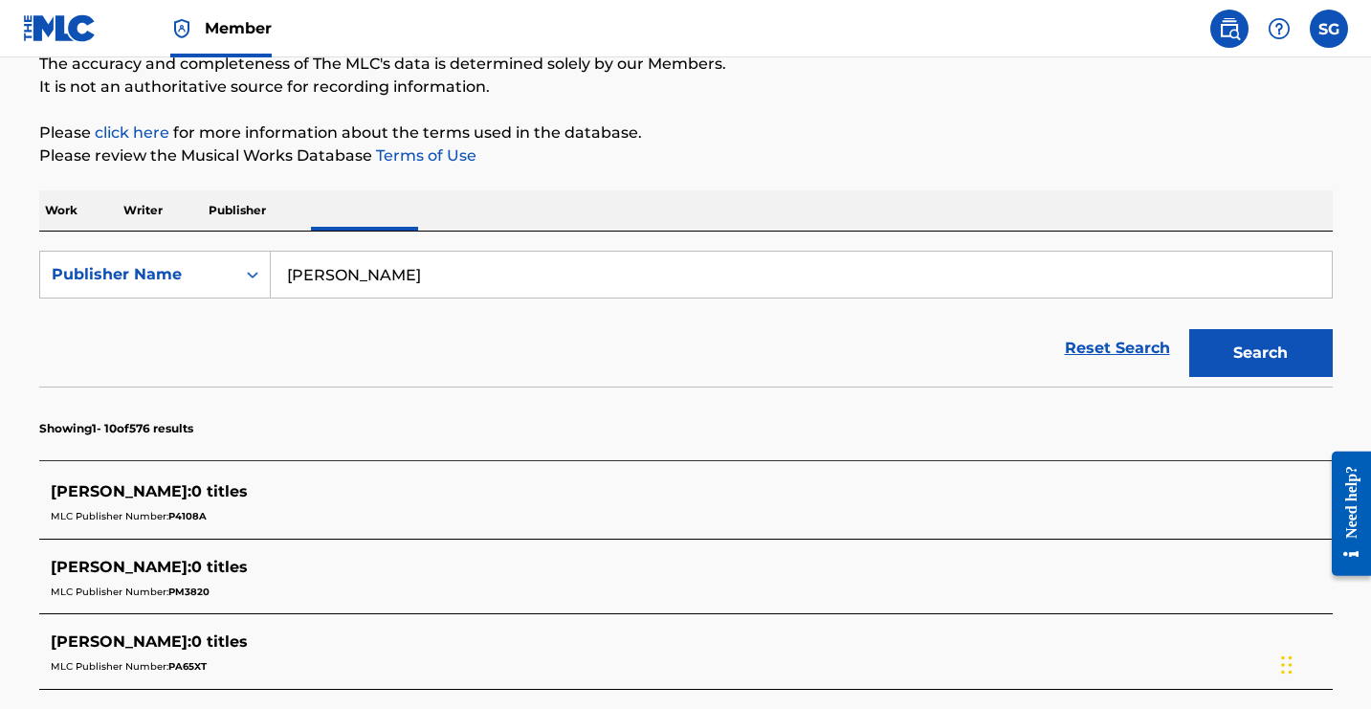
scroll to position [179, 0]
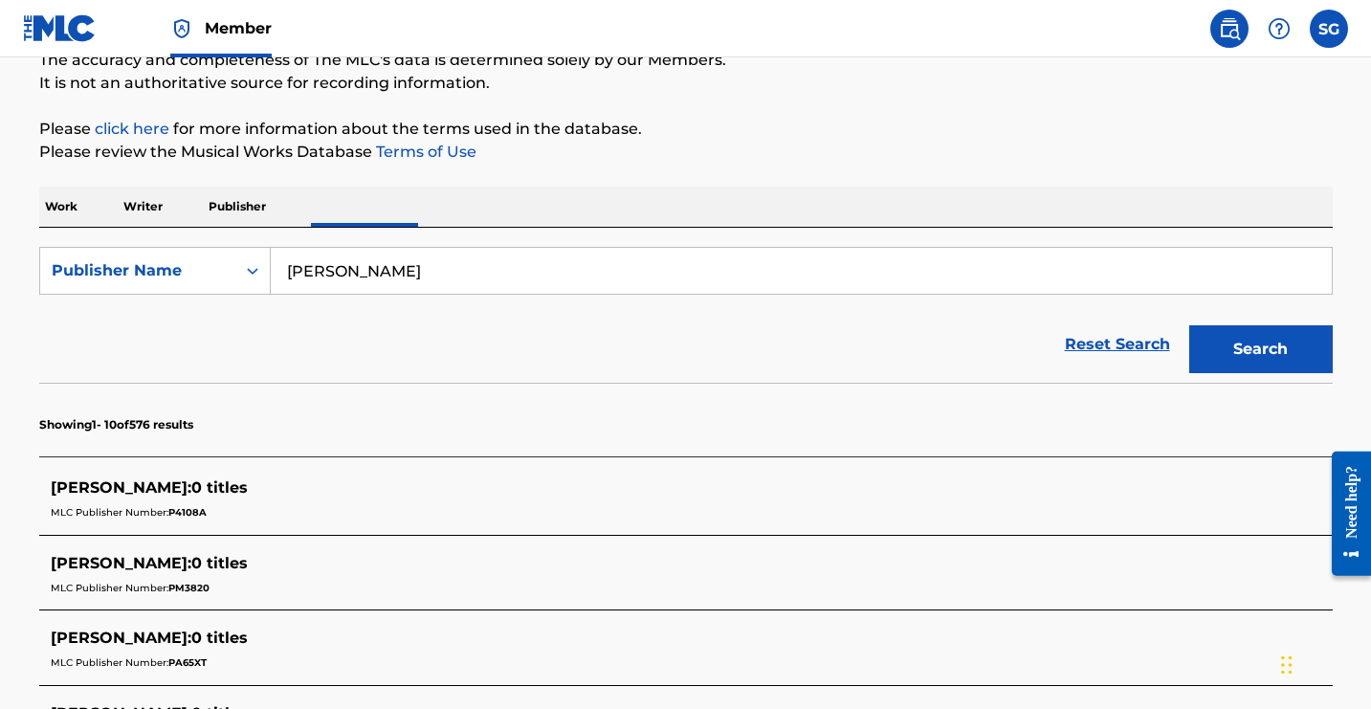
click at [537, 294] on input "[PERSON_NAME]" at bounding box center [801, 271] width 1061 height 46
click at [619, 294] on input "[PERSON_NAME] [PERSON_NAME]" at bounding box center [801, 271] width 1061 height 46
click at [1190, 373] on button "Search" at bounding box center [1262, 349] width 144 height 48
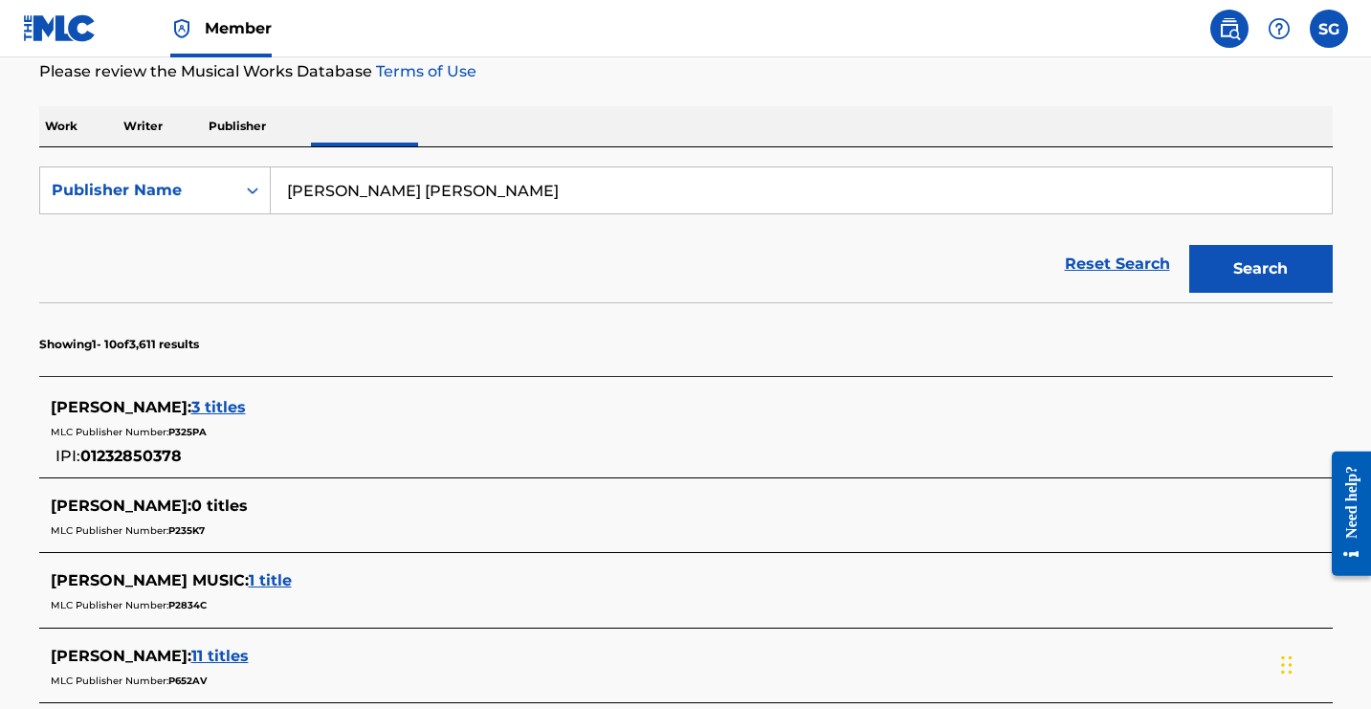
scroll to position [263, 0]
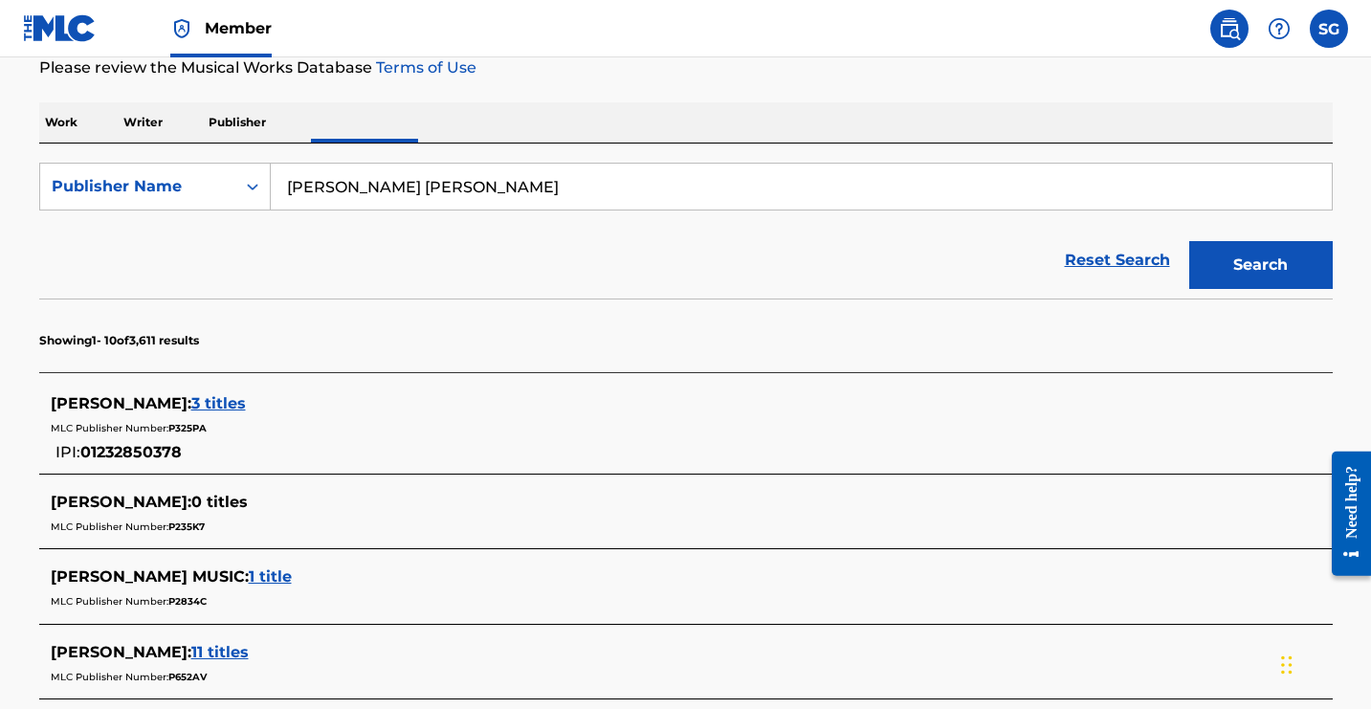
click at [608, 210] on input "[PERSON_NAME] [PERSON_NAME]" at bounding box center [801, 187] width 1061 height 46
click at [620, 210] on input "[PERSON_NAME]" at bounding box center [801, 187] width 1061 height 46
type input "S"
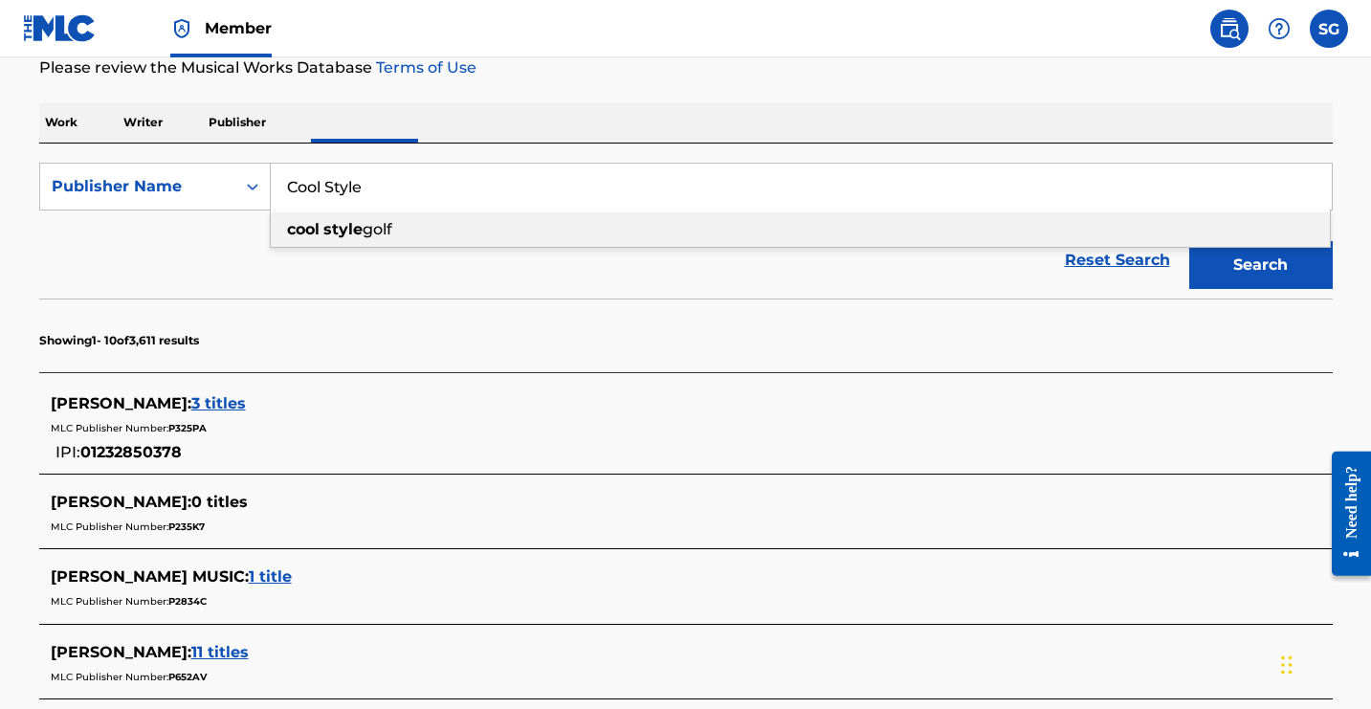
click at [641, 210] on input "Cool Style" at bounding box center [801, 187] width 1061 height 46
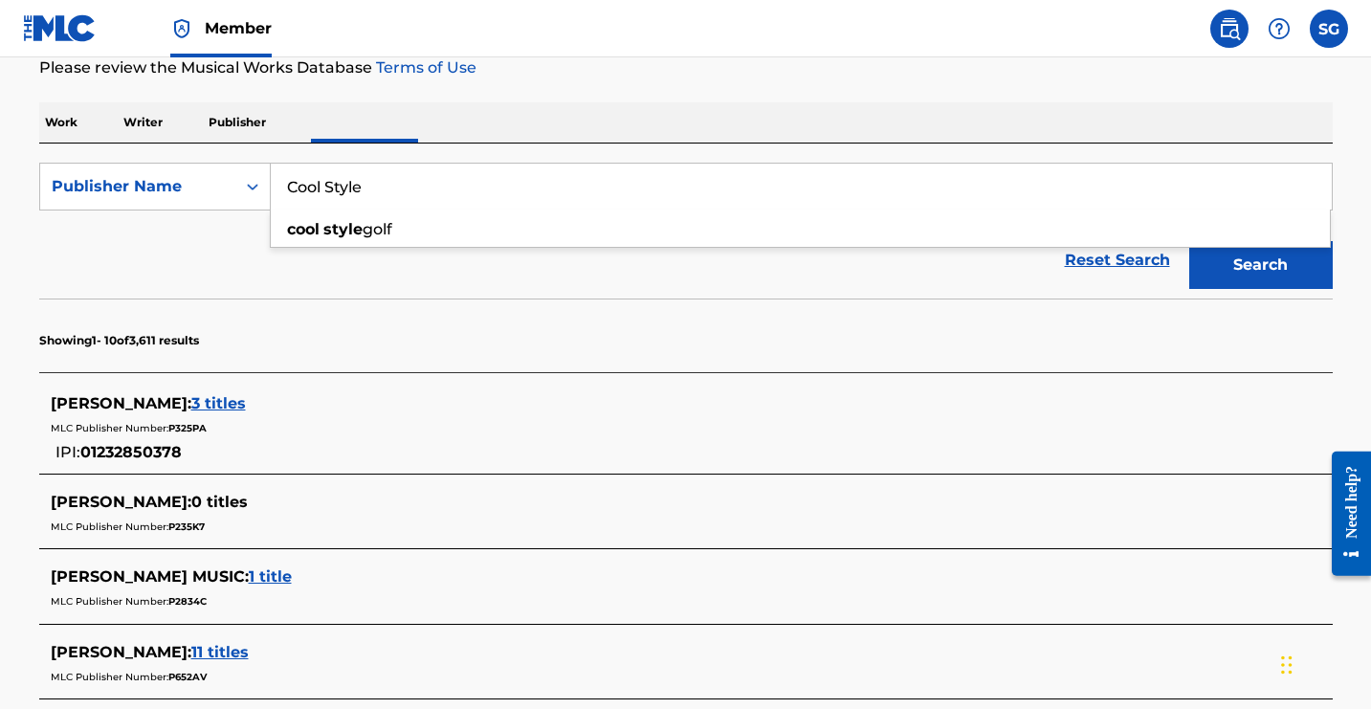
type input "Cool Style"
click at [1190, 289] on button "Search" at bounding box center [1262, 265] width 144 height 48
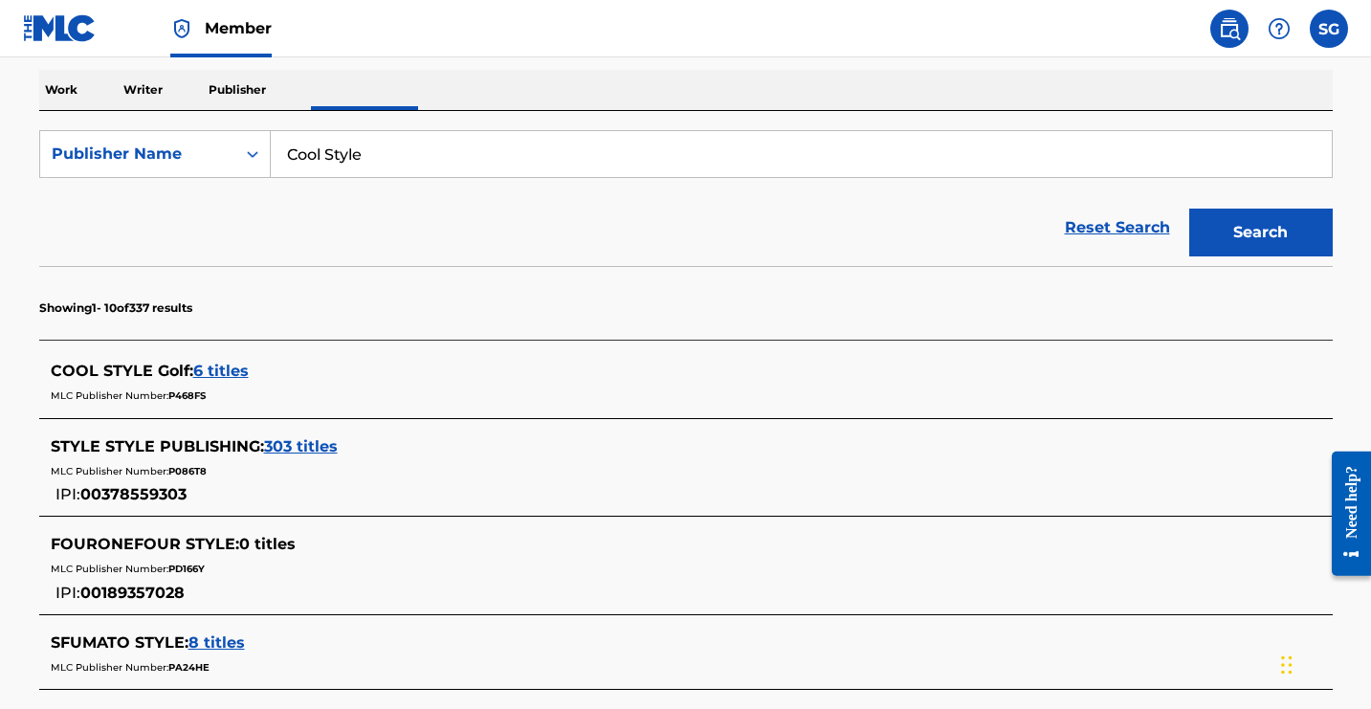
scroll to position [317, 0]
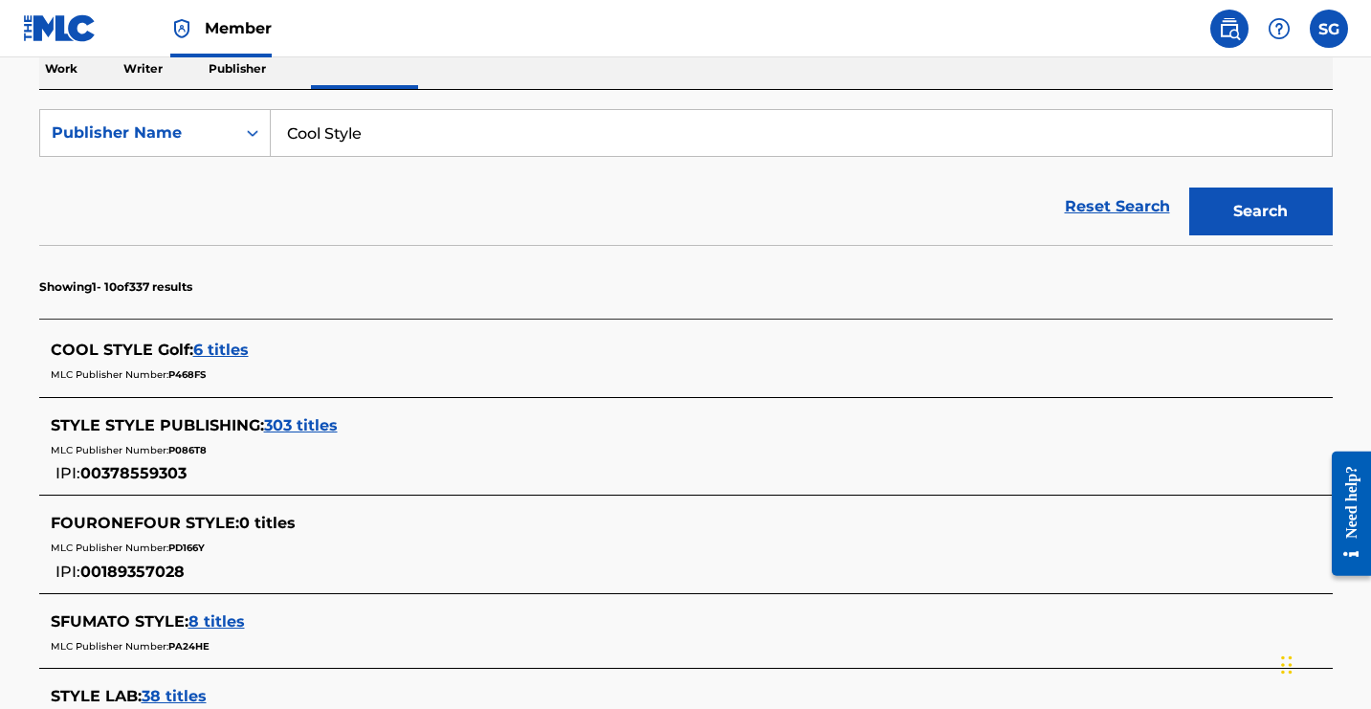
click at [168, 89] on p "Writer" at bounding box center [143, 69] width 51 height 40
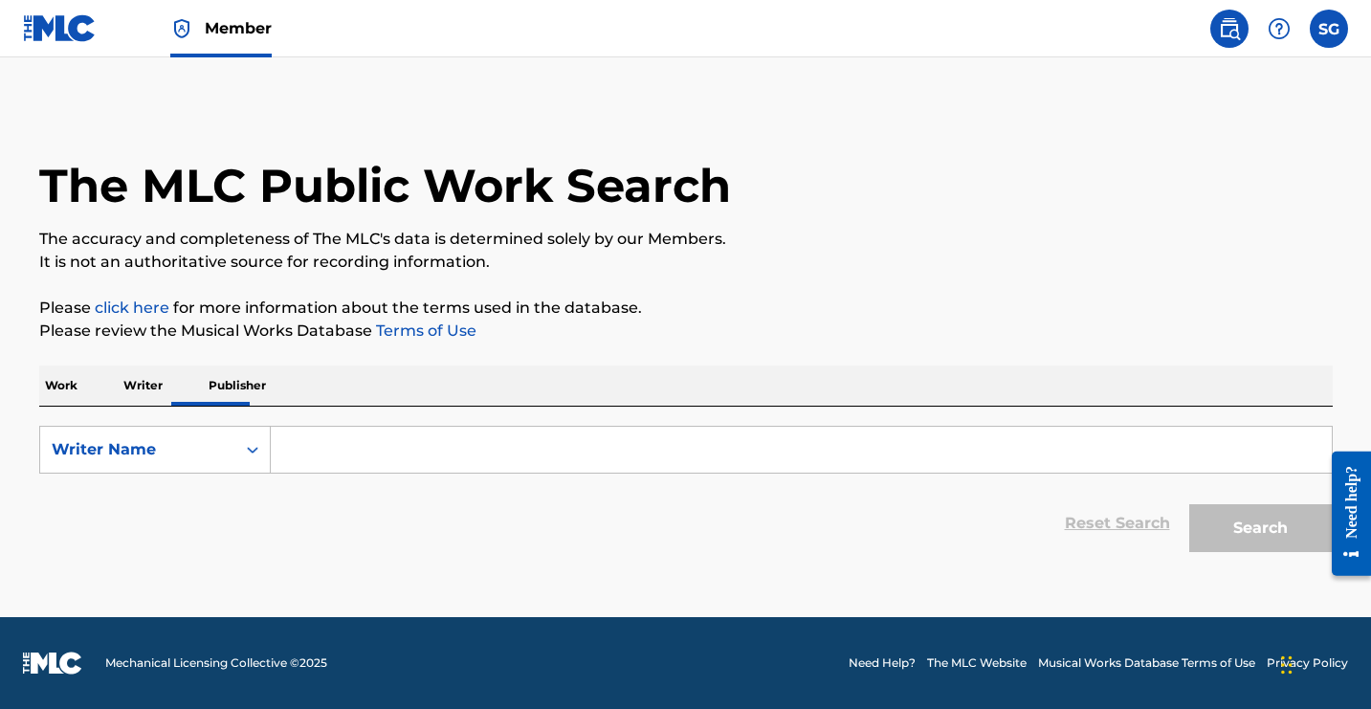
scroll to position [300, 0]
click at [541, 427] on input "Search Form" at bounding box center [801, 450] width 1061 height 46
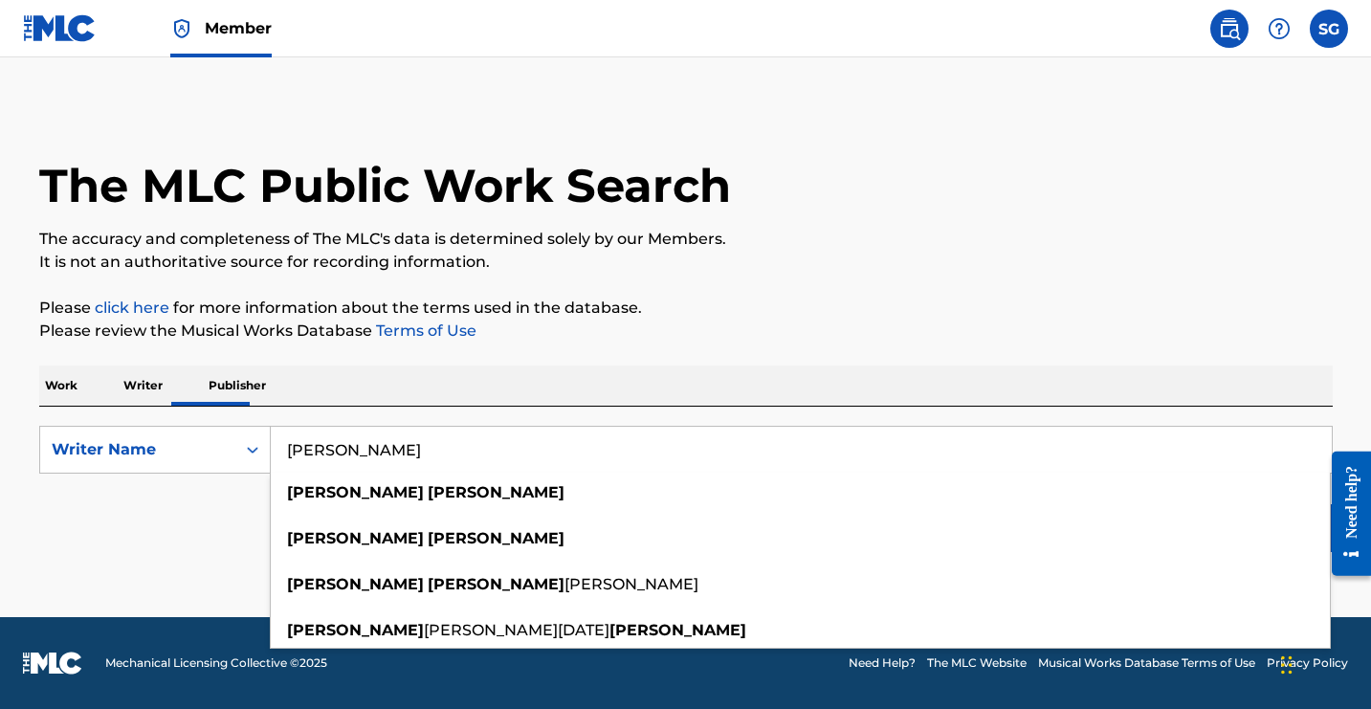
type input "[PERSON_NAME]"
click at [320, 510] on div "Reset Search Search" at bounding box center [686, 523] width 1294 height 77
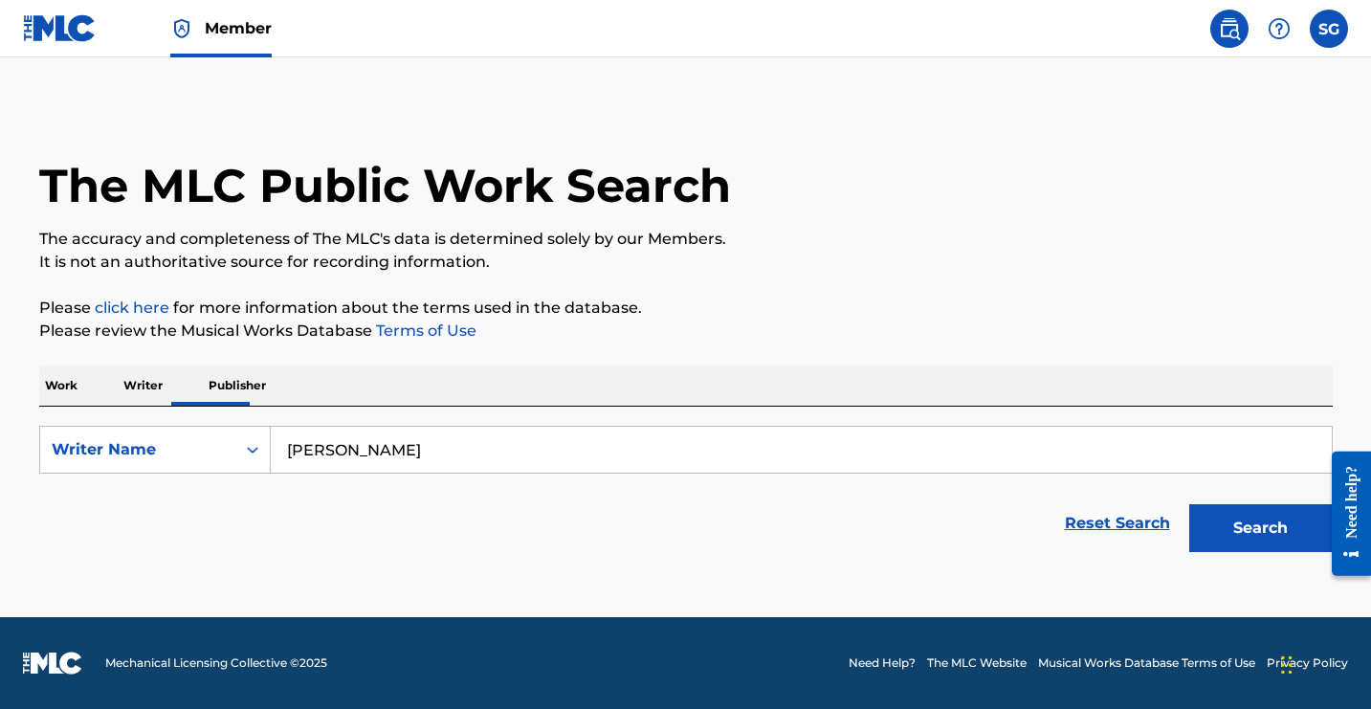
click at [1218, 526] on button "Search" at bounding box center [1262, 528] width 144 height 48
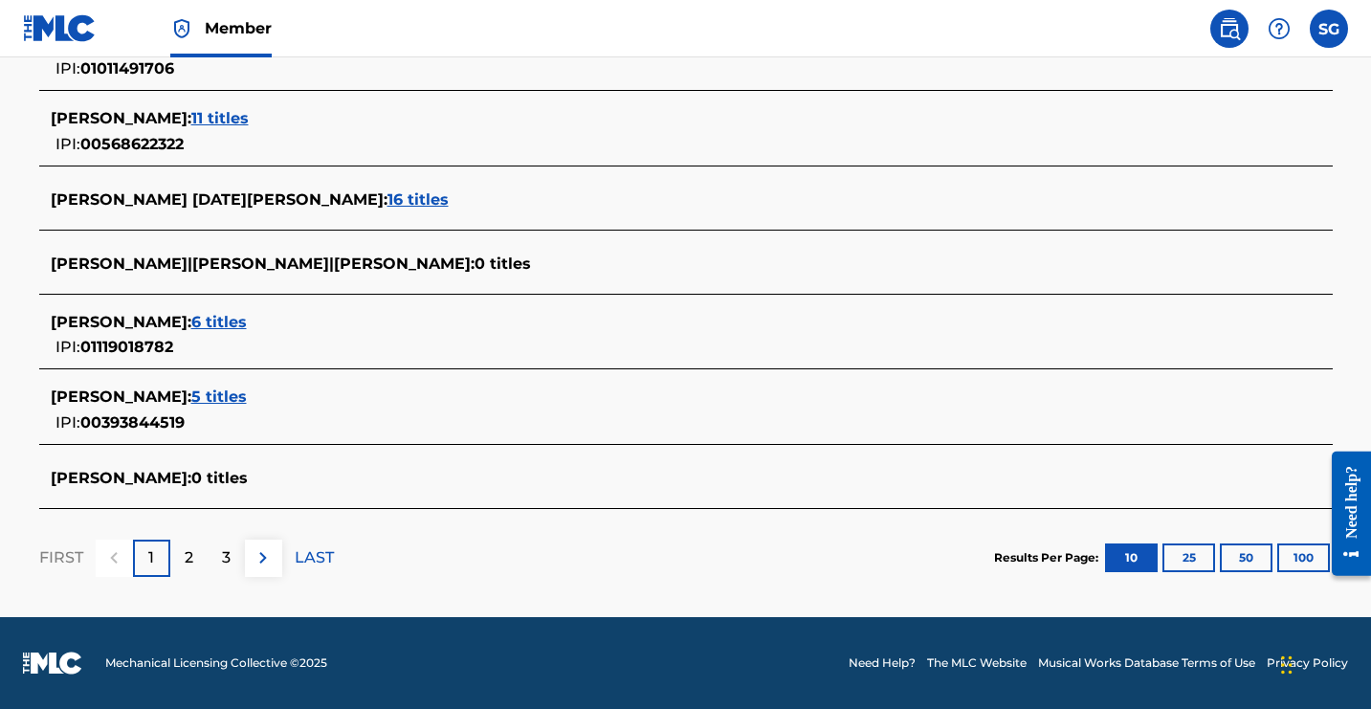
scroll to position [905, 0]
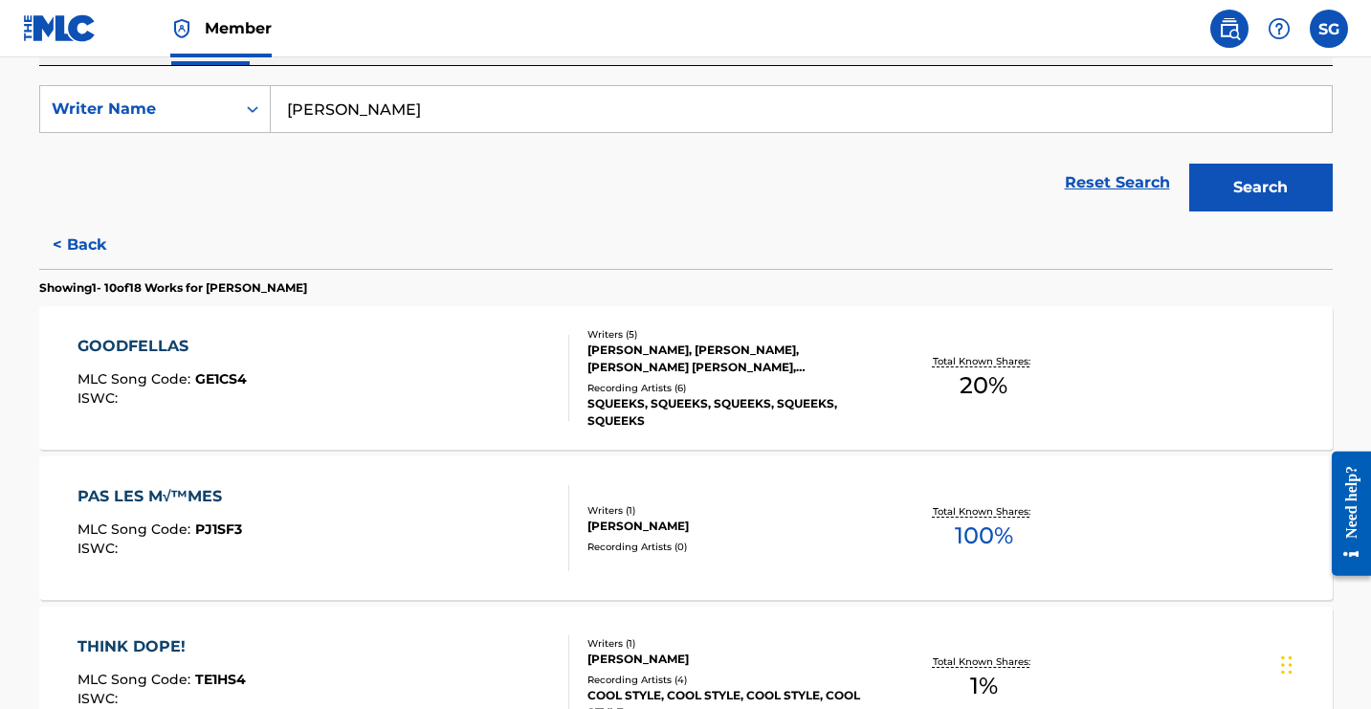
scroll to position [0, 0]
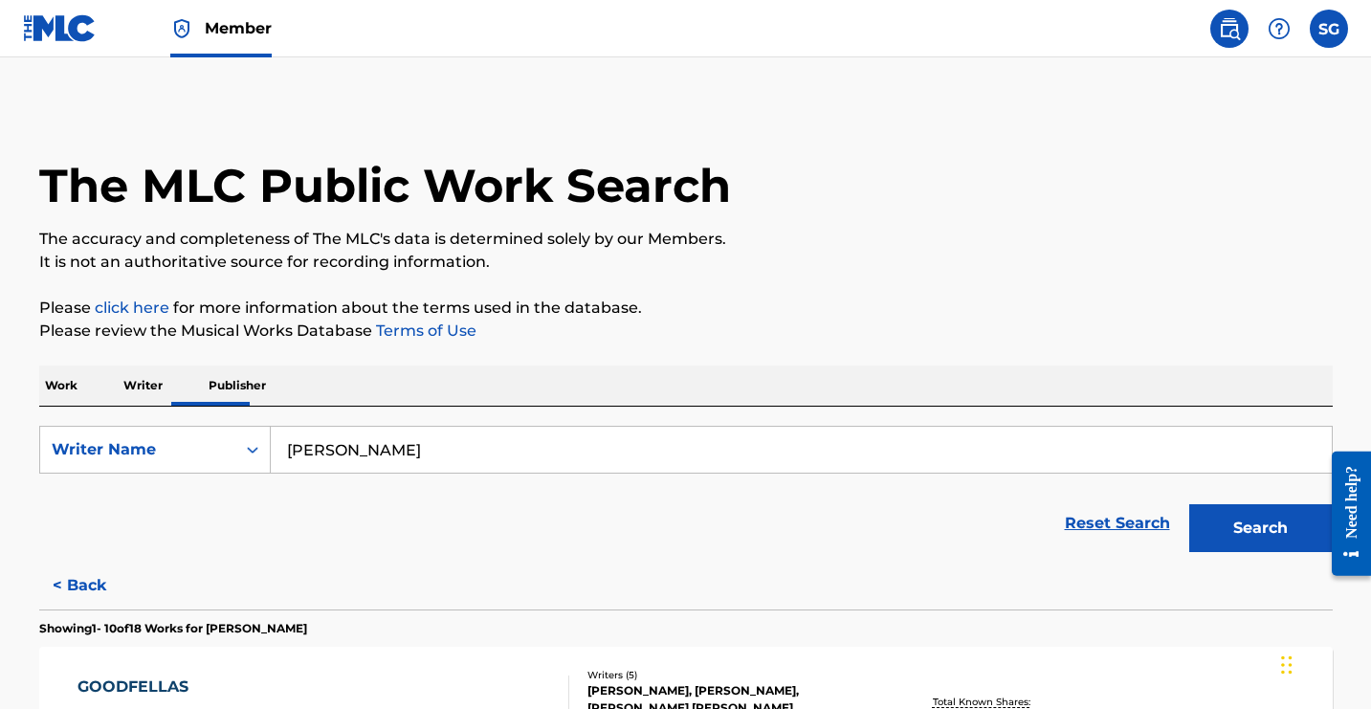
click at [1268, 40] on img at bounding box center [1279, 28] width 23 height 23
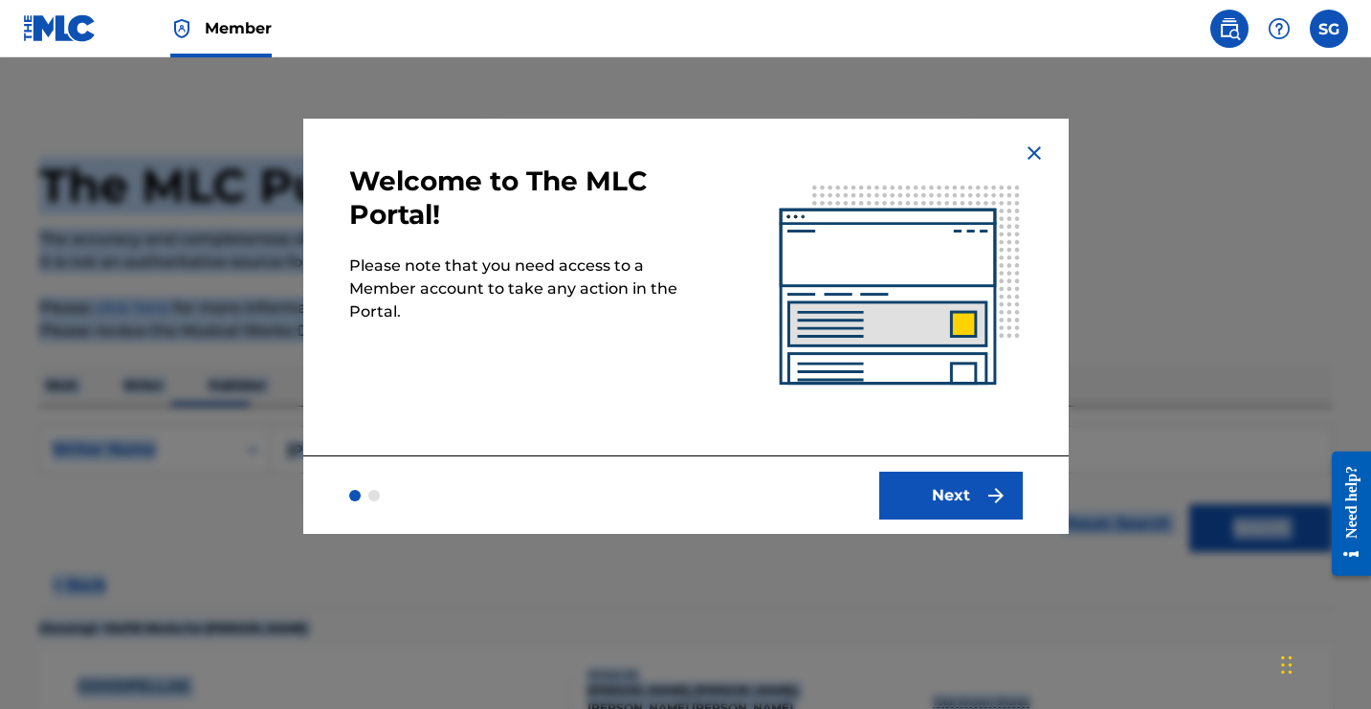
drag, startPoint x: 1361, startPoint y: 126, endPoint x: 1377, endPoint y: 190, distance: 66.2
click at [1370, 190] on html "Member SG SG [PERSON_NAME] [EMAIL_ADDRESS][DOMAIN_NAME] Notification Preference…" at bounding box center [685, 354] width 1371 height 709
click at [1046, 165] on img at bounding box center [1034, 153] width 23 height 23
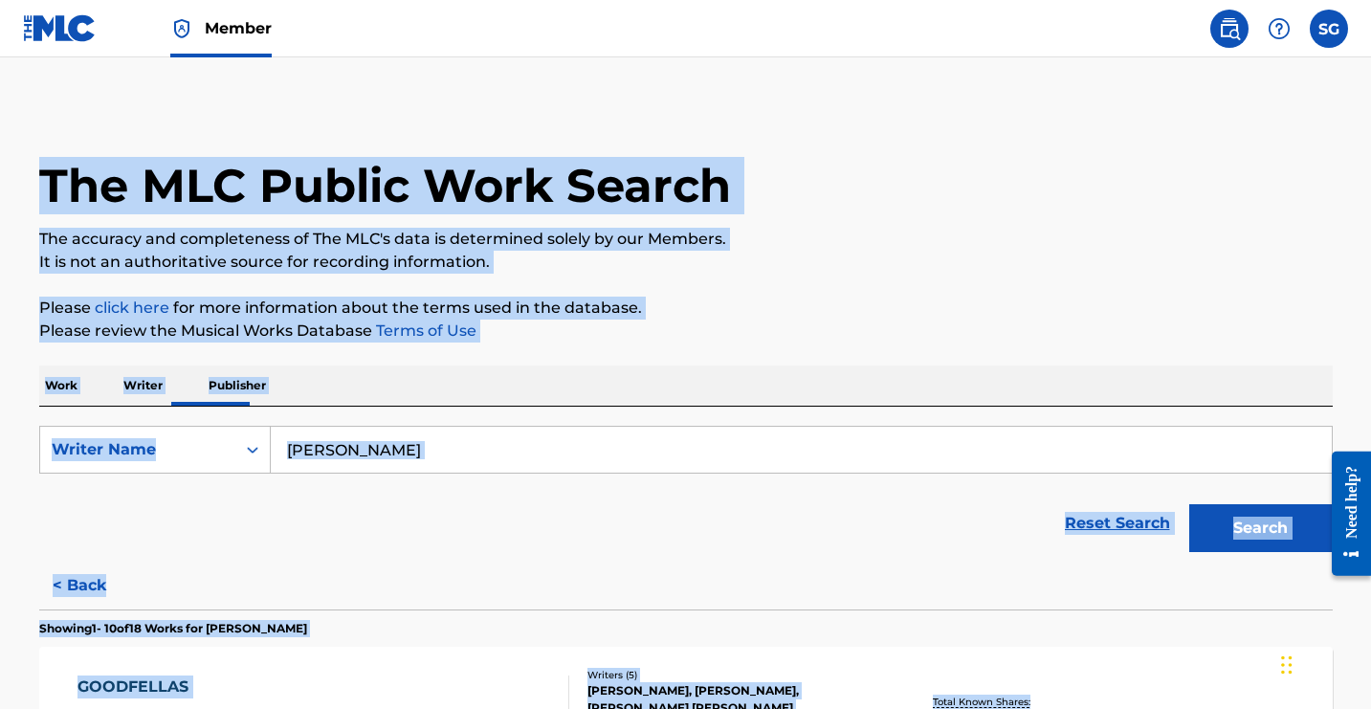
click at [1262, 245] on div "The MLC Public Work Search" at bounding box center [686, 175] width 1294 height 140
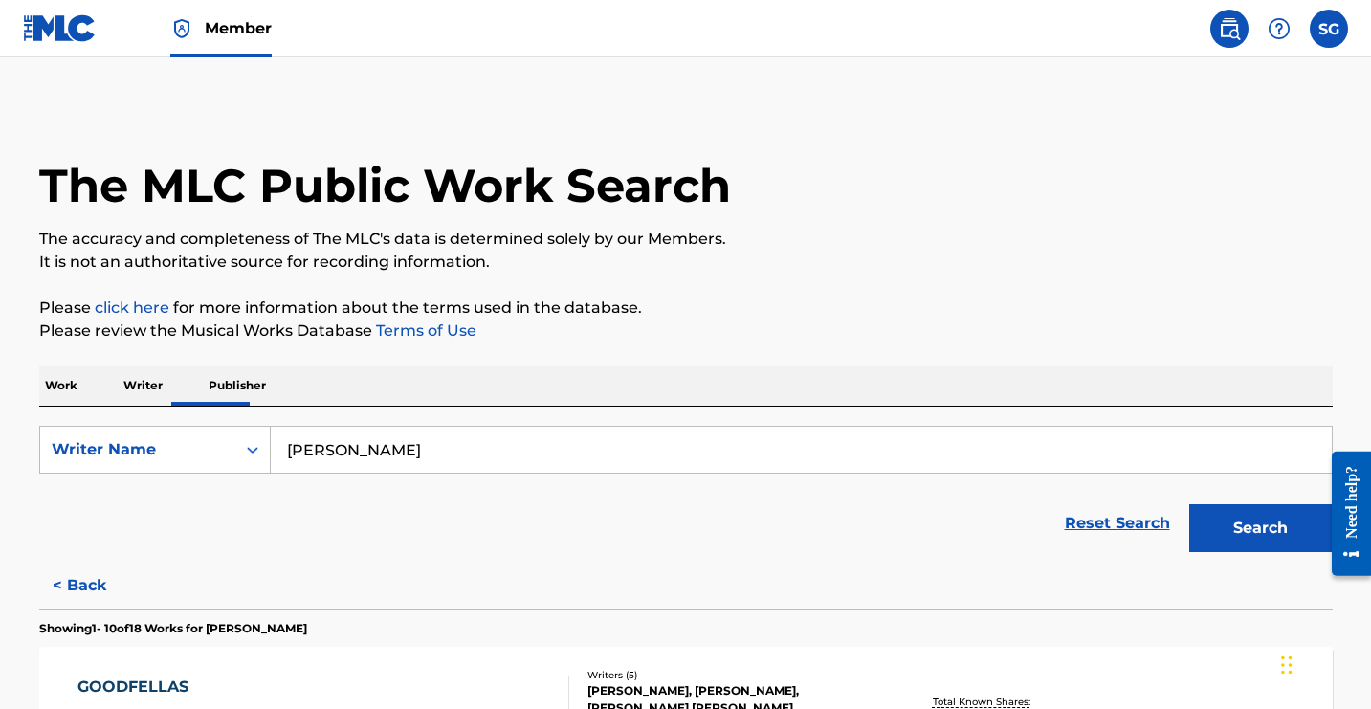
click at [1310, 48] on label at bounding box center [1329, 29] width 38 height 38
click at [1329, 29] on input "SG [PERSON_NAME] [EMAIL_ADDRESS][DOMAIN_NAME] Notification Preferences Profile …" at bounding box center [1329, 29] width 0 height 0
click at [1122, 247] on link "Profile" at bounding box center [1141, 238] width 38 height 17
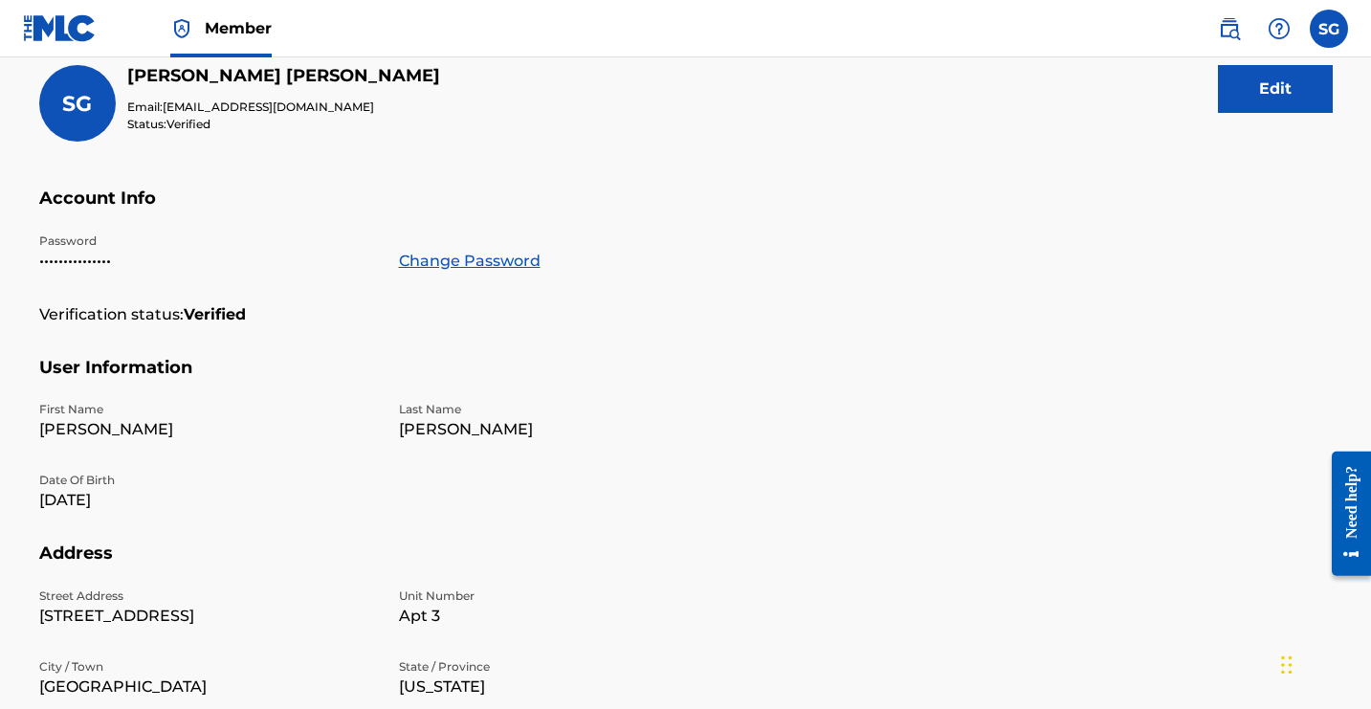
scroll to position [230, 0]
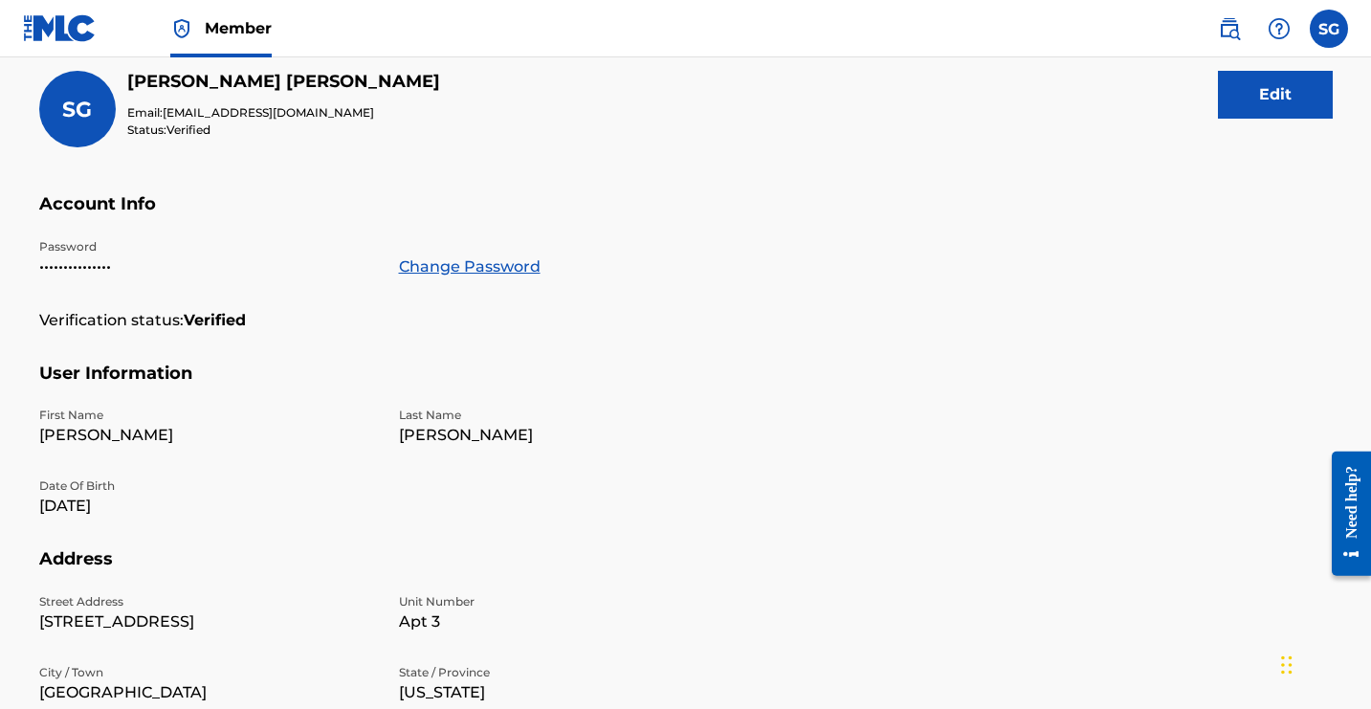
click at [180, 47] on p "Members" at bounding box center [146, 27] width 68 height 40
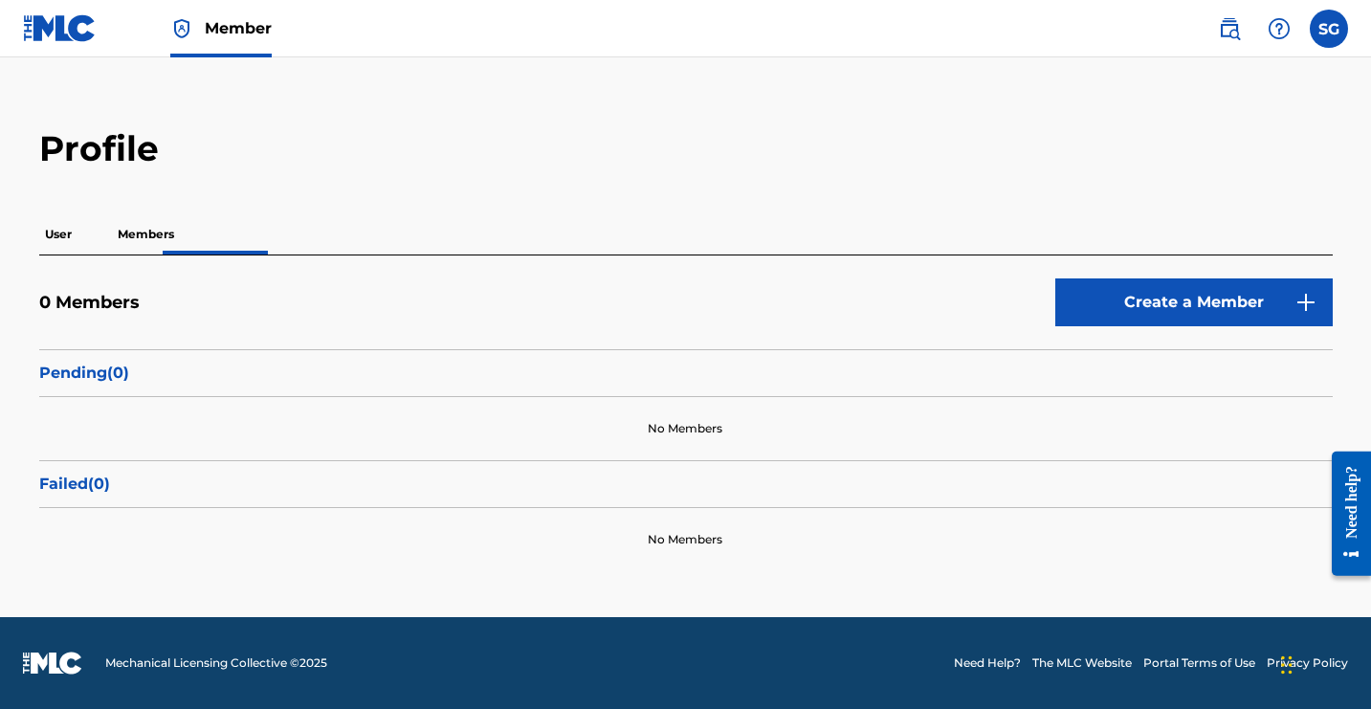
scroll to position [179, 0]
click at [1295, 314] on img at bounding box center [1306, 302] width 23 height 23
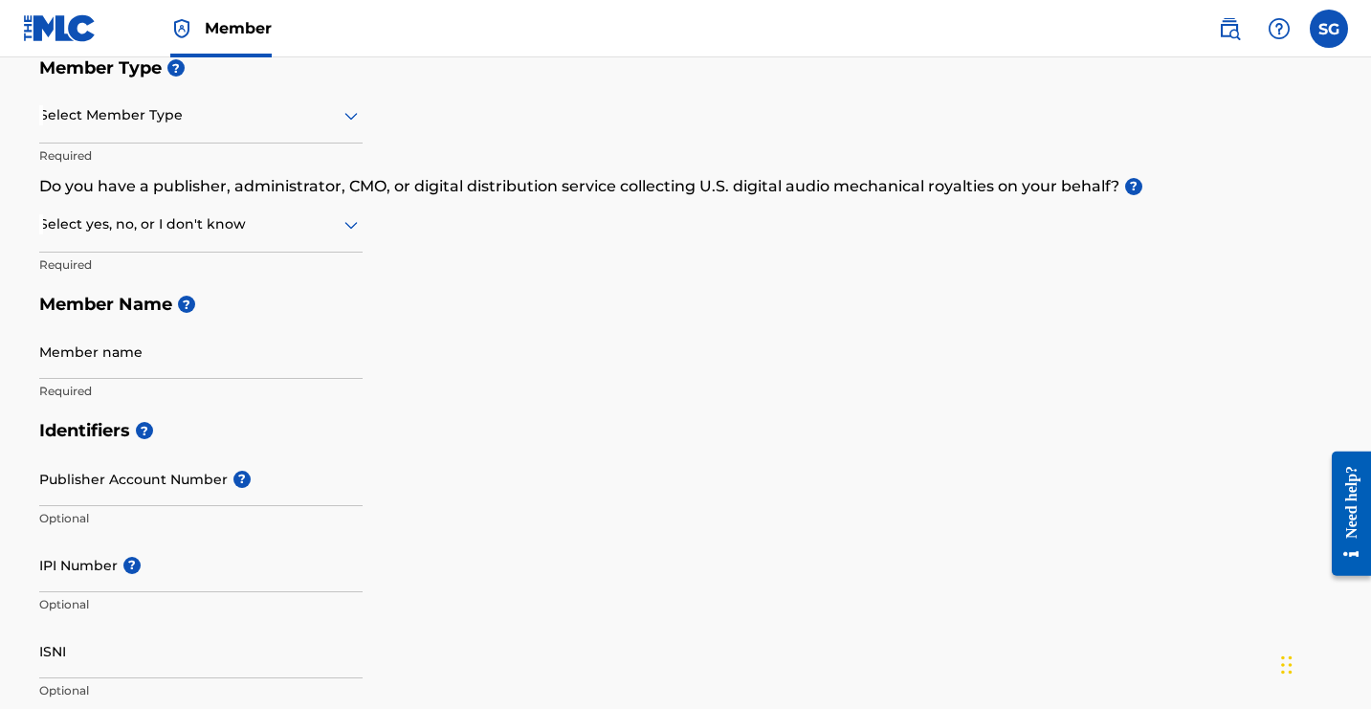
scroll to position [265, 0]
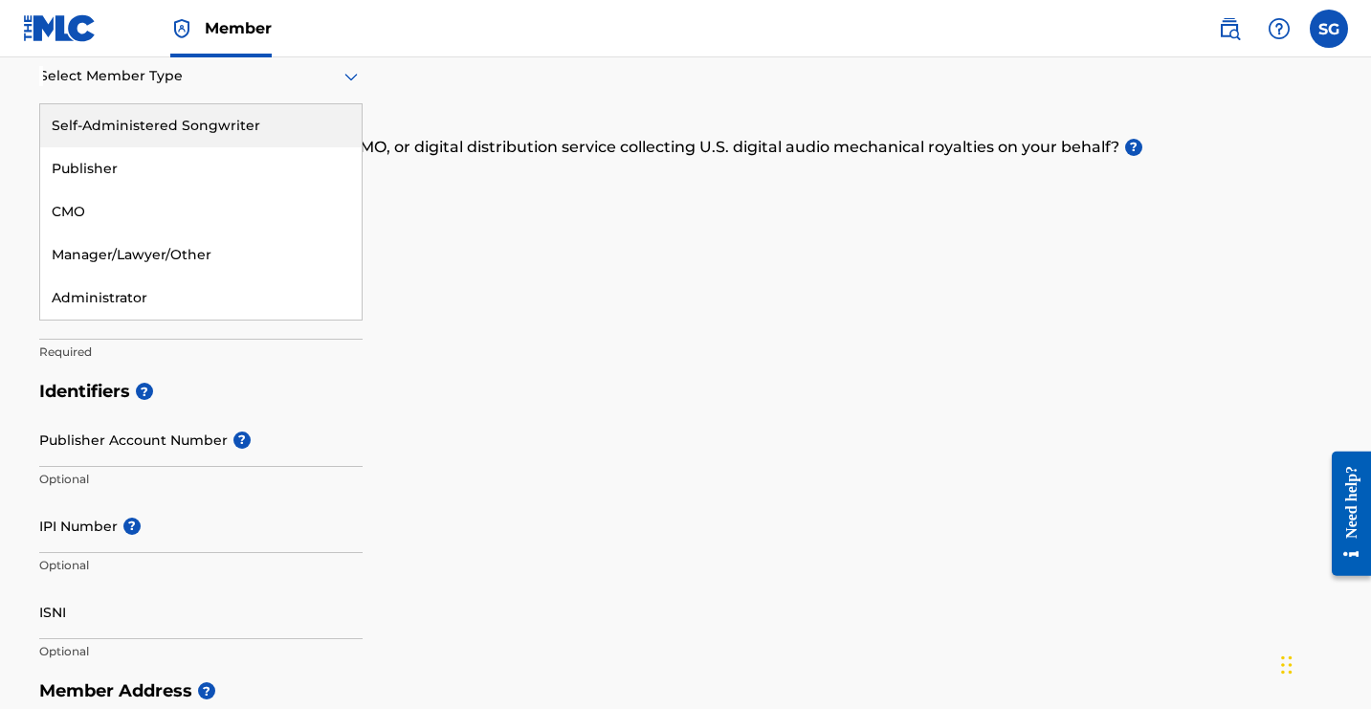
click at [363, 88] on icon at bounding box center [351, 76] width 23 height 23
click at [301, 147] on div "Self-Administered Songwriter" at bounding box center [201, 125] width 322 height 43
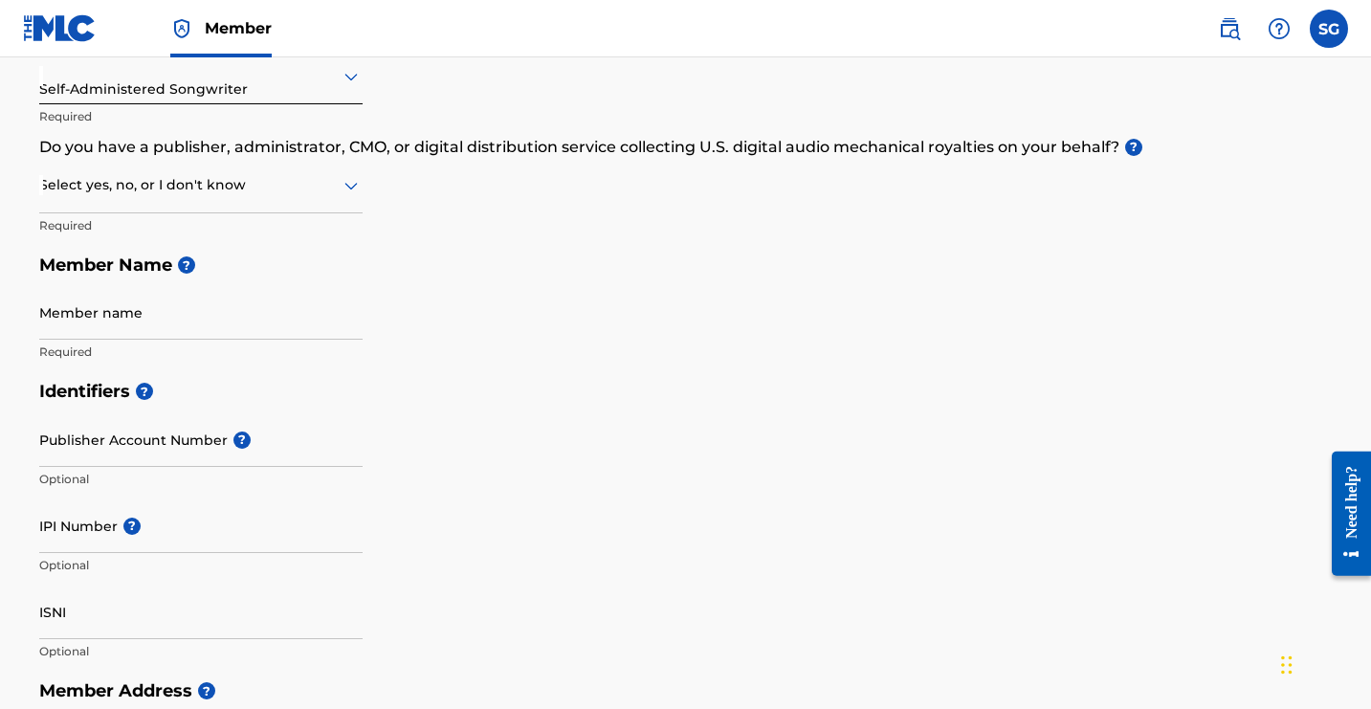
click at [363, 197] on icon at bounding box center [351, 185] width 23 height 23
click at [362, 256] on div "Yes" at bounding box center [201, 234] width 322 height 43
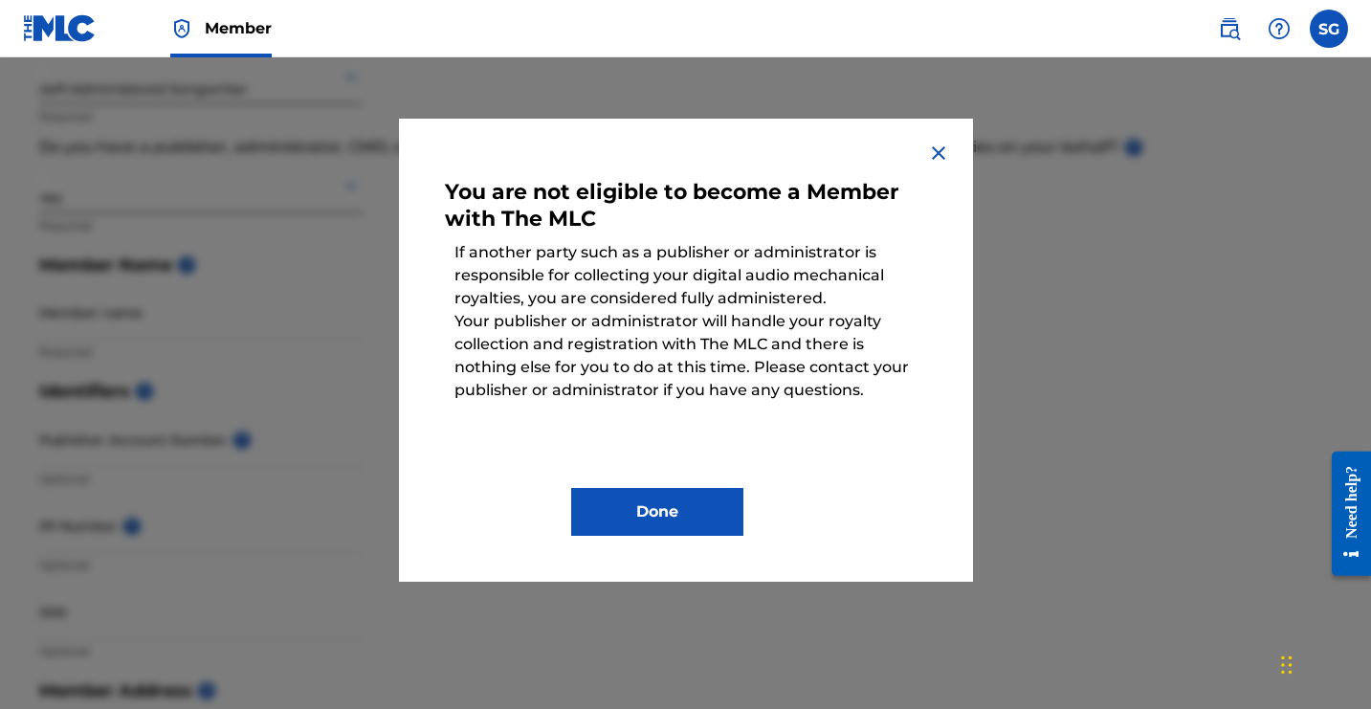
click at [950, 165] on img at bounding box center [938, 153] width 23 height 23
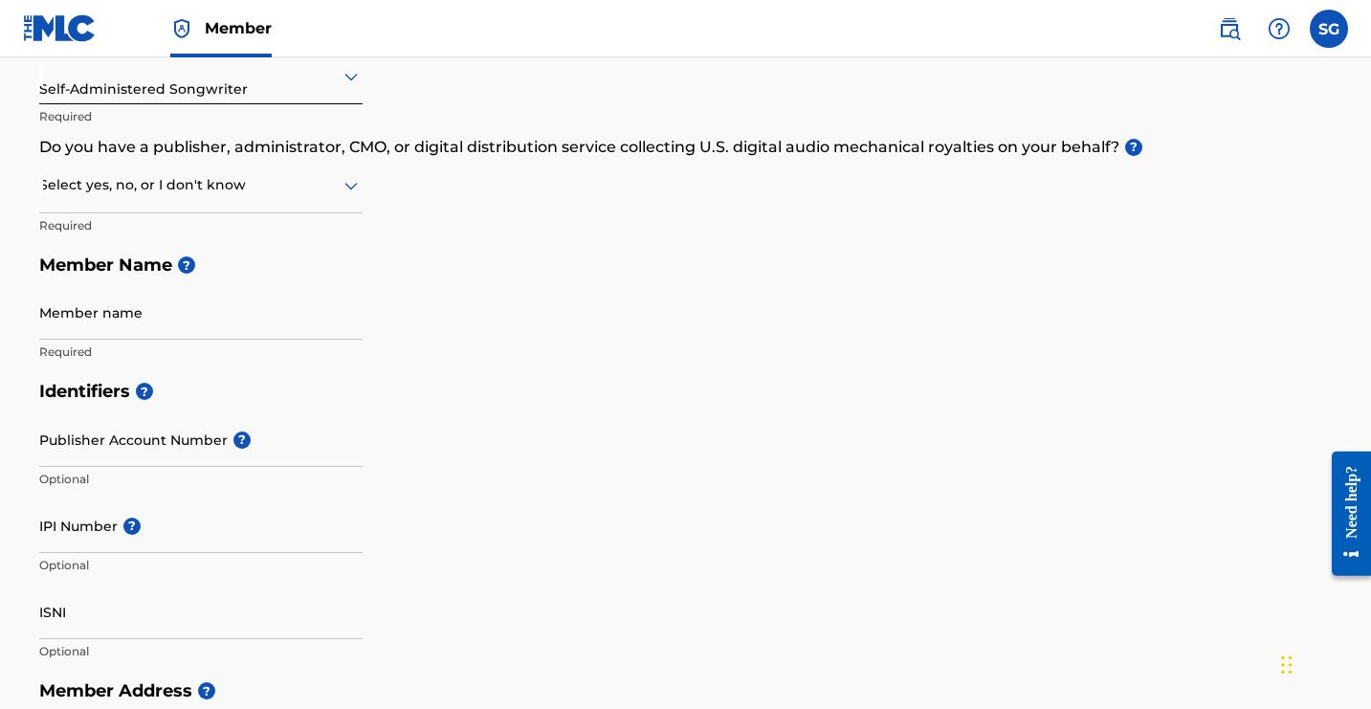
click at [363, 197] on icon at bounding box center [351, 185] width 23 height 23
click at [362, 300] on div "No" at bounding box center [201, 277] width 322 height 43
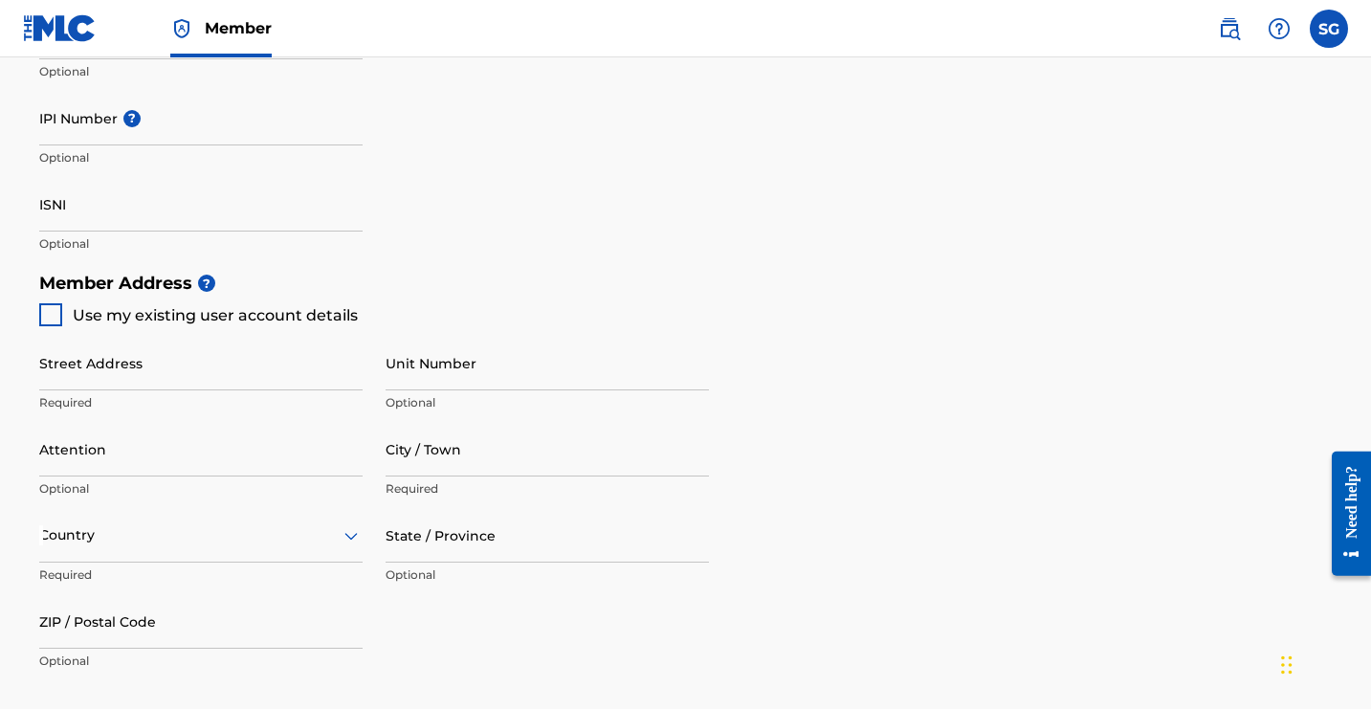
scroll to position [685, 0]
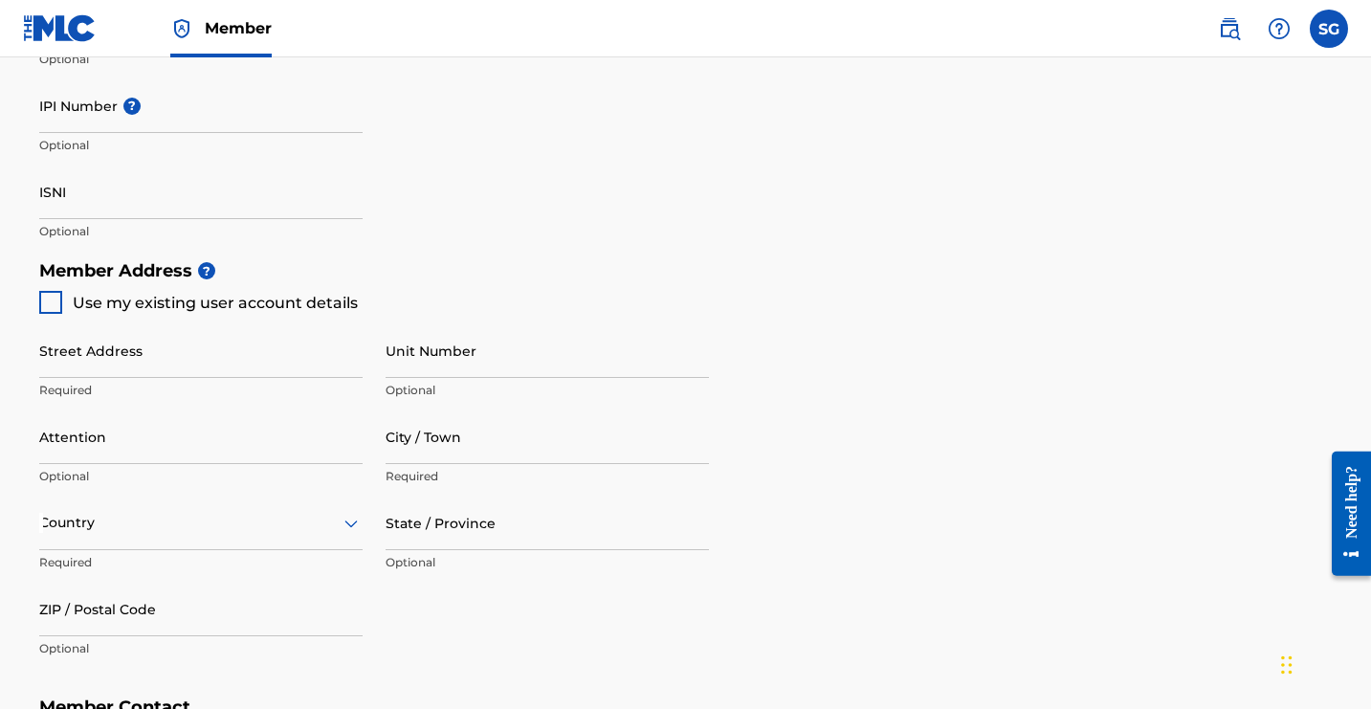
type input "CD Baby"
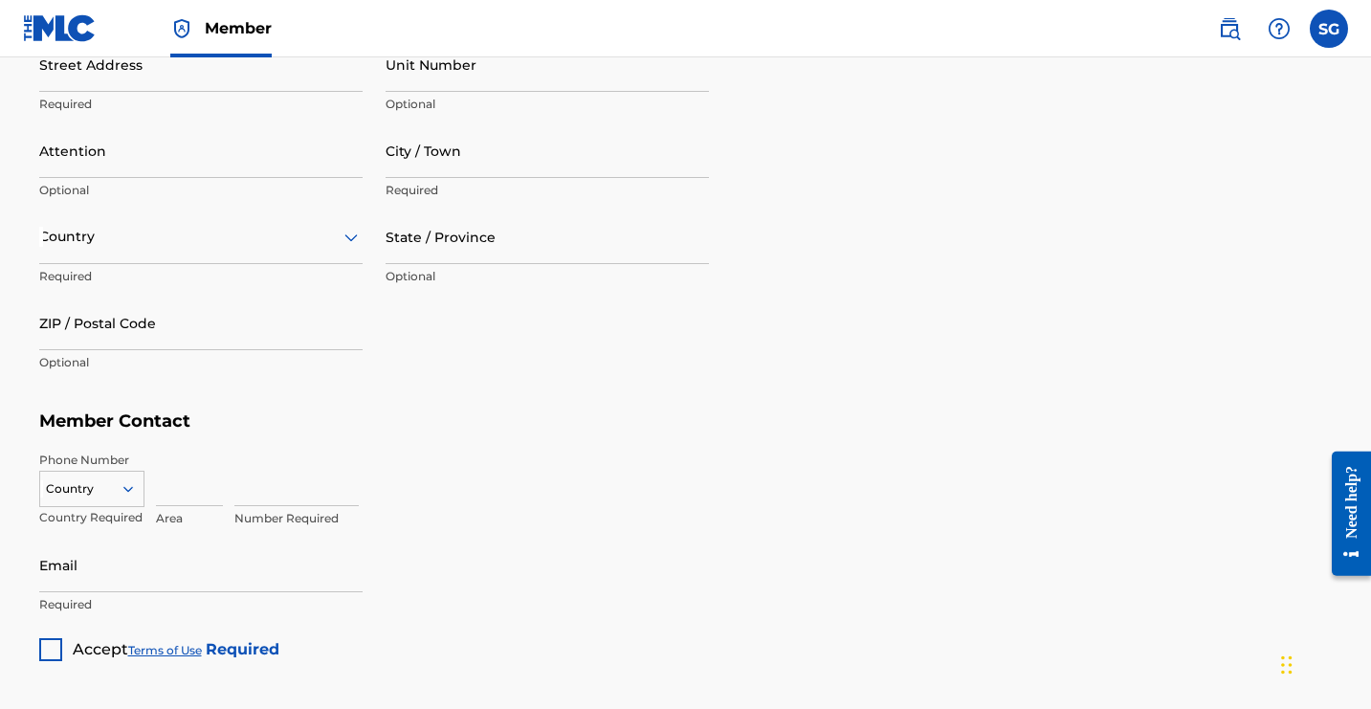
scroll to position [963, 0]
